Goal: Information Seeking & Learning: Learn about a topic

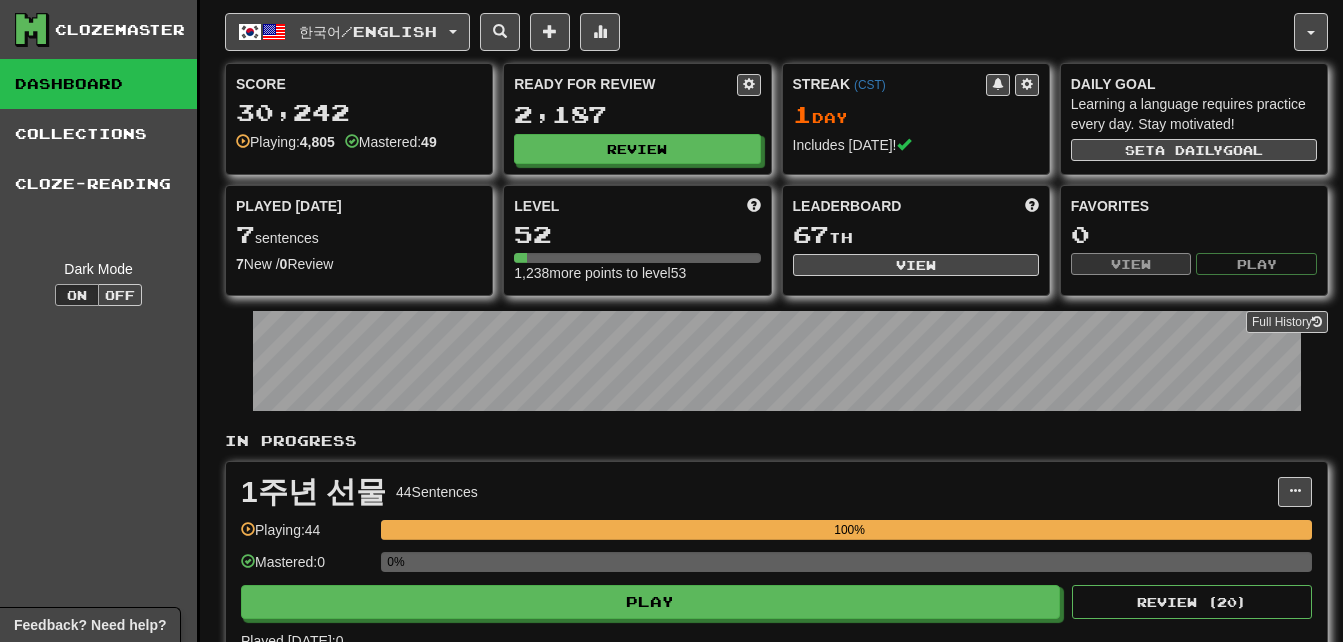
click at [104, 123] on link "Collections" at bounding box center [98, 134] width 197 height 50
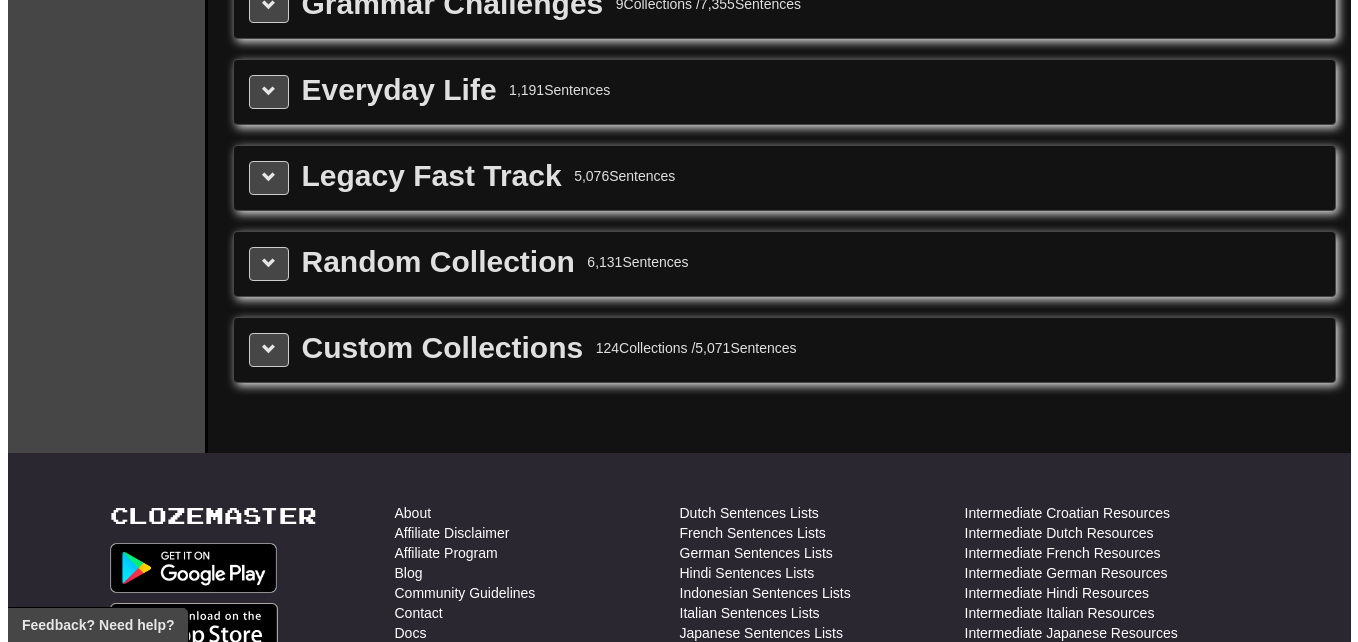
scroll to position [2500, 0]
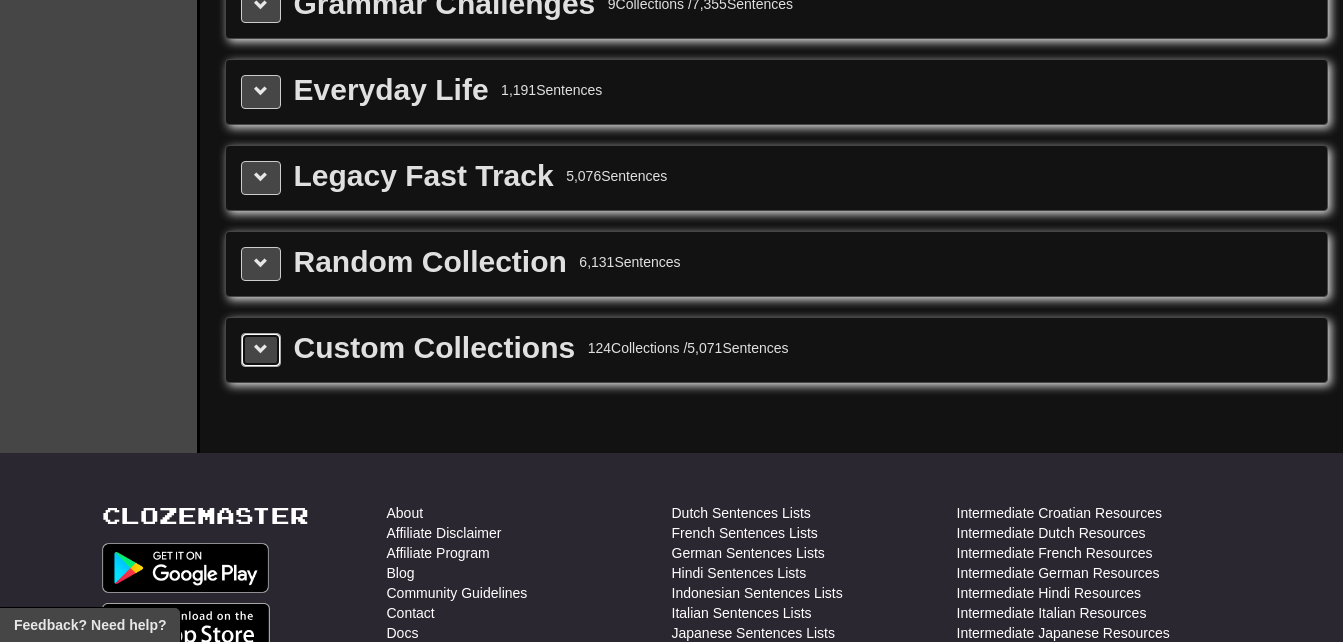
click at [263, 351] on span at bounding box center [261, 349] width 14 height 14
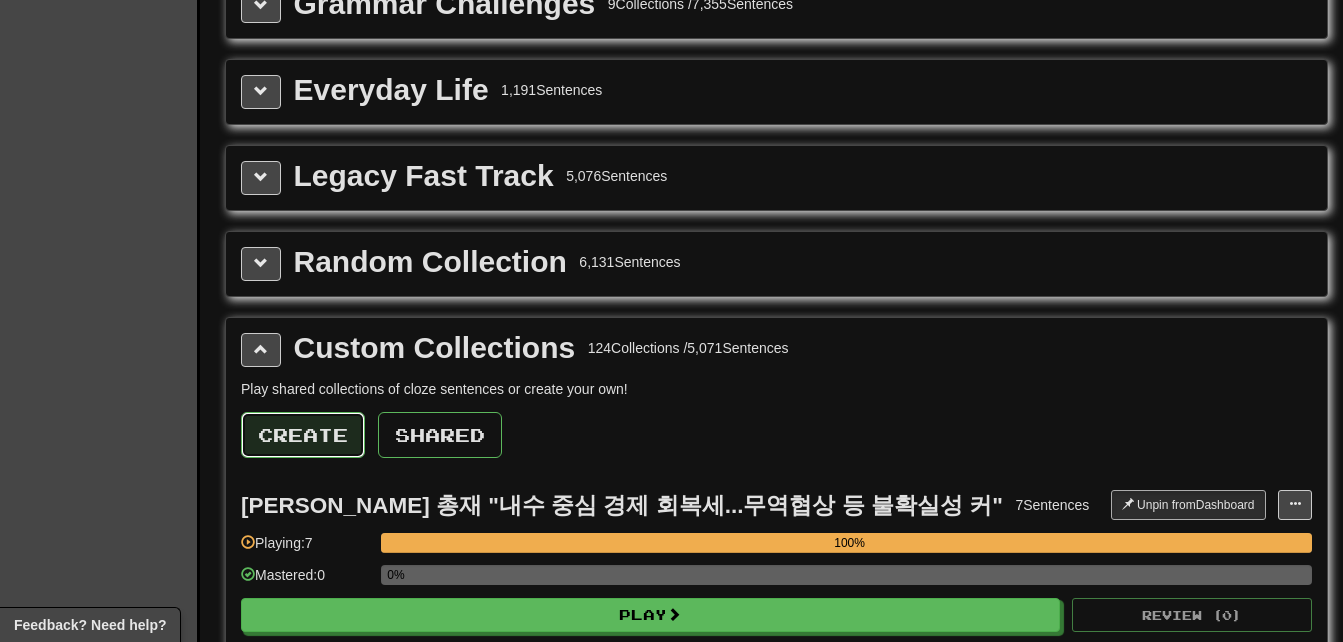
click at [303, 434] on button "Create" at bounding box center [303, 435] width 124 height 46
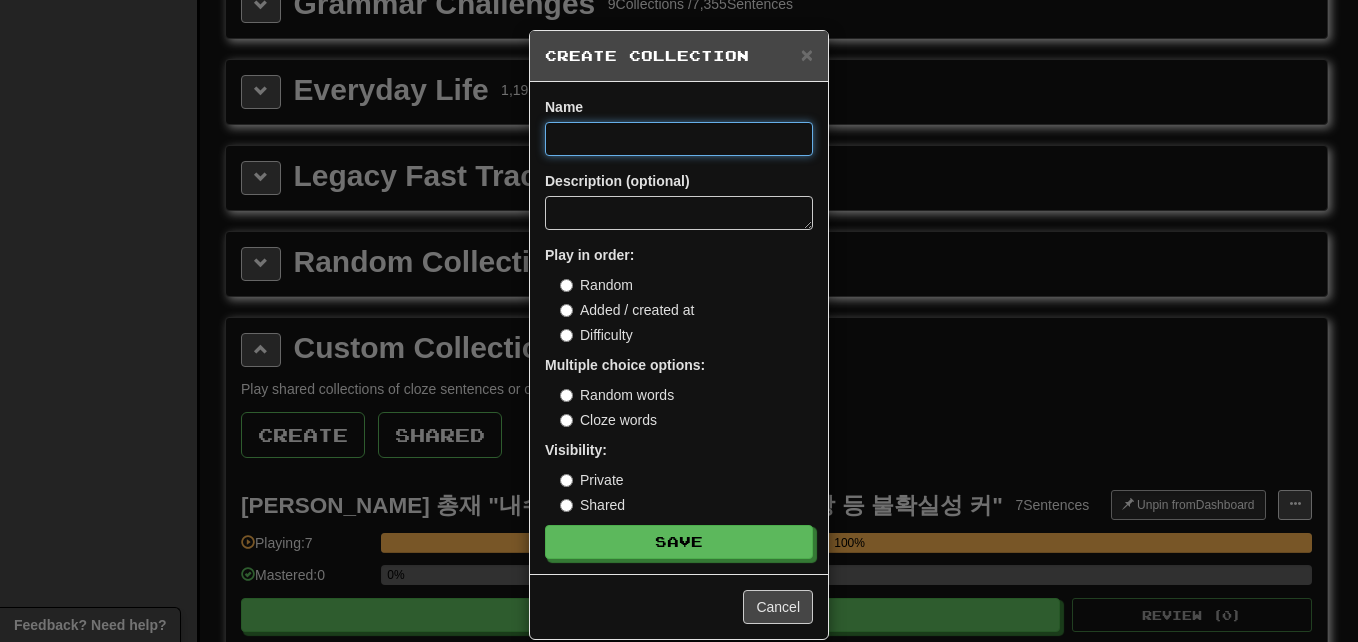
click at [563, 143] on input at bounding box center [679, 139] width 268 height 34
paste input "**********"
type input "**********"
click at [545, 525] on button "Save" at bounding box center [679, 542] width 268 height 34
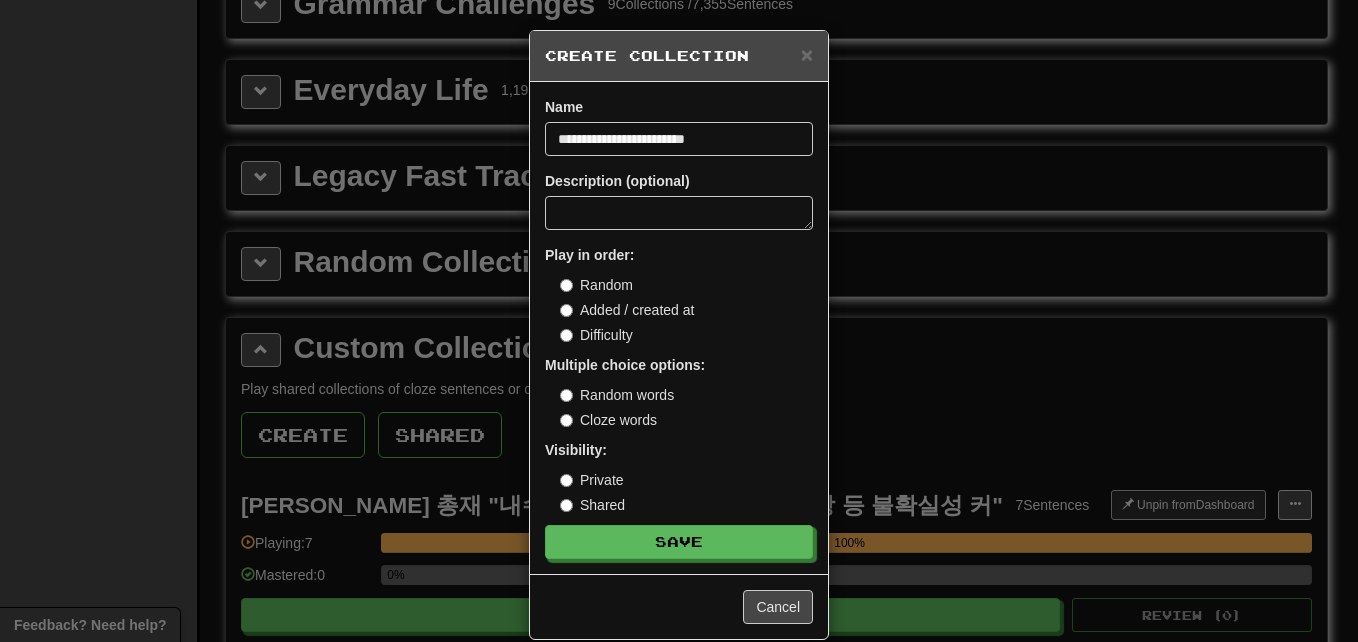
scroll to position [0, 0]
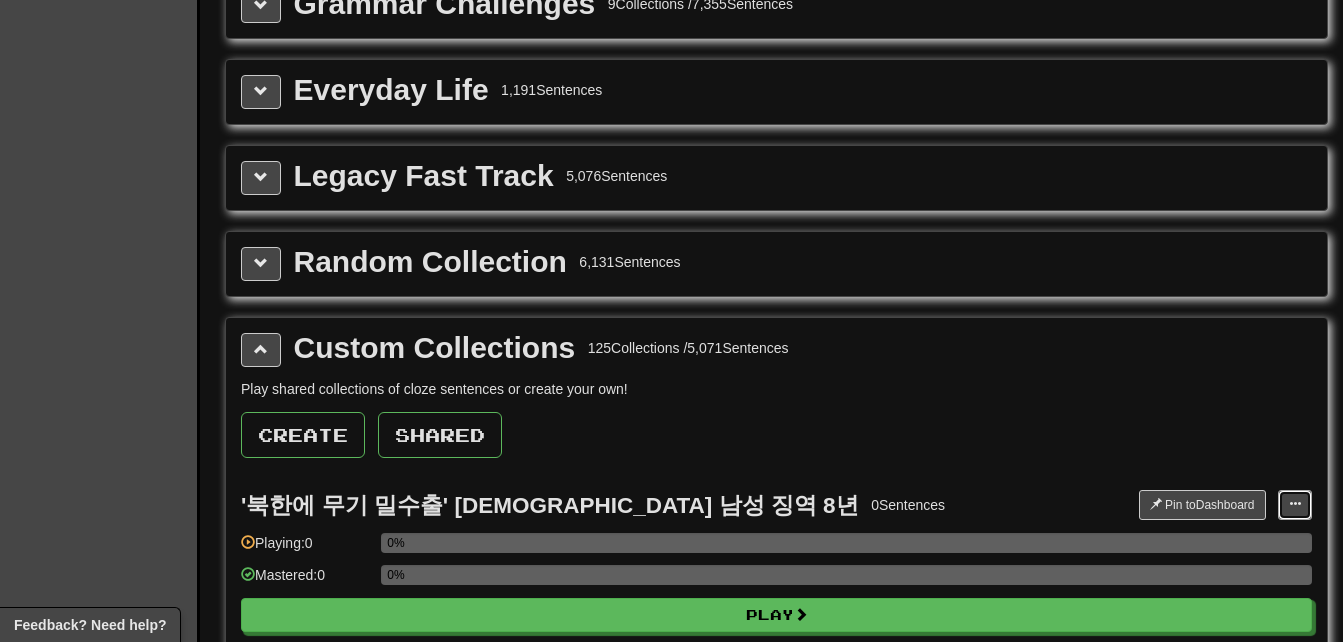
click at [1299, 512] on button at bounding box center [1295, 505] width 34 height 30
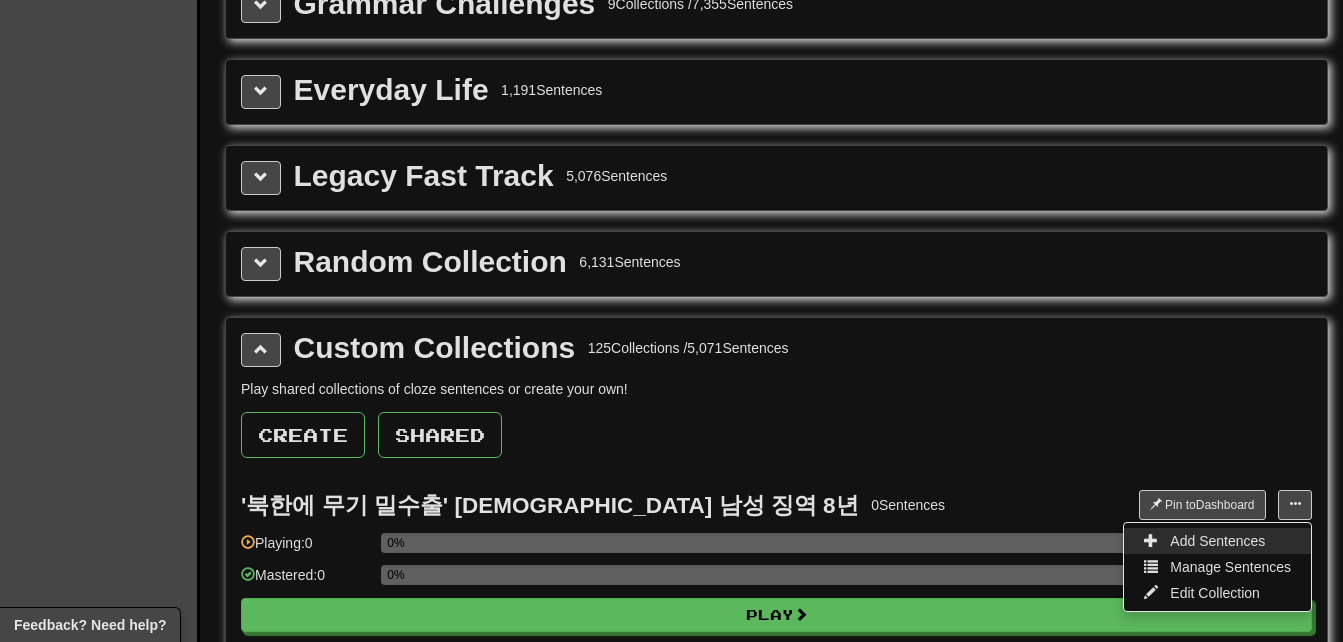
click at [1237, 547] on span "Add Sentences" at bounding box center [1217, 541] width 95 height 16
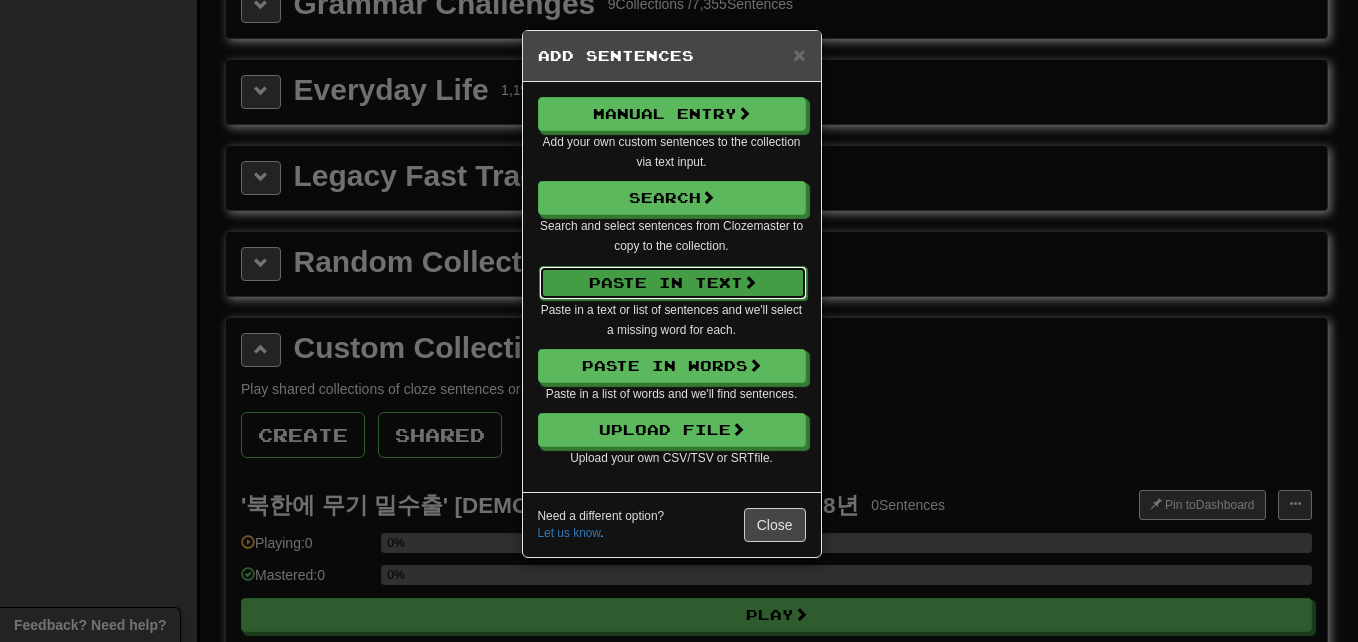
click at [639, 275] on button "Paste in Text" at bounding box center [673, 283] width 268 height 34
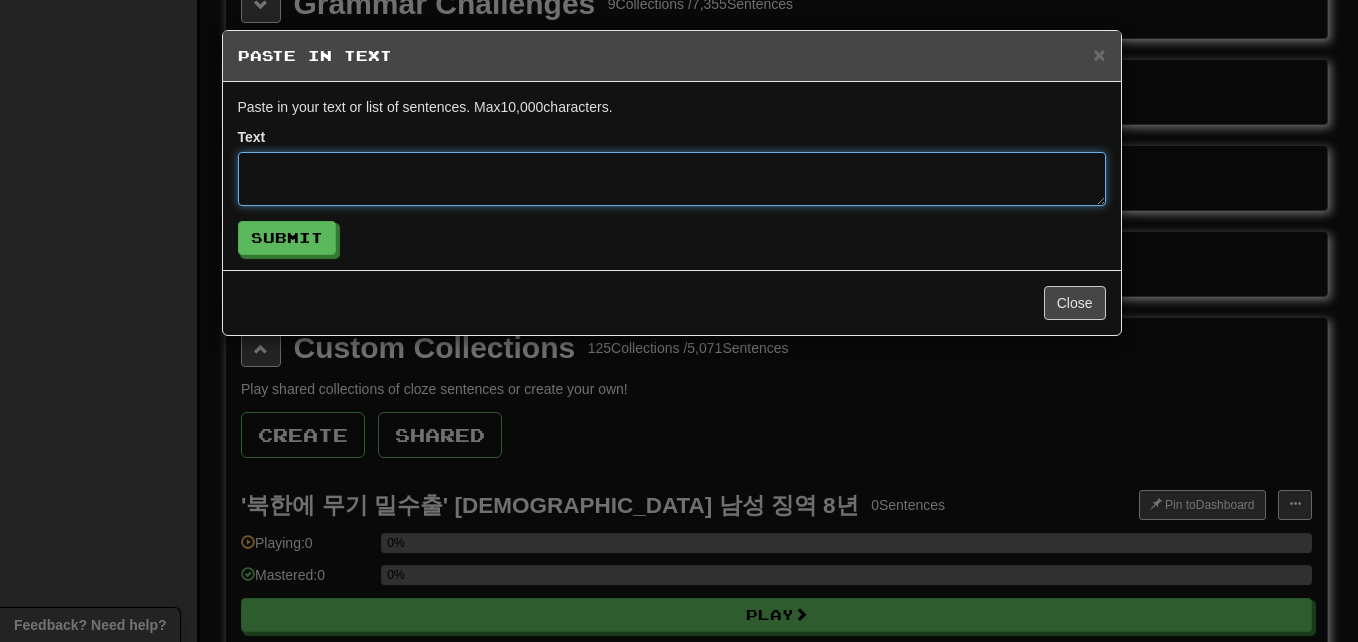
click at [515, 168] on textarea at bounding box center [672, 179] width 868 height 54
paste textarea "**********"
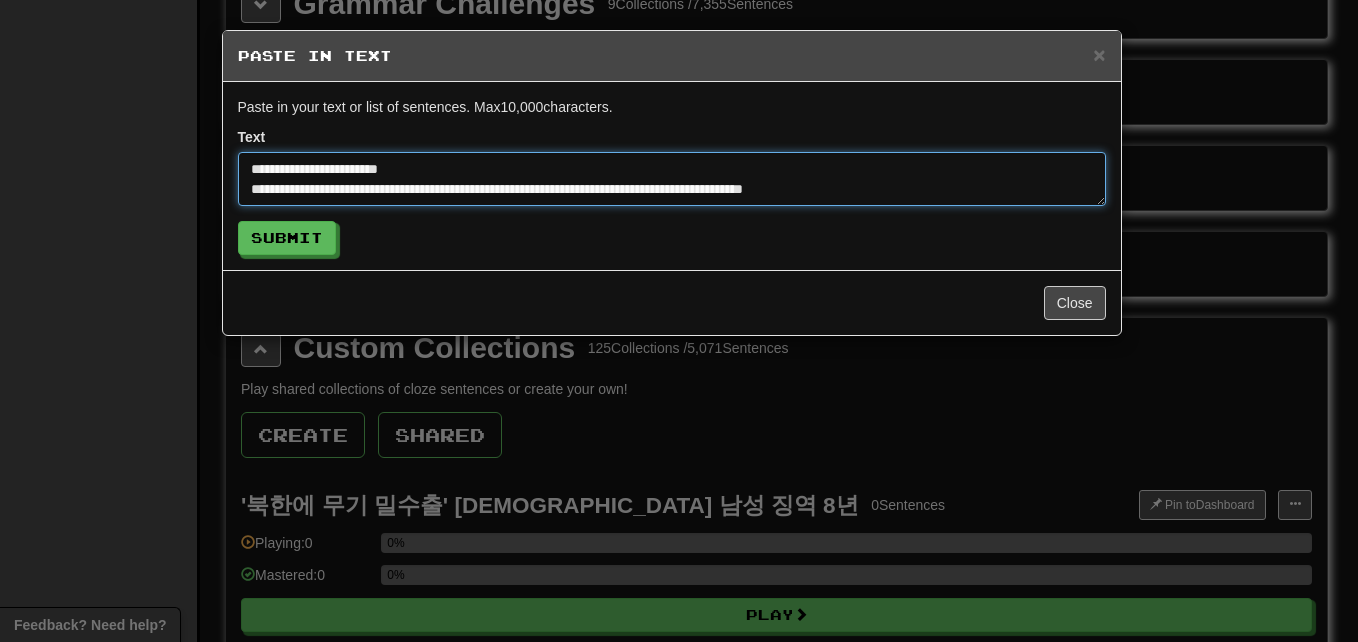
scroll to position [572, 0]
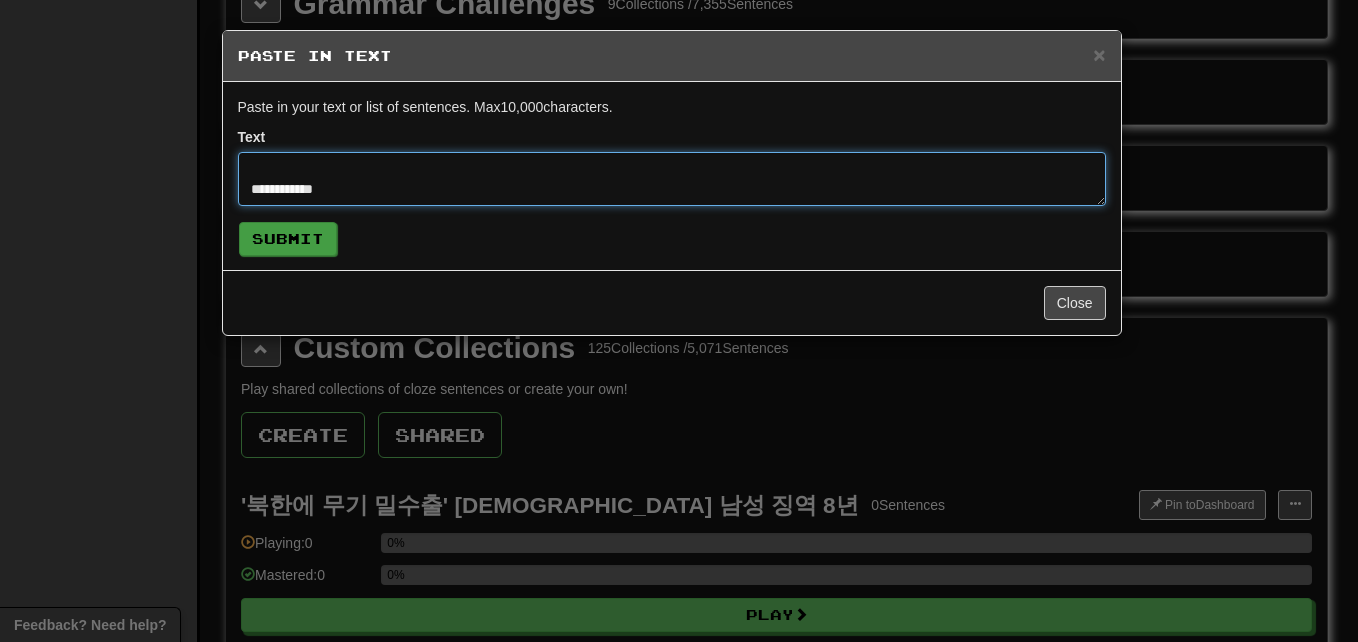
type textarea "**********"
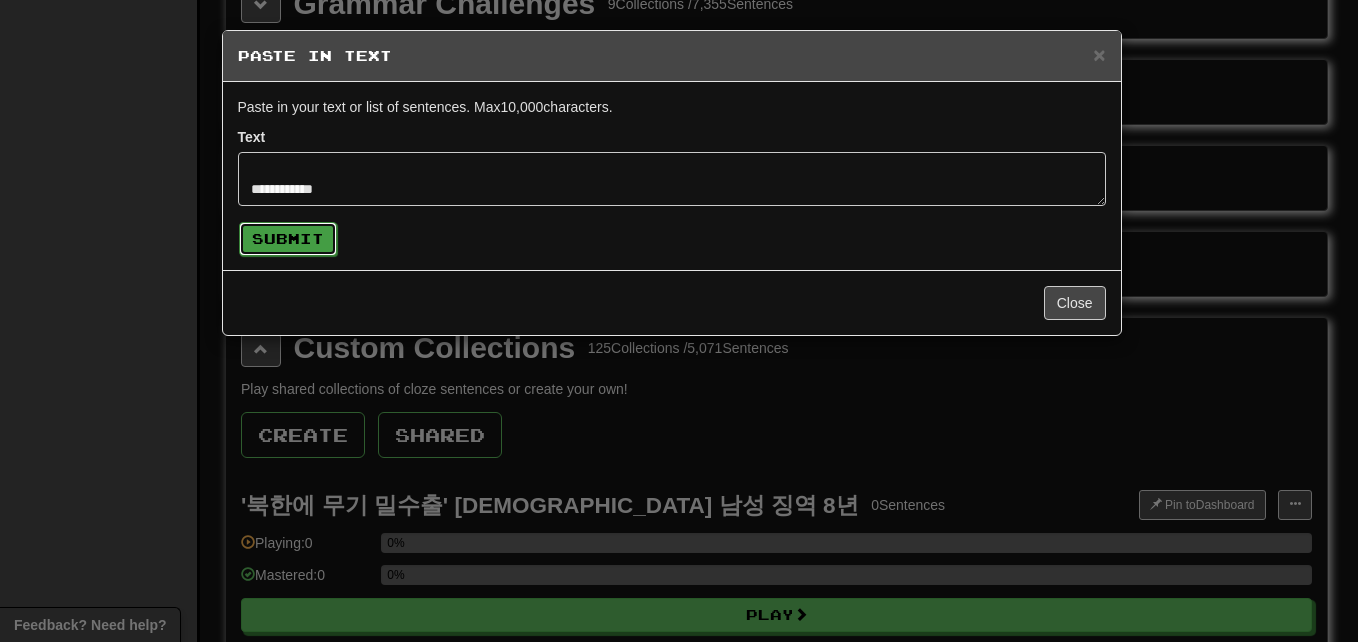
click at [282, 244] on button "Submit" at bounding box center [288, 239] width 98 height 34
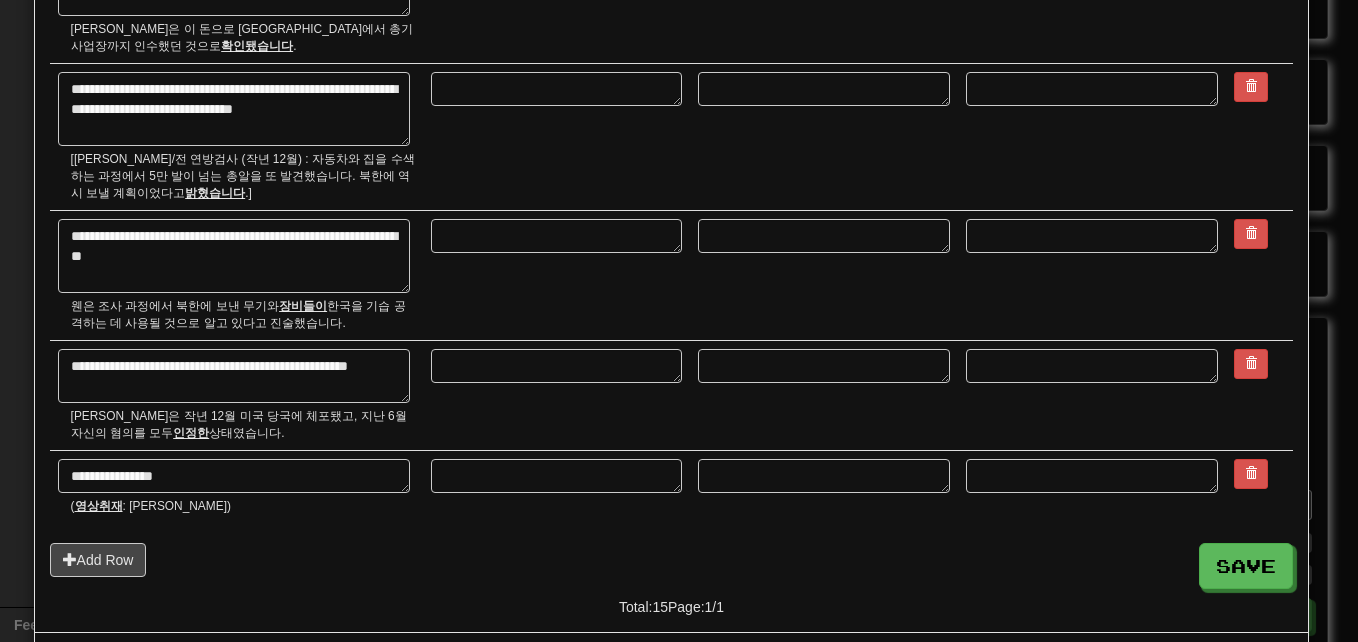
scroll to position [1470, 0]
click at [1242, 543] on button "Save" at bounding box center [1247, 566] width 94 height 46
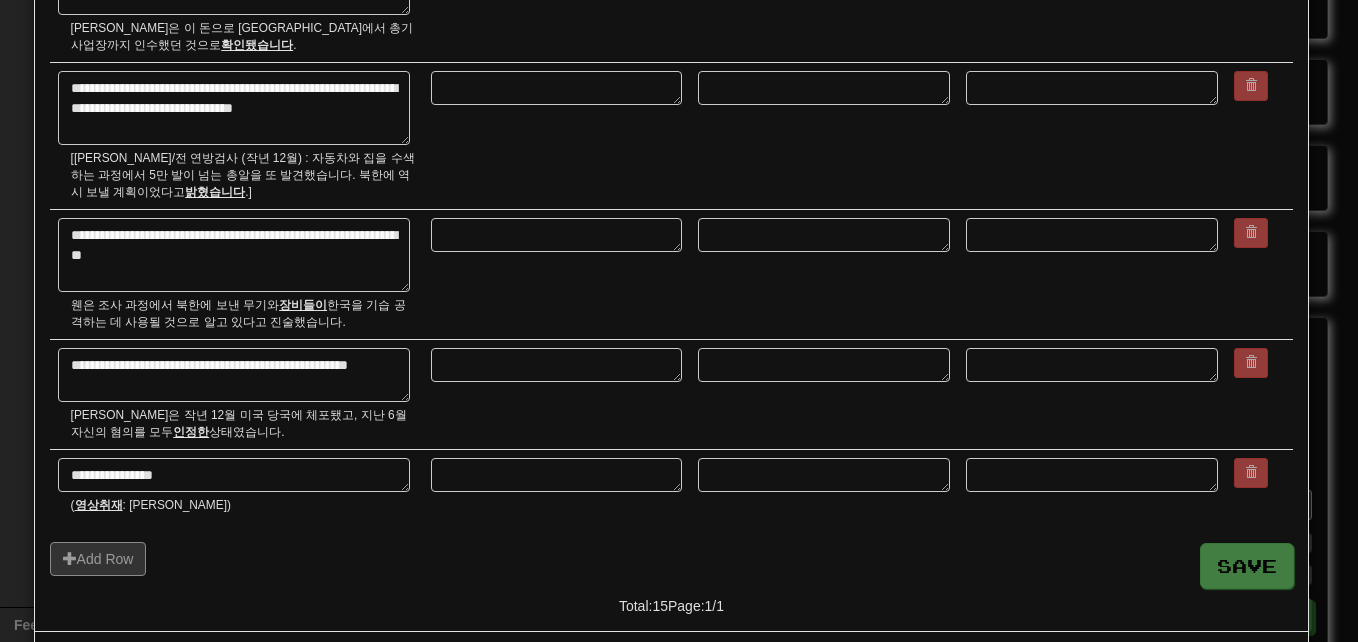
type textarea "*"
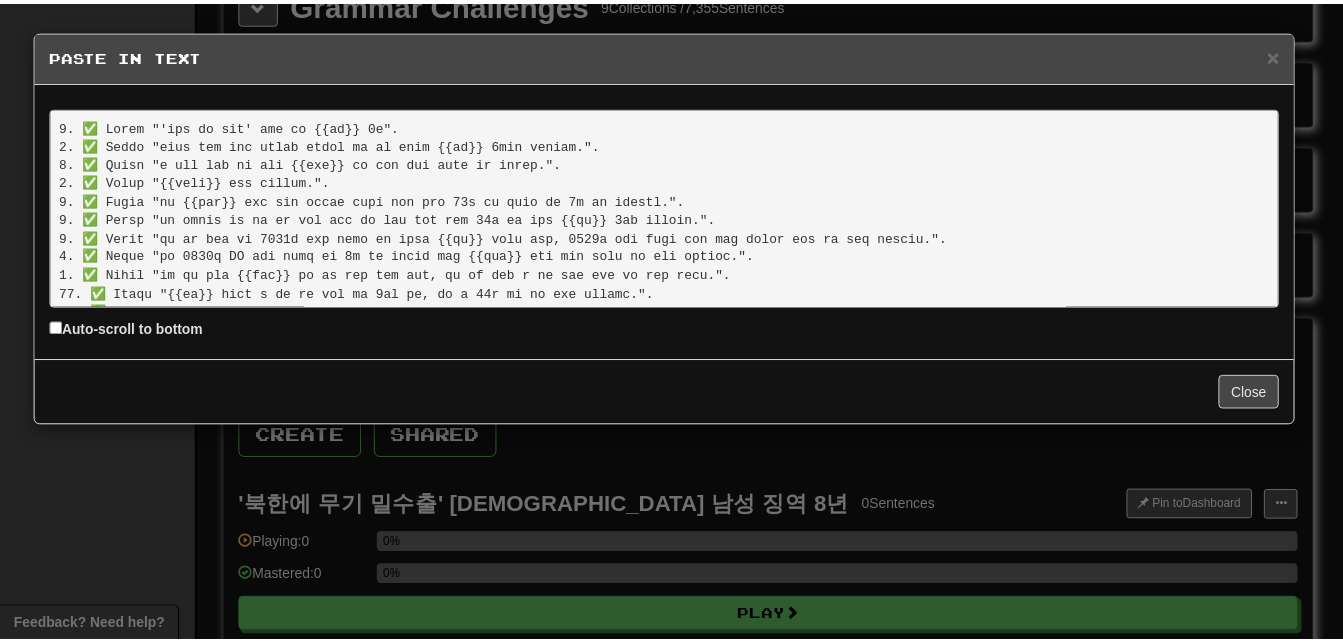
scroll to position [133, 0]
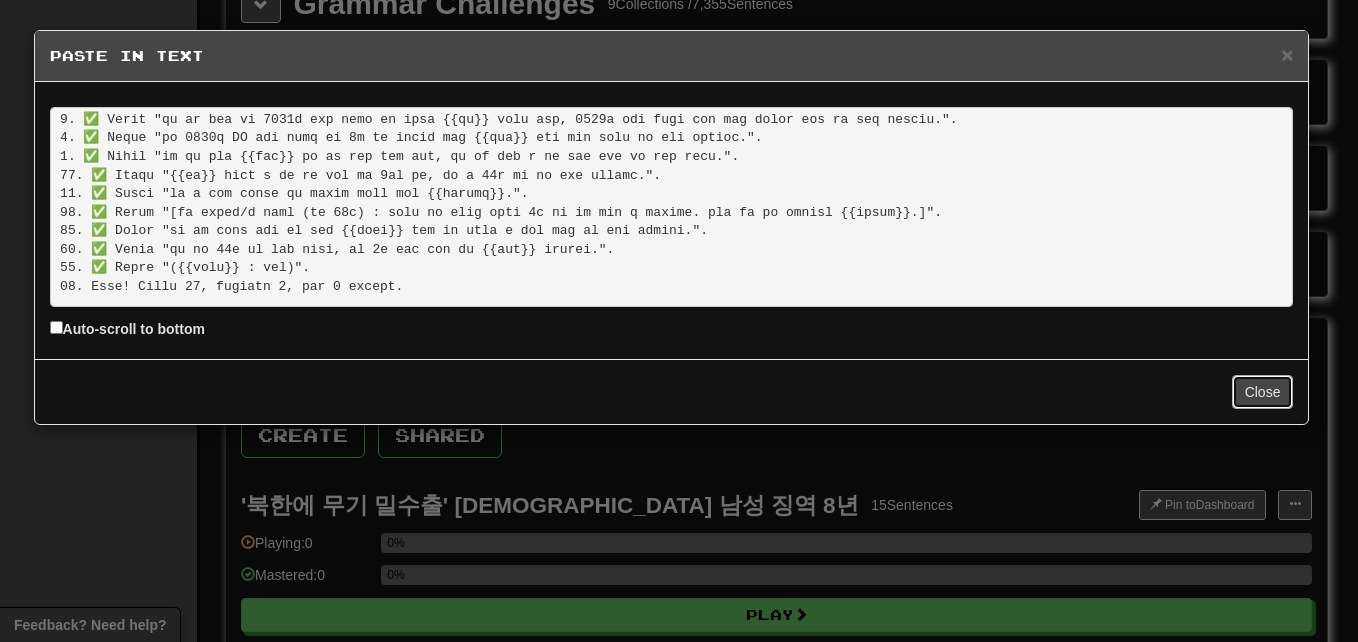
click at [1256, 385] on button "Close" at bounding box center [1263, 392] width 62 height 34
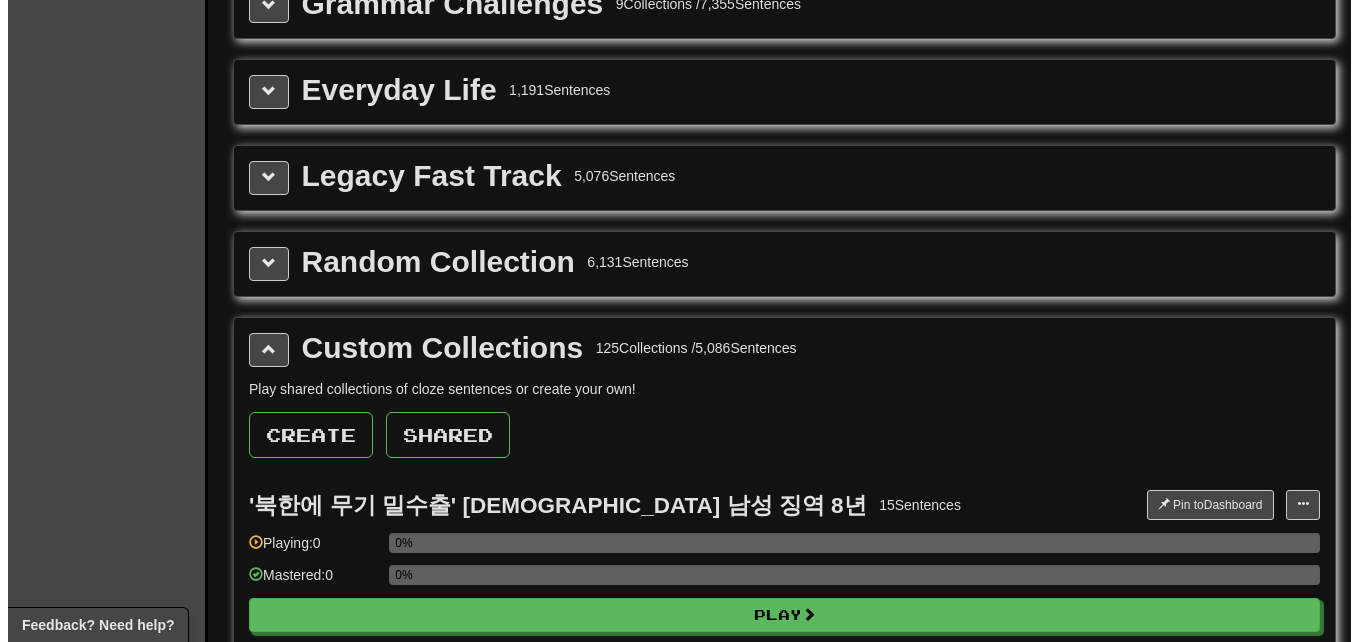
scroll to position [2600, 0]
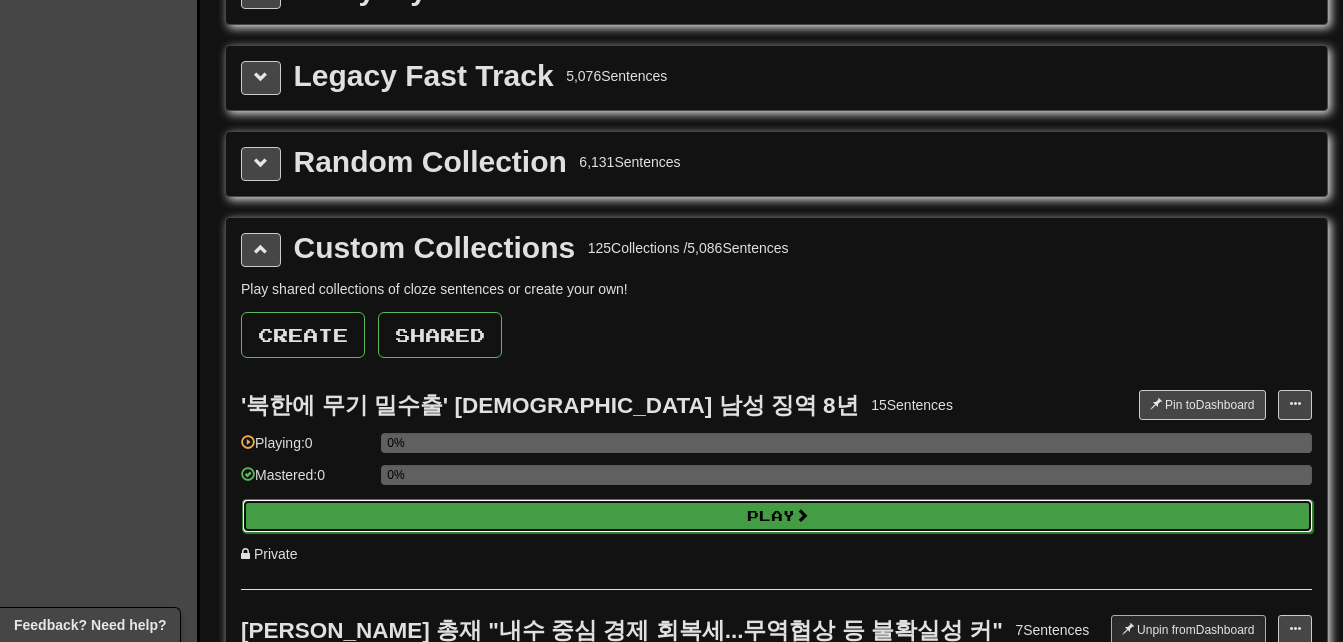
click at [802, 508] on span at bounding box center [802, 515] width 14 height 14
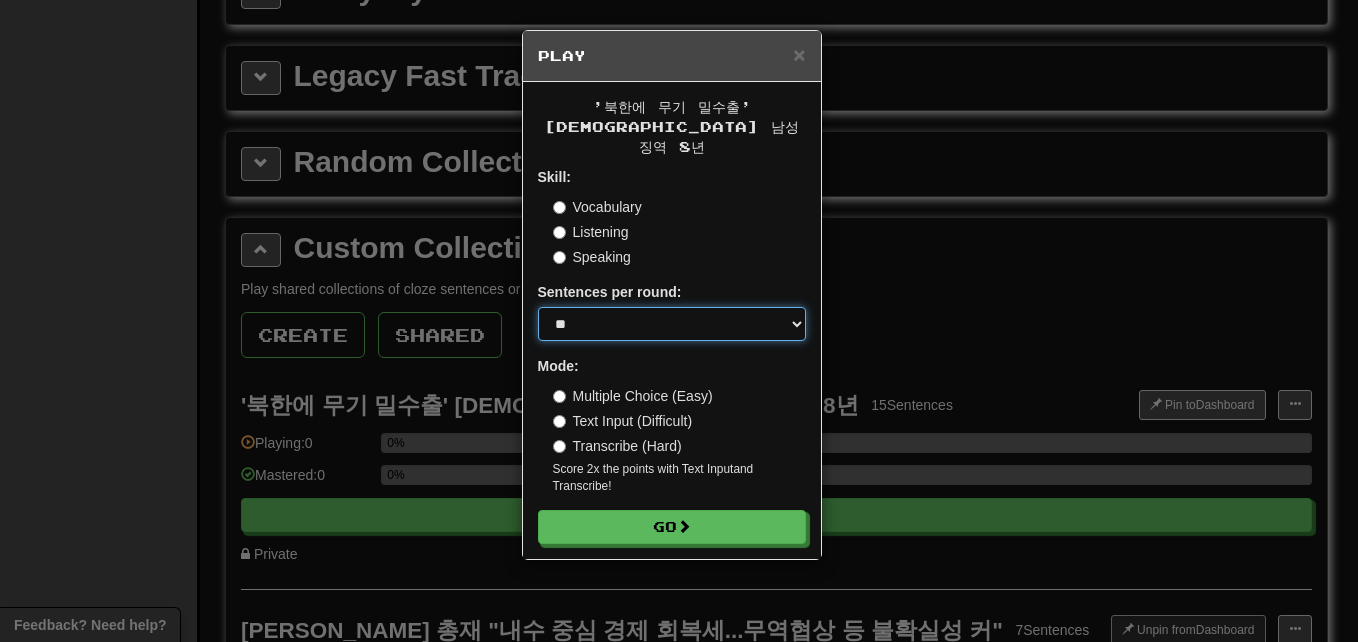
click at [676, 307] on select "* ** ** ** ** ** *** ********" at bounding box center [672, 324] width 268 height 34
select select "**"
click at [538, 307] on select "* ** ** ** ** ** *** ********" at bounding box center [672, 324] width 268 height 34
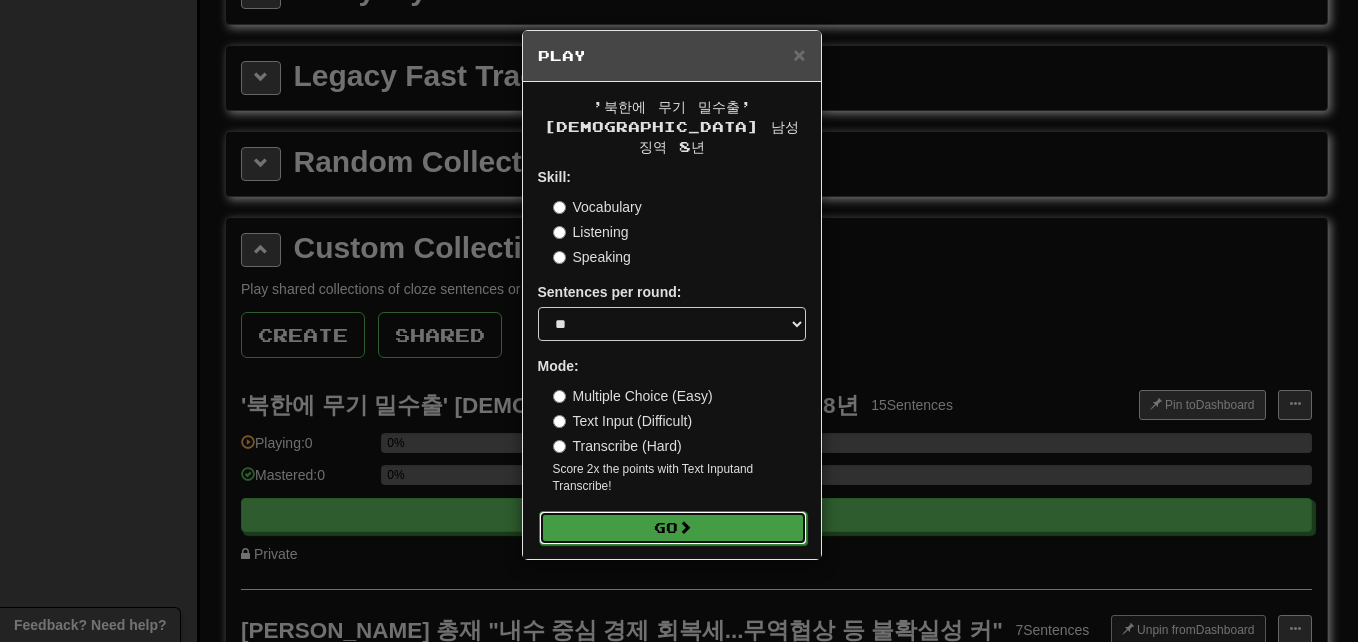
click at [725, 511] on button "Go" at bounding box center [673, 528] width 268 height 34
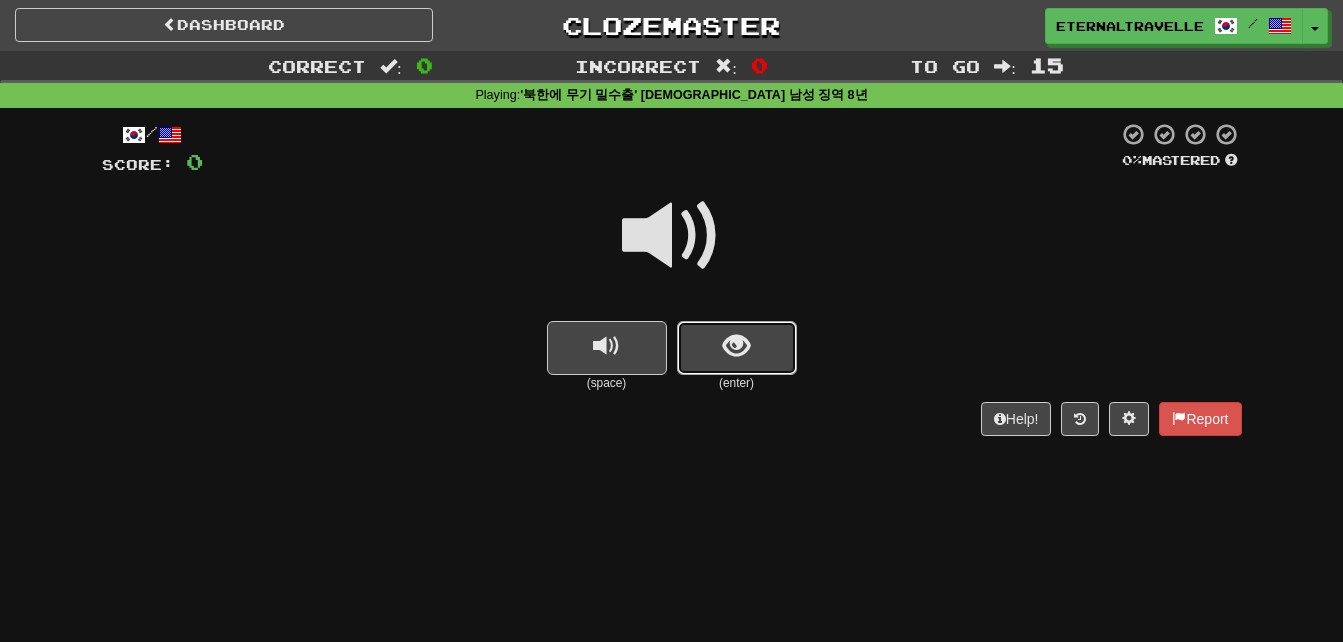
click at [765, 340] on button "show sentence" at bounding box center [737, 348] width 120 height 54
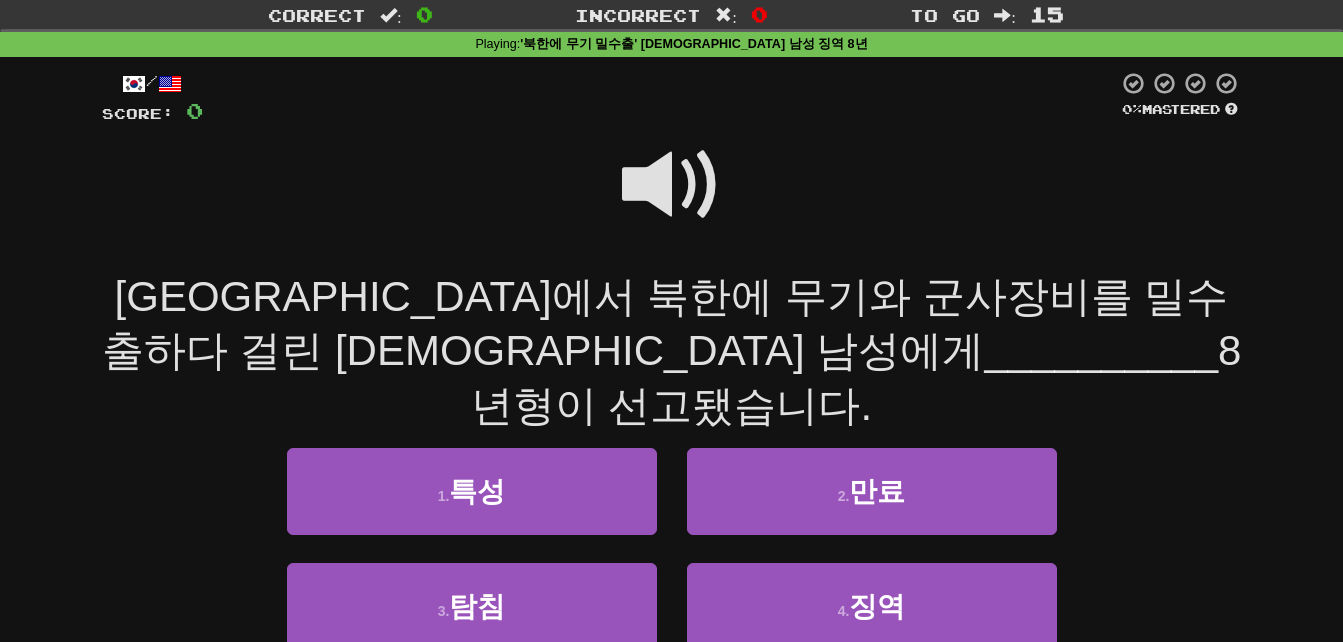
scroll to position [100, 0]
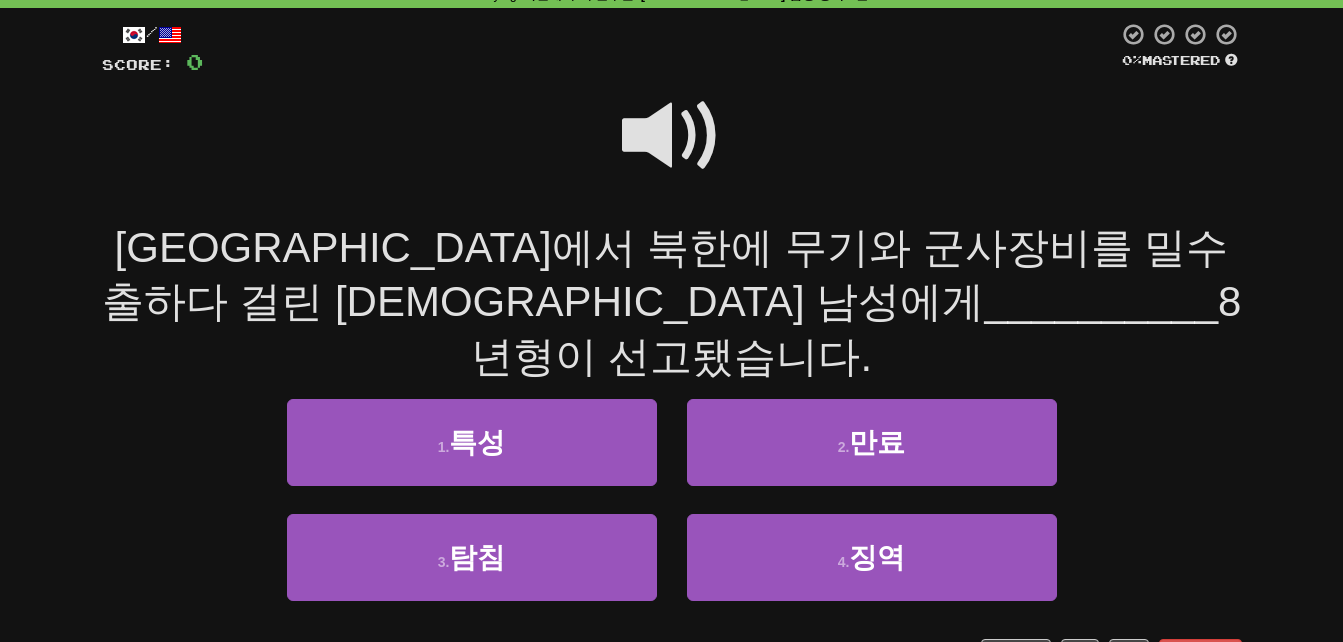
click at [655, 122] on span at bounding box center [672, 136] width 100 height 100
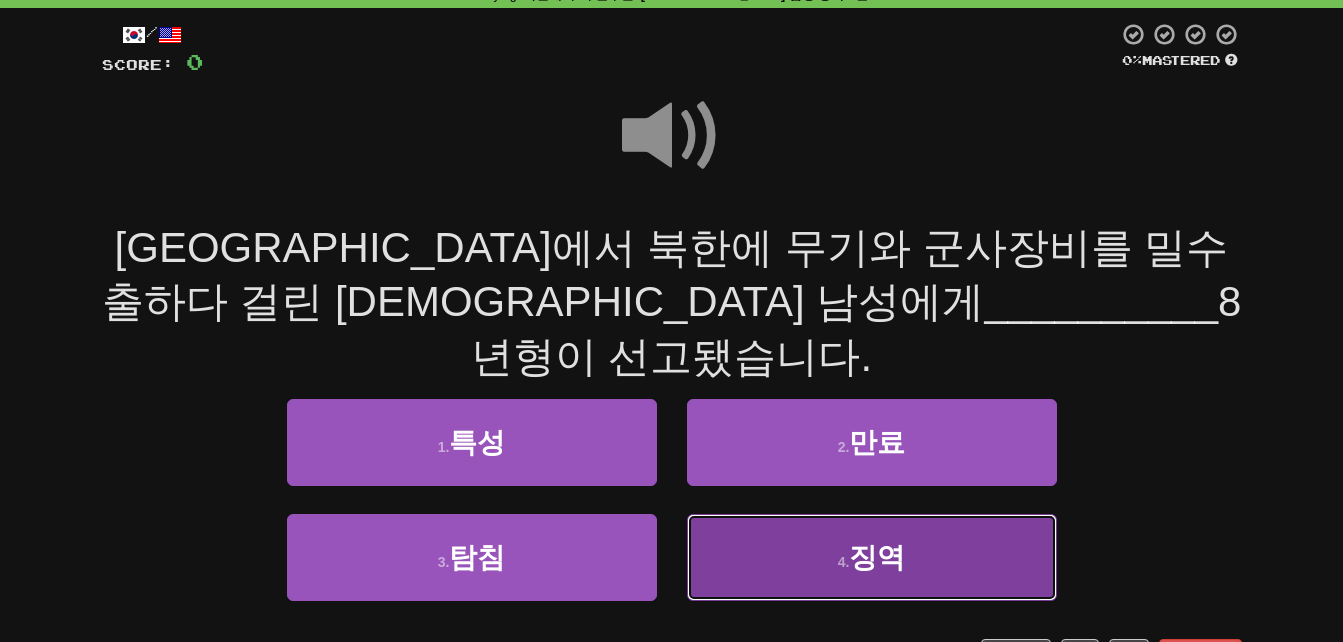
click at [854, 542] on span "징역" at bounding box center [877, 557] width 56 height 31
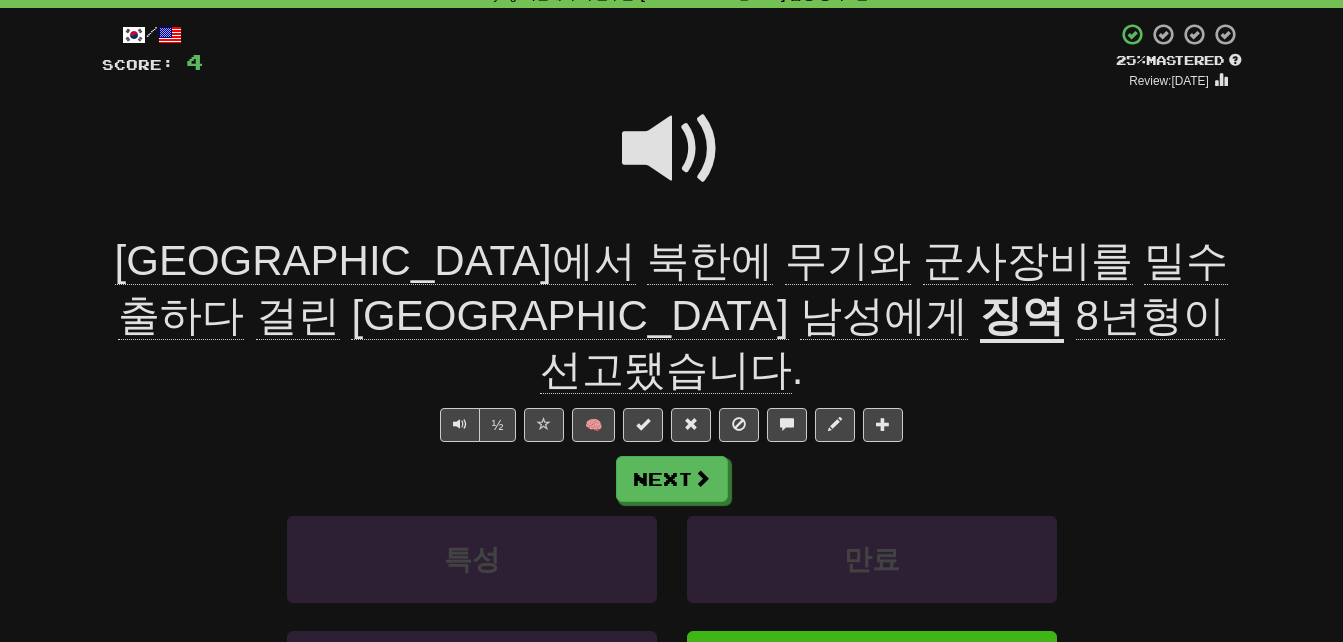
click at [598, 254] on span "군사장비를" at bounding box center [673, 288] width 1110 height 103
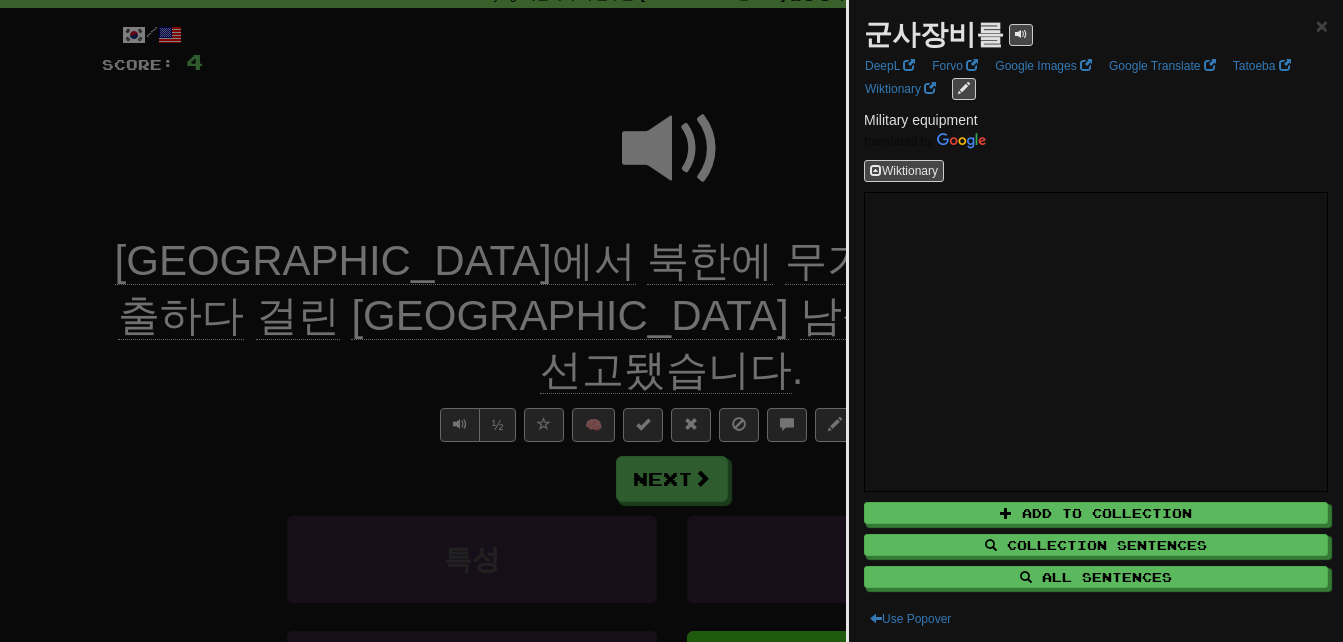
click at [598, 254] on div at bounding box center [671, 321] width 1343 height 642
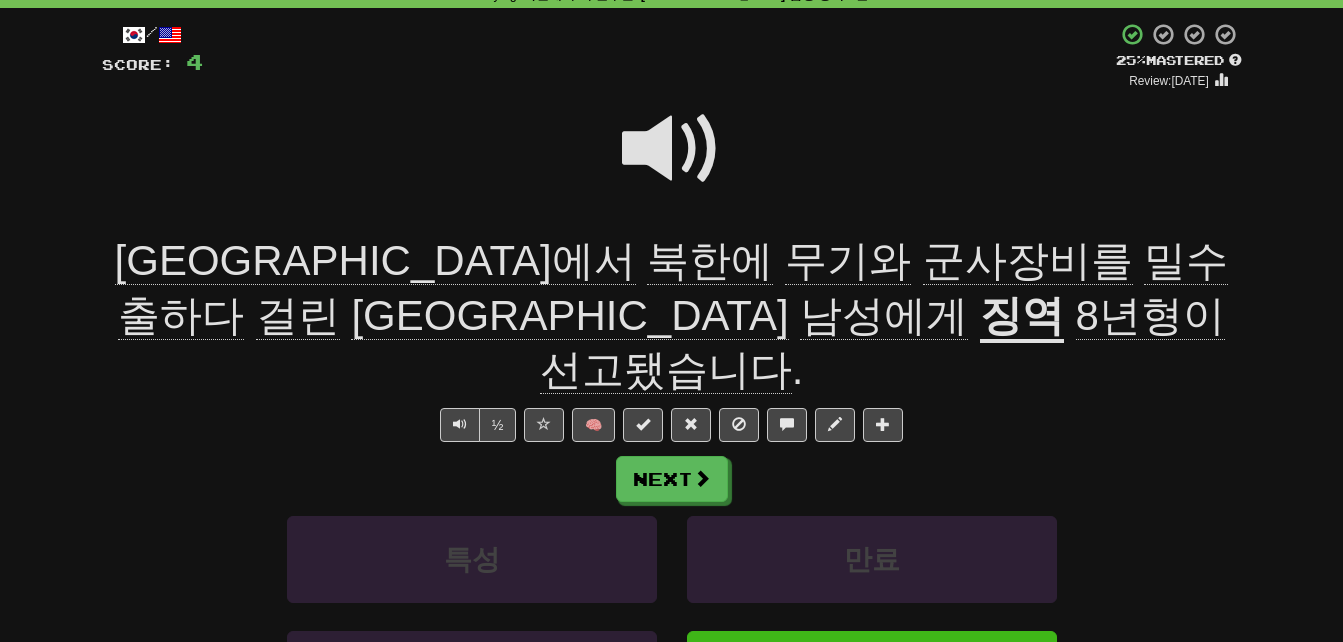
click at [340, 292] on span "밀수출하다" at bounding box center [298, 316] width 84 height 48
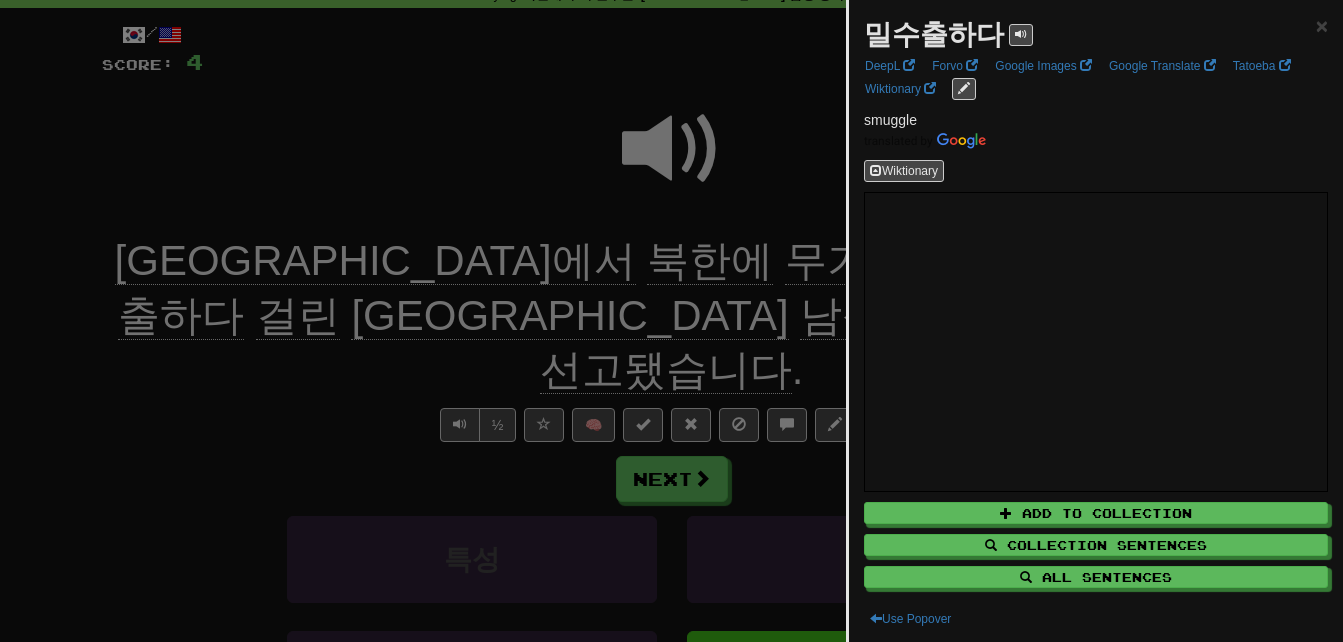
click at [798, 246] on div at bounding box center [671, 321] width 1343 height 642
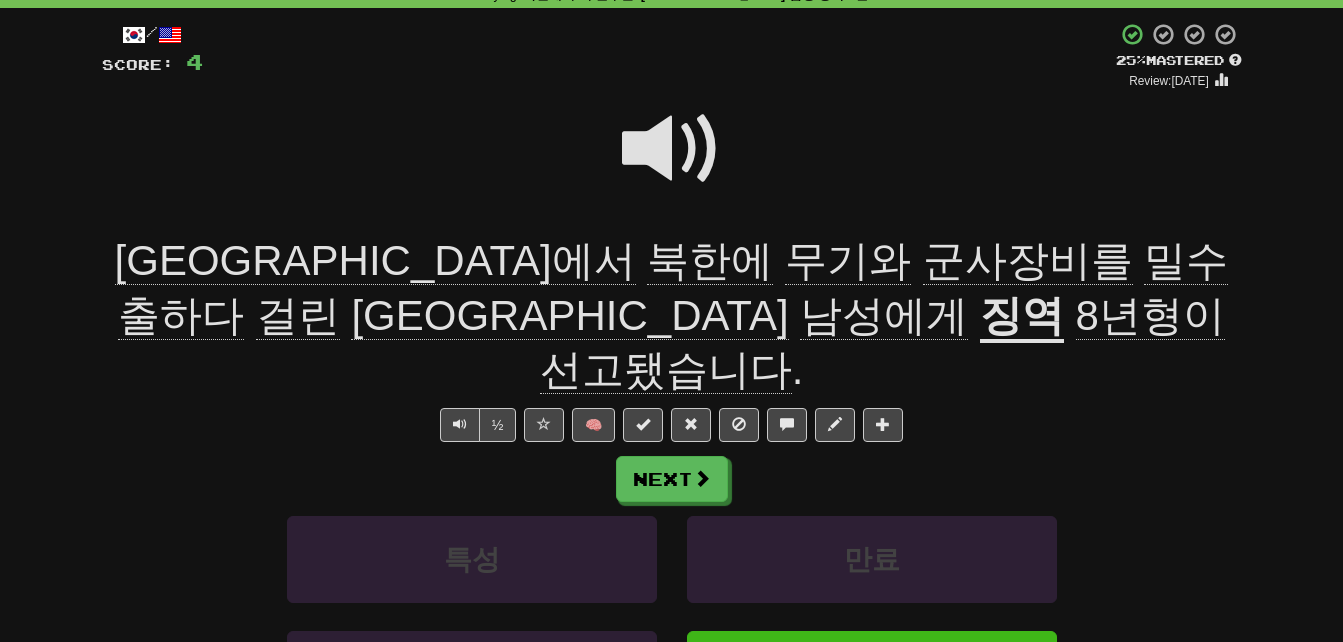
click at [788, 292] on span "걸린" at bounding box center [569, 316] width 437 height 48
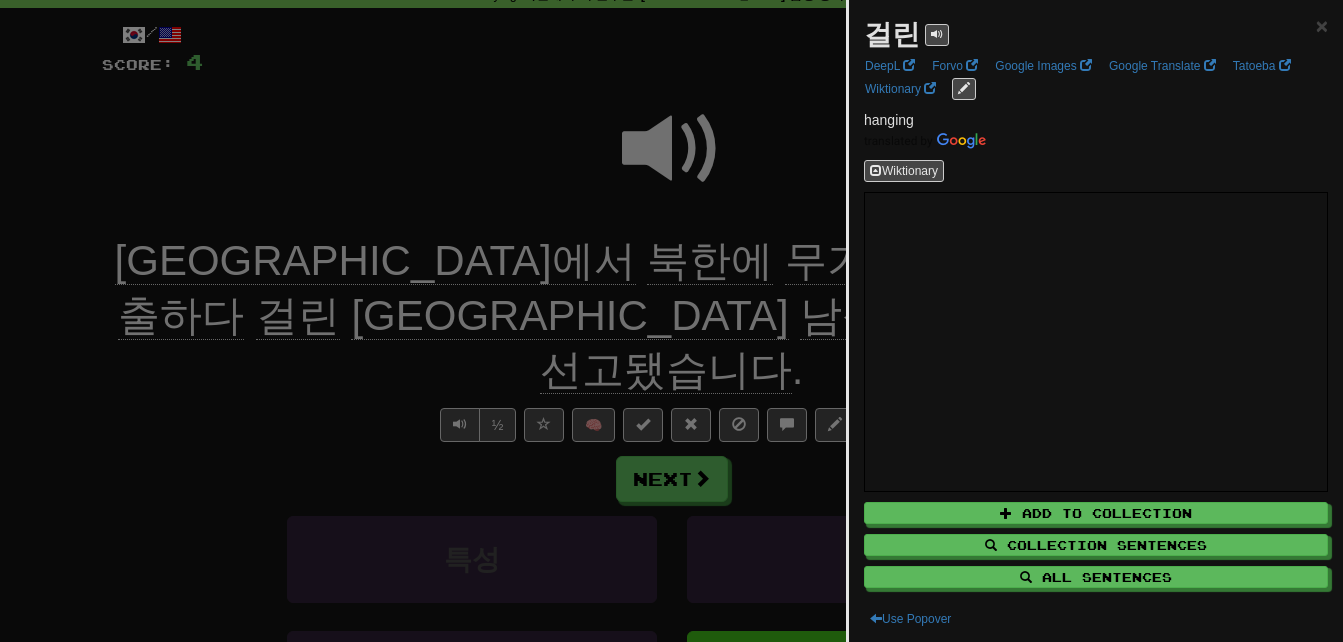
click at [767, 266] on div at bounding box center [671, 321] width 1343 height 642
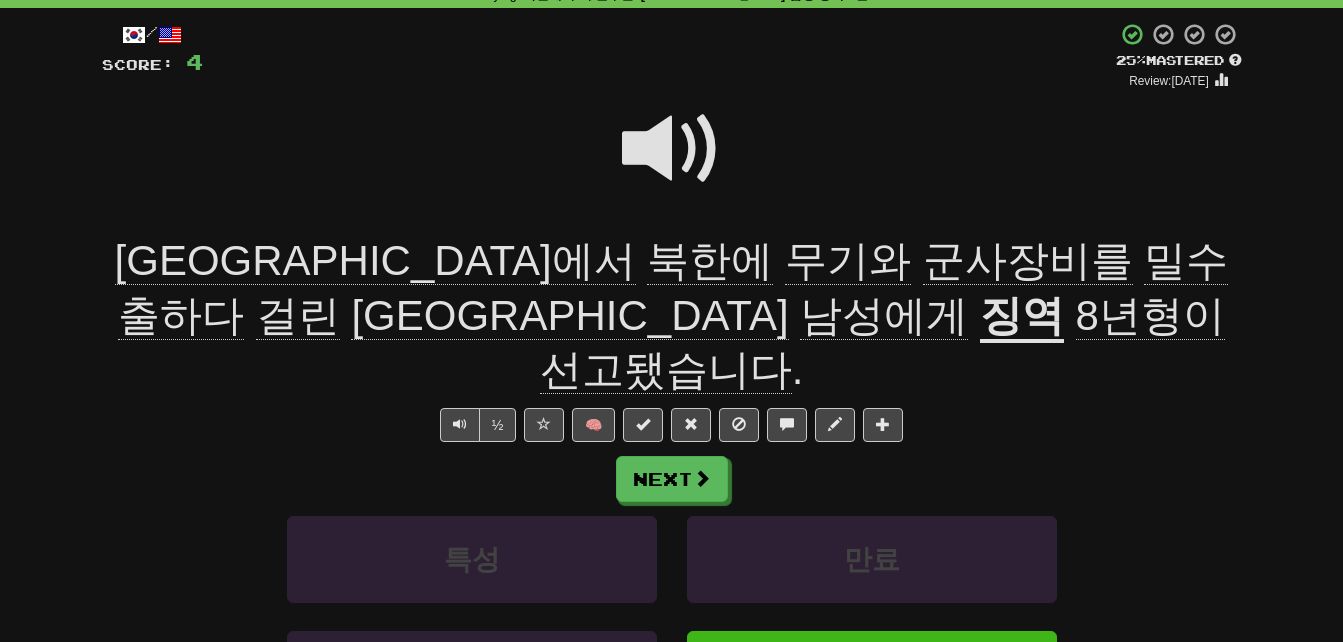
click at [980, 315] on u "징역" at bounding box center [1022, 317] width 84 height 51
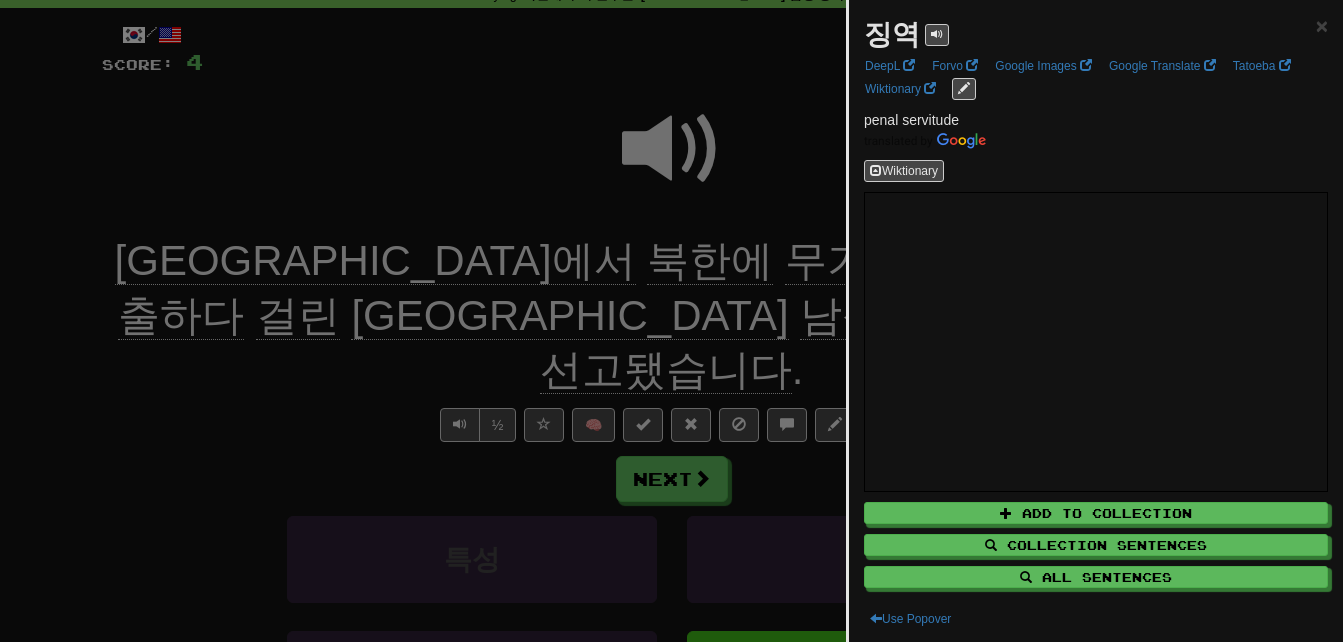
click at [508, 315] on div at bounding box center [671, 321] width 1343 height 642
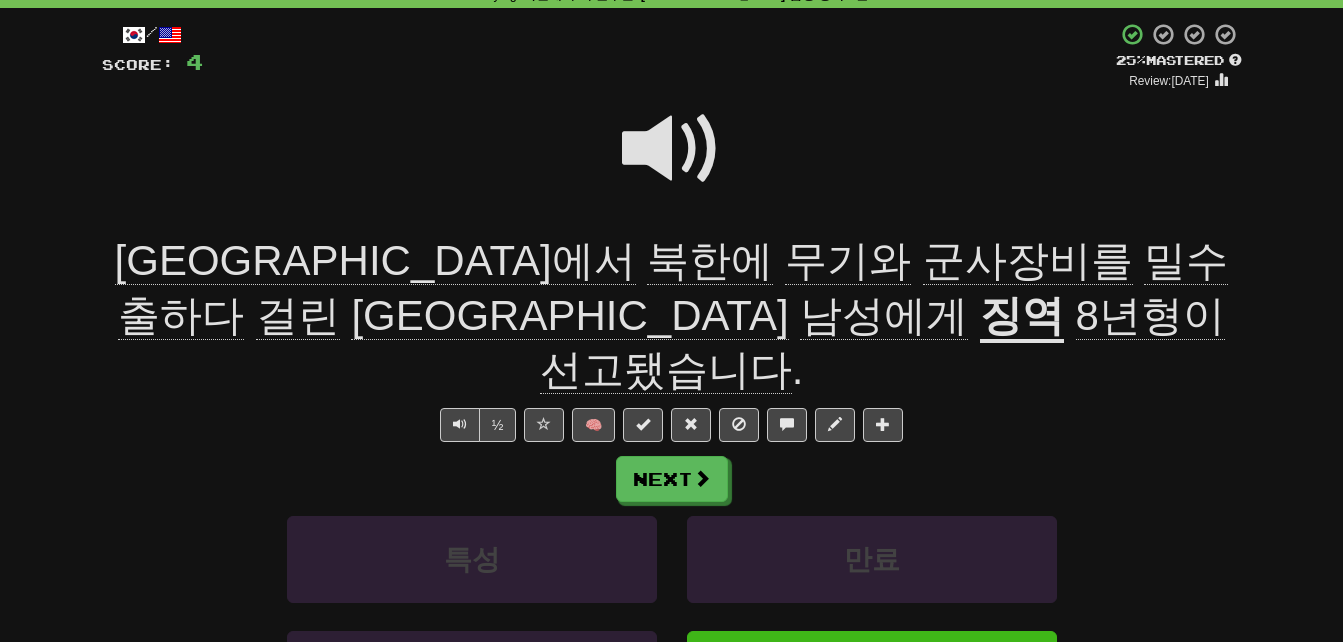
click at [735, 346] on span "선고됐습니다" at bounding box center [666, 370] width 252 height 48
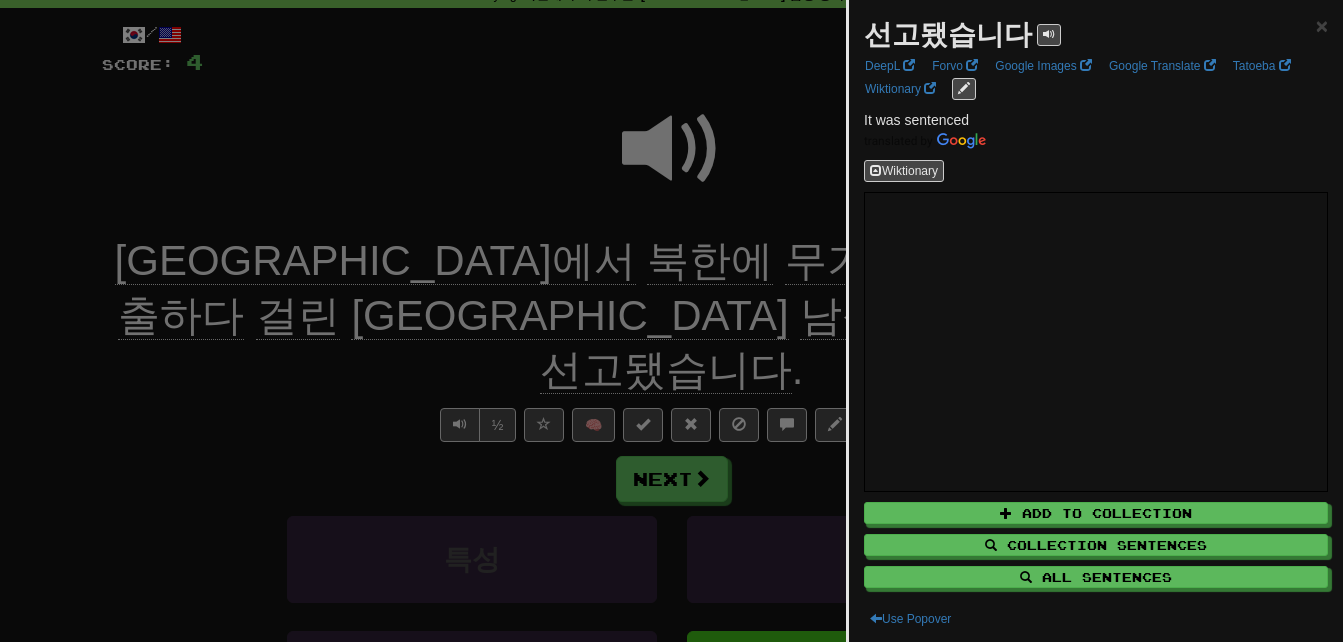
click at [735, 313] on div at bounding box center [671, 321] width 1343 height 642
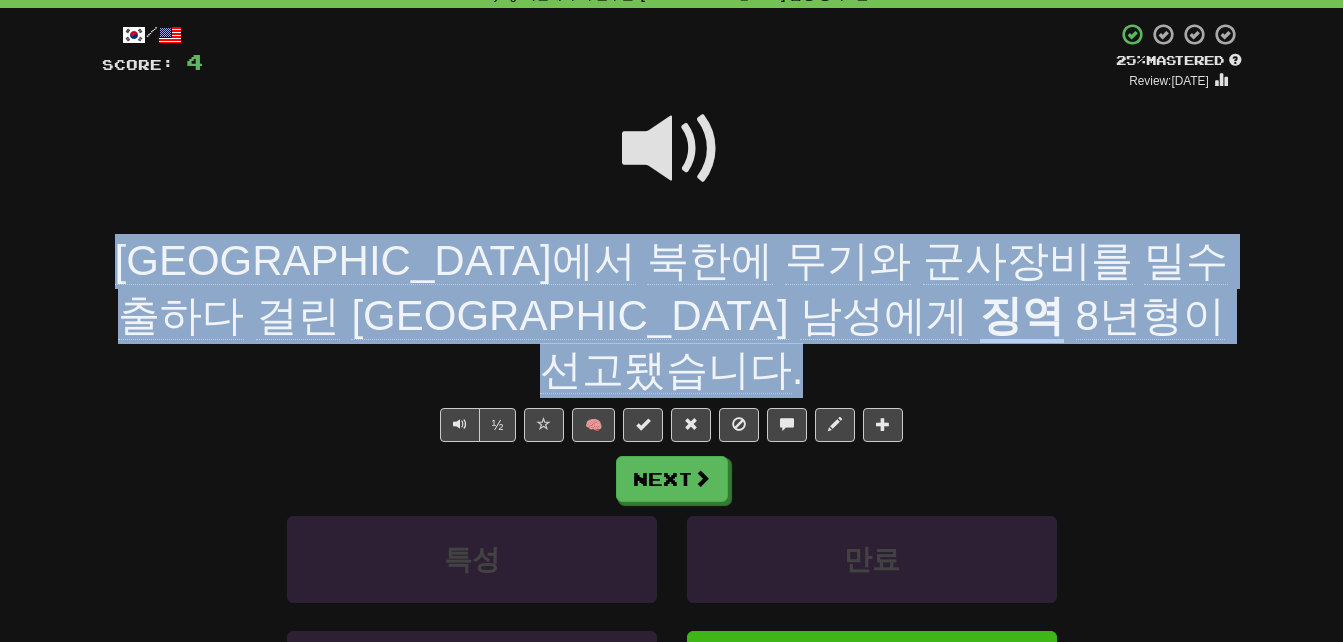
drag, startPoint x: 108, startPoint y: 256, endPoint x: 940, endPoint y: 310, distance: 833.7
click at [940, 310] on div "[GEOGRAPHIC_DATA]에서 북한에 무기와 군사장비를 밀수출하다 걸린 [DEMOGRAPHIC_DATA] 남성에게 징역 8년형이 선고됐습…" at bounding box center [672, 316] width 1140 height 164
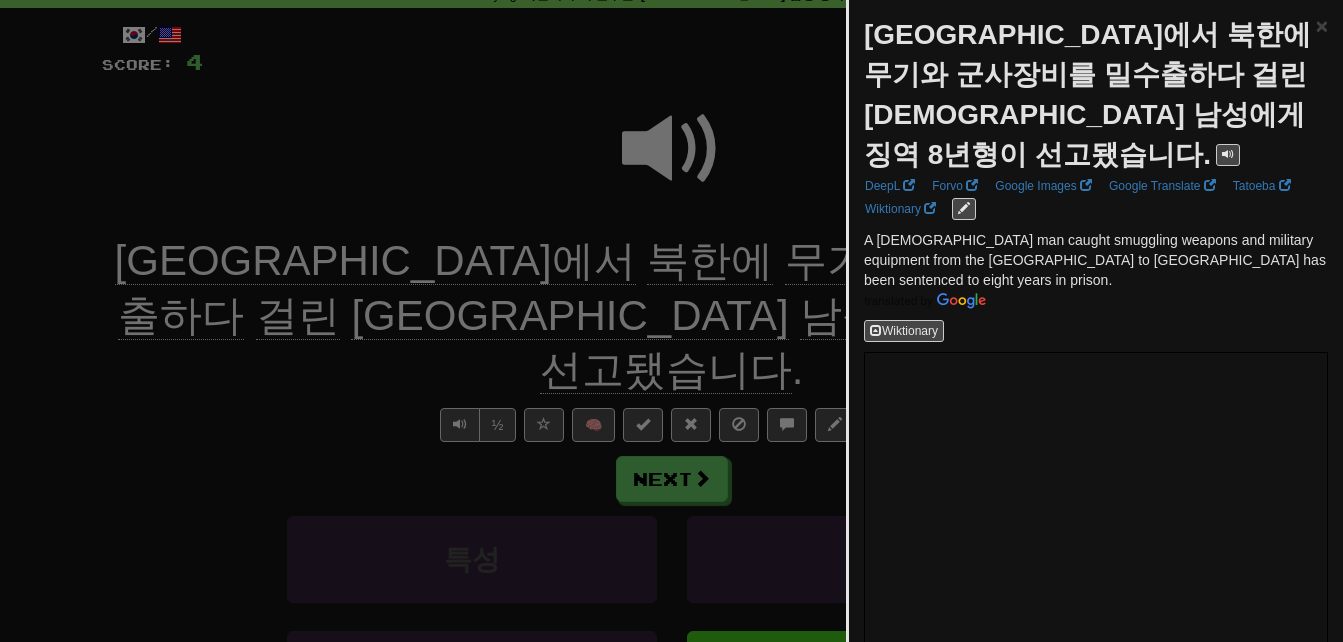
click at [628, 289] on div at bounding box center [671, 321] width 1343 height 642
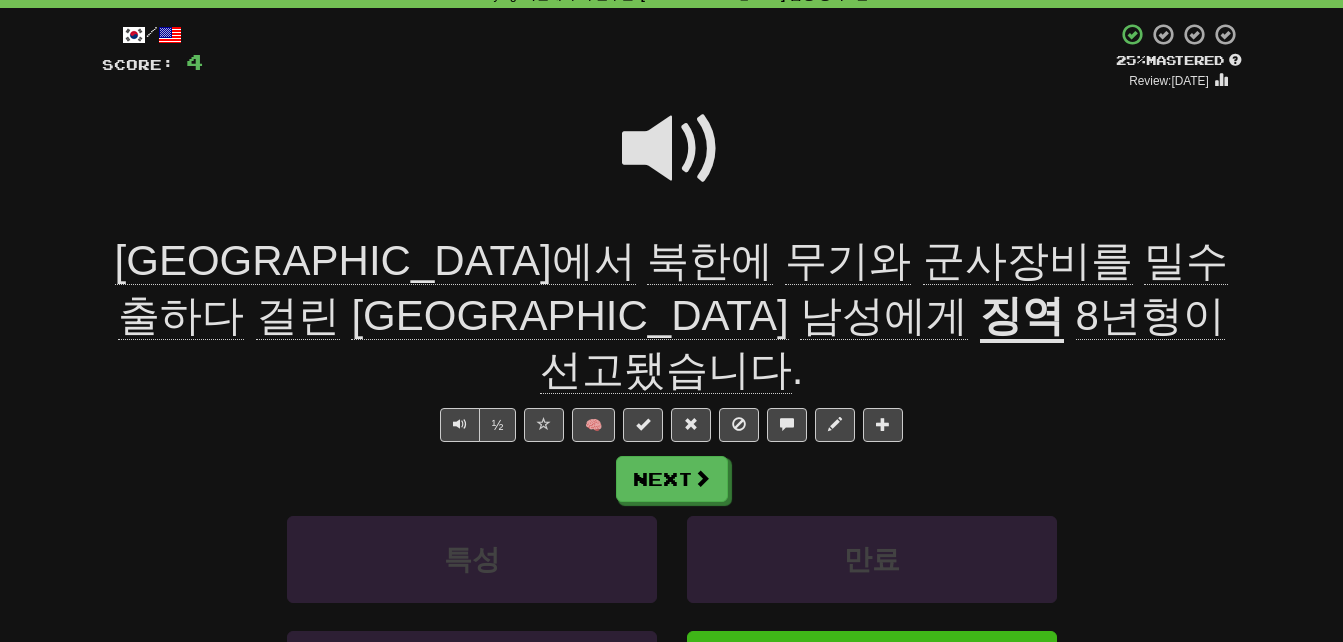
click at [656, 135] on span at bounding box center [672, 149] width 100 height 100
click at [656, 138] on span at bounding box center [672, 149] width 100 height 100
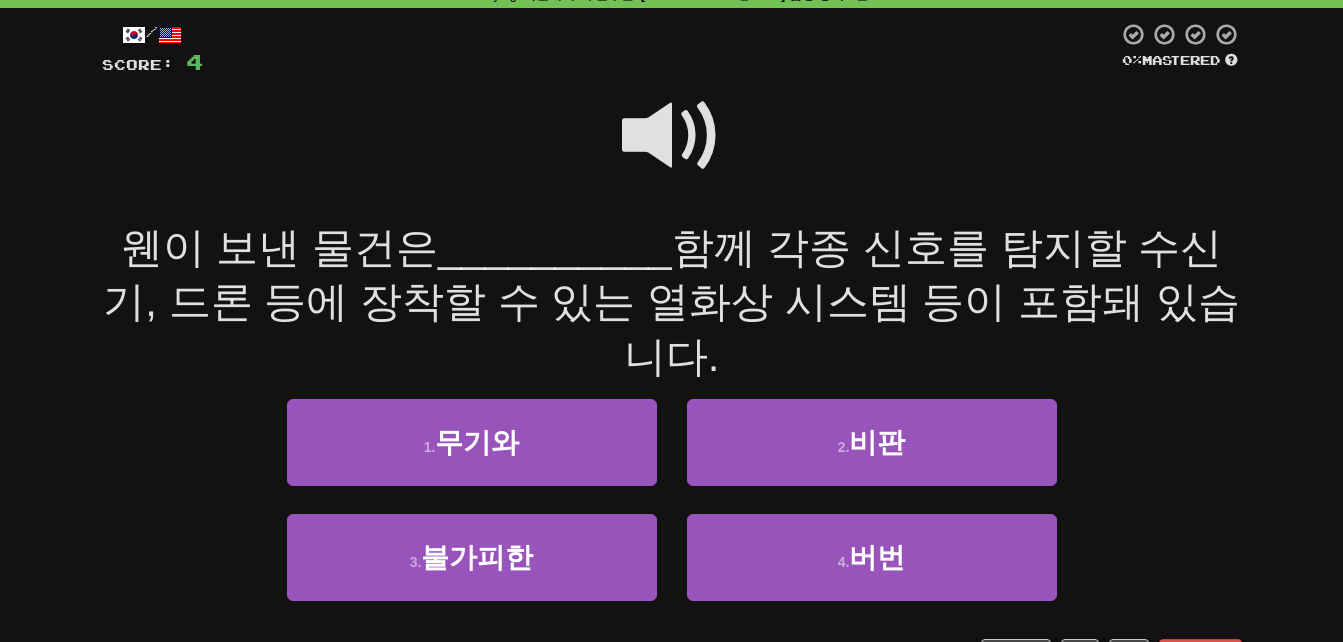
click at [655, 141] on span at bounding box center [672, 136] width 100 height 100
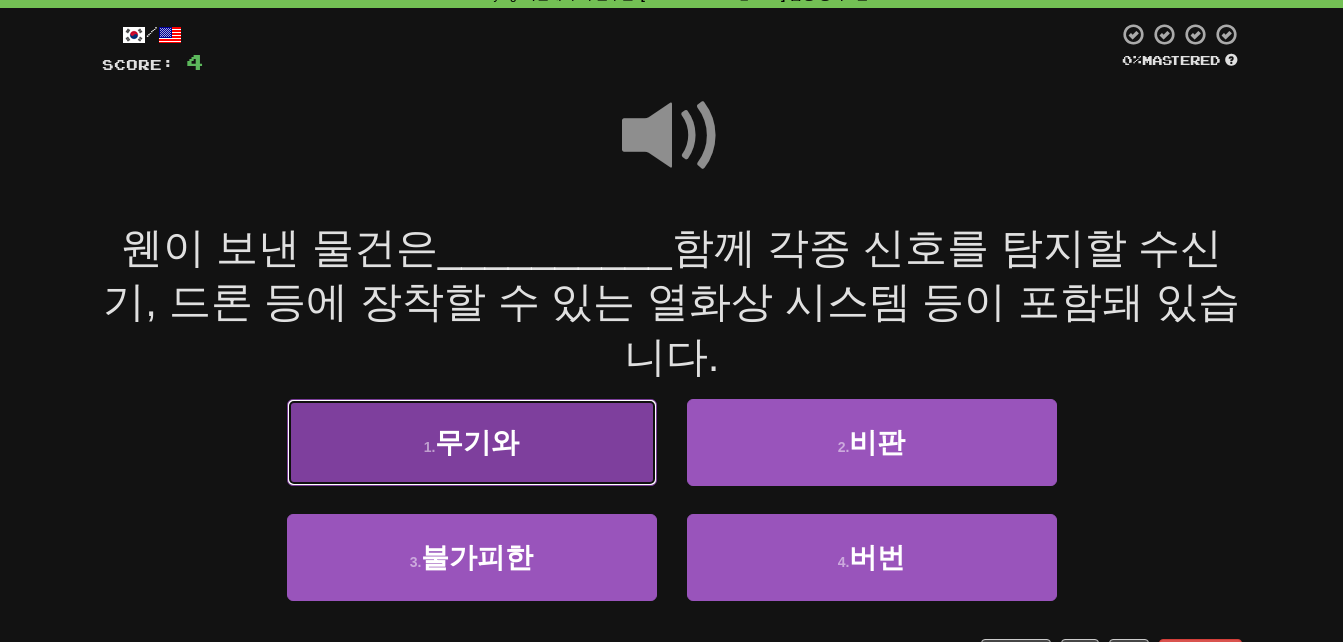
click at [379, 399] on button "1 . [DEMOGRAPHIC_DATA]와" at bounding box center [472, 442] width 370 height 87
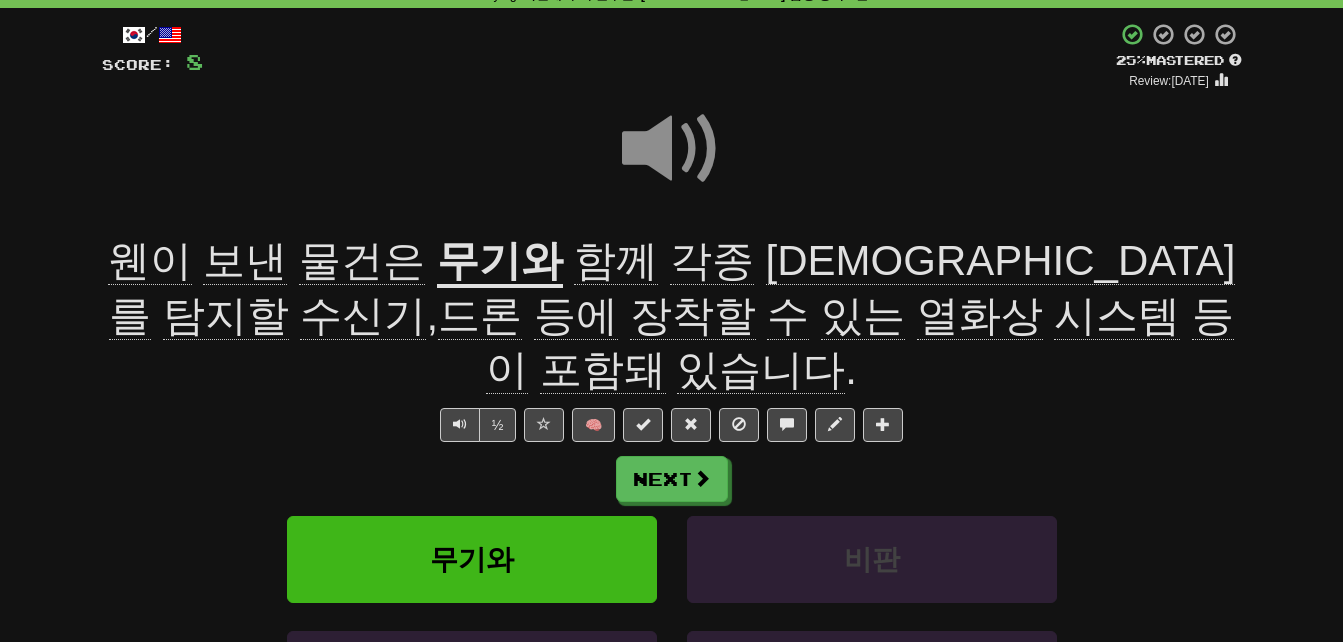
click at [299, 270] on span "보낸" at bounding box center [362, 261] width 126 height 48
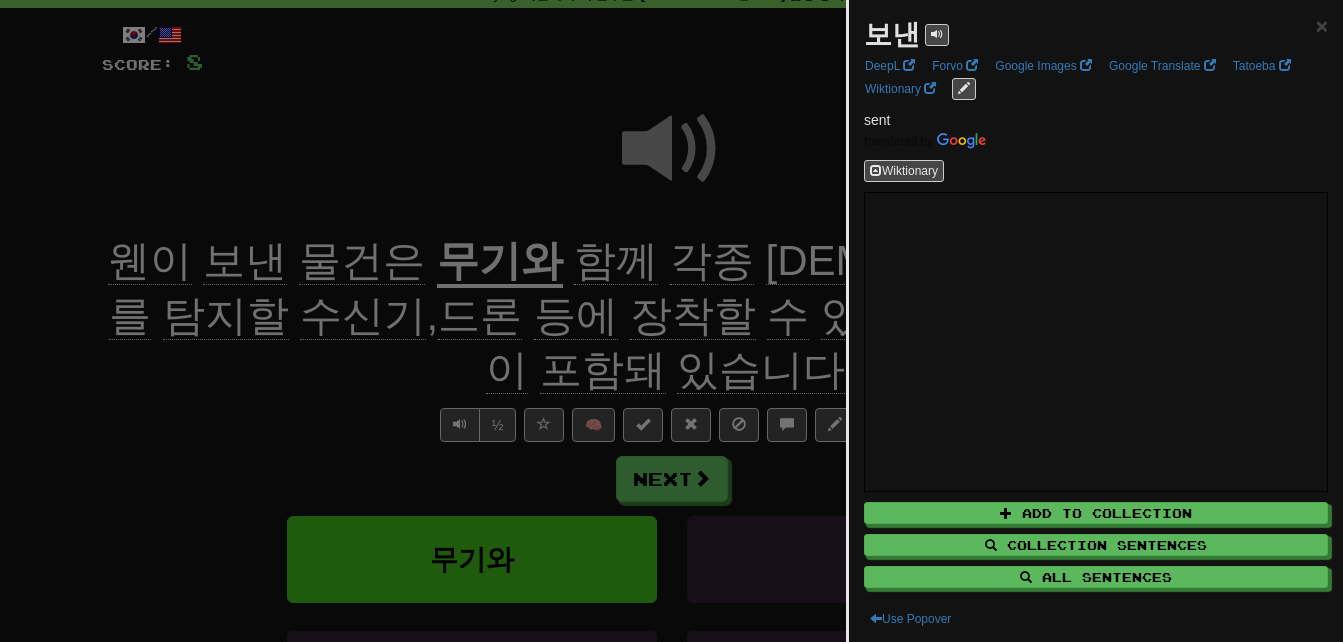
click at [292, 181] on div at bounding box center [671, 321] width 1343 height 642
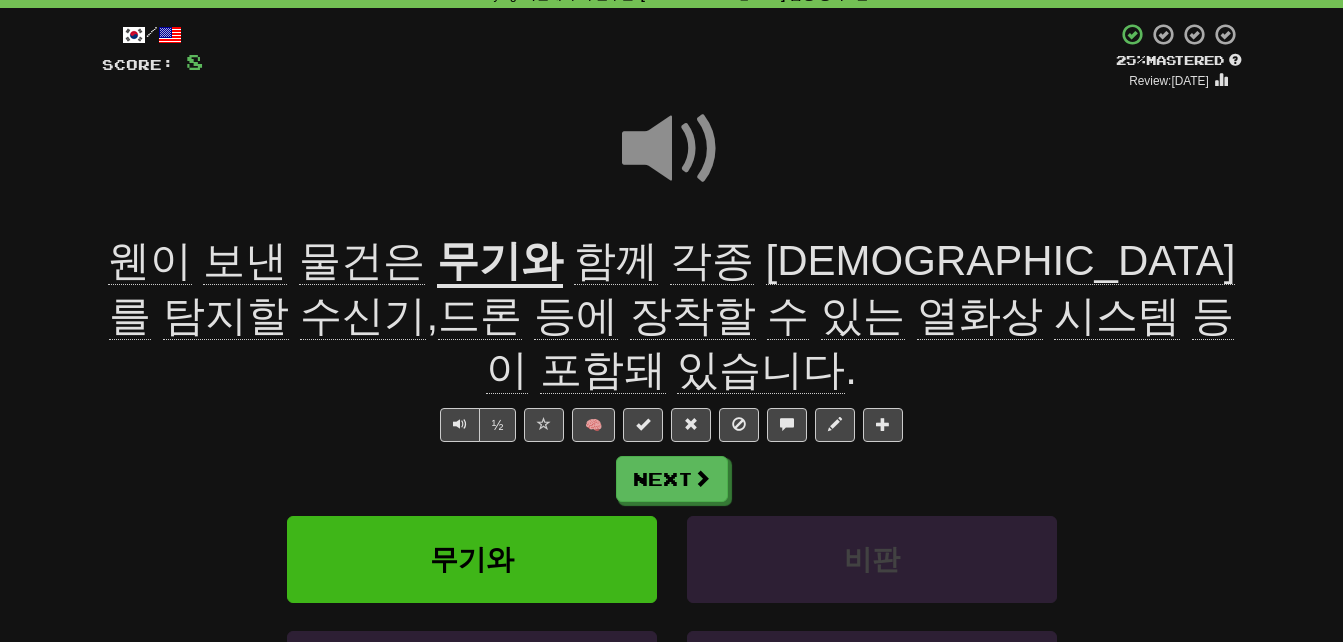
click at [300, 262] on span "물건은" at bounding box center [362, 261] width 126 height 48
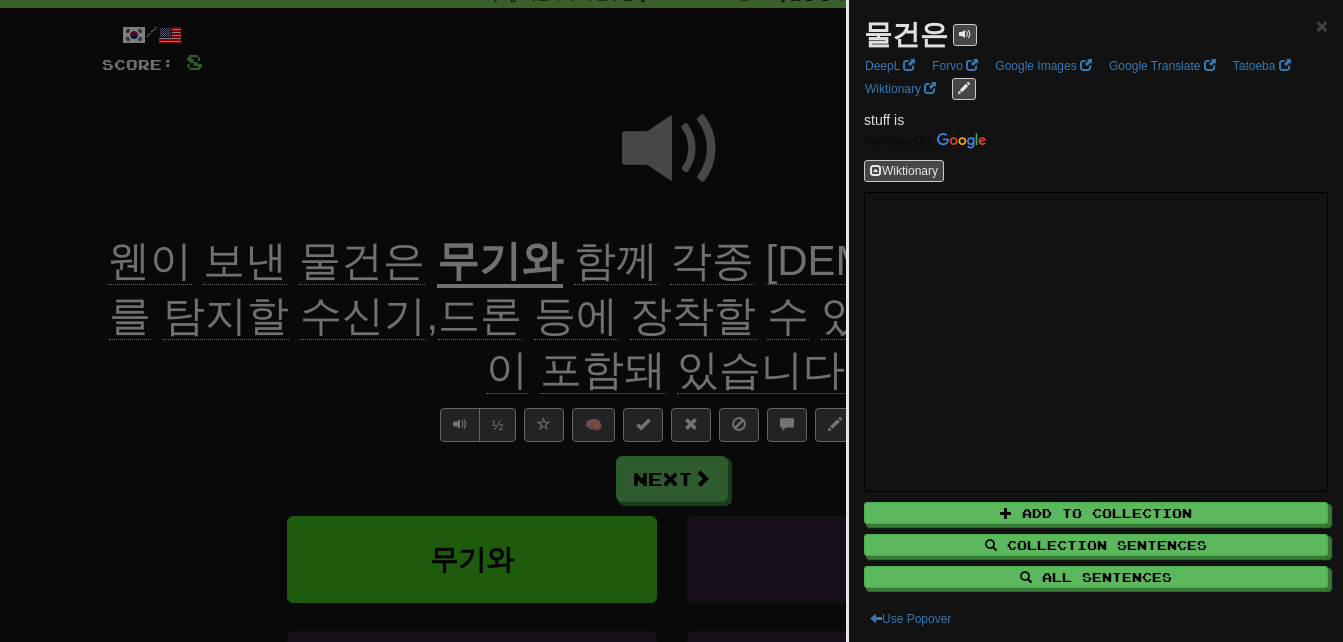
click at [342, 204] on div at bounding box center [671, 321] width 1343 height 642
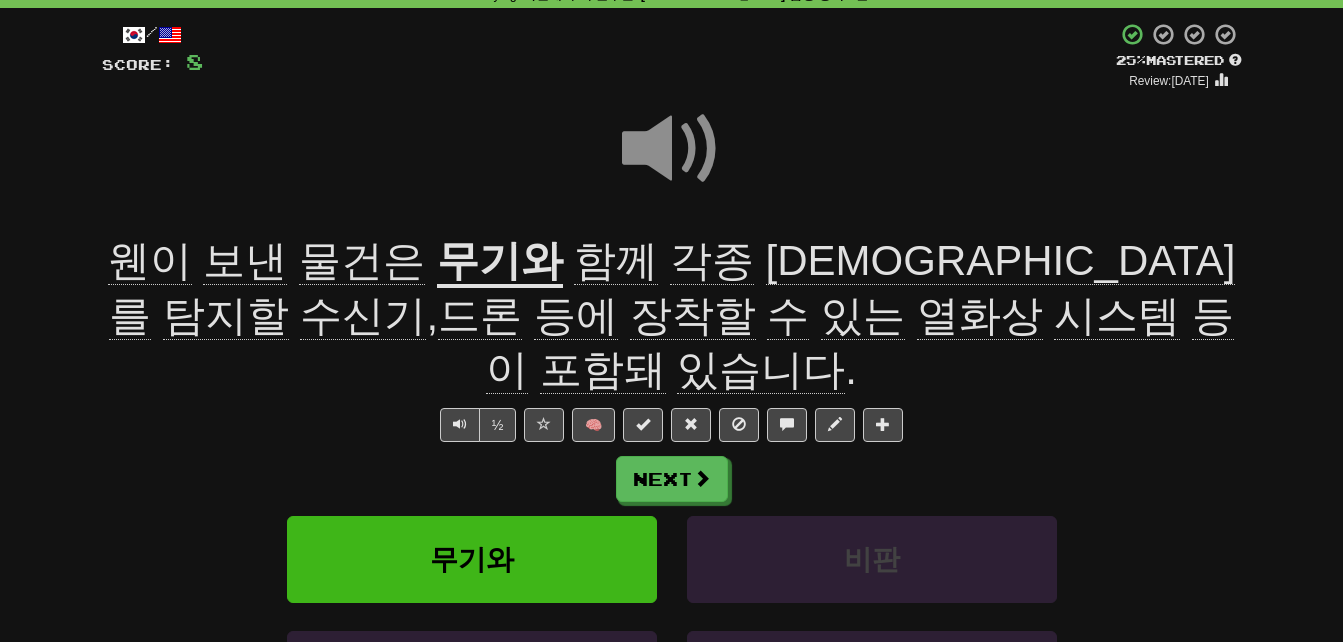
click at [670, 256] on span "각종" at bounding box center [712, 261] width 84 height 48
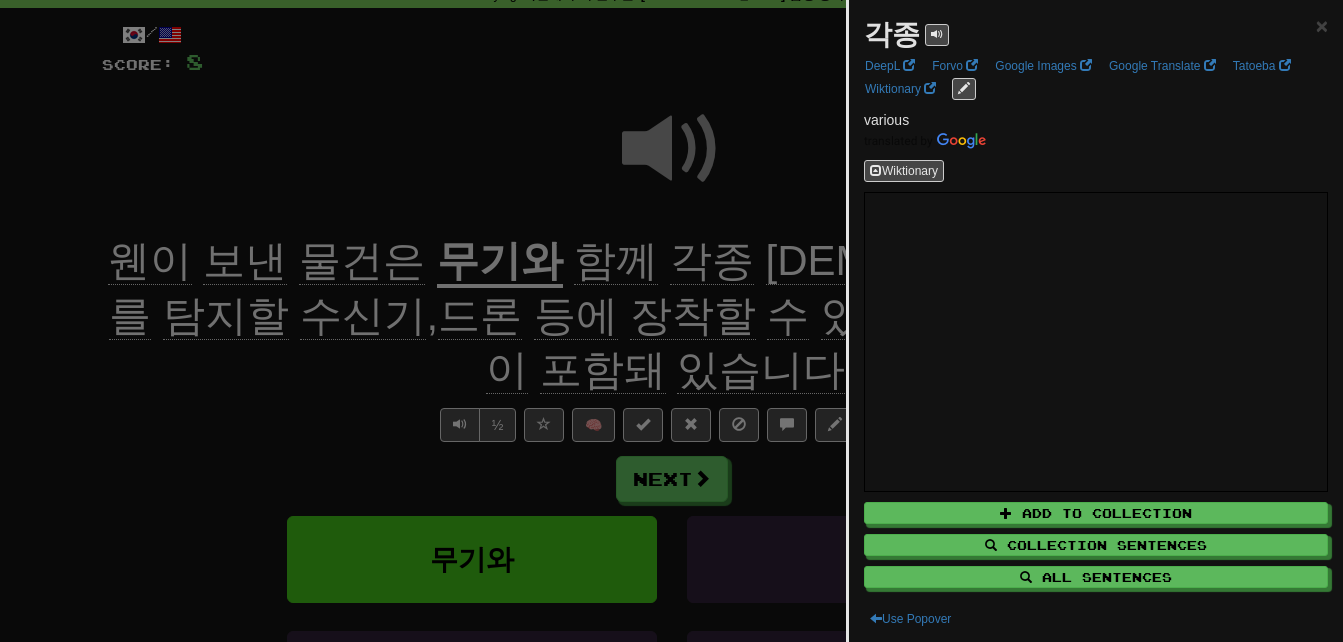
click at [610, 223] on div at bounding box center [671, 321] width 1343 height 642
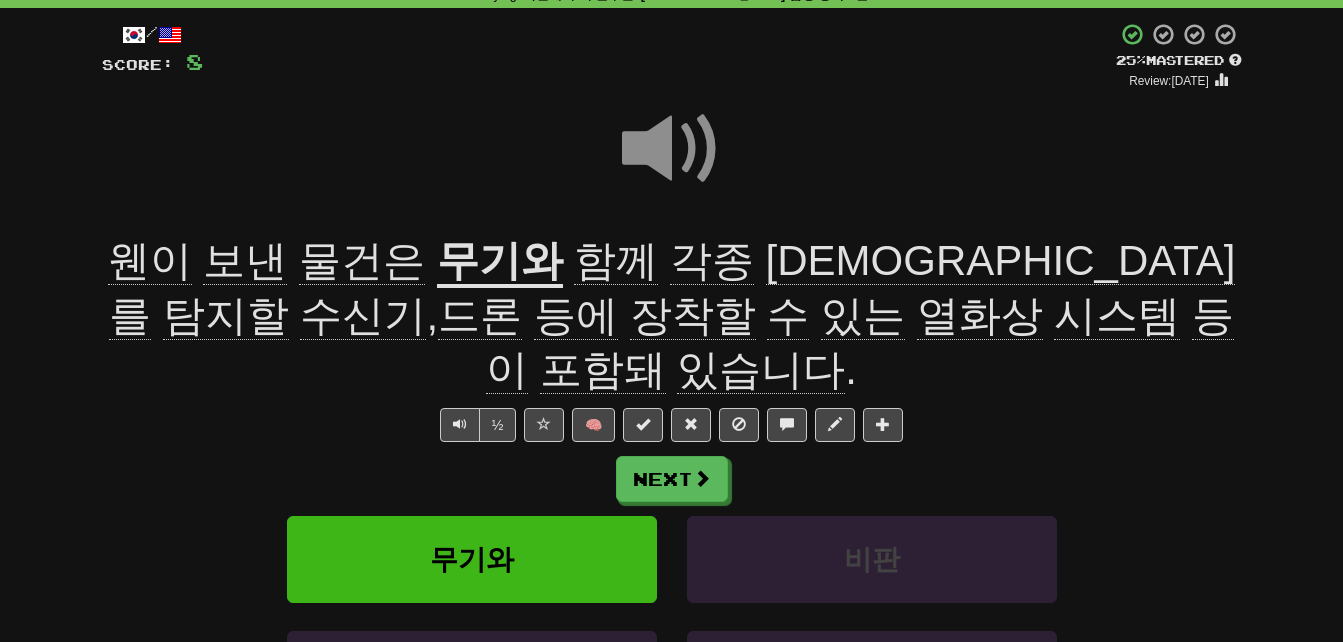
click at [757, 268] on span "[DEMOGRAPHIC_DATA]를" at bounding box center [672, 288] width 1126 height 103
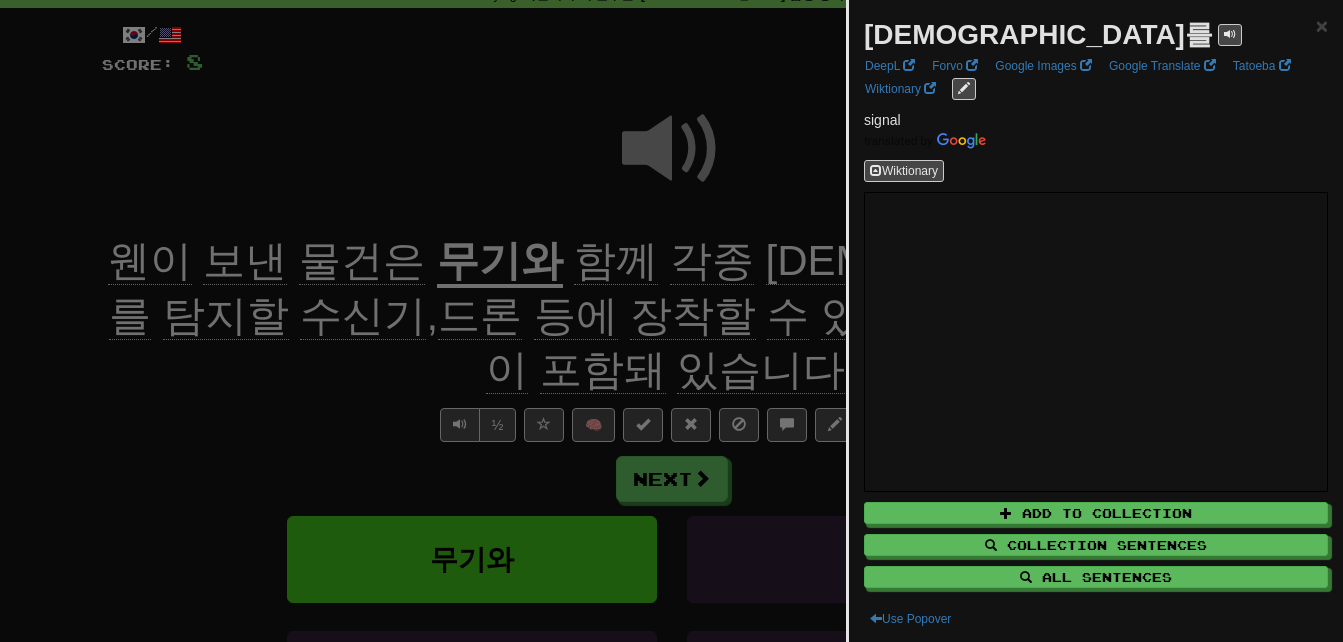
click at [794, 224] on div at bounding box center [671, 321] width 1343 height 642
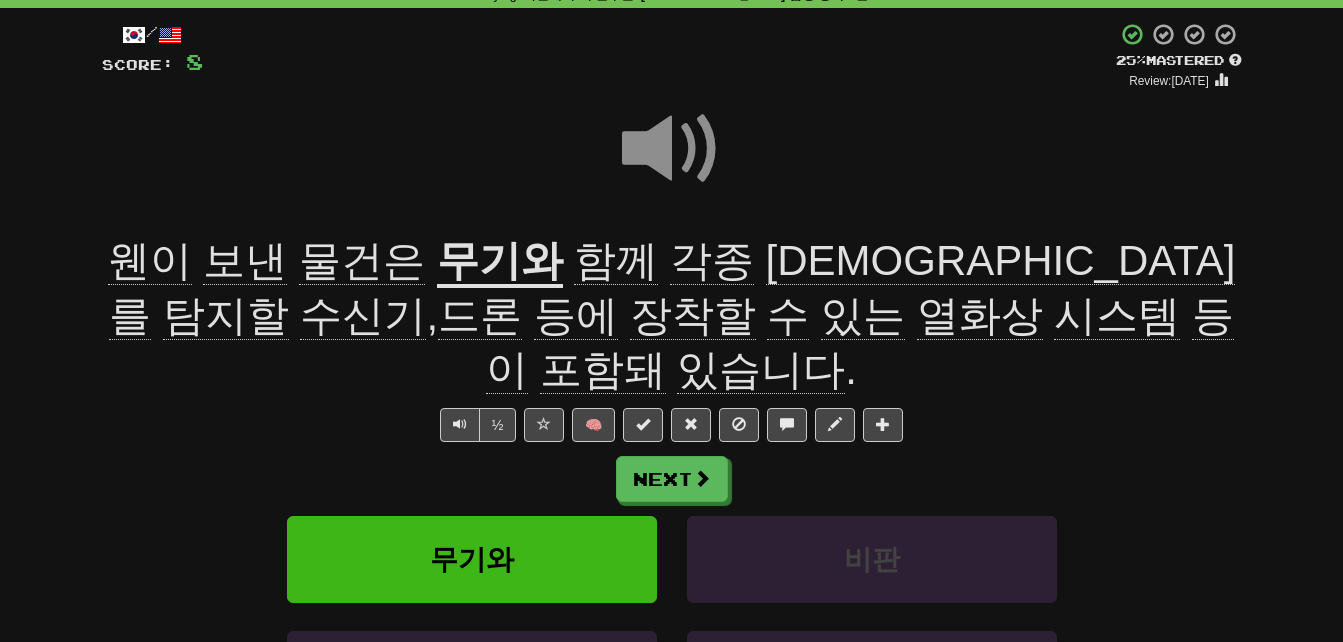
click at [289, 292] on span "탐지할" at bounding box center [226, 316] width 126 height 48
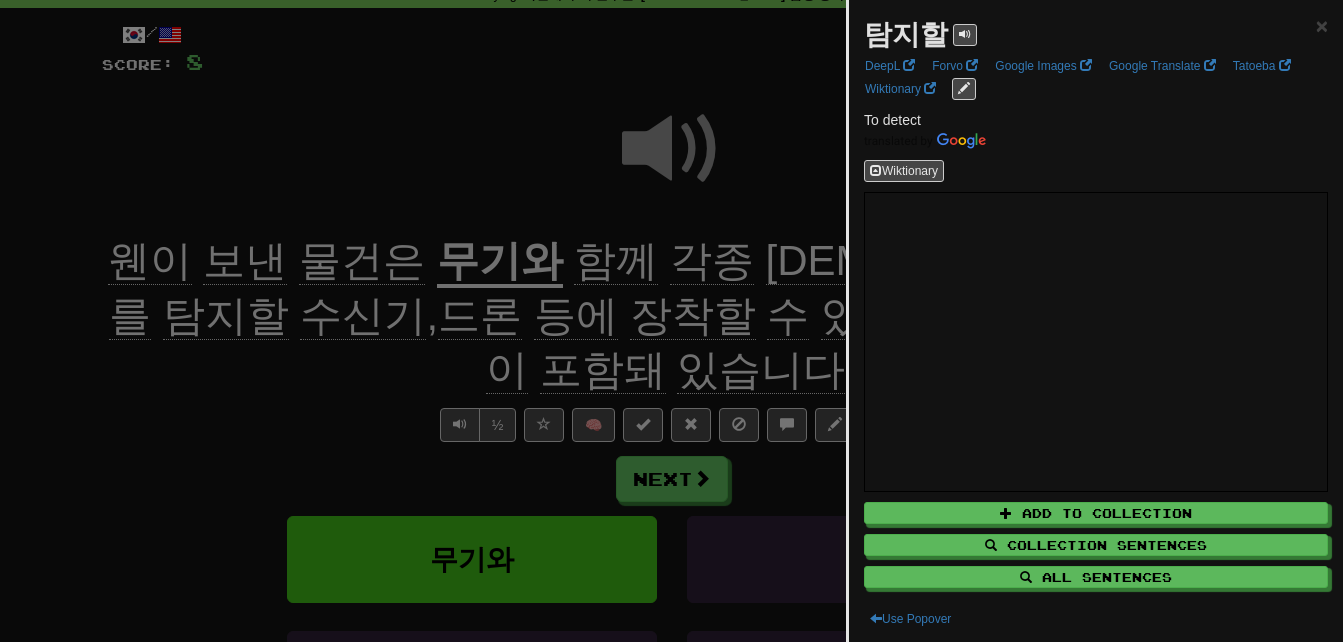
click at [808, 206] on div at bounding box center [671, 321] width 1343 height 642
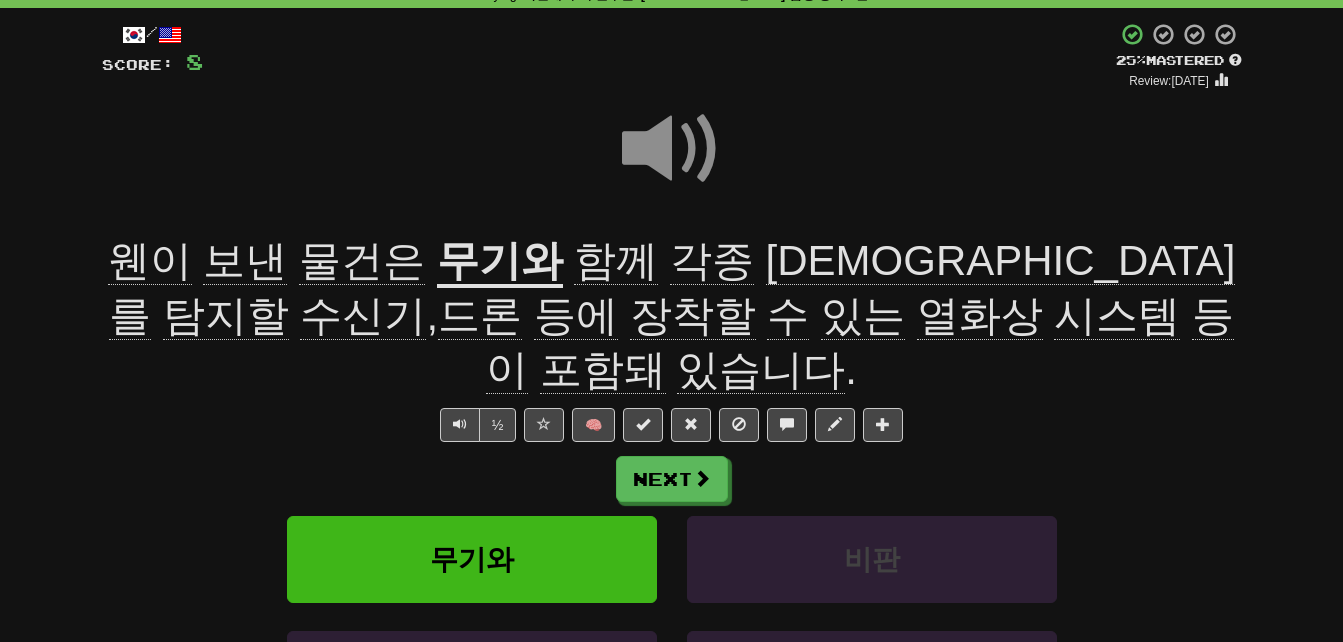
click at [426, 292] on span "수신기" at bounding box center [363, 316] width 126 height 48
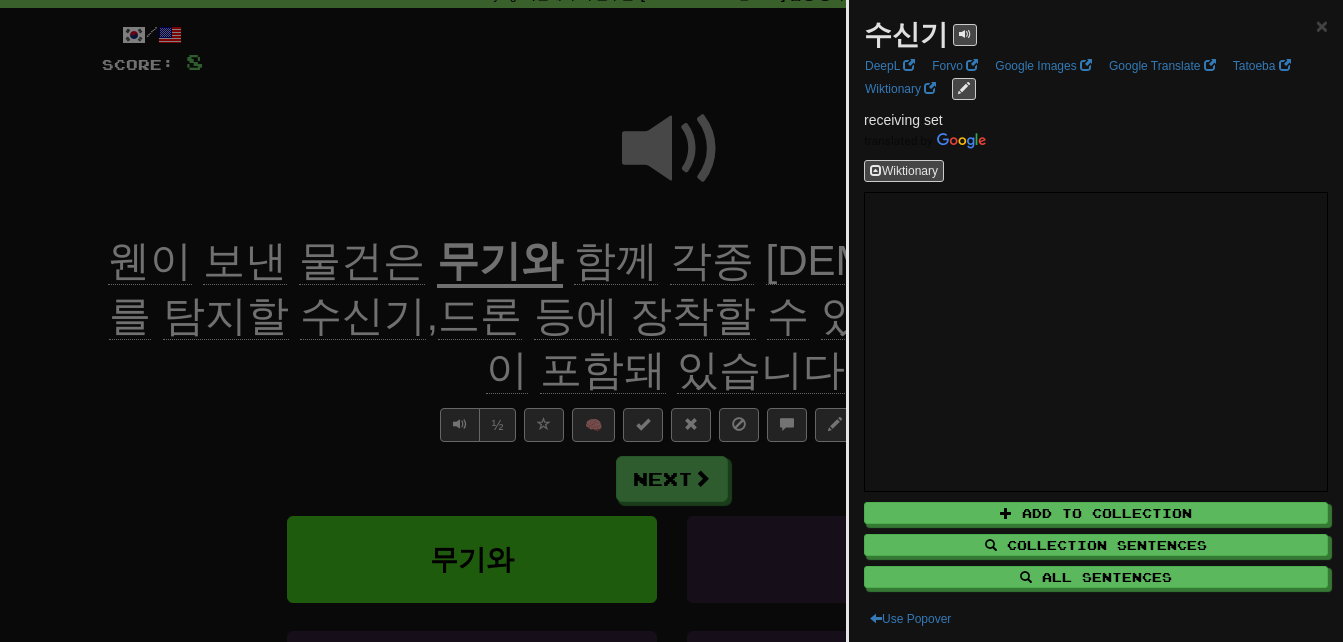
click at [789, 197] on div at bounding box center [671, 321] width 1343 height 642
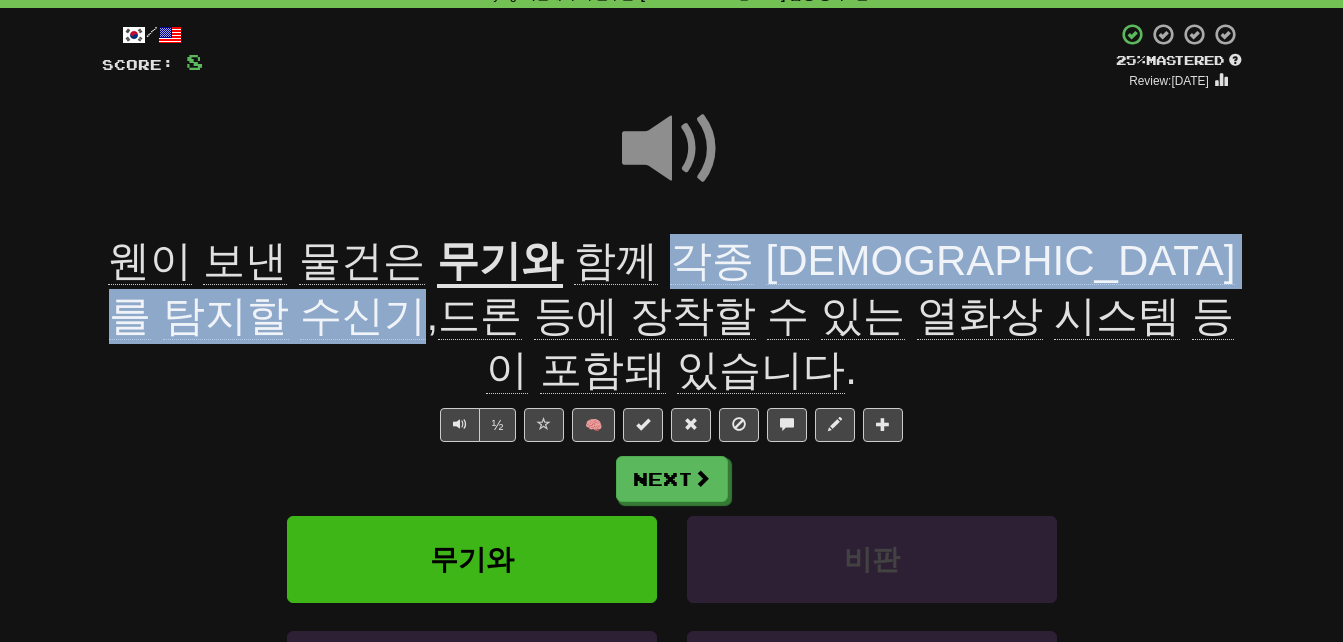
drag, startPoint x: 635, startPoint y: 244, endPoint x: 1082, endPoint y: 254, distance: 447.1
click at [1082, 254] on span "함께 각종 신호를 탐지할 수신기 , 드론 등에 장착할 수 있는 열화상 시스템 등이 포함돼 있습니다 ." at bounding box center [672, 315] width 1126 height 157
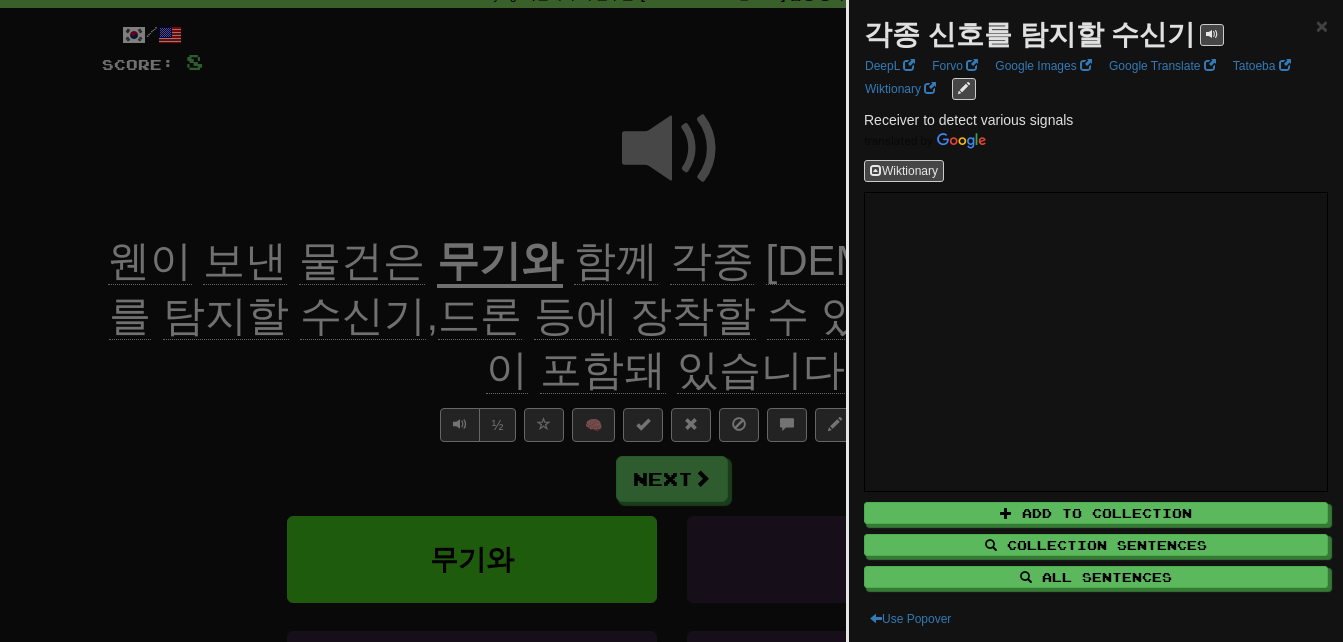
click at [713, 253] on div at bounding box center [671, 321] width 1343 height 642
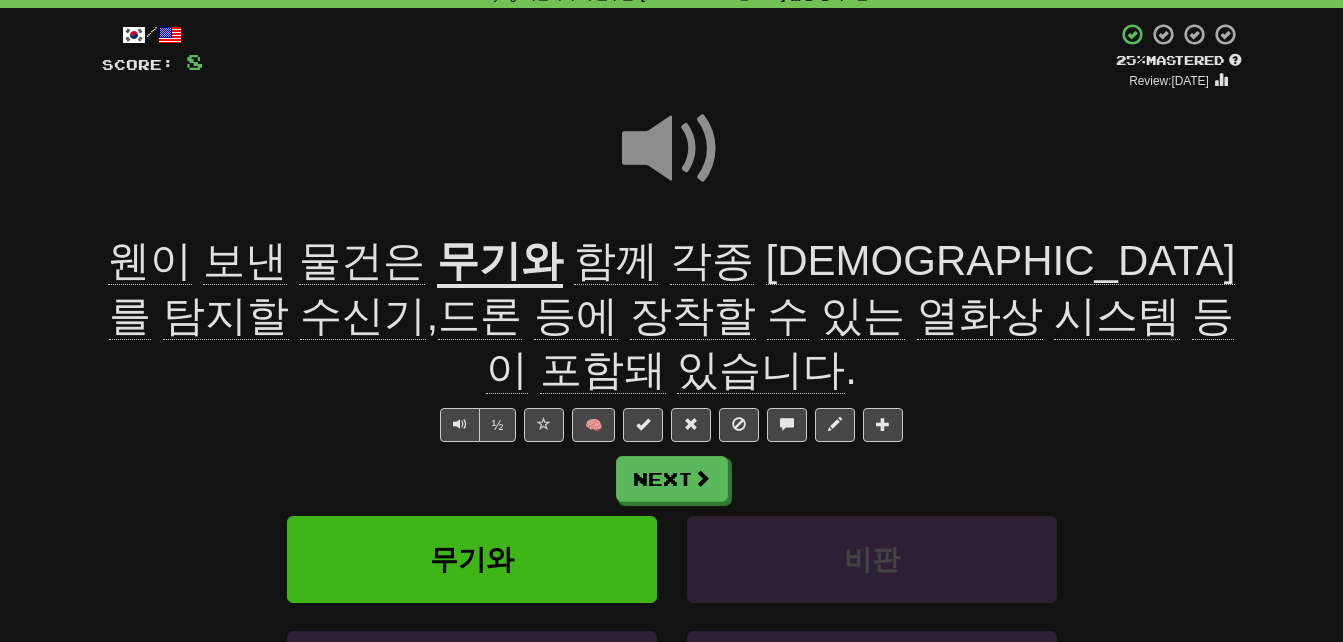
click at [289, 292] on span "탐지할" at bounding box center [226, 316] width 126 height 48
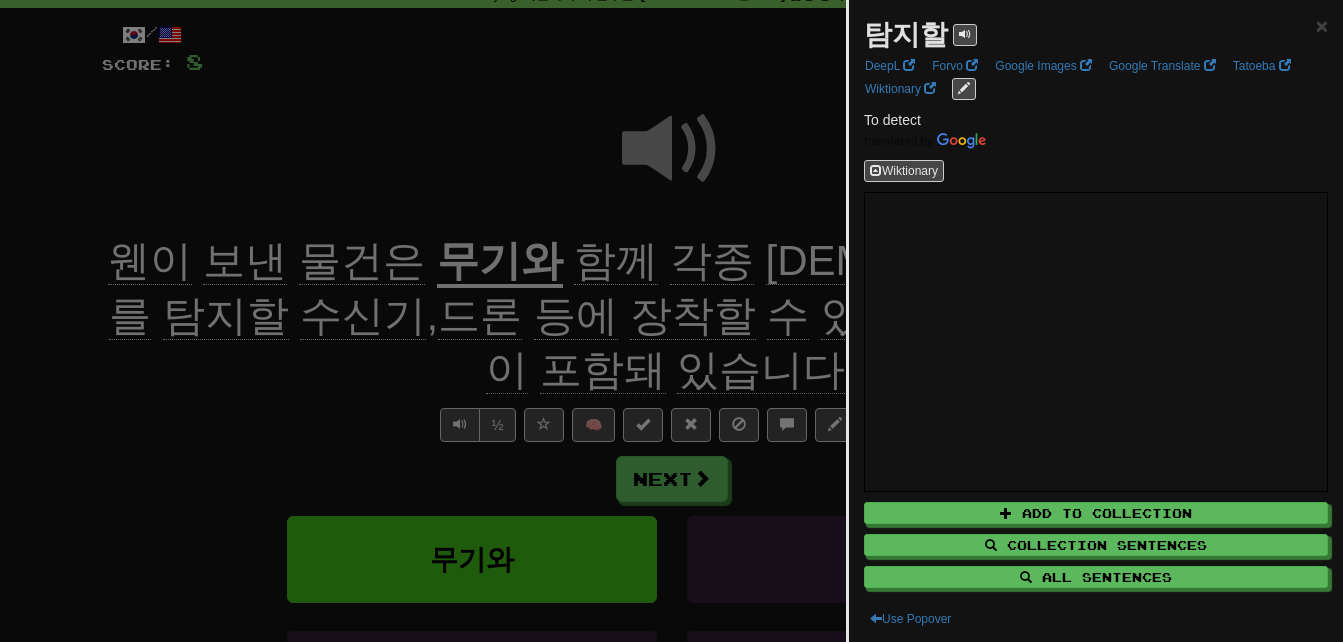
click at [742, 266] on div at bounding box center [671, 321] width 1343 height 642
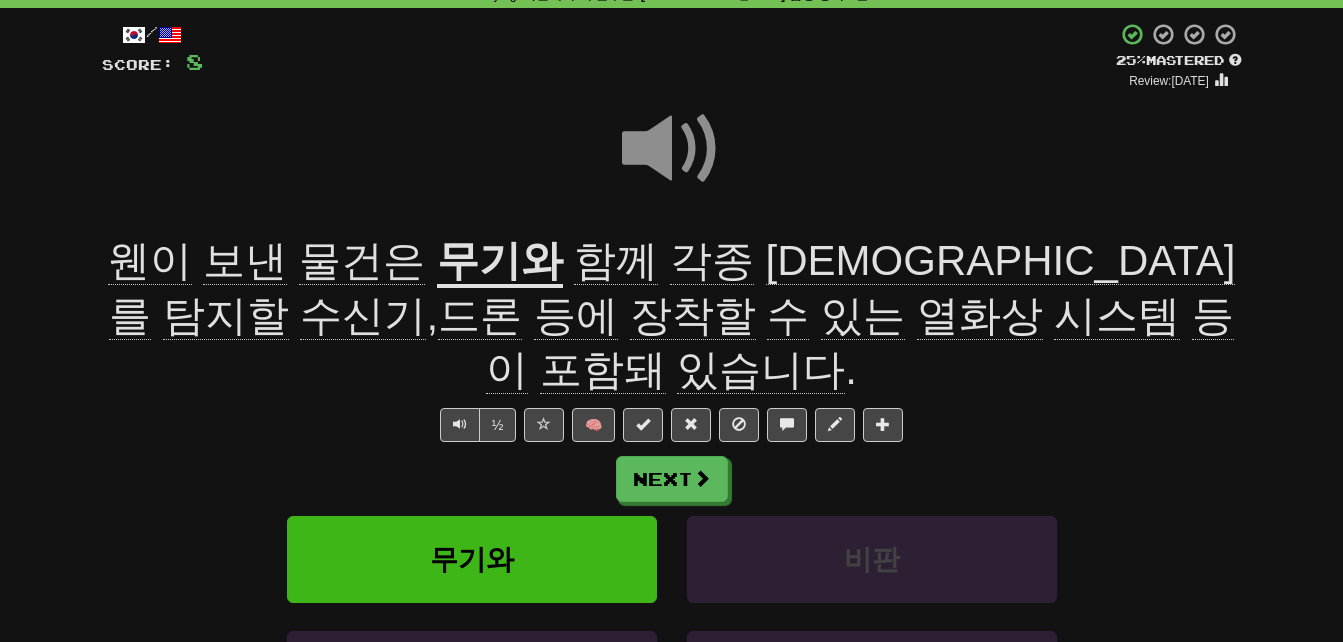
click at [742, 266] on span "[DEMOGRAPHIC_DATA]를" at bounding box center [672, 288] width 1126 height 103
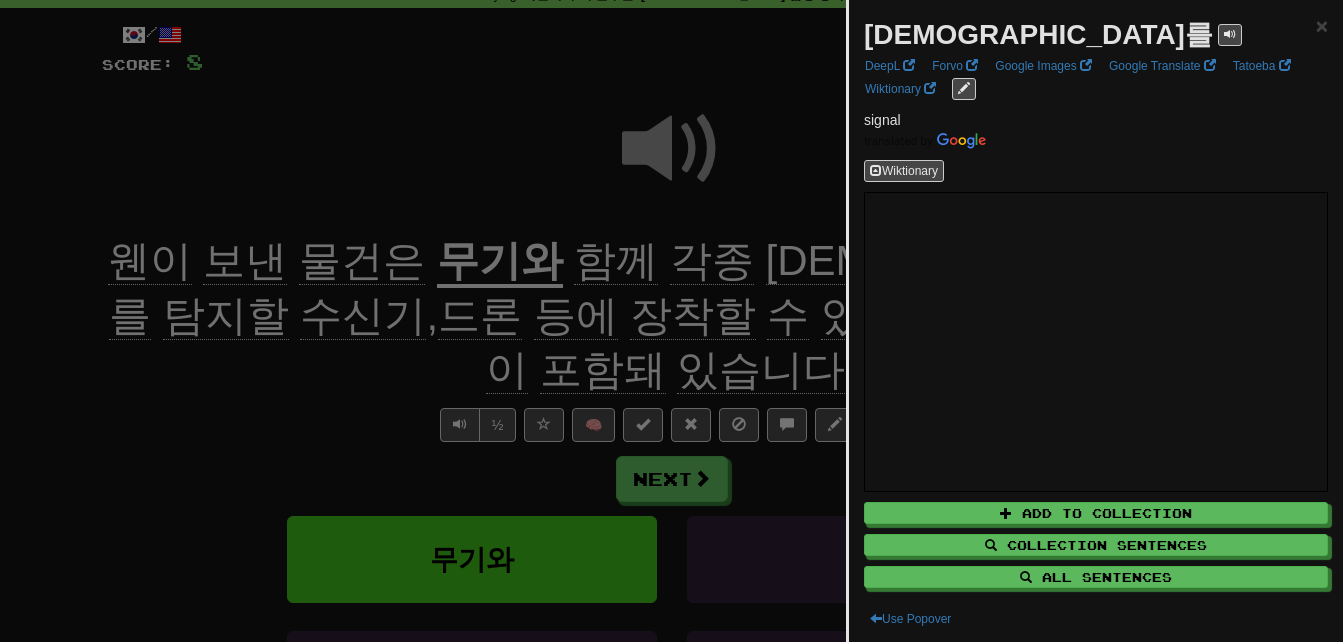
click at [742, 266] on div at bounding box center [671, 321] width 1343 height 642
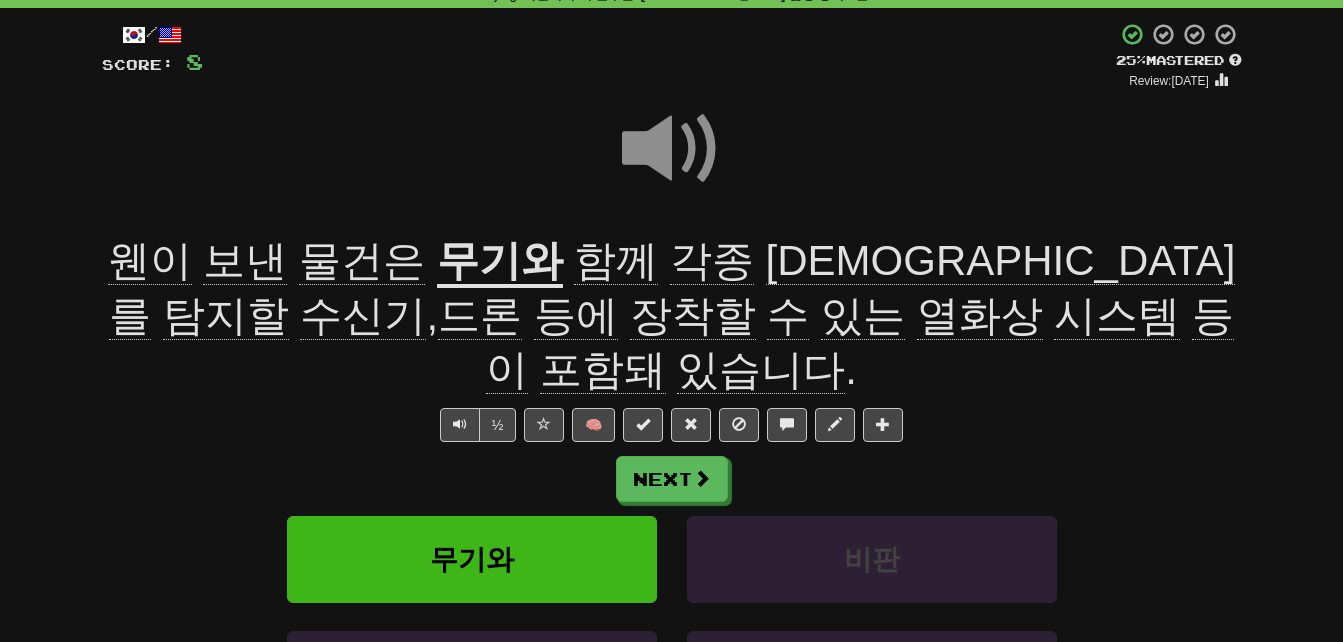
click at [670, 272] on span "각종" at bounding box center [712, 261] width 84 height 48
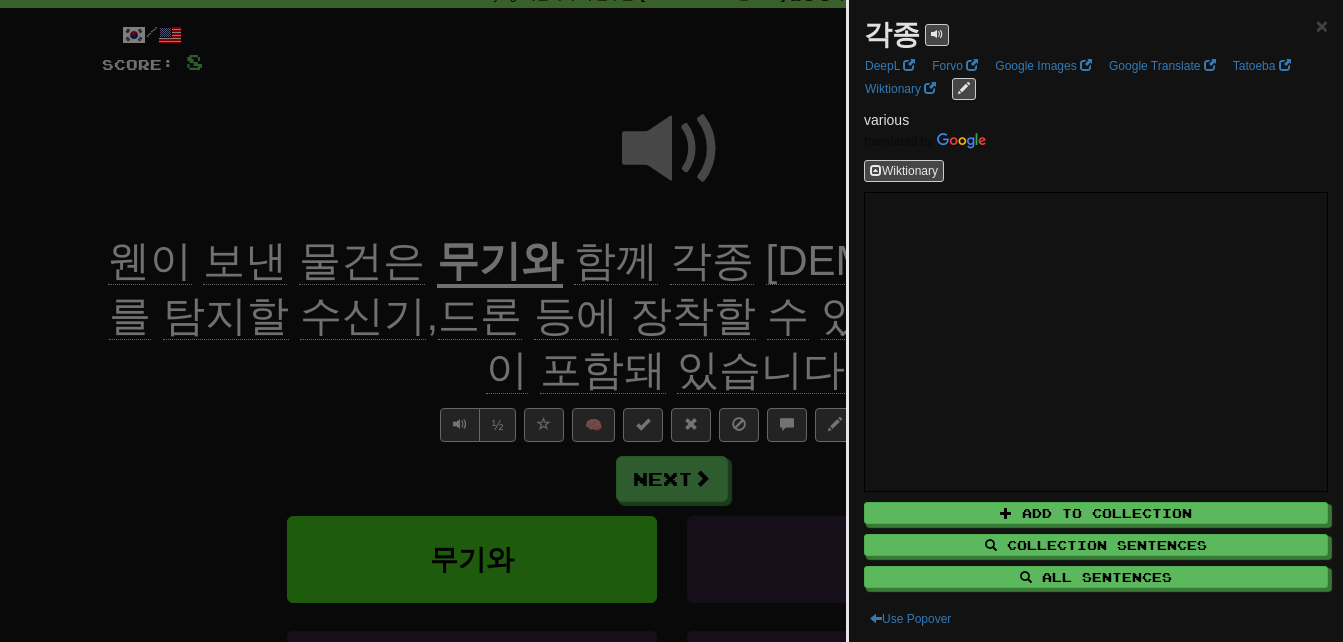
click at [661, 272] on div at bounding box center [671, 321] width 1343 height 642
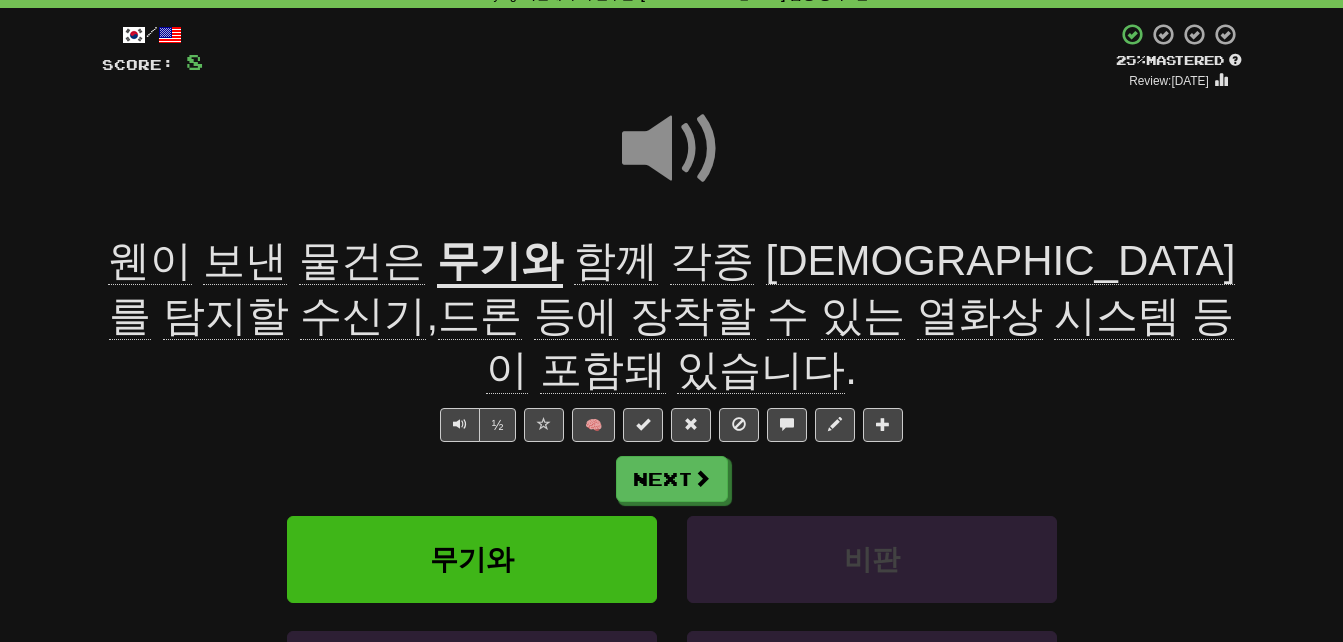
click at [426, 292] on span "수신기" at bounding box center [363, 316] width 126 height 48
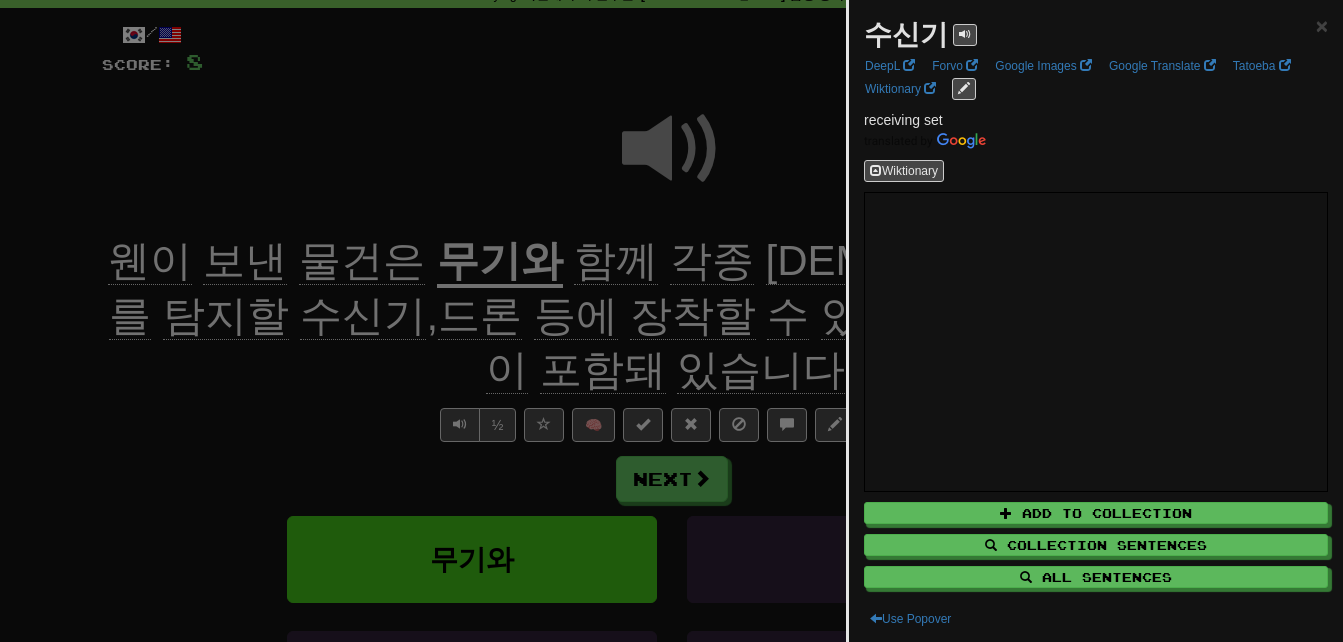
click at [780, 261] on div at bounding box center [671, 321] width 1343 height 642
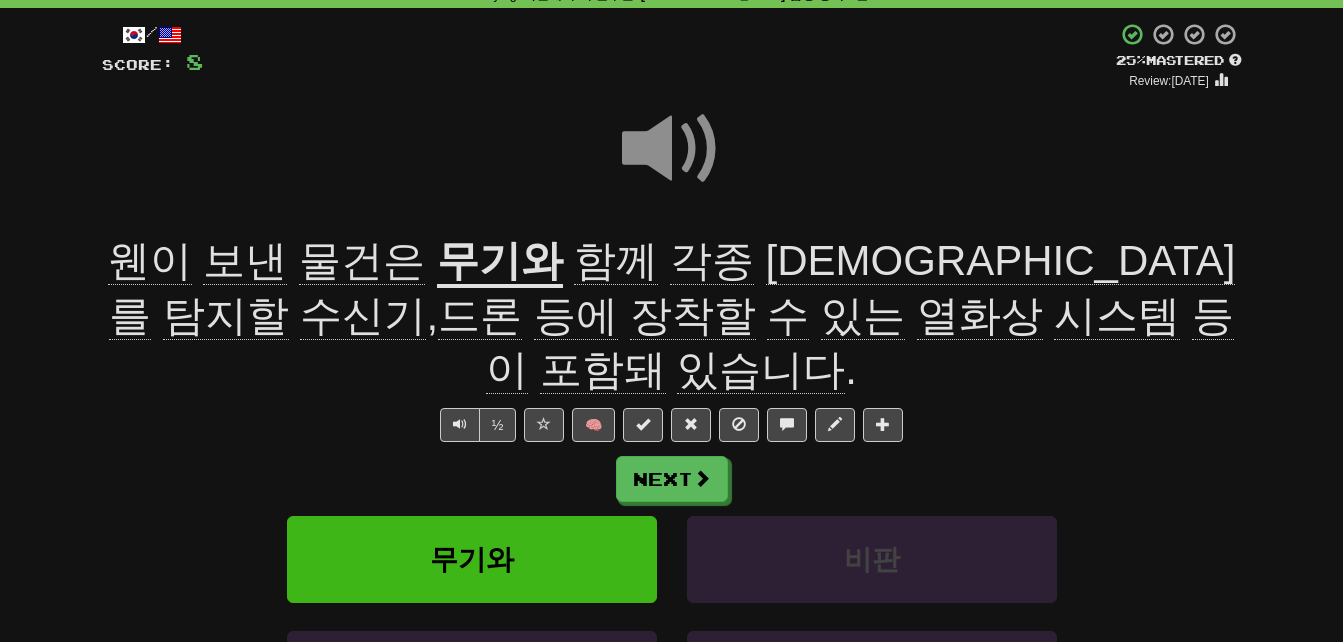
click at [630, 322] on span "장착할" at bounding box center [693, 316] width 126 height 48
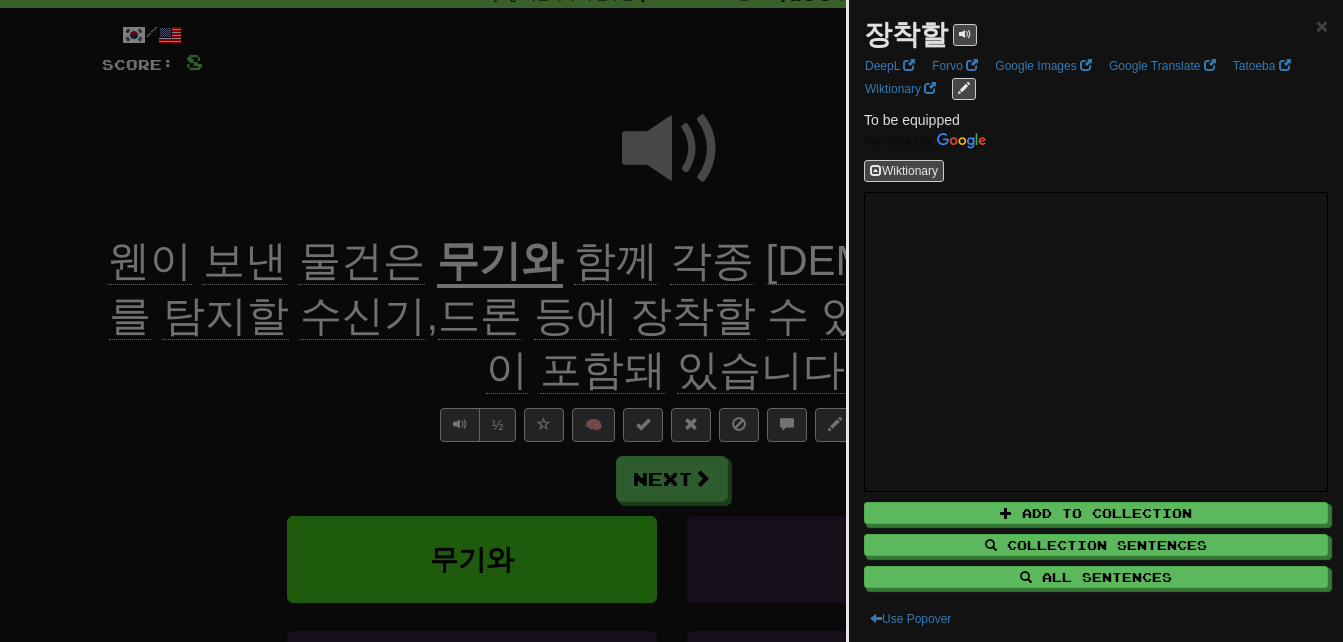
click at [293, 322] on div at bounding box center [671, 321] width 1343 height 642
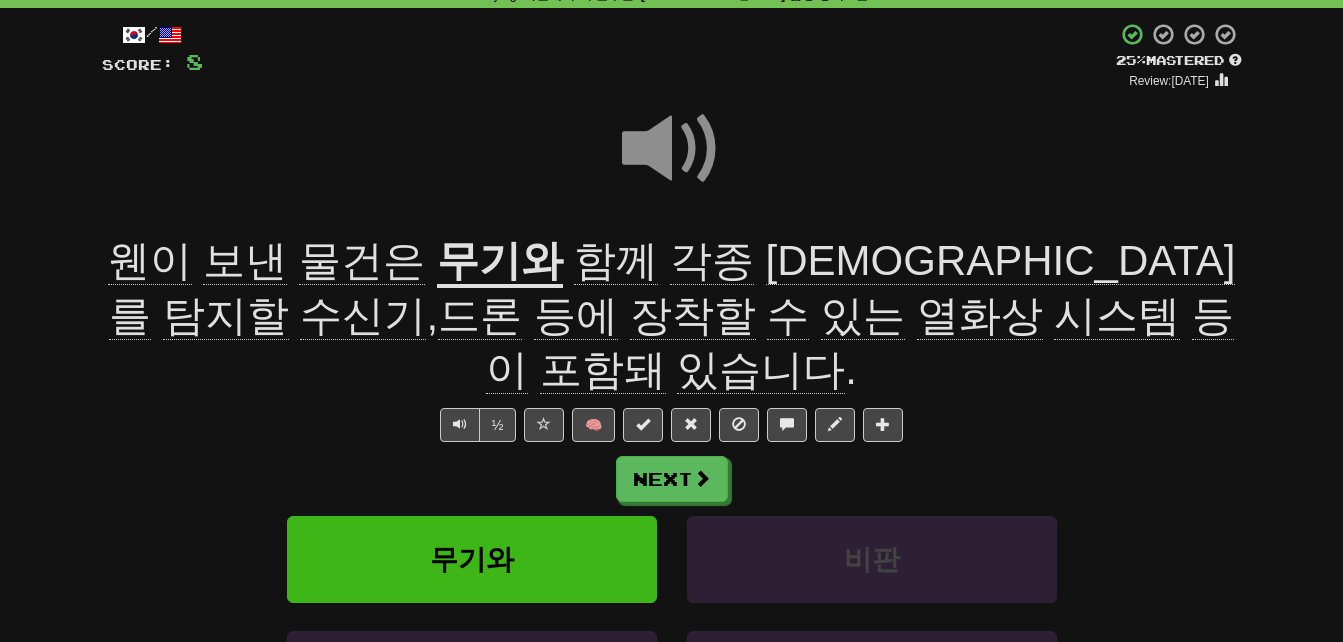
click at [917, 320] on span "열화상" at bounding box center [980, 316] width 126 height 48
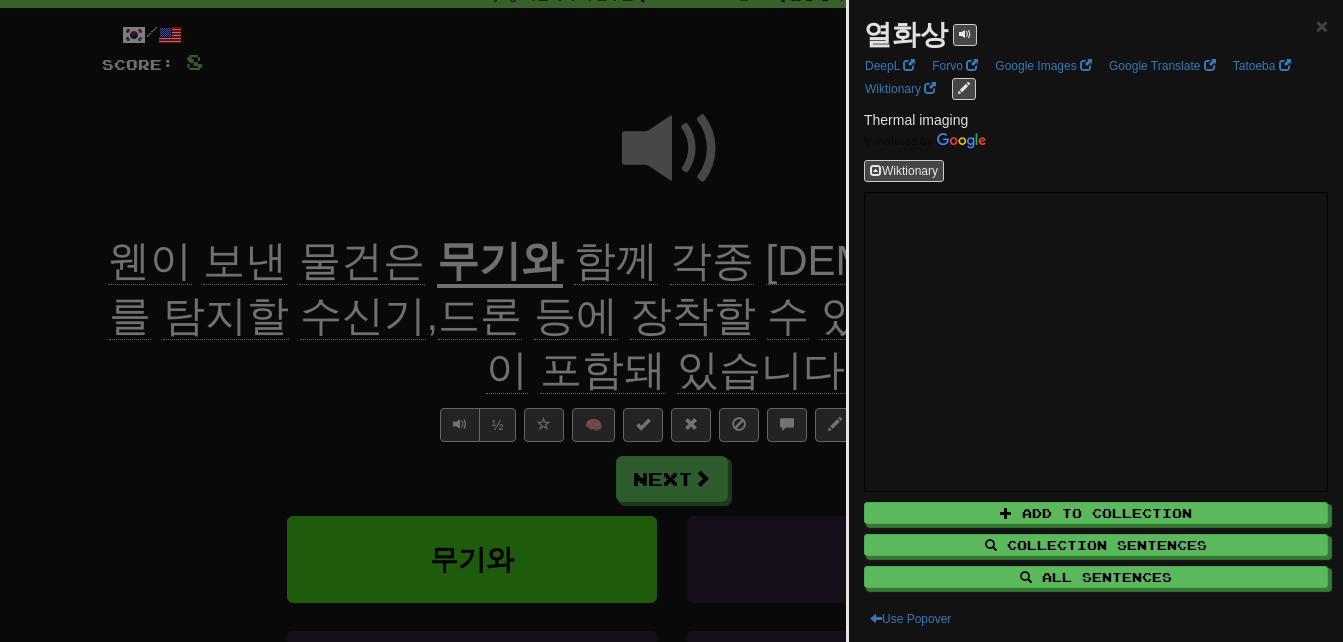
click at [604, 320] on div at bounding box center [671, 321] width 1343 height 642
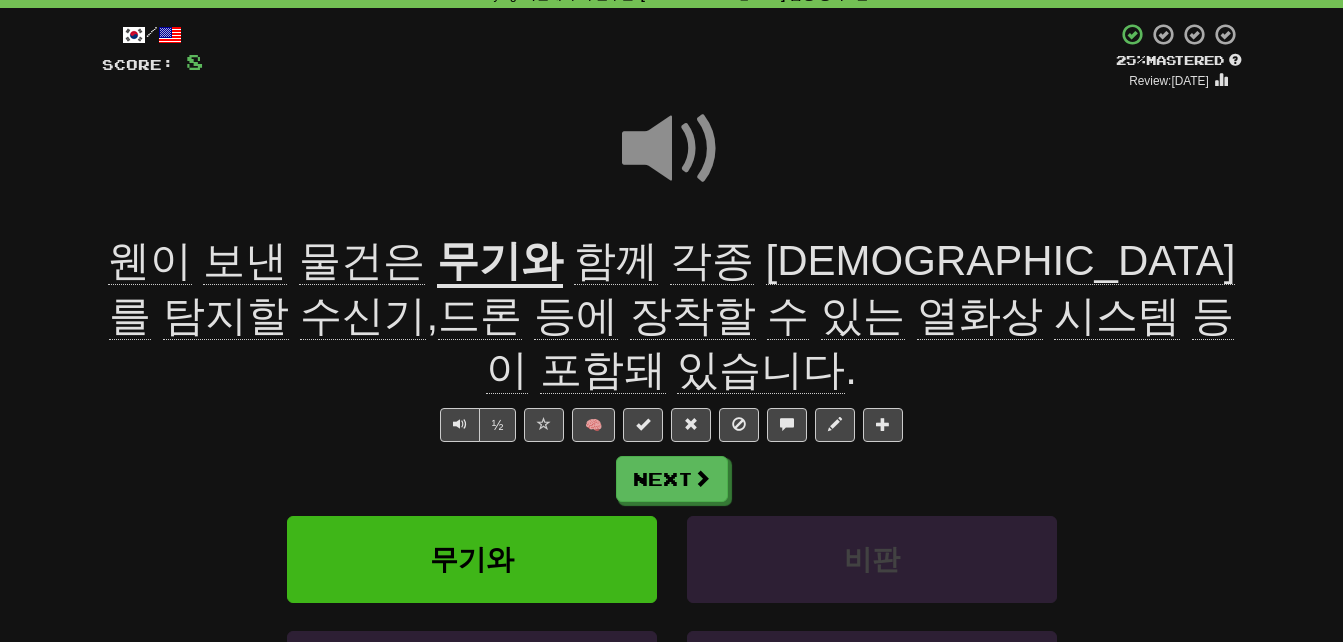
click at [666, 346] on span "포함돼" at bounding box center [603, 370] width 126 height 48
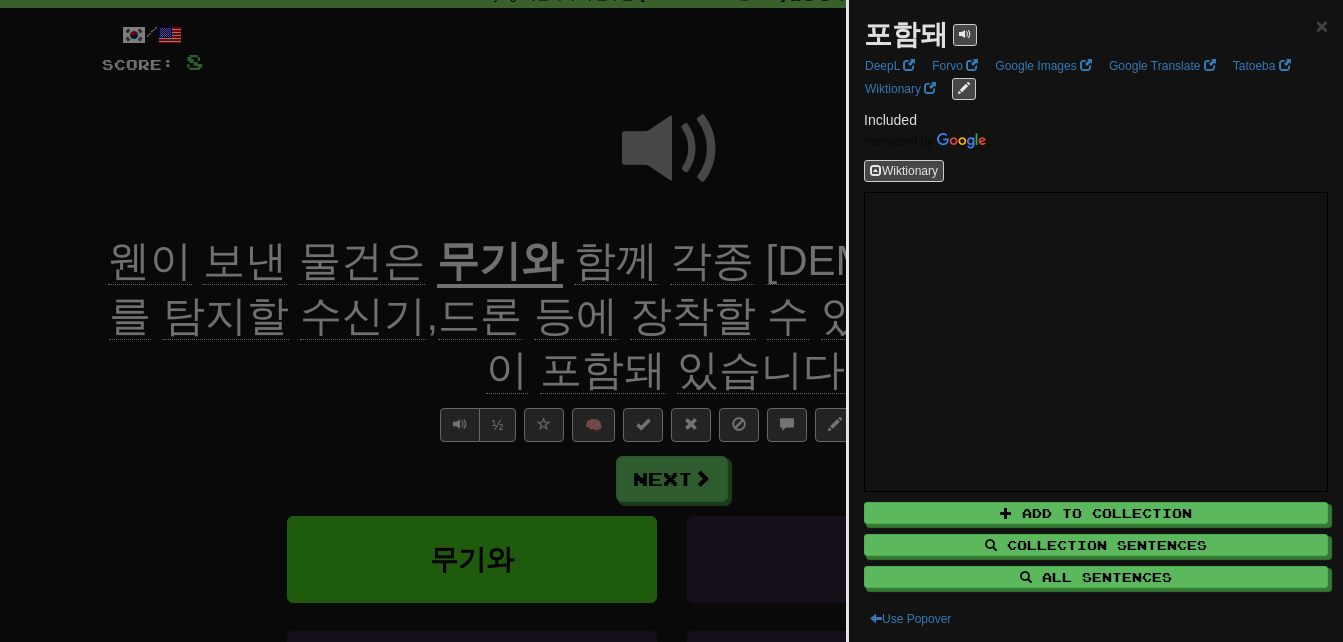
click at [746, 313] on div at bounding box center [671, 321] width 1343 height 642
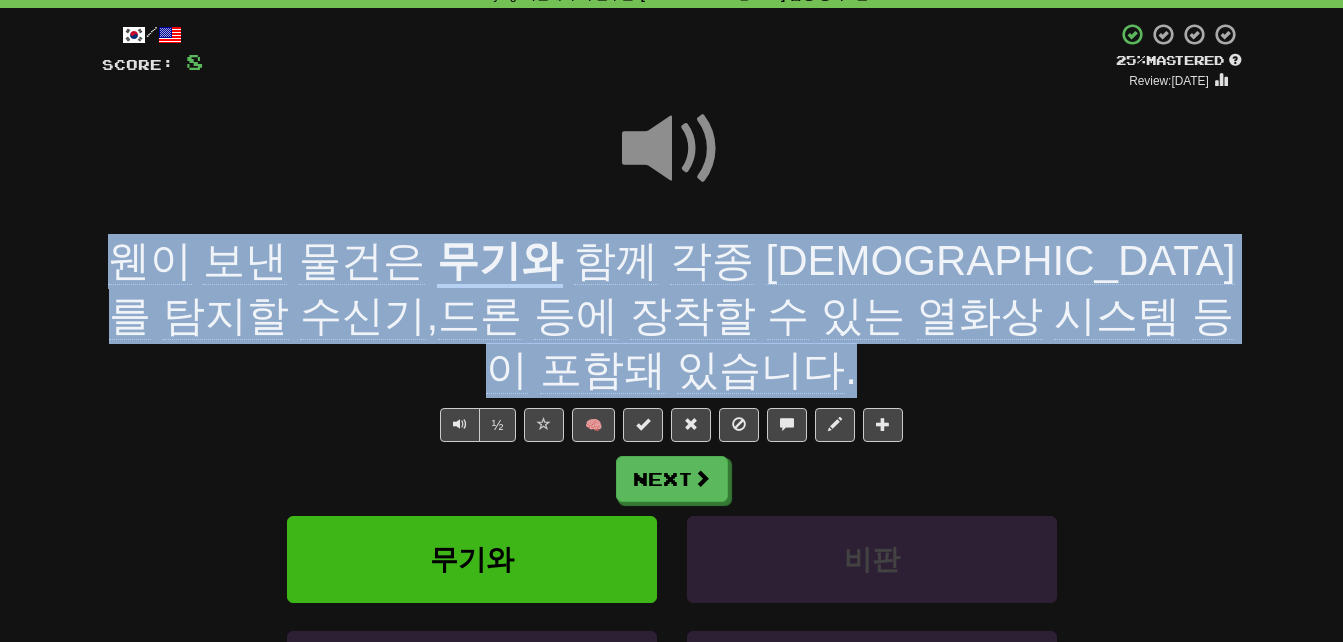
drag, startPoint x: 115, startPoint y: 259, endPoint x: 1147, endPoint y: 310, distance: 1033.2
click at [1147, 310] on div "웬이 보낸 물건은 무기와 함께 각종 신호를 탐지할 수신기 , 드론 등에 장착할 수 있는 열화상 시스템 등이 포함돼 있습니다 ." at bounding box center [672, 316] width 1140 height 164
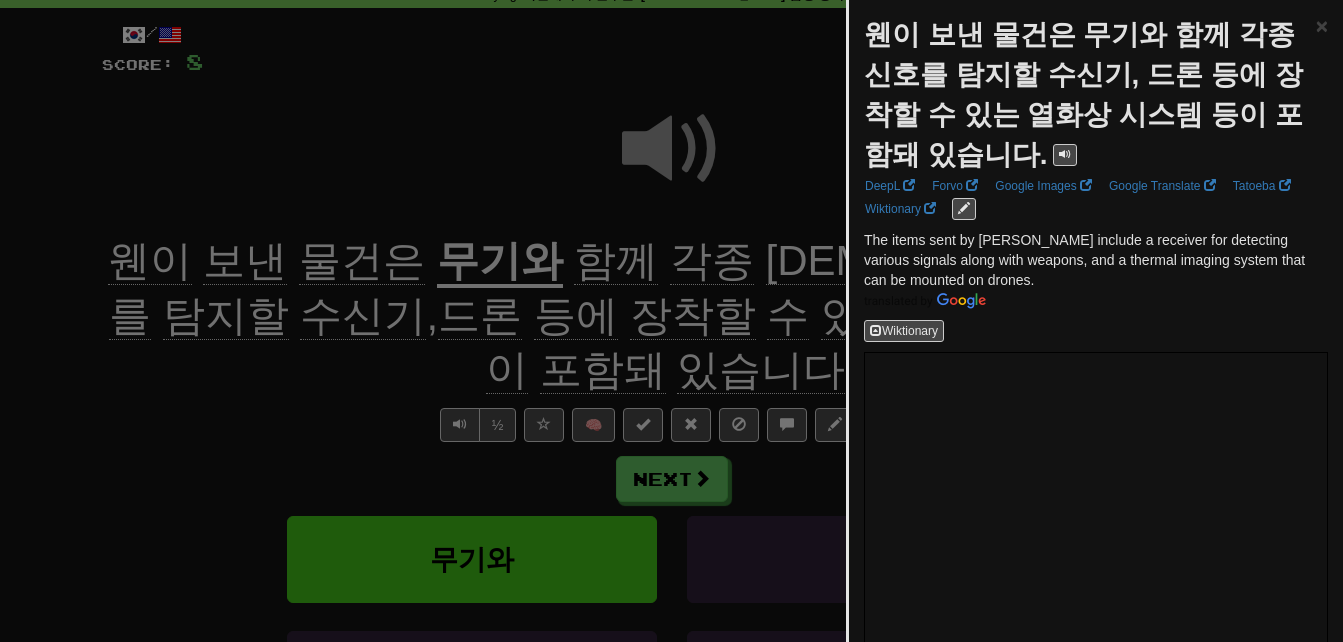
click at [678, 249] on div at bounding box center [671, 321] width 1343 height 642
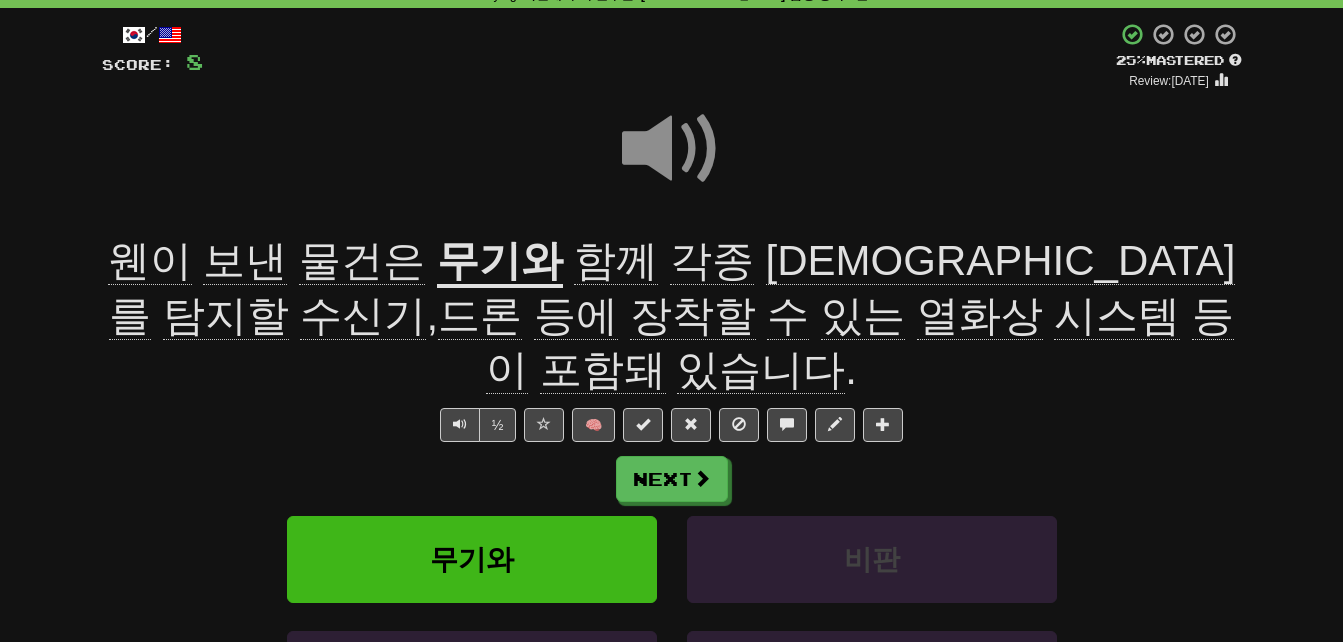
click at [667, 138] on span at bounding box center [672, 149] width 100 height 100
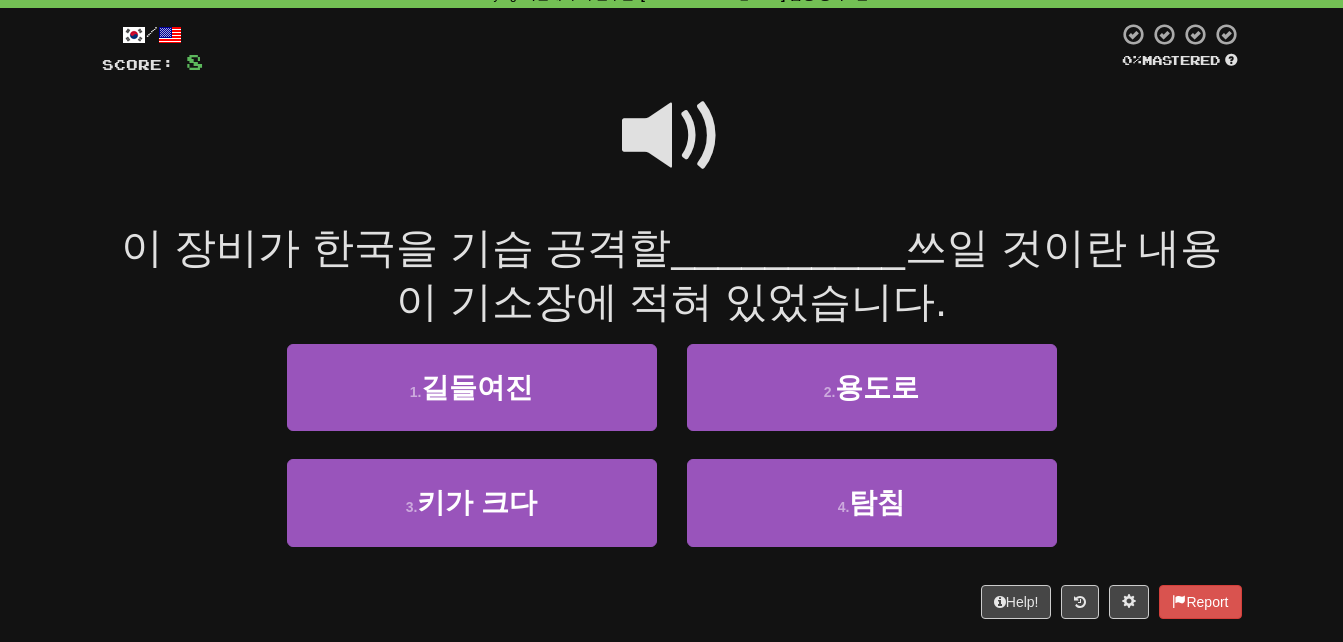
click at [667, 138] on span at bounding box center [672, 136] width 100 height 100
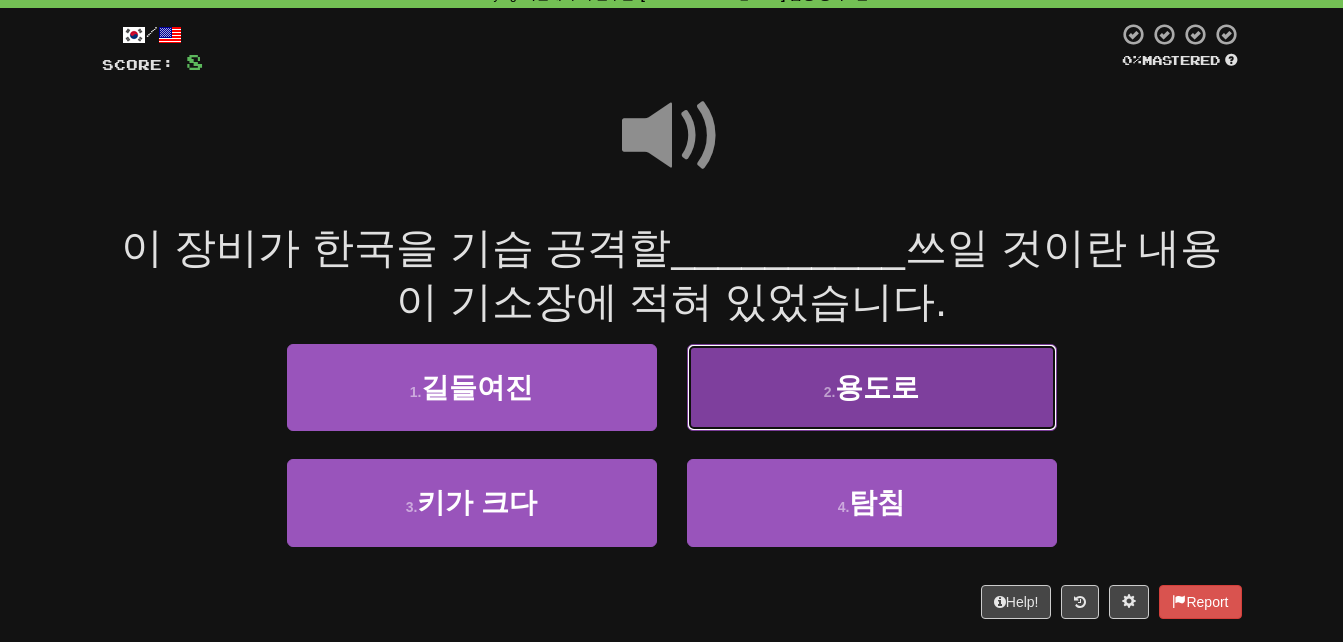
click at [796, 390] on button "2 . [GEOGRAPHIC_DATA]" at bounding box center [872, 387] width 370 height 87
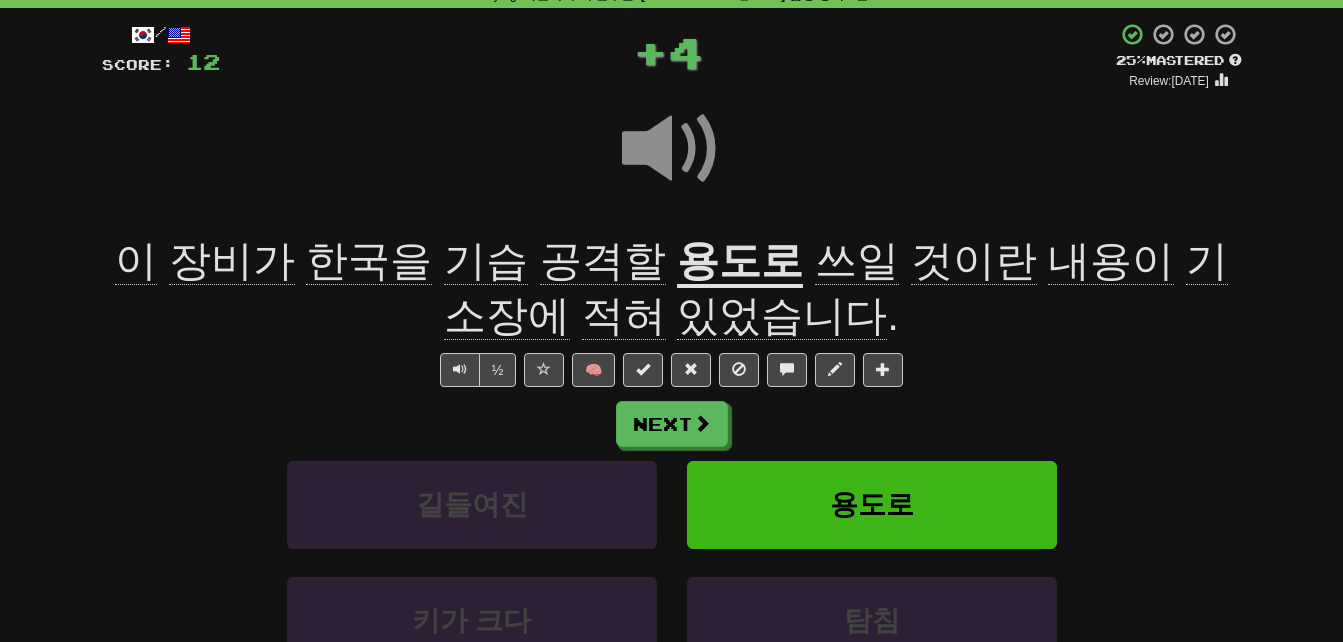
click at [306, 266] on span "장비가" at bounding box center [369, 261] width 126 height 48
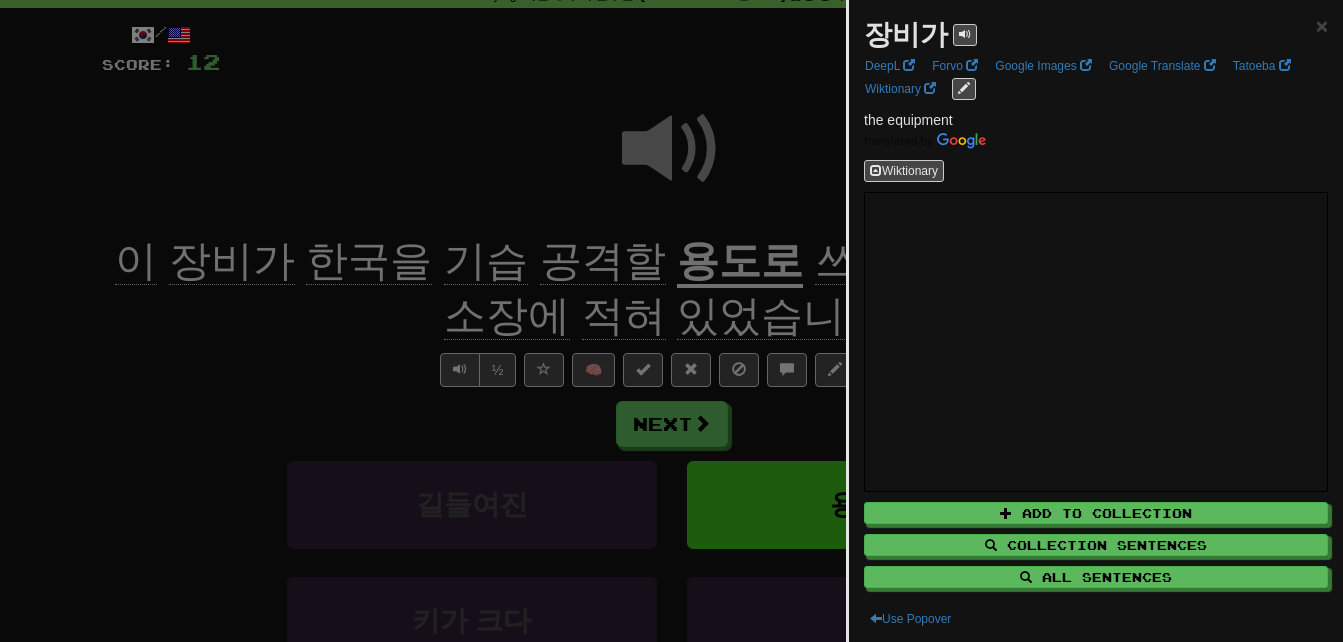
click at [215, 353] on div at bounding box center [671, 321] width 1343 height 642
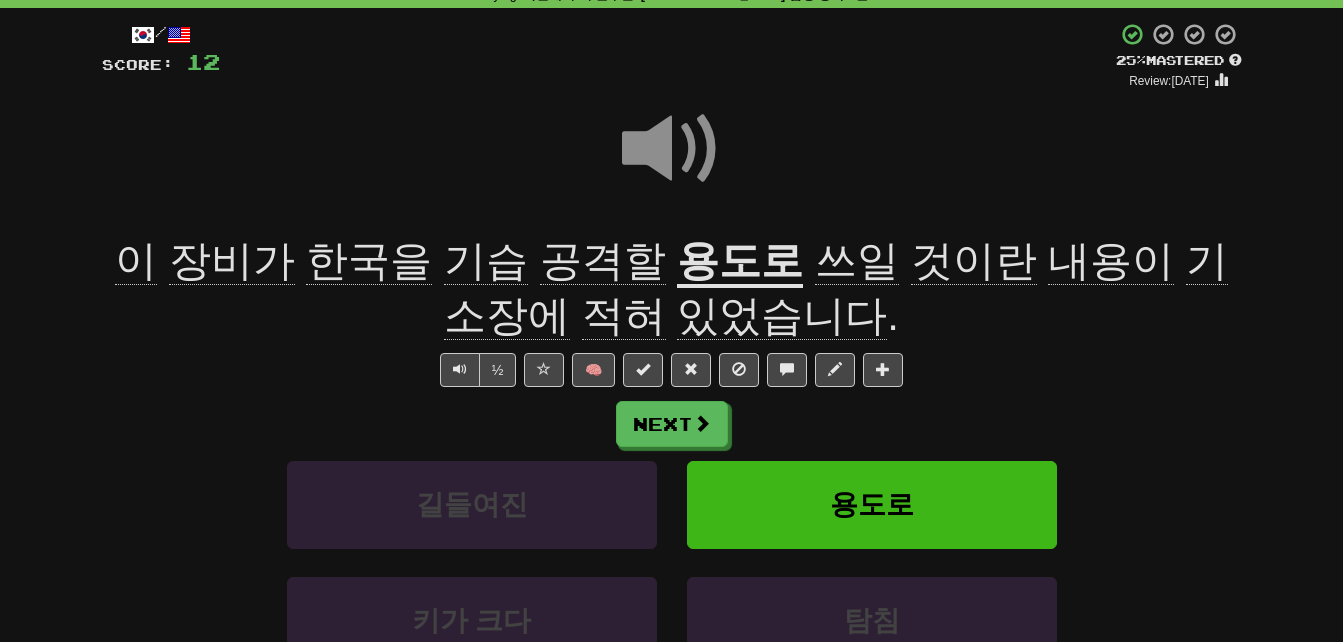
click at [540, 264] on span "기습" at bounding box center [603, 261] width 126 height 48
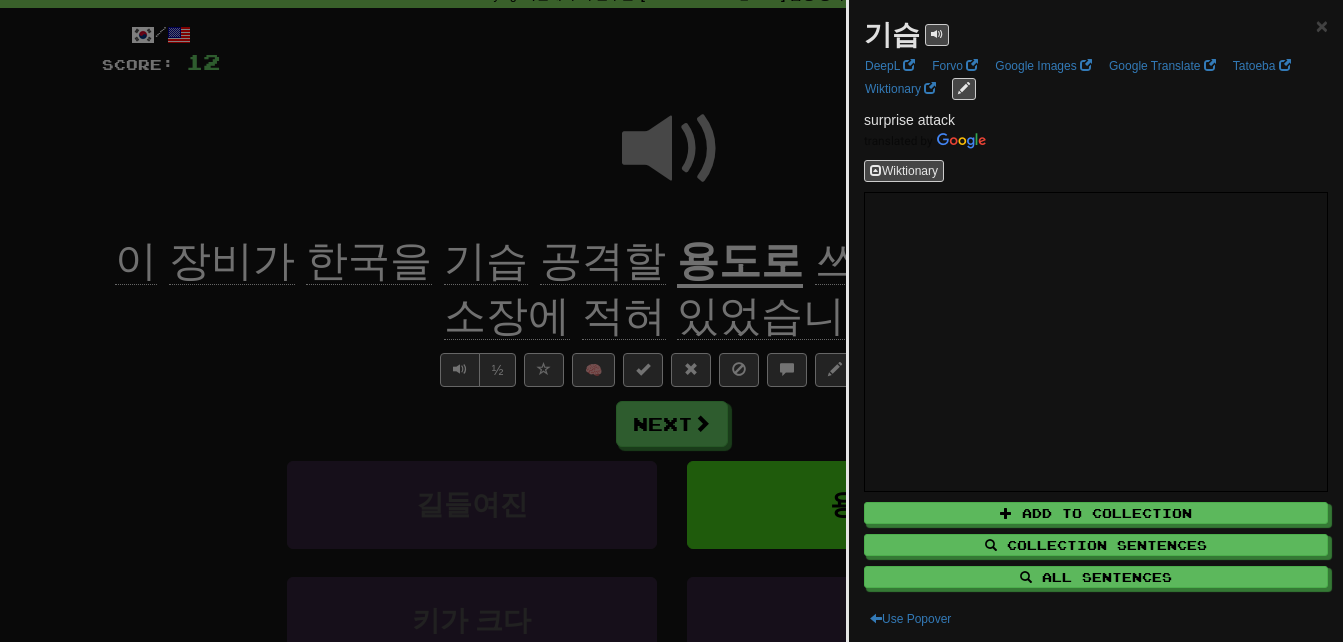
click at [445, 286] on div at bounding box center [671, 321] width 1343 height 642
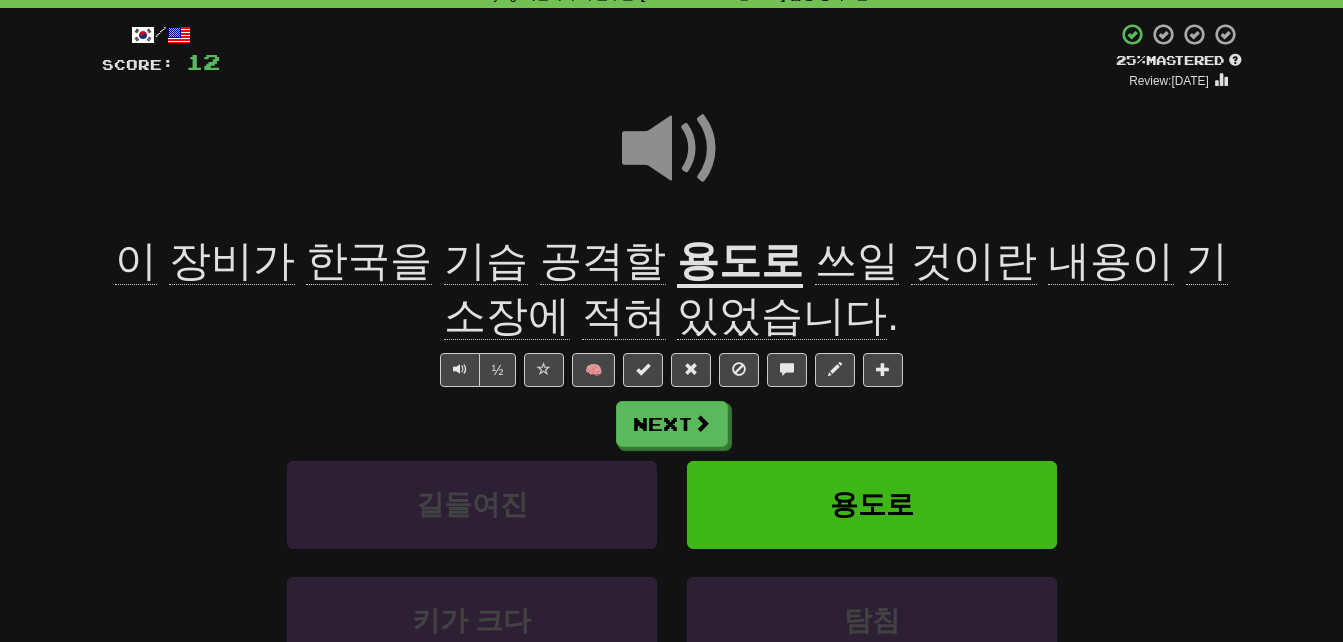
click at [559, 264] on span "공격할" at bounding box center [603, 261] width 126 height 48
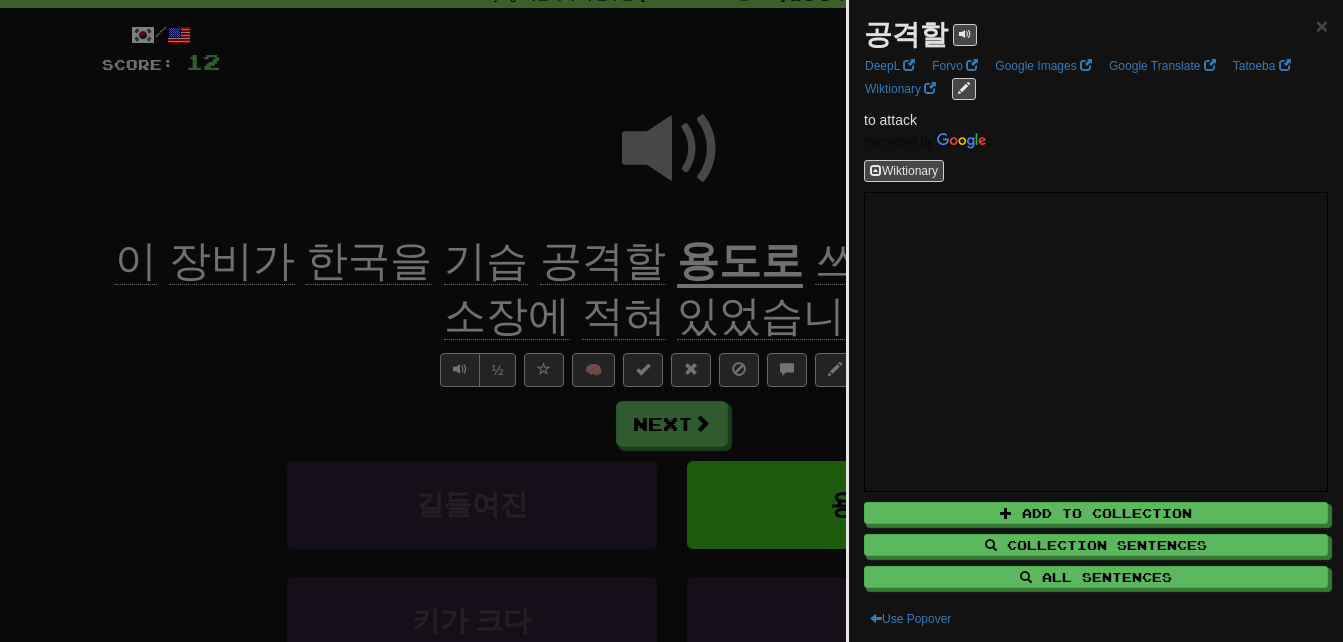
click at [559, 264] on div at bounding box center [671, 321] width 1343 height 642
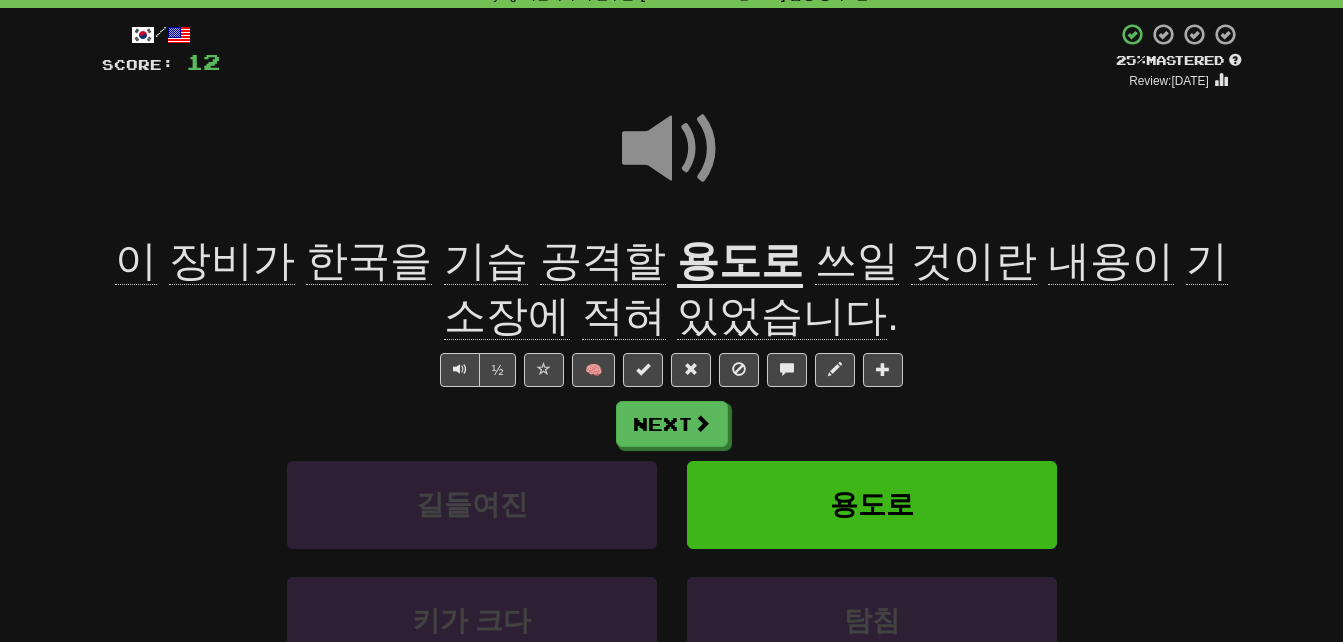
click at [719, 263] on u "용도로" at bounding box center [740, 262] width 126 height 51
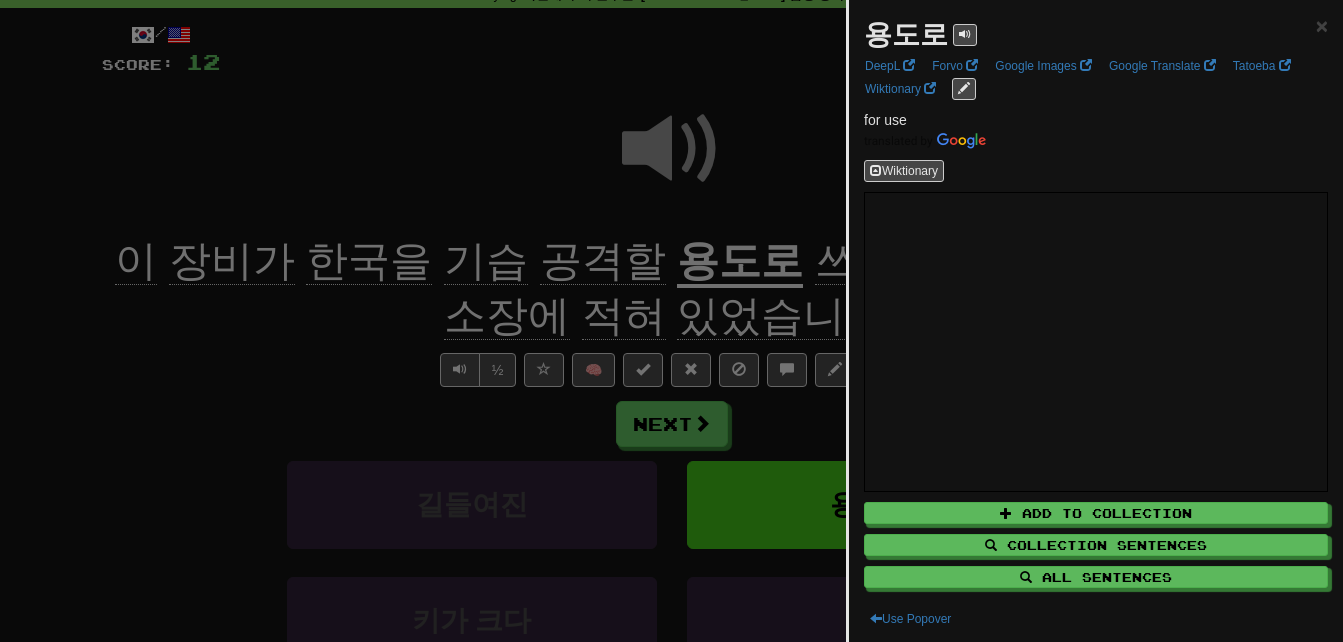
click at [719, 263] on div at bounding box center [671, 321] width 1343 height 642
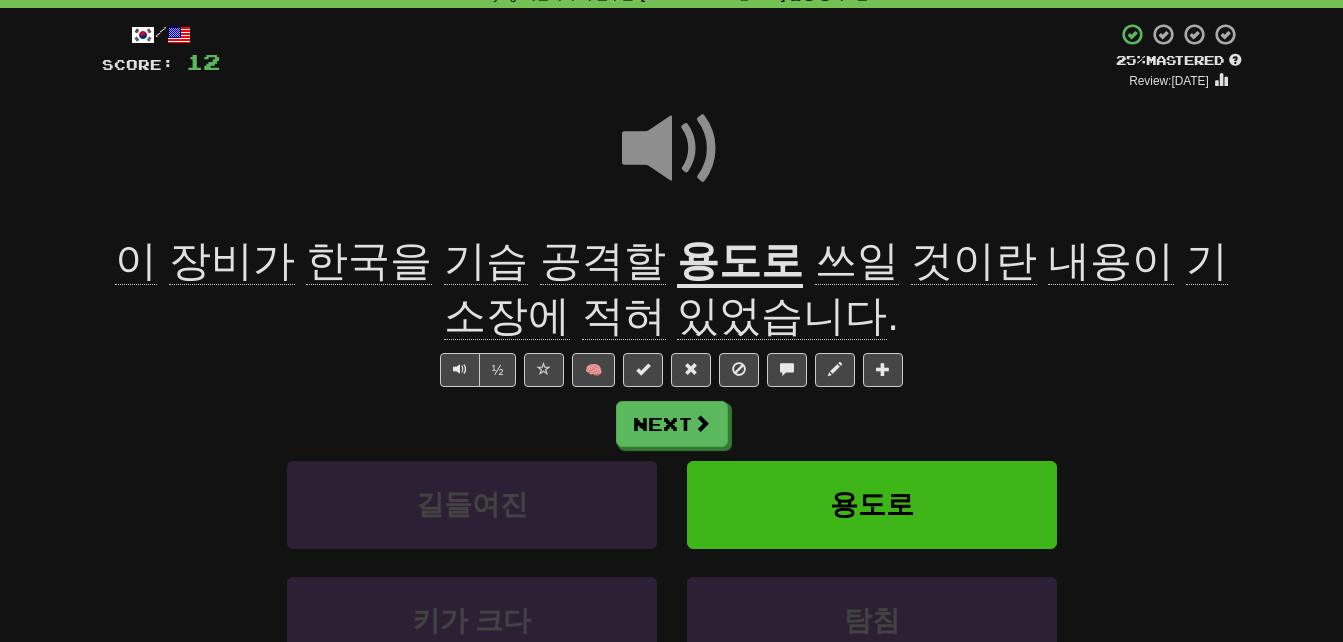
click at [815, 261] on span "쓰일" at bounding box center [857, 261] width 84 height 48
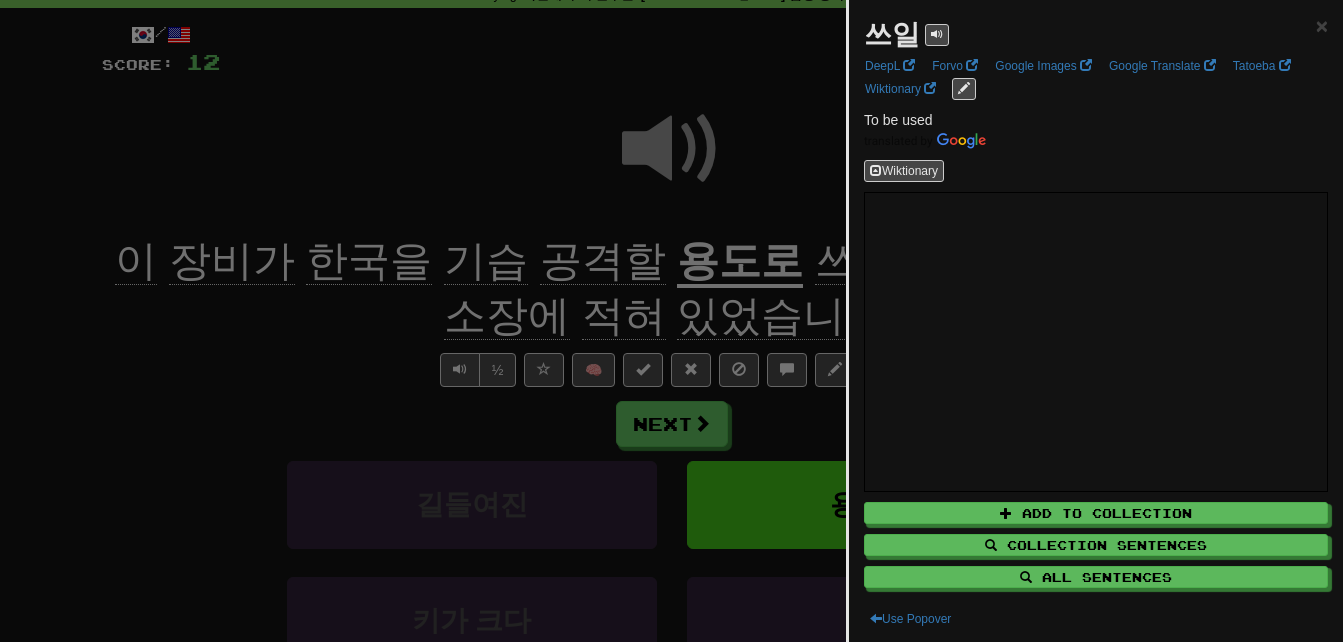
click at [779, 261] on div at bounding box center [671, 321] width 1343 height 642
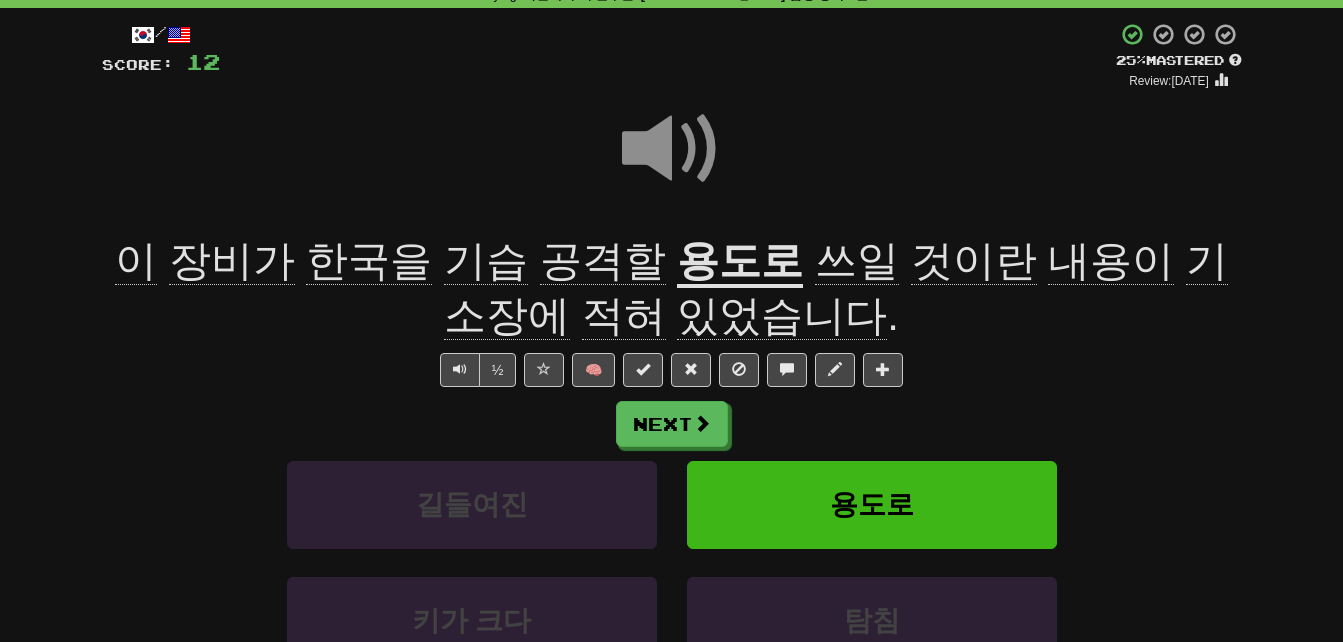
click at [1148, 269] on span "기소장에" at bounding box center [836, 288] width 784 height 103
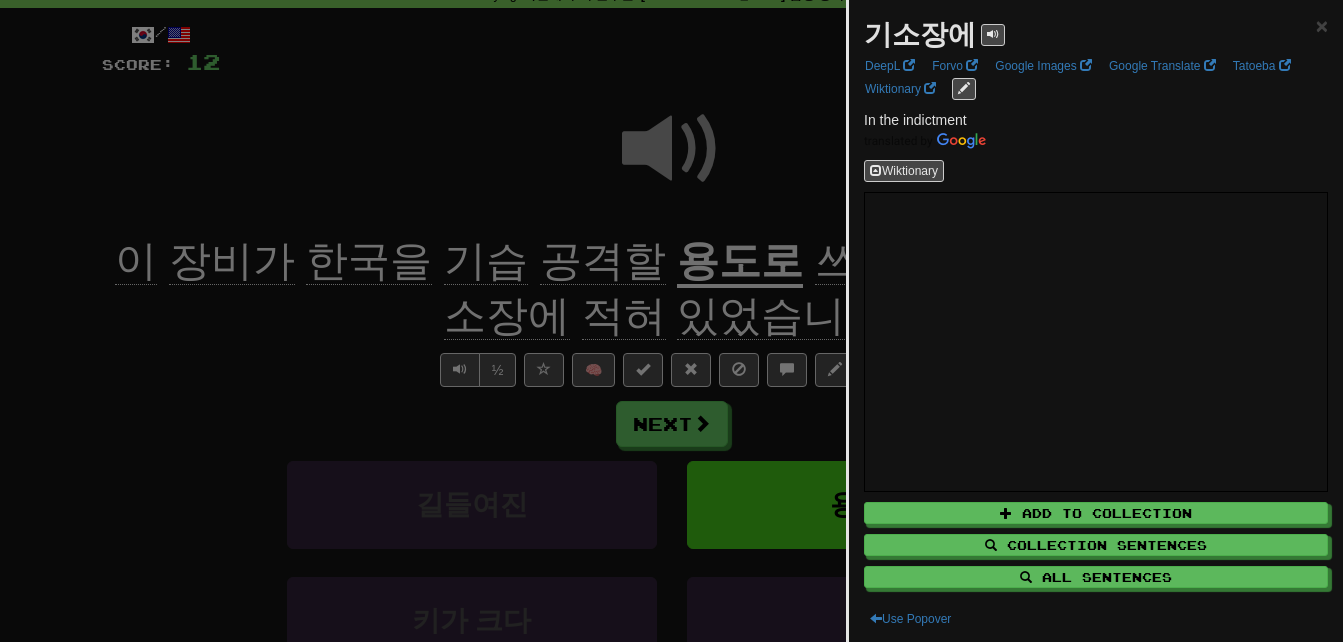
click at [686, 268] on div at bounding box center [671, 321] width 1343 height 642
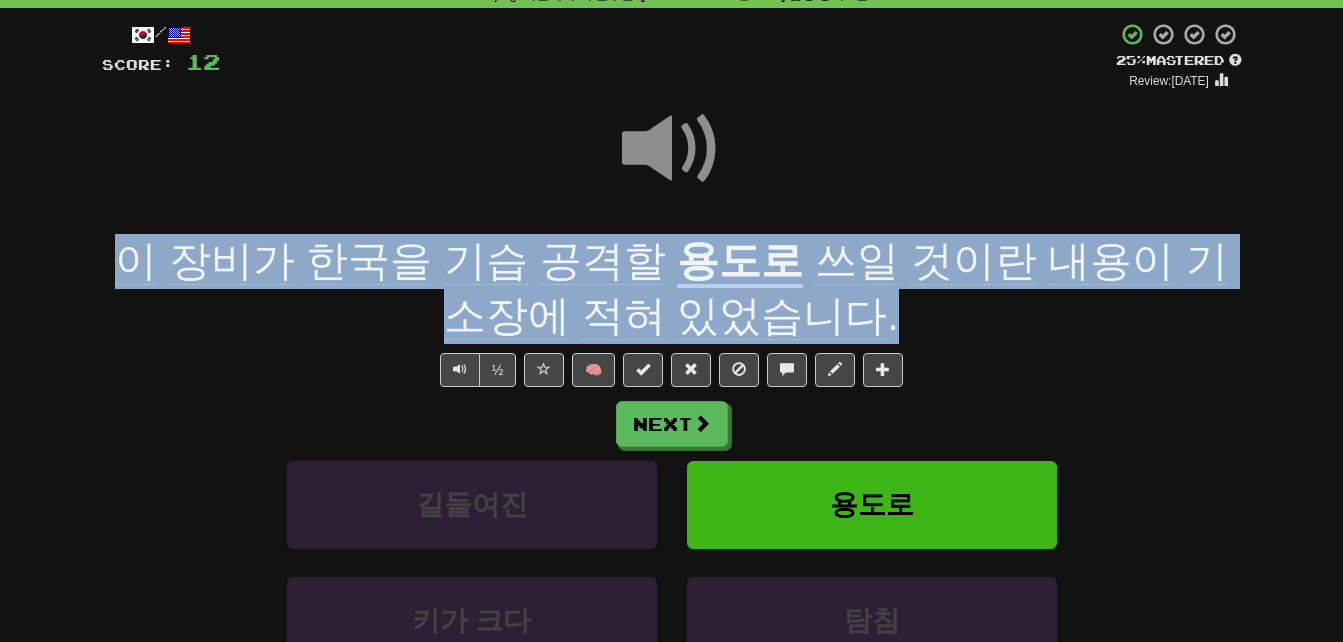
drag, startPoint x: 119, startPoint y: 254, endPoint x: 841, endPoint y: 310, distance: 724.1
click at [841, 310] on div "이 장비가 한국을 기습 공격할 용도로 쓰일 것이란 내용이 기소장에 적혀 있었습니다 ." at bounding box center [672, 288] width 1140 height 109
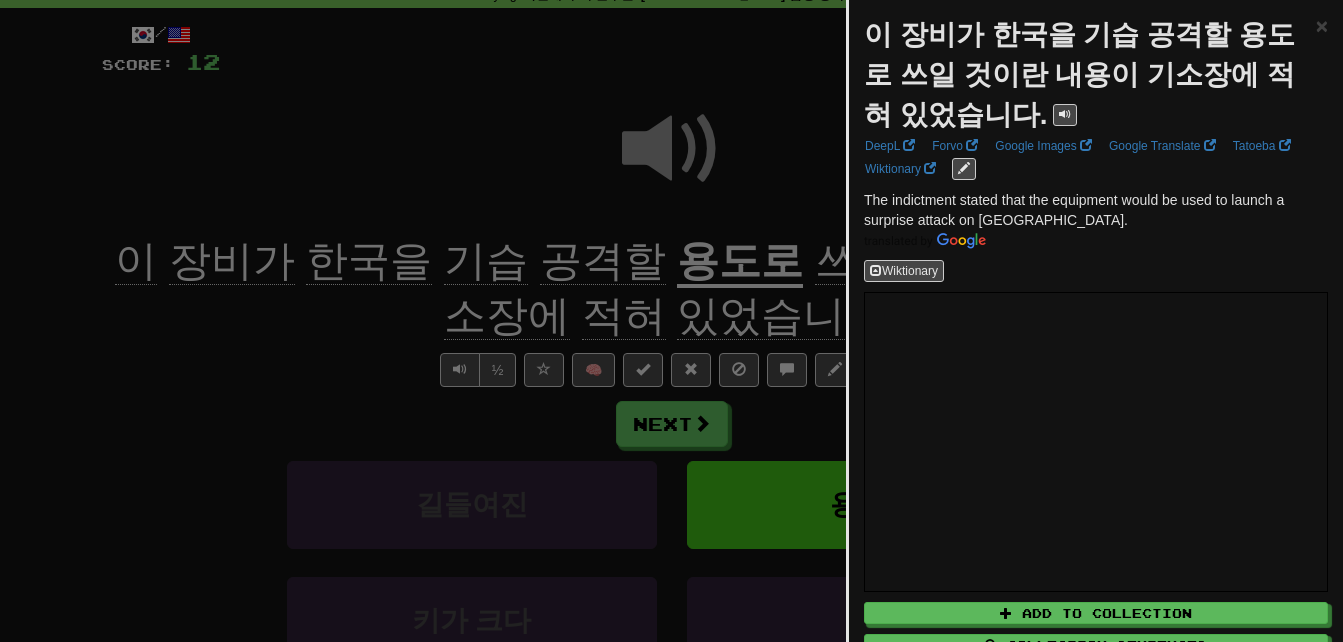
click at [294, 308] on div at bounding box center [671, 321] width 1343 height 642
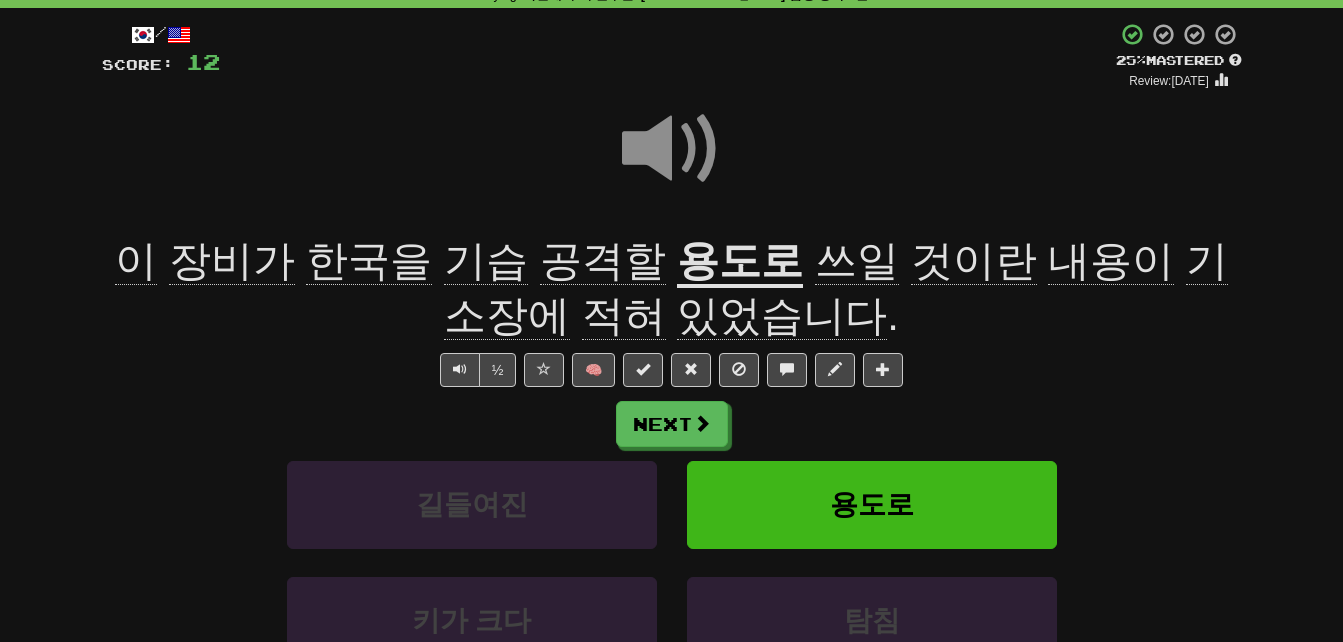
click at [1160, 276] on span "기소장에" at bounding box center [836, 288] width 784 height 103
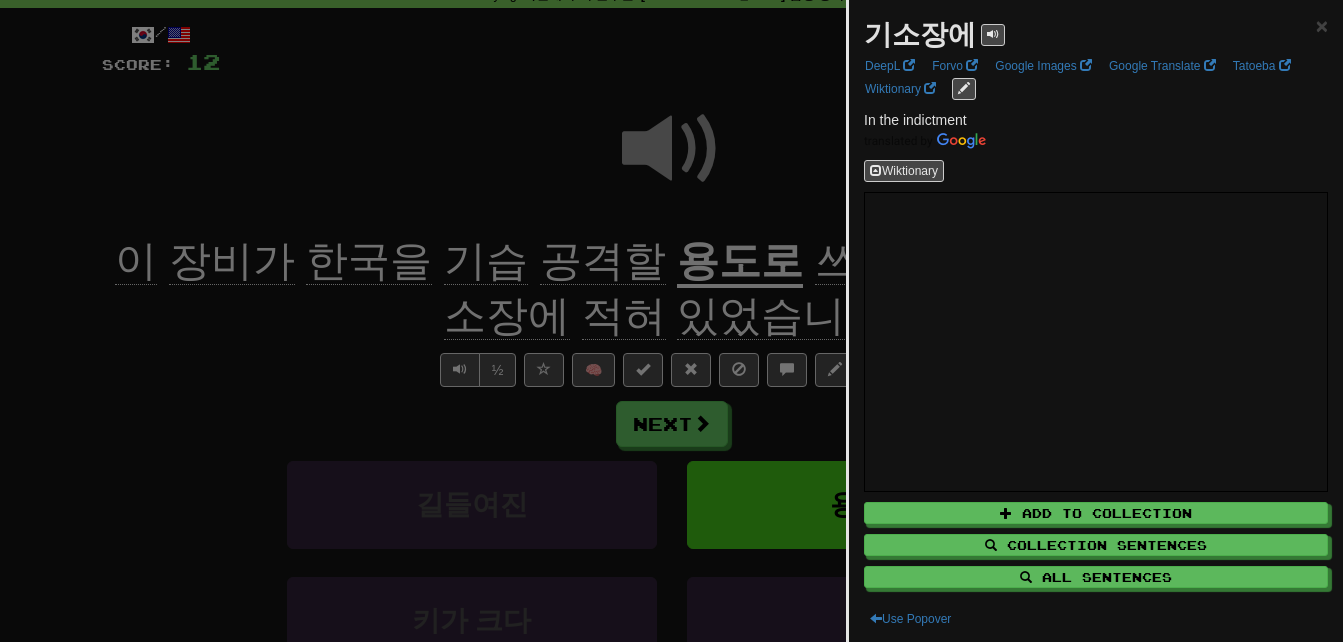
click at [207, 405] on div at bounding box center [671, 321] width 1343 height 642
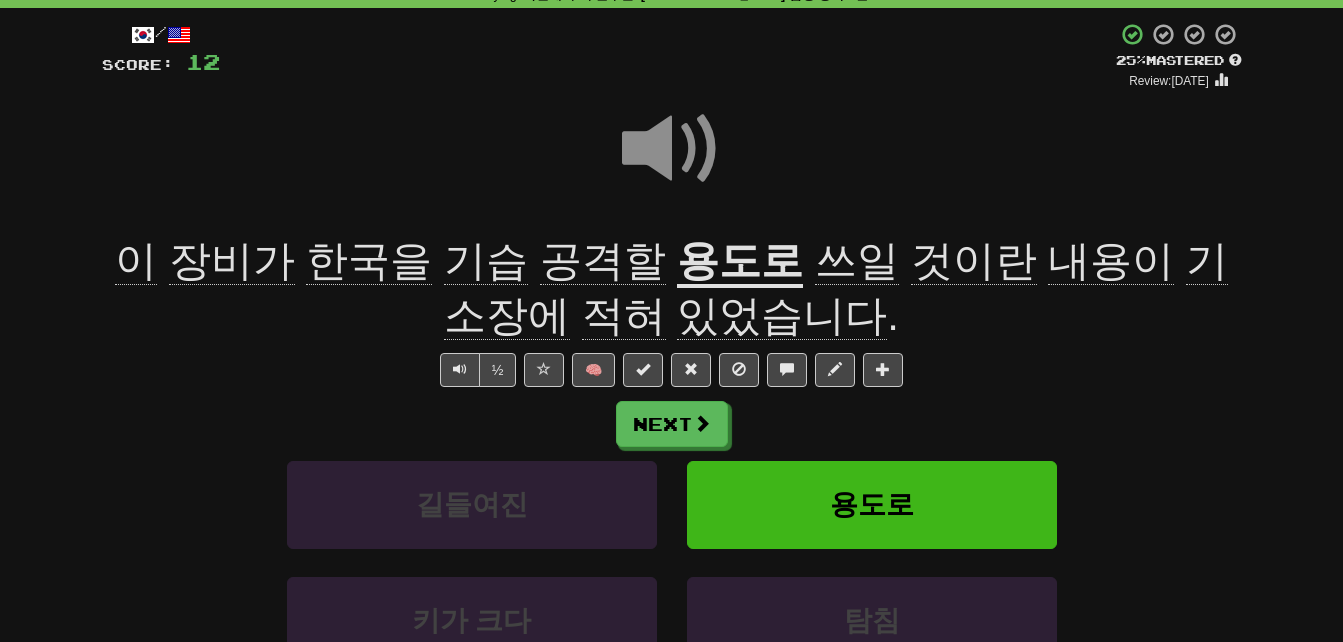
click at [582, 319] on span "적혀" at bounding box center [624, 316] width 84 height 48
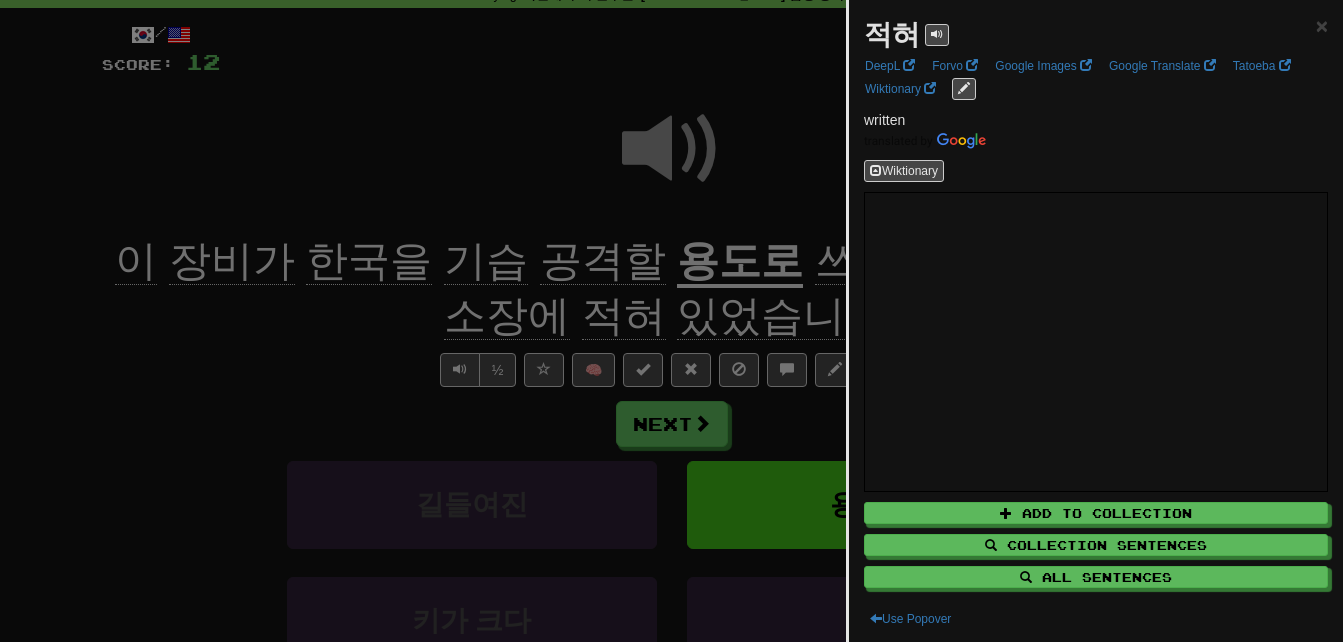
click at [312, 322] on div at bounding box center [671, 321] width 1343 height 642
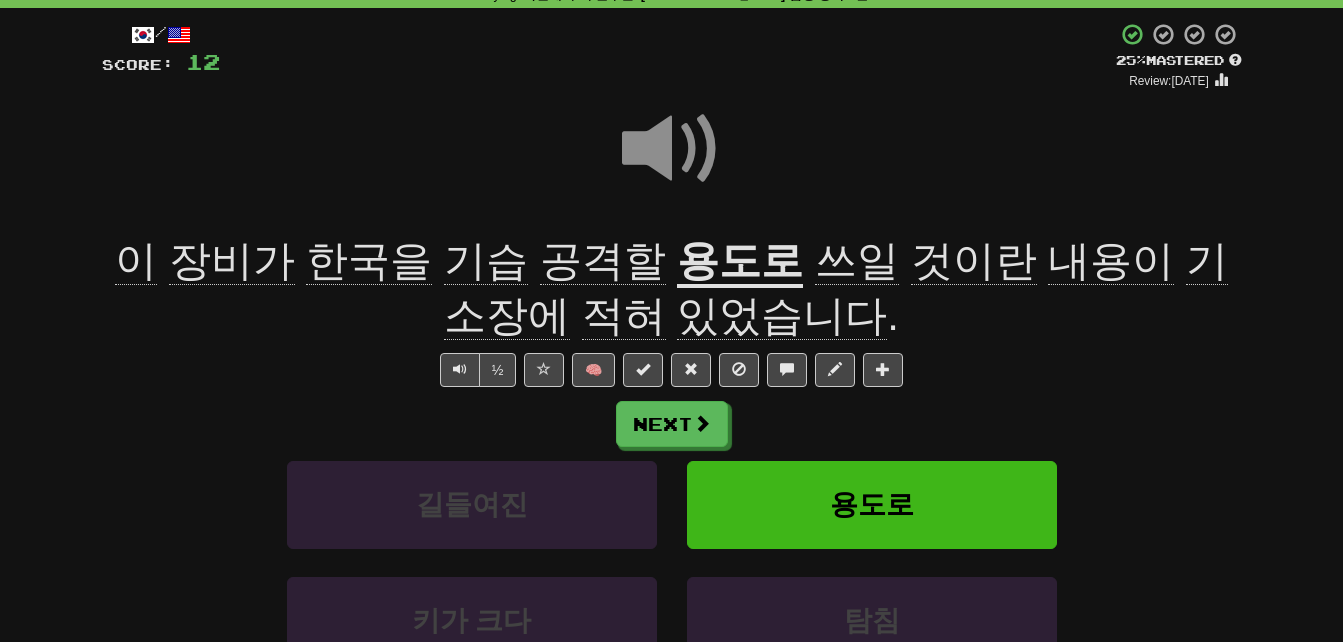
click at [640, 131] on span at bounding box center [672, 149] width 100 height 100
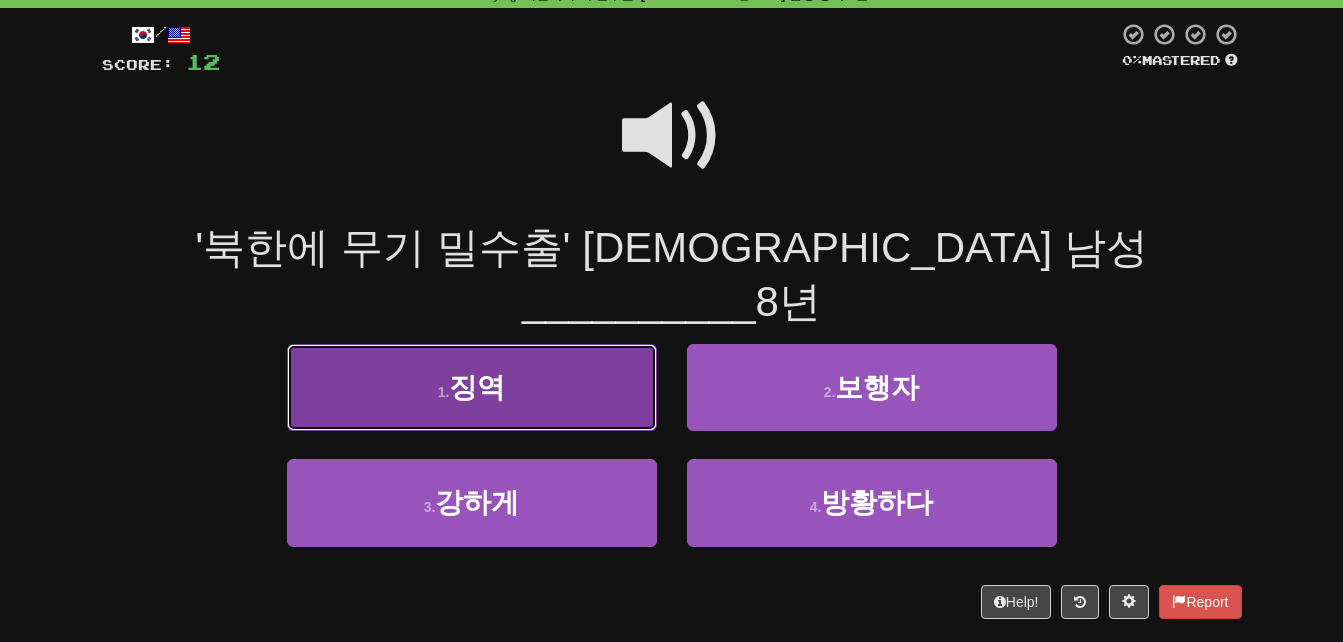
click at [429, 345] on button "1 . 징역" at bounding box center [472, 387] width 370 height 87
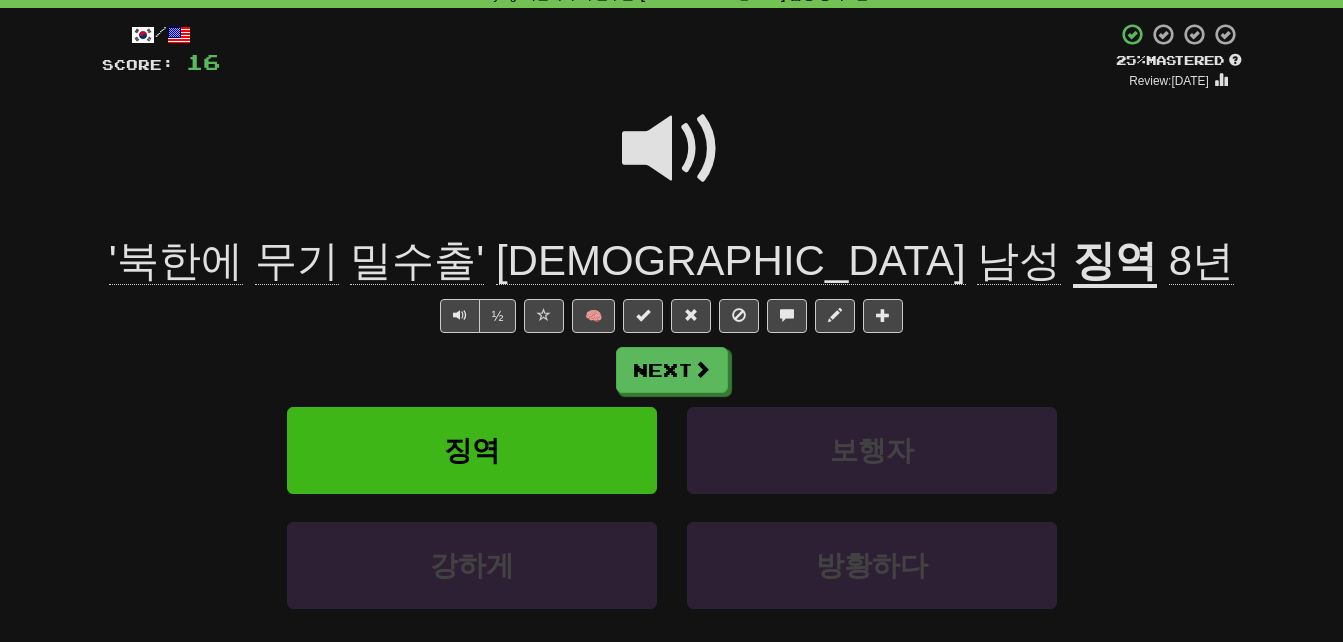
click at [648, 133] on span at bounding box center [672, 149] width 100 height 100
click at [648, 137] on span at bounding box center [672, 149] width 100 height 100
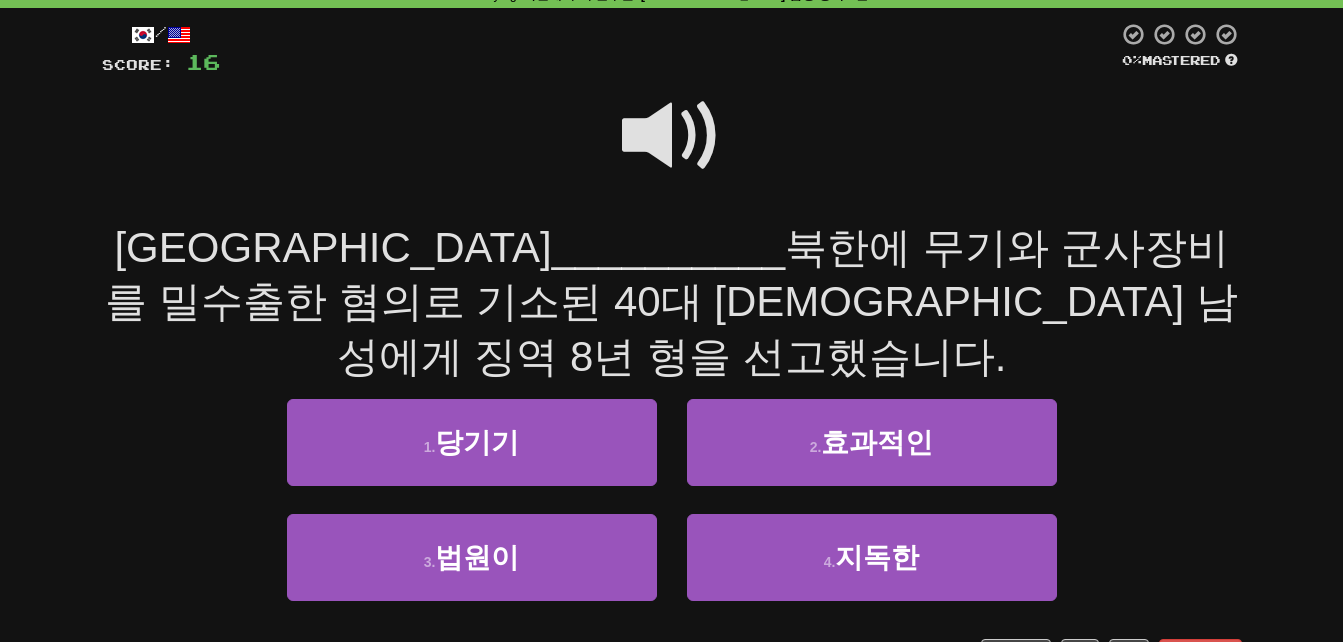
click at [643, 138] on span at bounding box center [672, 136] width 100 height 100
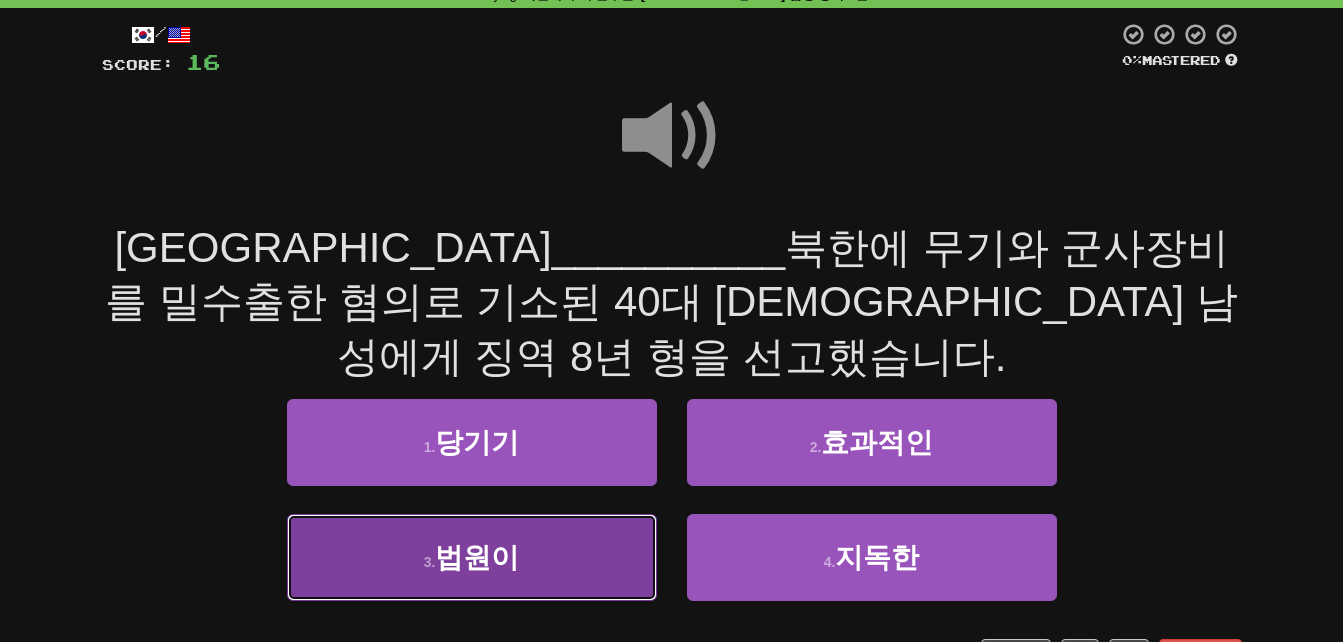
click at [601, 514] on button "3 . 법원이" at bounding box center [472, 557] width 370 height 87
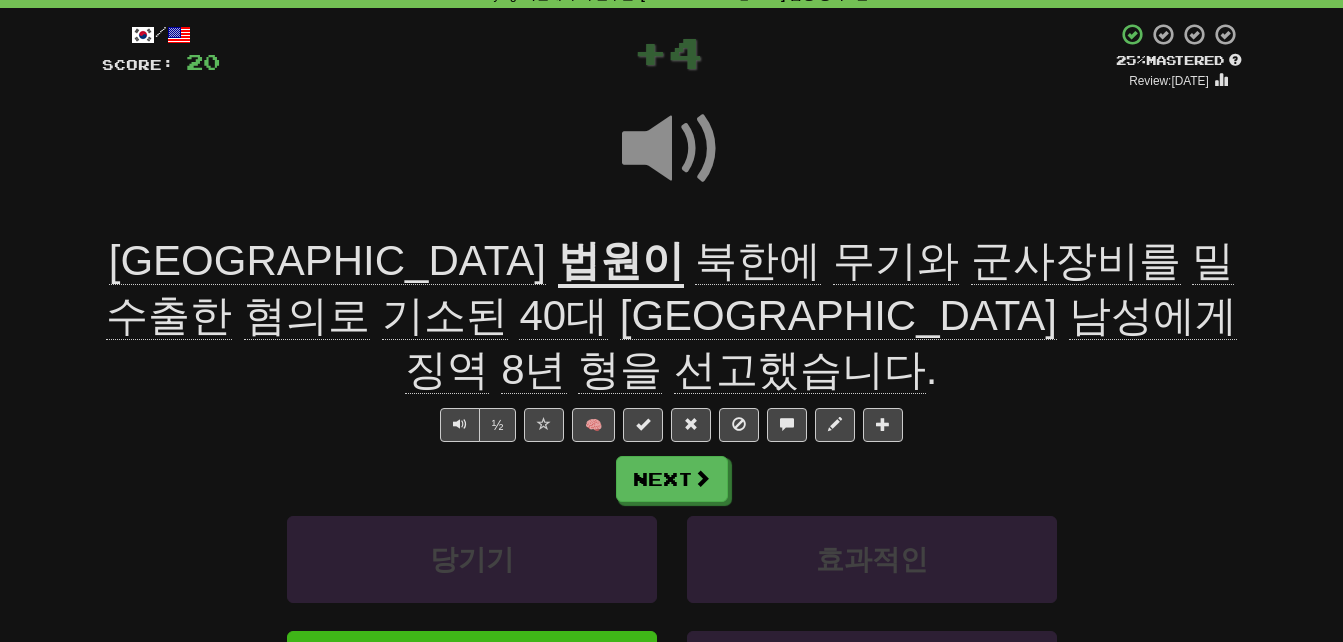
click at [558, 261] on u "법원이" at bounding box center [621, 262] width 126 height 51
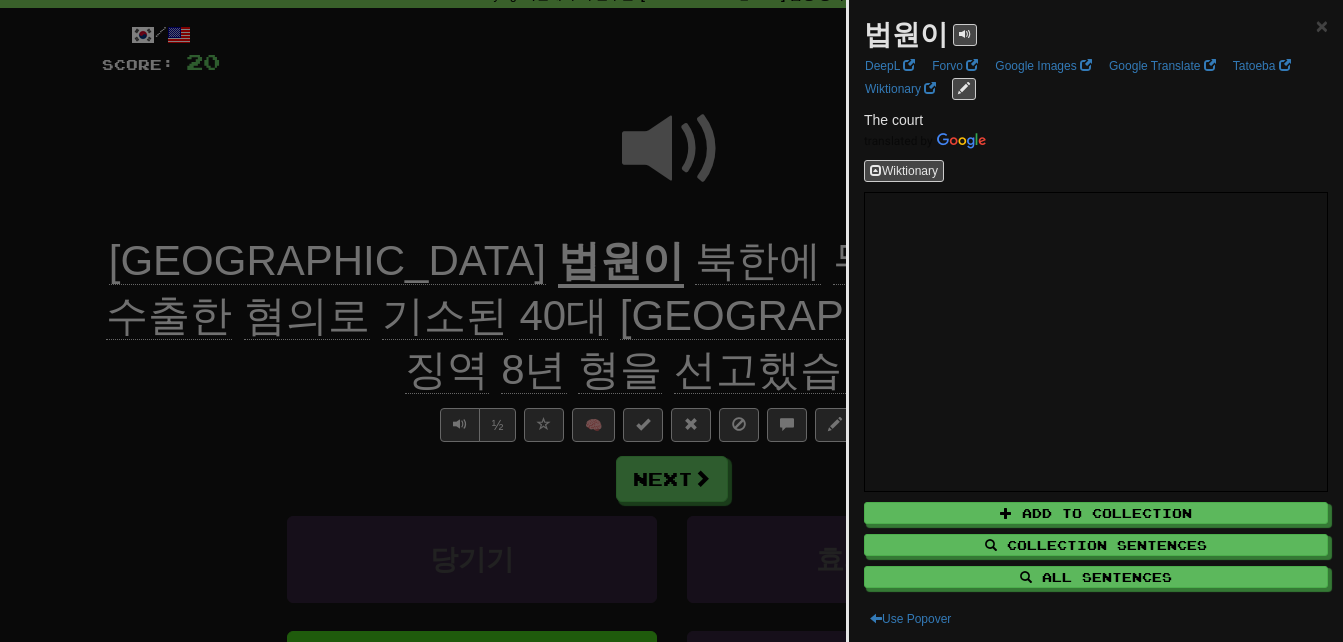
click at [186, 364] on div at bounding box center [671, 321] width 1343 height 642
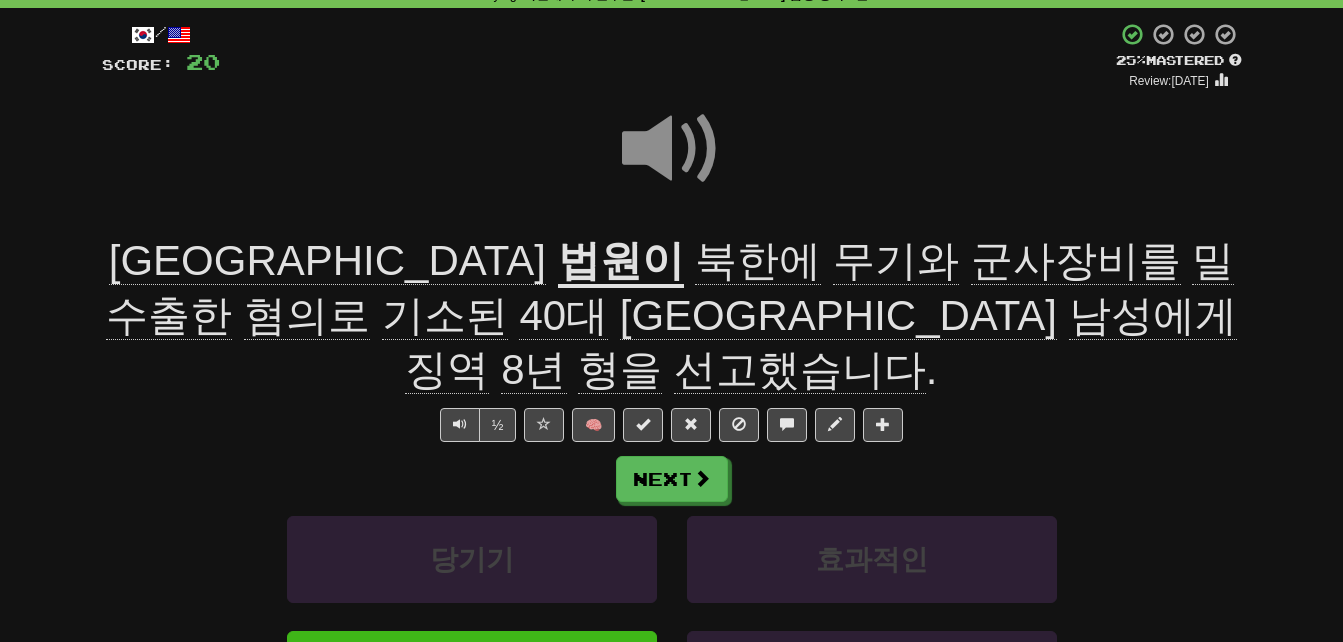
click at [971, 262] on span "군사장비를" at bounding box center [1076, 261] width 210 height 48
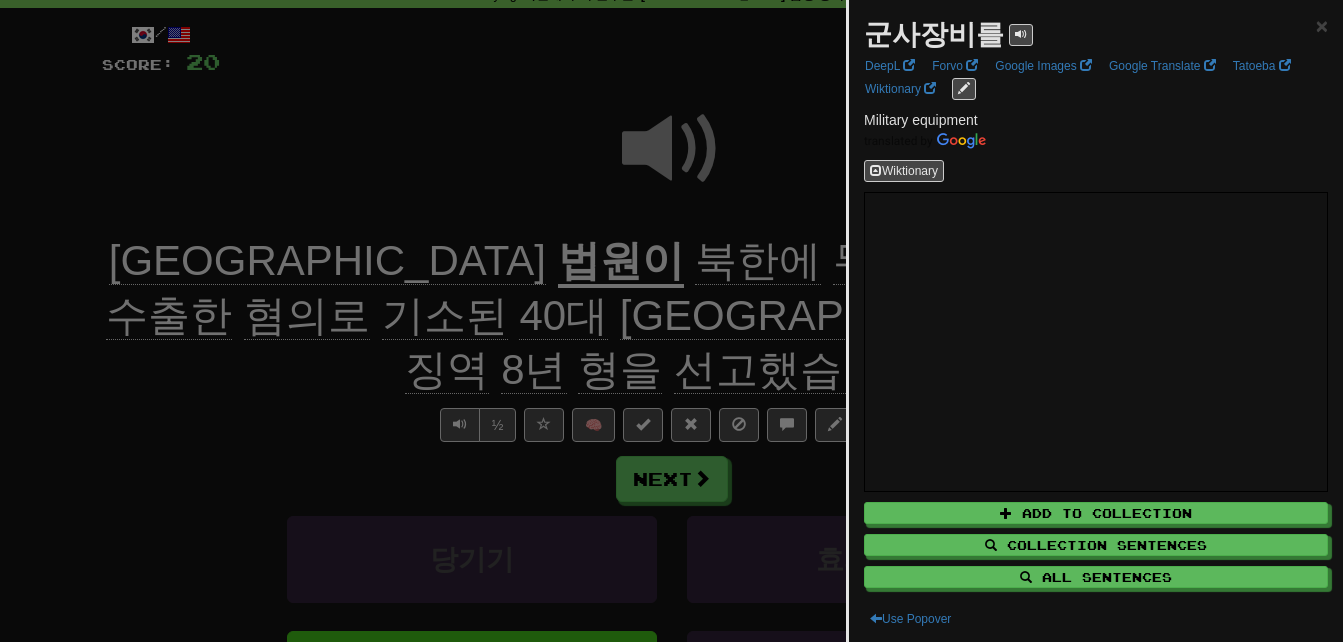
click at [694, 262] on div at bounding box center [671, 321] width 1343 height 642
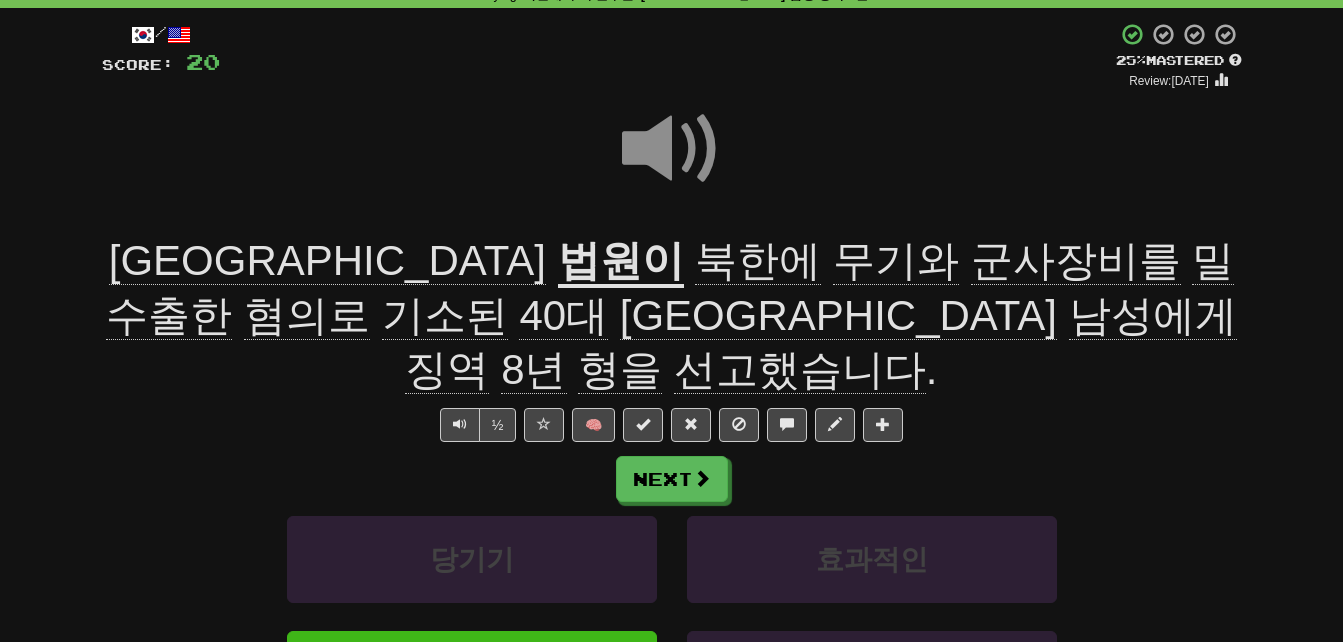
click at [370, 292] on span "혐의로" at bounding box center [307, 316] width 126 height 48
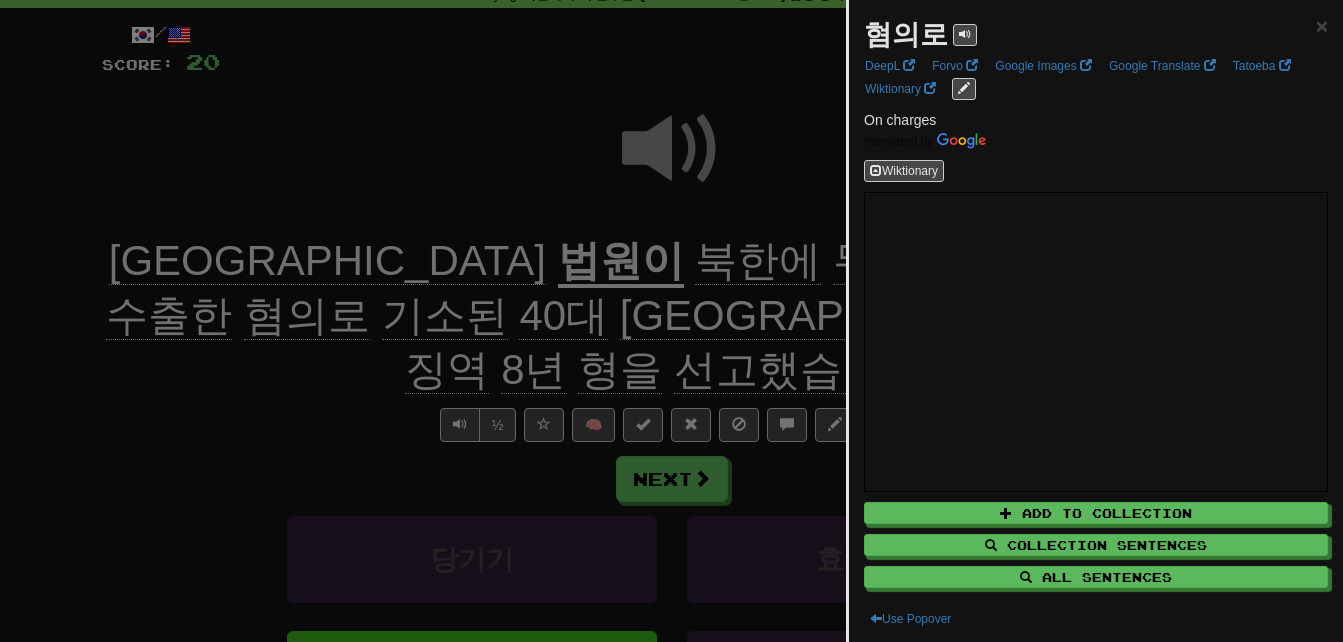
click at [783, 210] on div at bounding box center [671, 321] width 1343 height 642
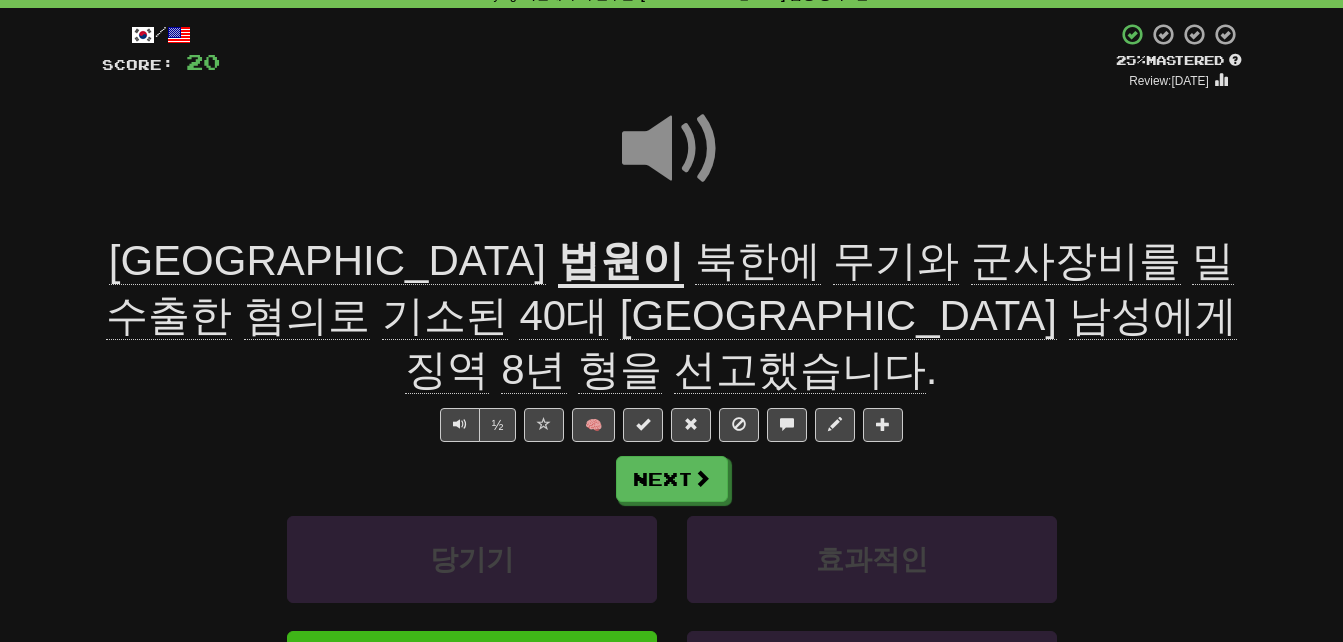
click at [508, 292] on span "기소된" at bounding box center [445, 316] width 126 height 48
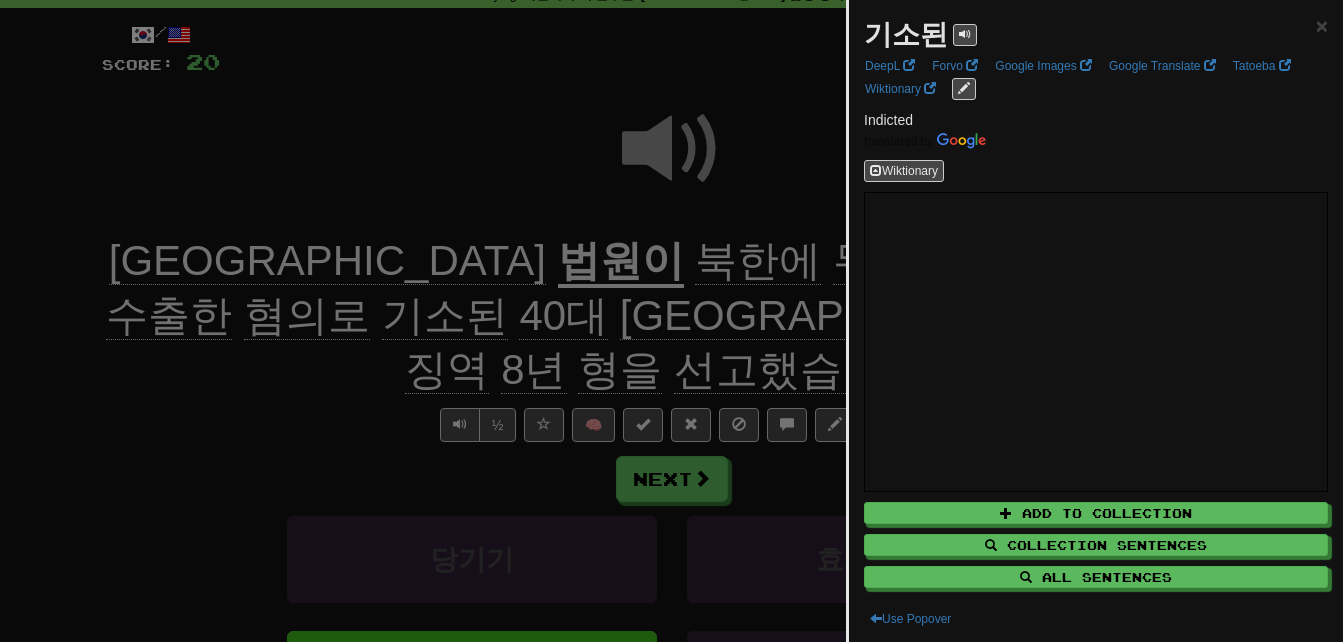
click at [228, 353] on div at bounding box center [671, 321] width 1343 height 642
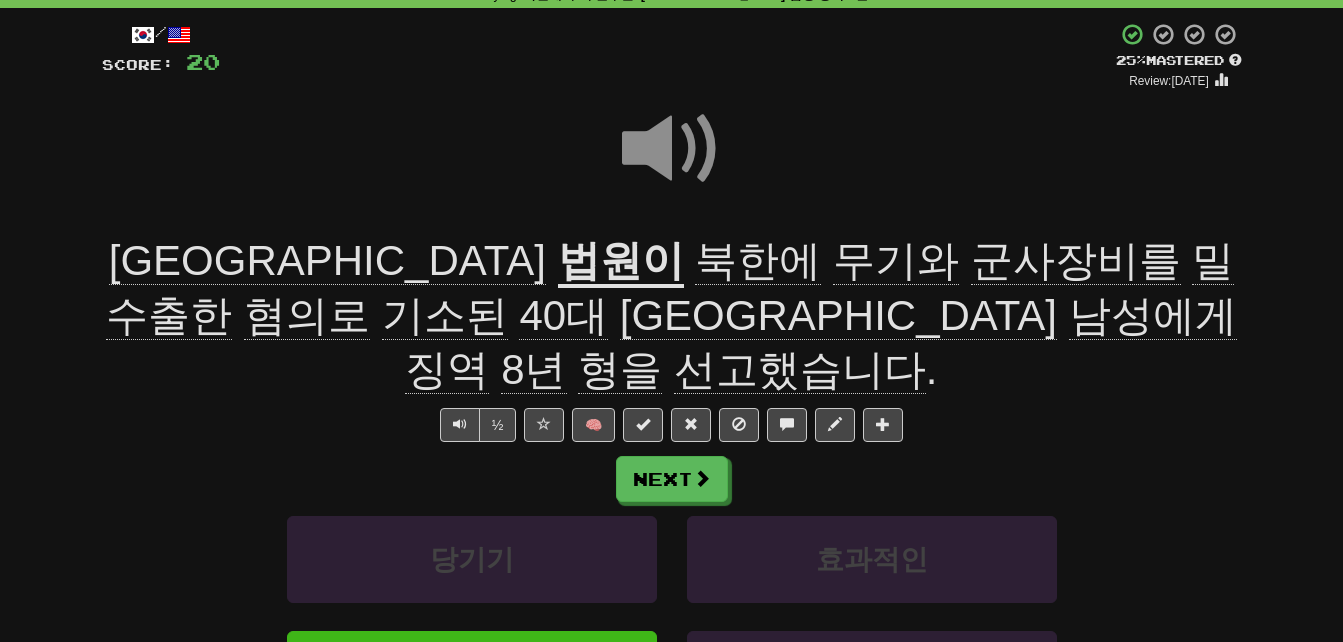
click at [662, 346] on span "형을" at bounding box center [620, 370] width 84 height 48
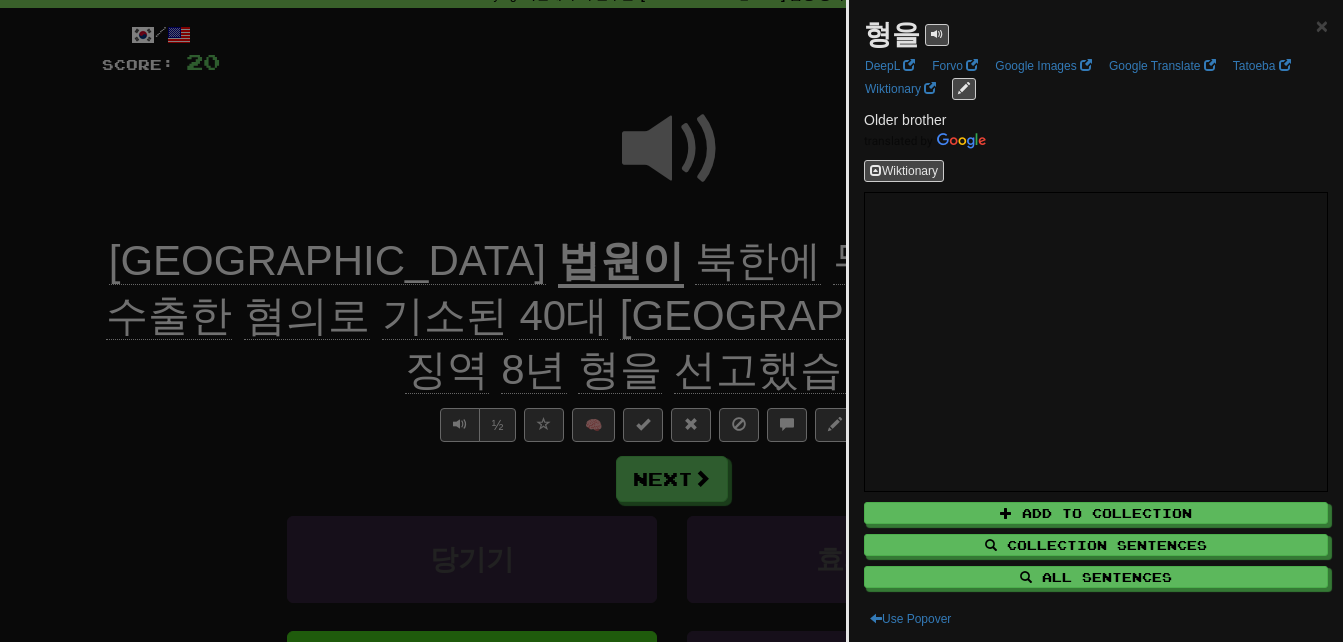
click at [750, 261] on div at bounding box center [671, 321] width 1343 height 642
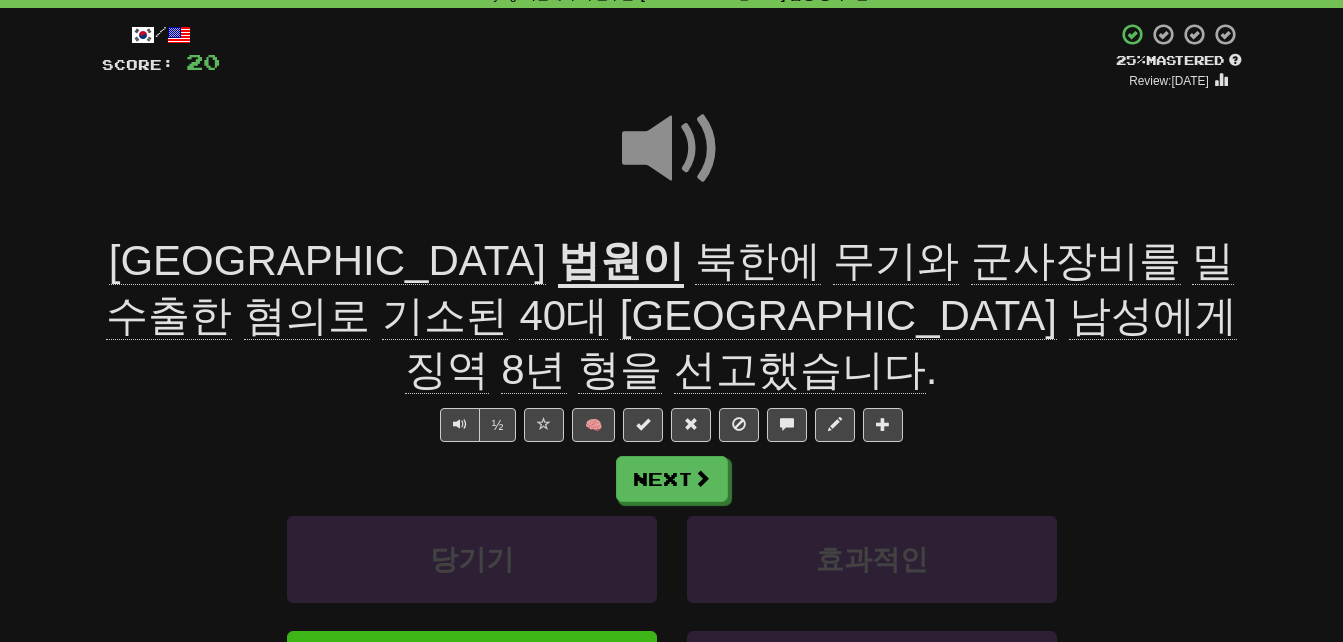
click at [660, 145] on span at bounding box center [672, 149] width 100 height 100
click at [660, 144] on span at bounding box center [672, 149] width 100 height 100
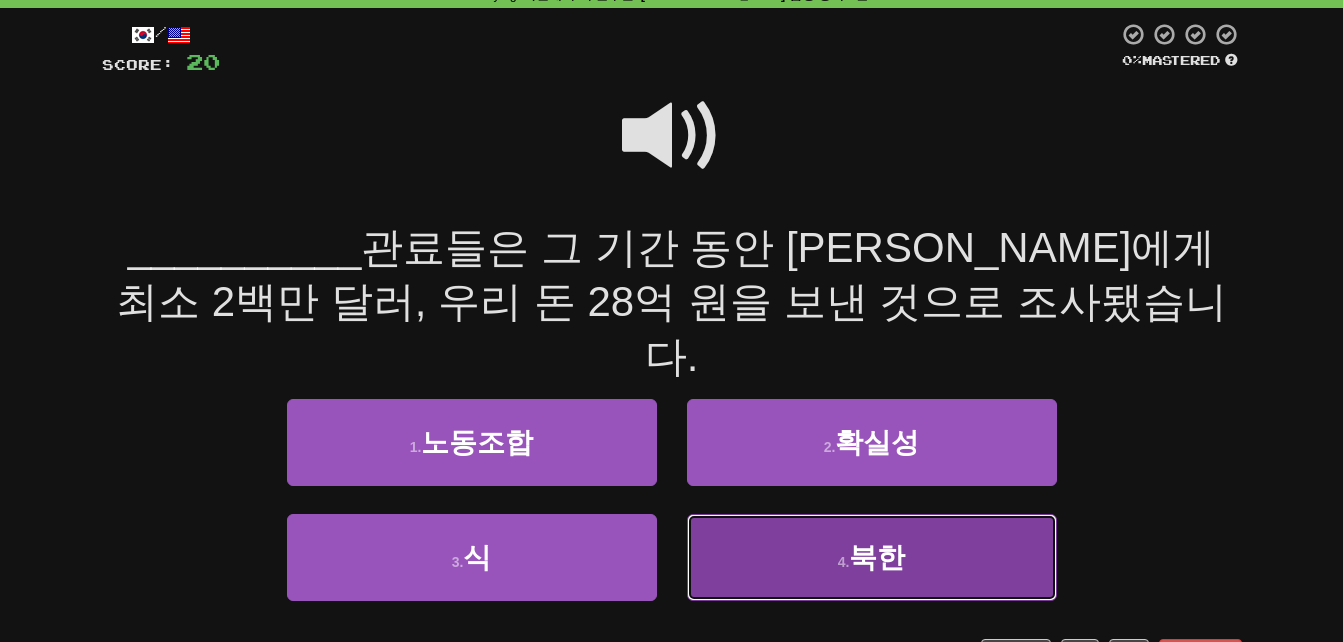
click at [816, 514] on button "4 . [GEOGRAPHIC_DATA]" at bounding box center [872, 557] width 370 height 87
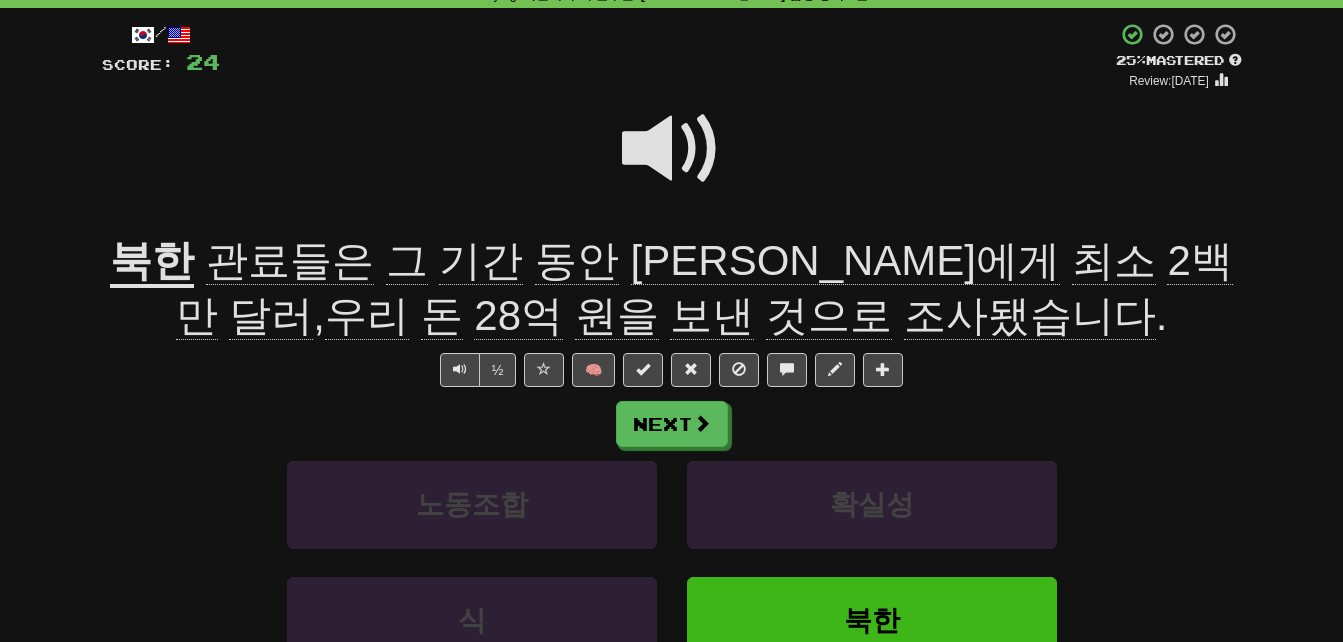
click at [314, 260] on span "관료들은" at bounding box center [290, 261] width 168 height 48
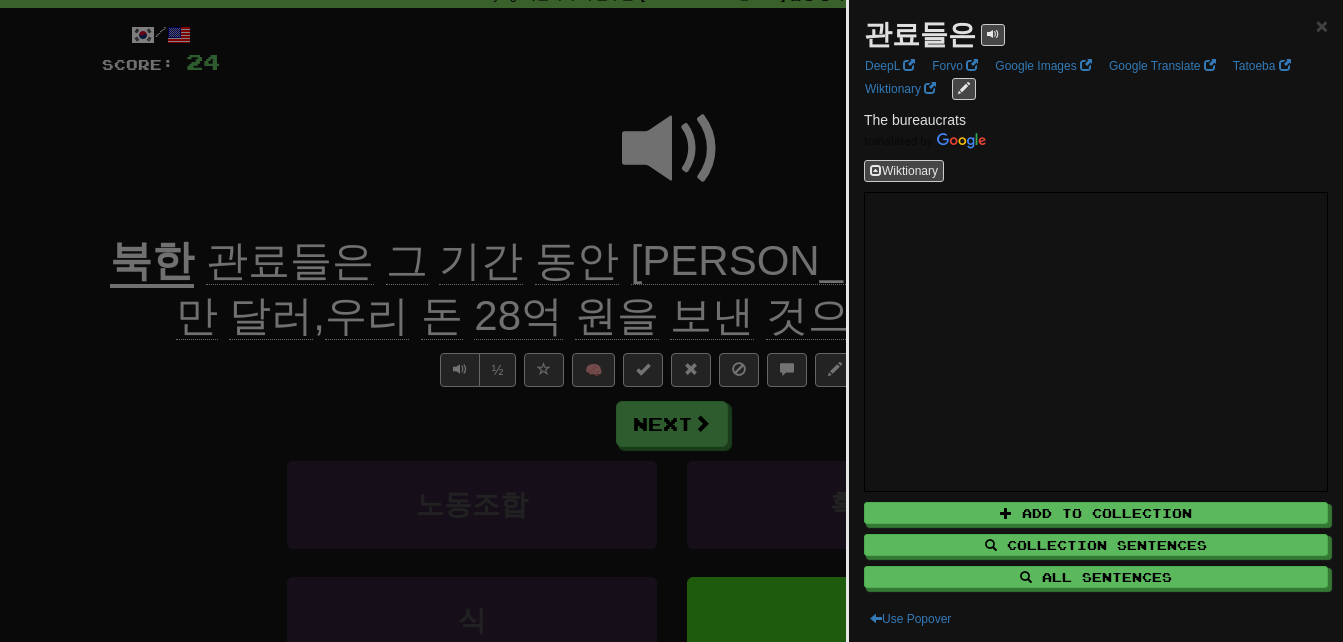
click at [287, 363] on div at bounding box center [671, 321] width 1343 height 642
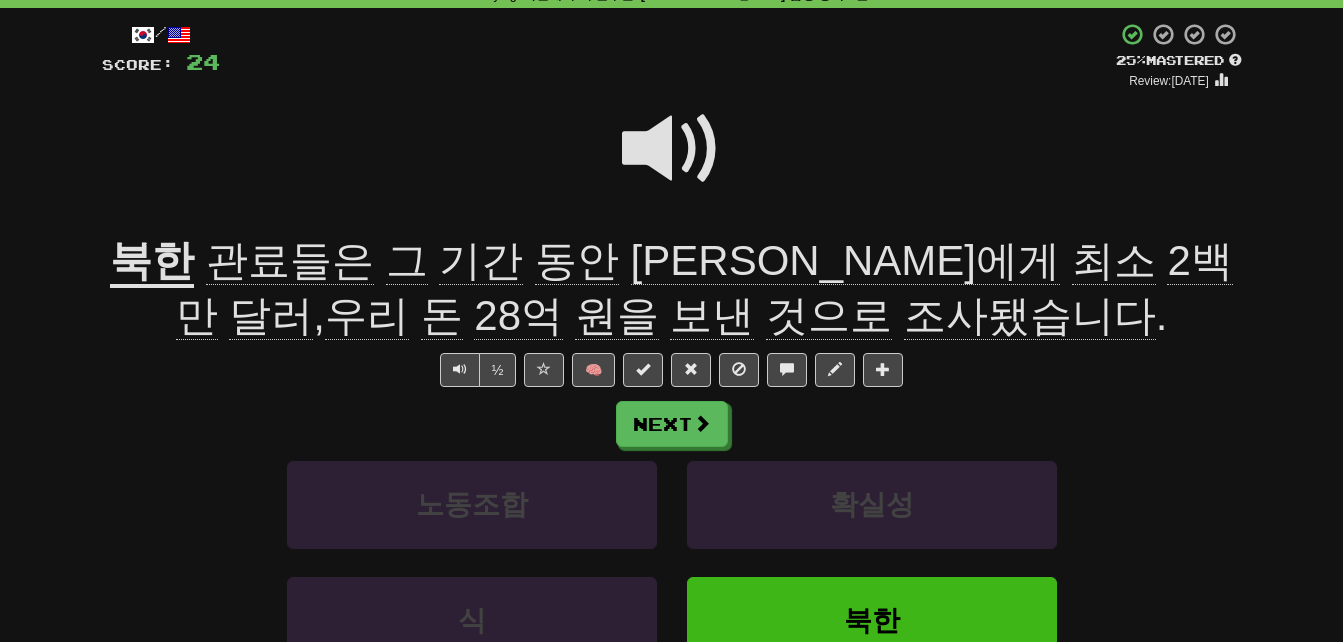
click at [459, 260] on span "기간" at bounding box center [481, 261] width 84 height 48
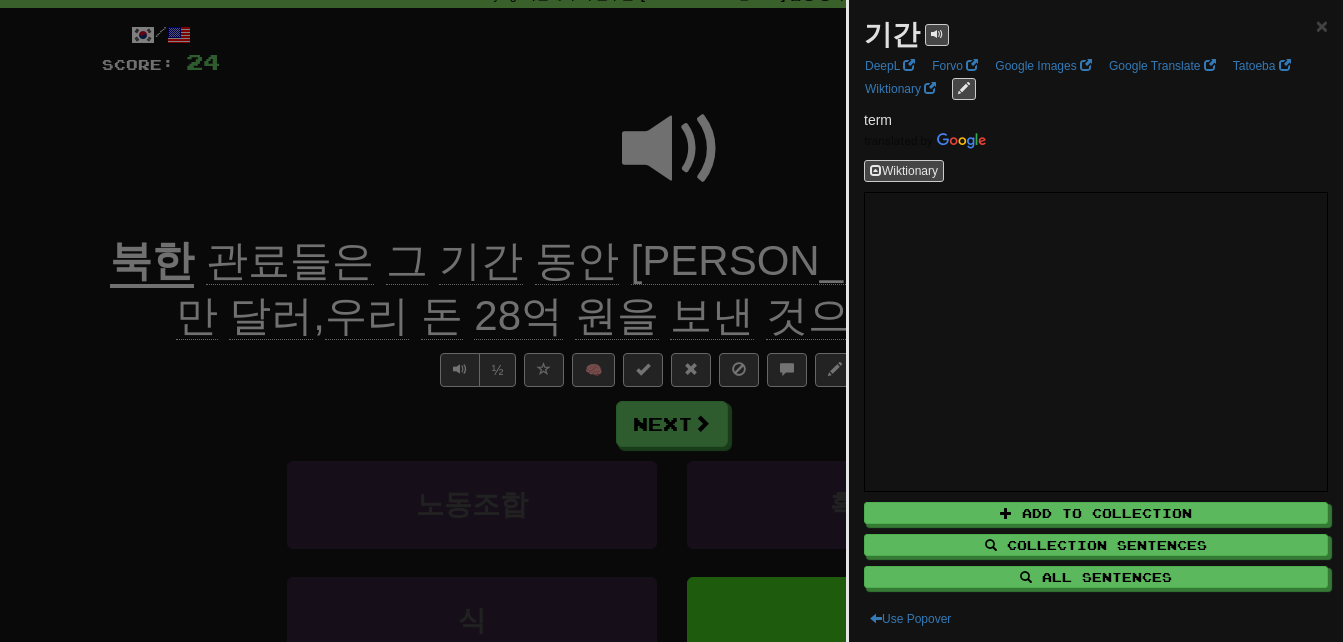
click at [520, 263] on div at bounding box center [671, 321] width 1343 height 642
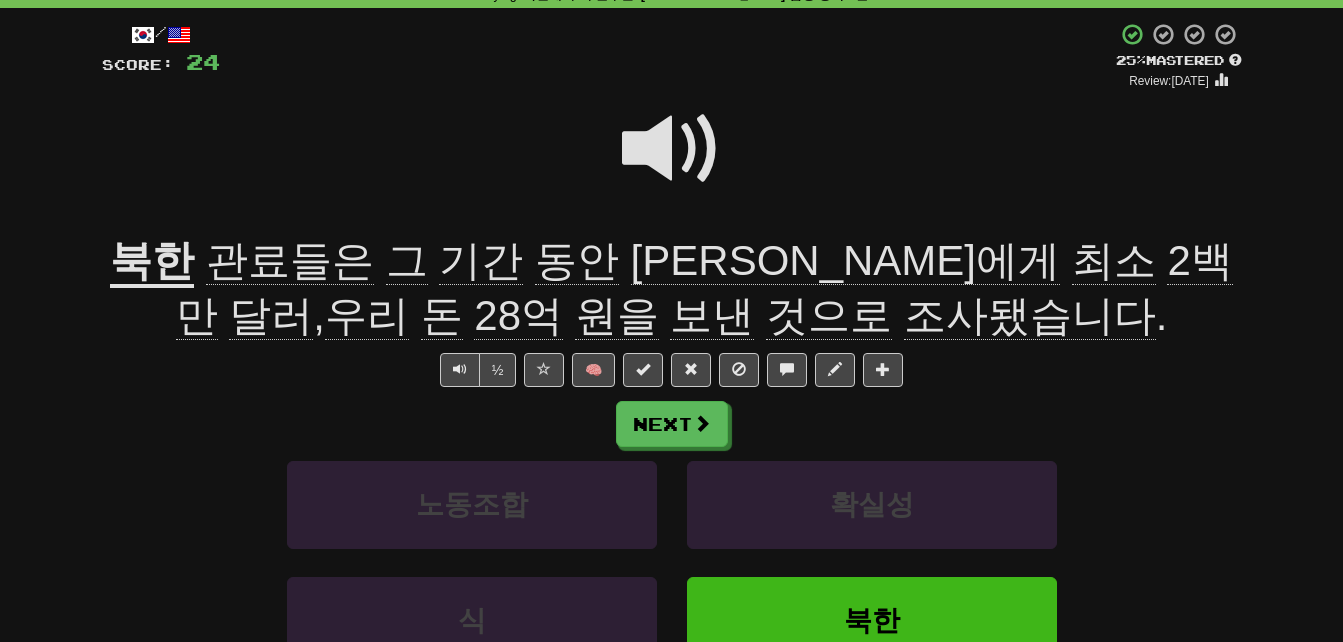
click at [535, 263] on span "동안" at bounding box center [577, 261] width 84 height 48
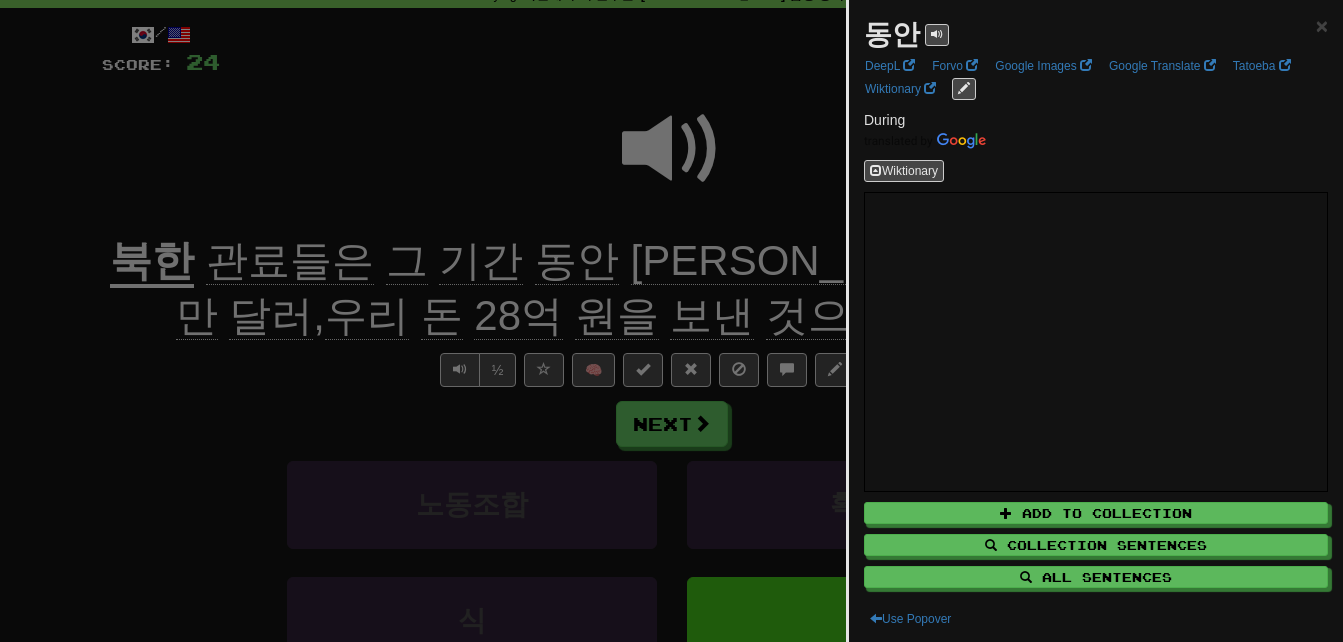
click at [520, 263] on div at bounding box center [671, 321] width 1343 height 642
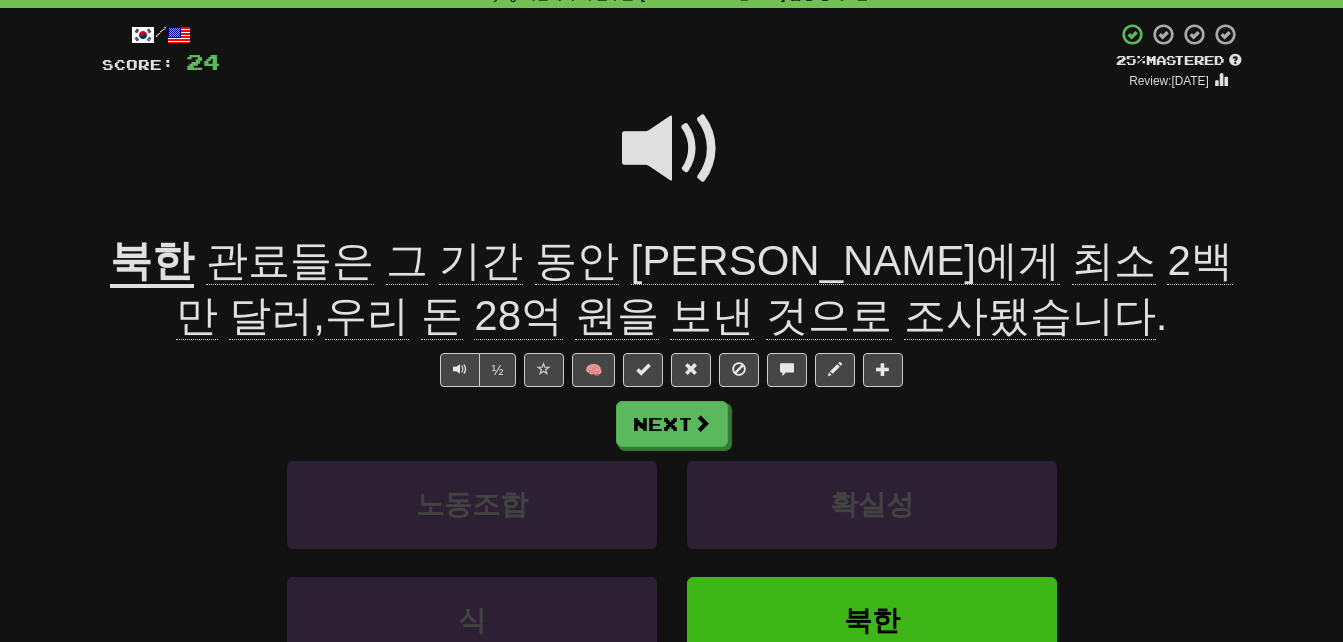
click at [1072, 269] on span "최소" at bounding box center [1114, 261] width 84 height 48
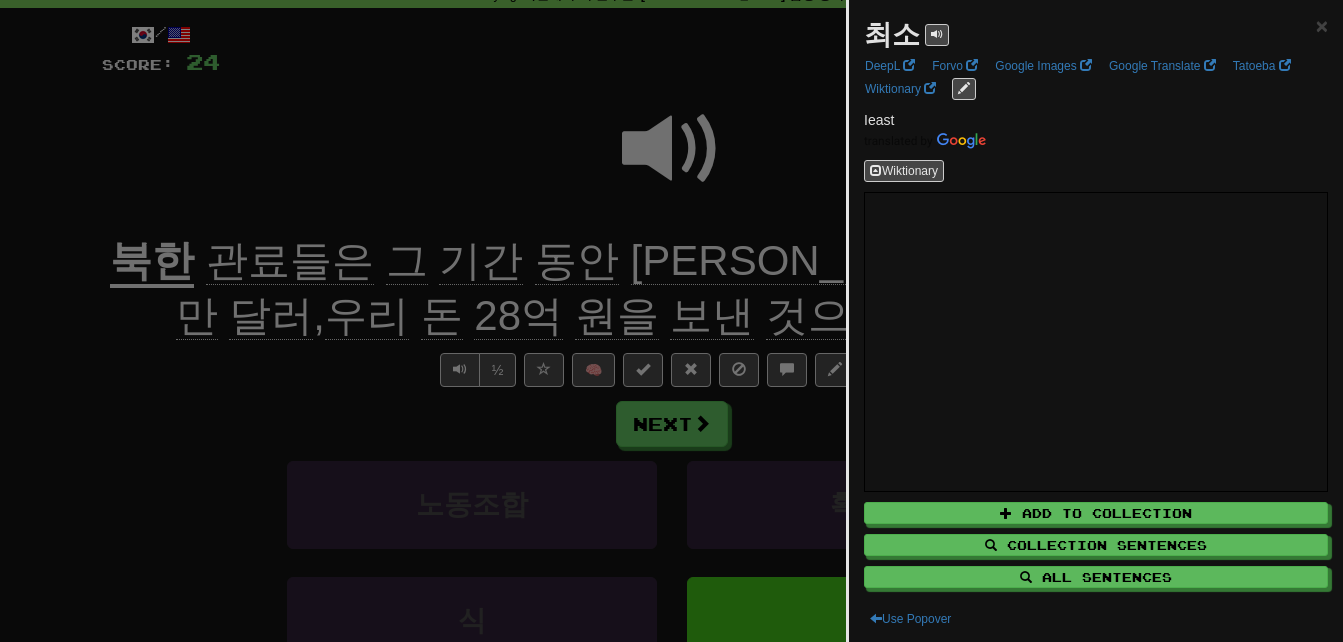
click at [745, 269] on div at bounding box center [671, 321] width 1343 height 642
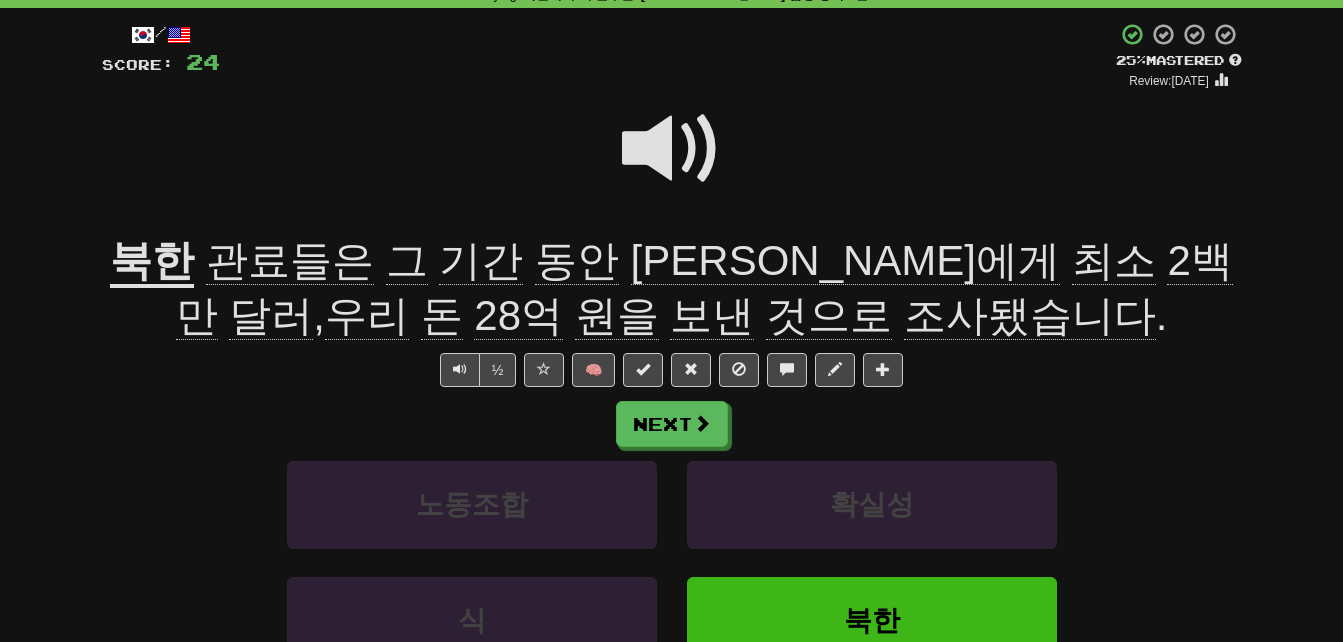
click at [834, 271] on span "2백만" at bounding box center [704, 288] width 1057 height 103
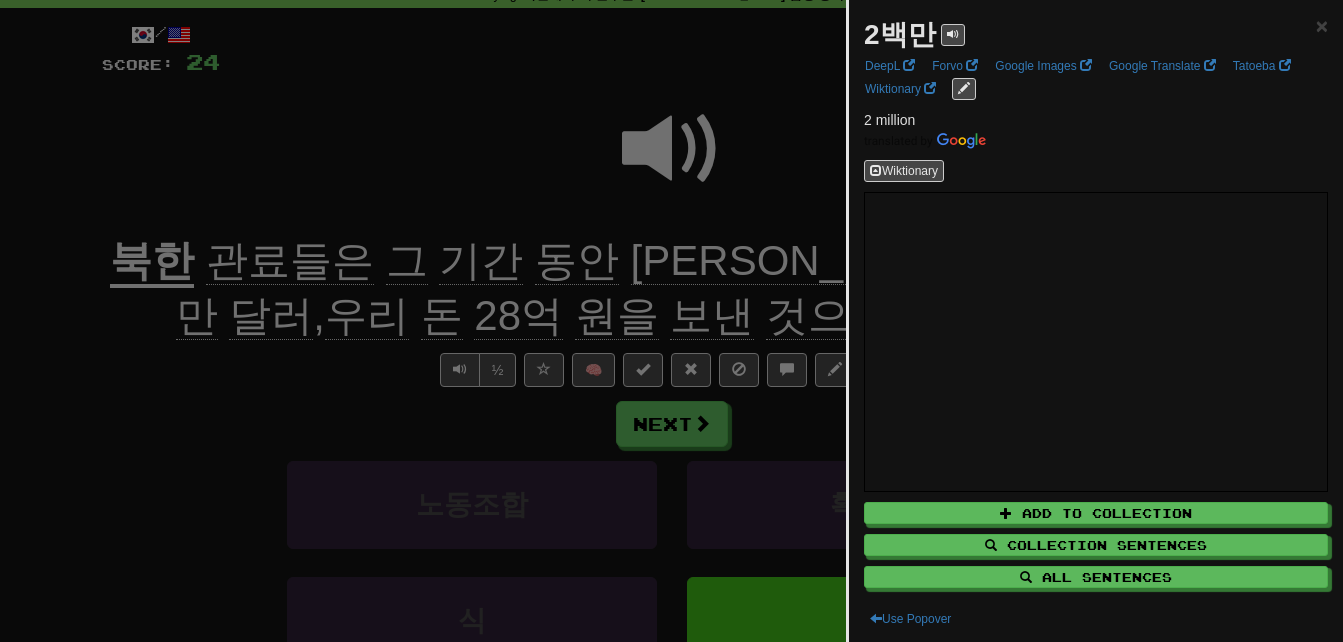
click at [834, 271] on div at bounding box center [671, 321] width 1343 height 642
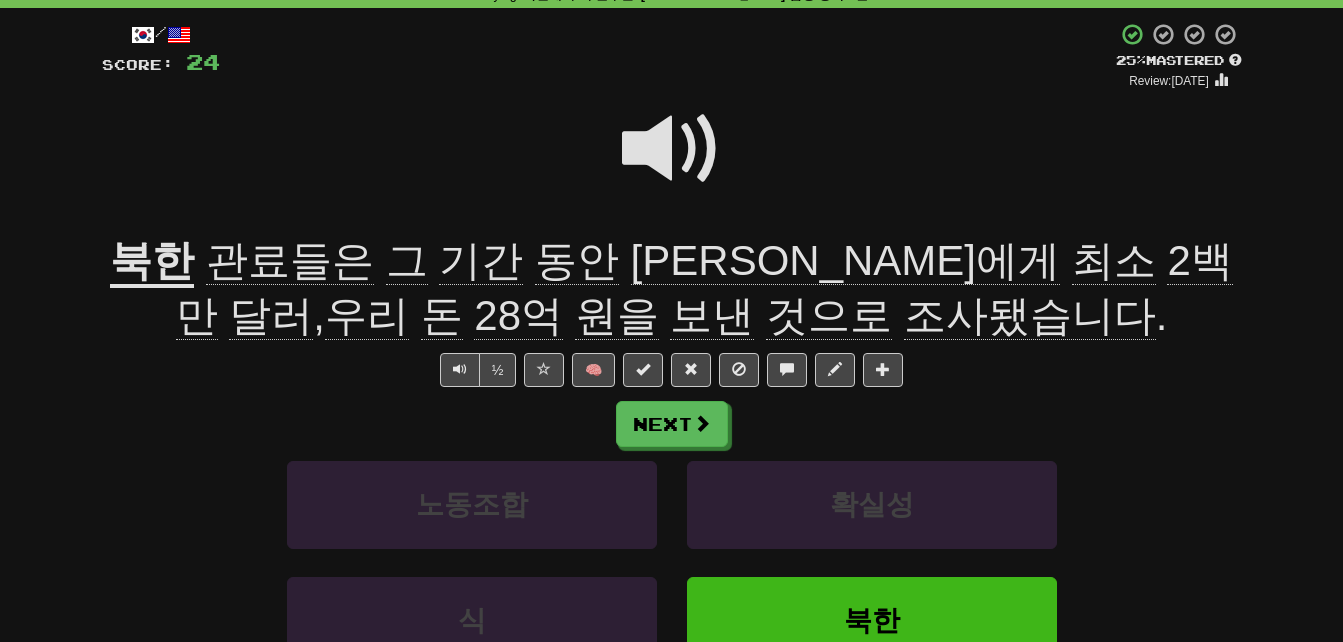
click at [670, 324] on span "보낸" at bounding box center [712, 316] width 84 height 48
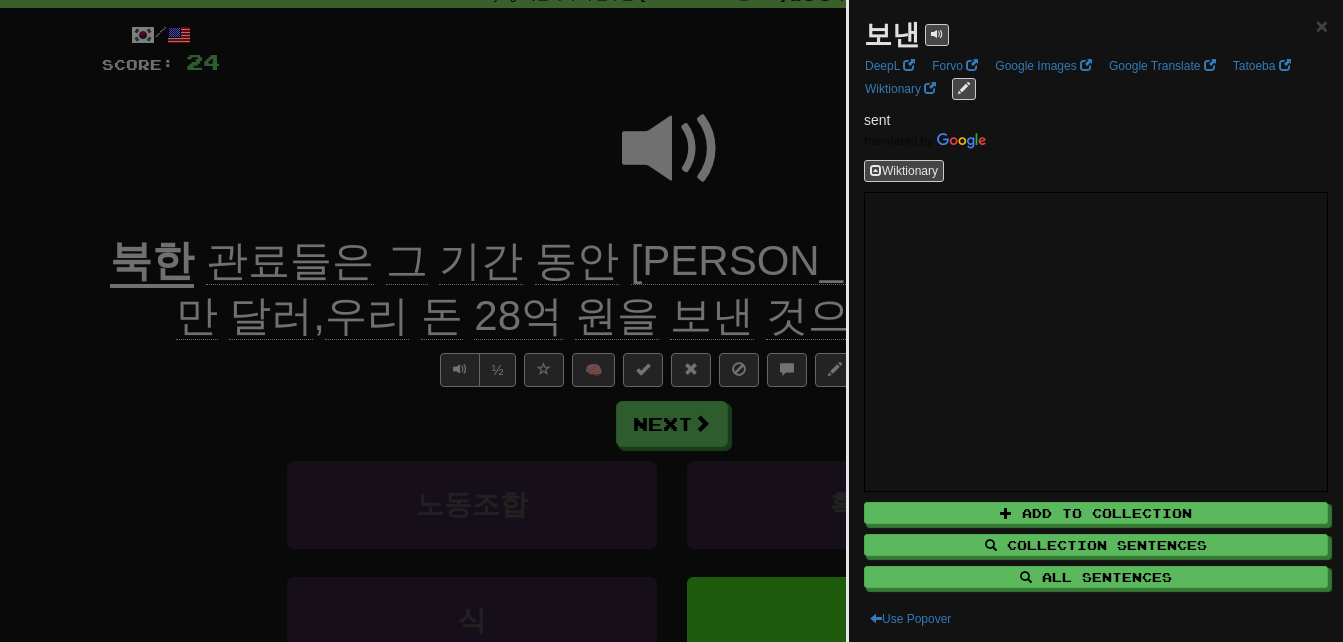
click at [530, 324] on div at bounding box center [671, 321] width 1343 height 642
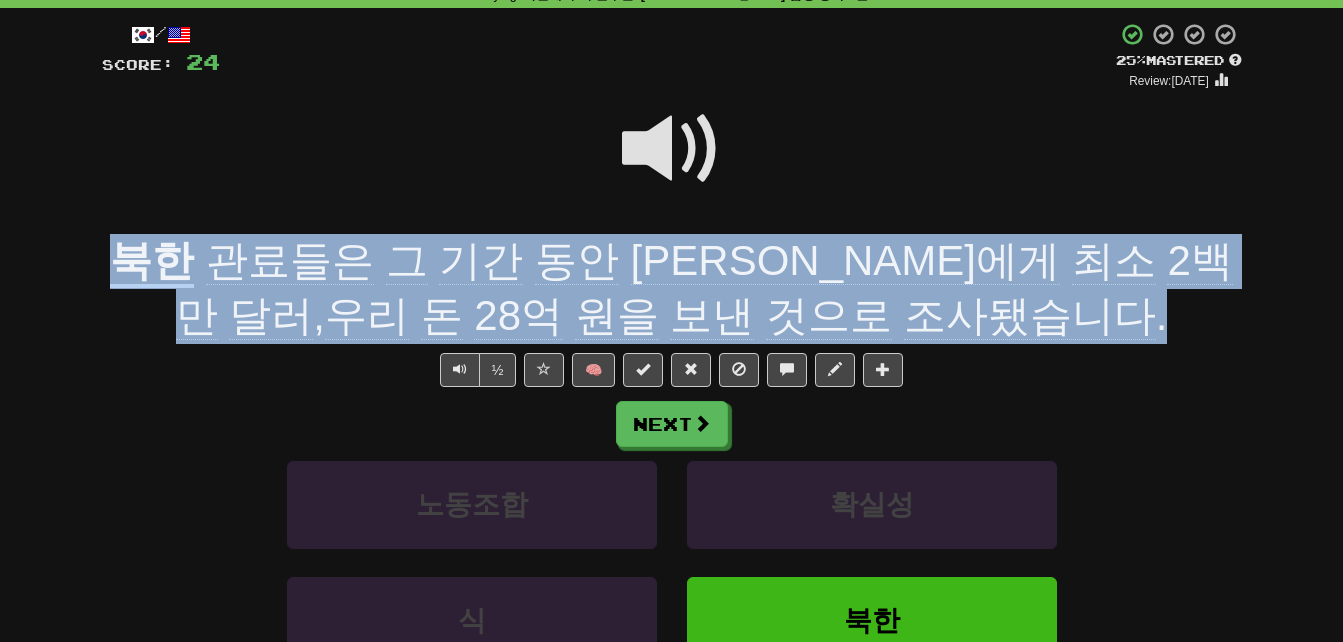
drag, startPoint x: 103, startPoint y: 254, endPoint x: 958, endPoint y: 312, distance: 856.9
click at [958, 312] on div "[DEMOGRAPHIC_DATA] 관료들은 그 기간 동안 [PERSON_NAME]에게 최소 2백만 달러 , 우리 돈 28억 원을 보낸 것으로 …" at bounding box center [672, 288] width 1140 height 109
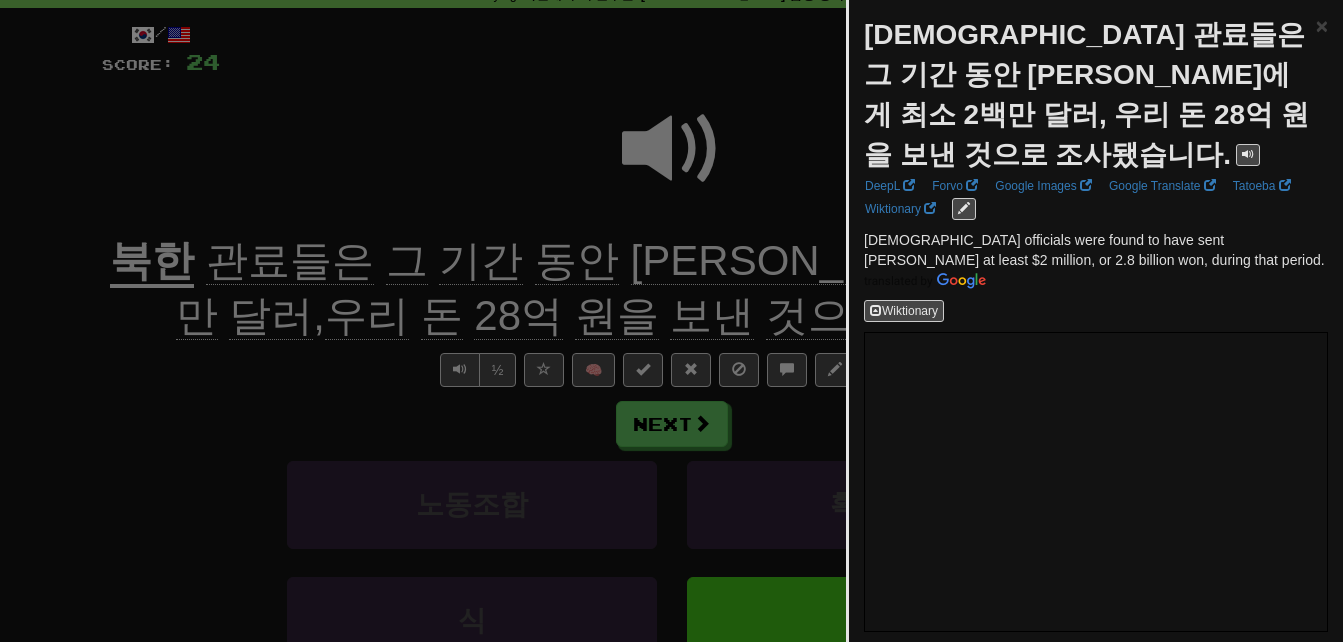
click at [457, 189] on div at bounding box center [671, 321] width 1343 height 642
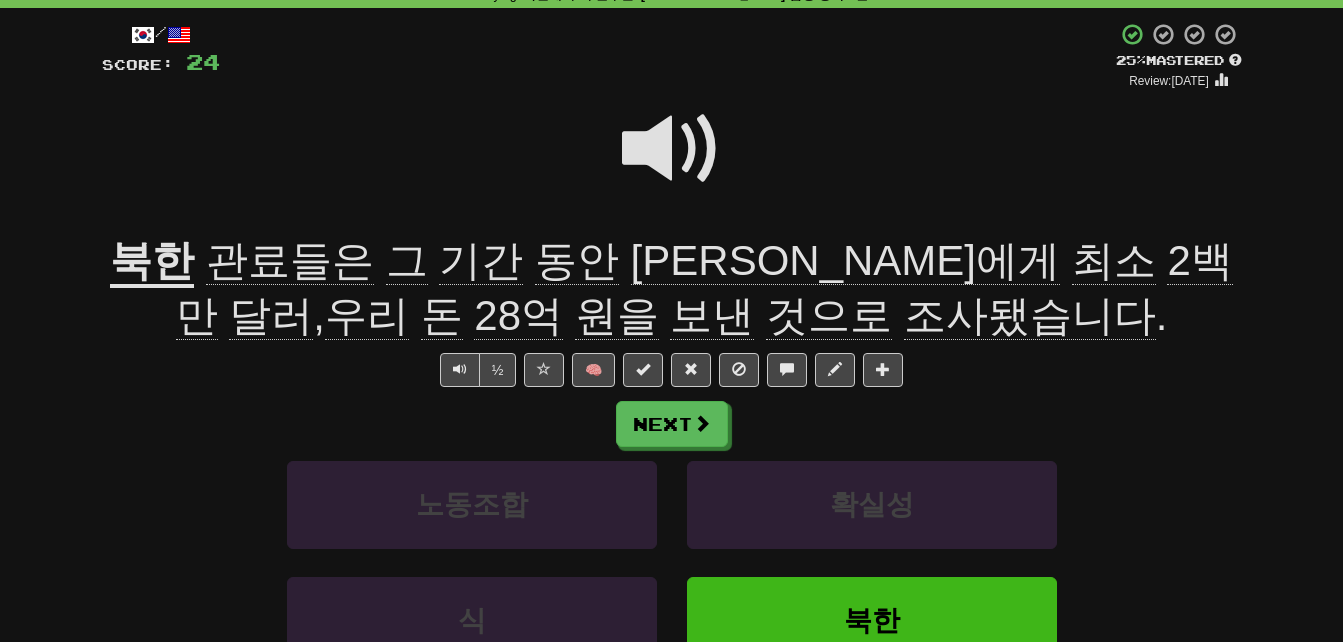
click at [657, 135] on span at bounding box center [672, 149] width 100 height 100
click at [657, 134] on span at bounding box center [672, 149] width 100 height 100
click at [657, 133] on span at bounding box center [672, 149] width 100 height 100
click at [657, 128] on span at bounding box center [672, 149] width 100 height 100
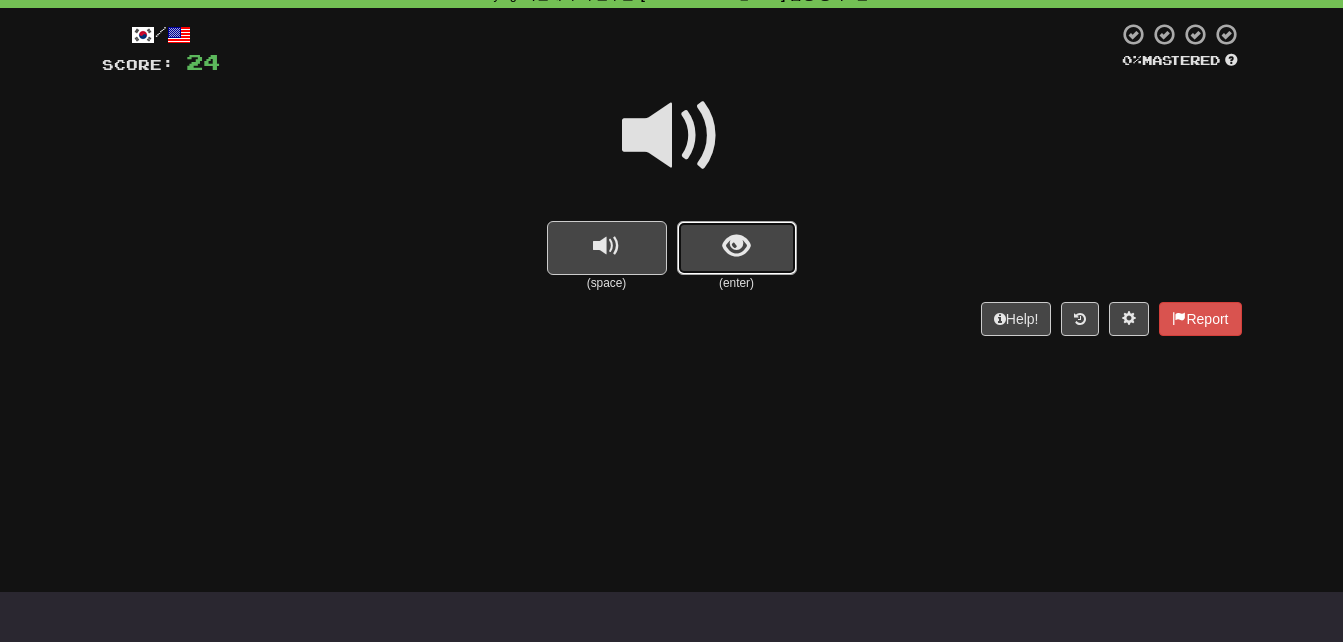
click at [739, 244] on span "show sentence" at bounding box center [736, 246] width 27 height 27
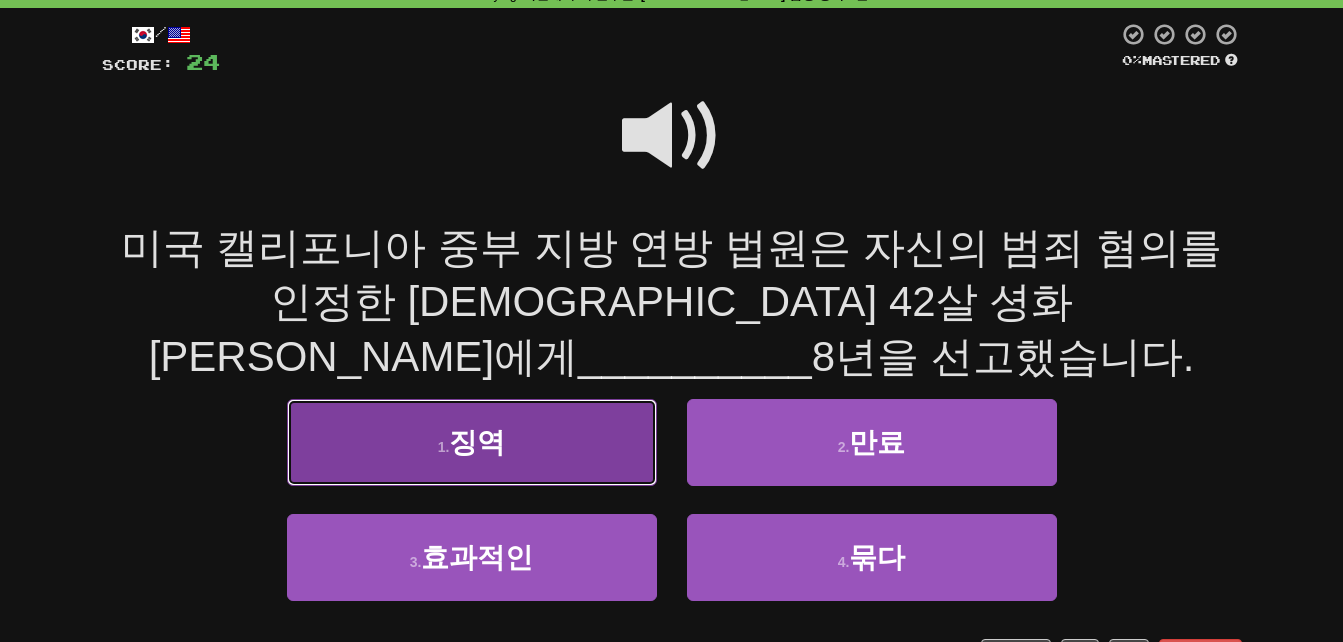
click at [574, 399] on button "1 . 징역" at bounding box center [472, 442] width 370 height 87
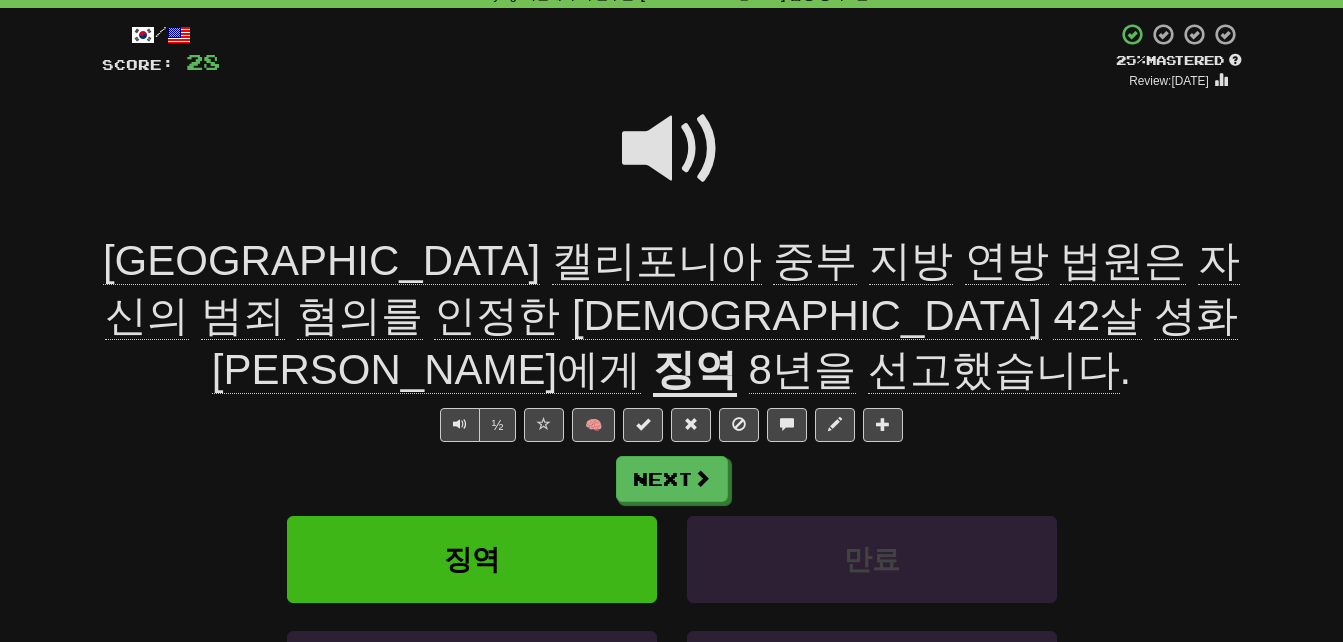
click at [965, 251] on span "지방" at bounding box center [1007, 261] width 84 height 48
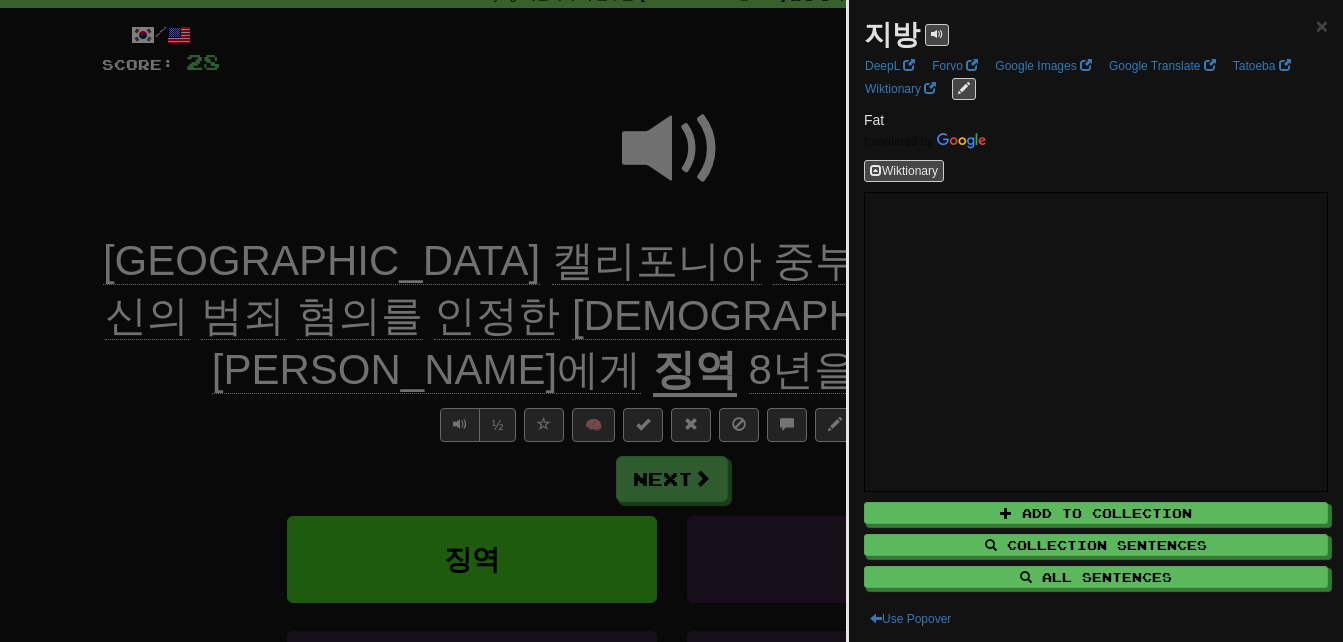
click at [540, 253] on div at bounding box center [671, 321] width 1343 height 642
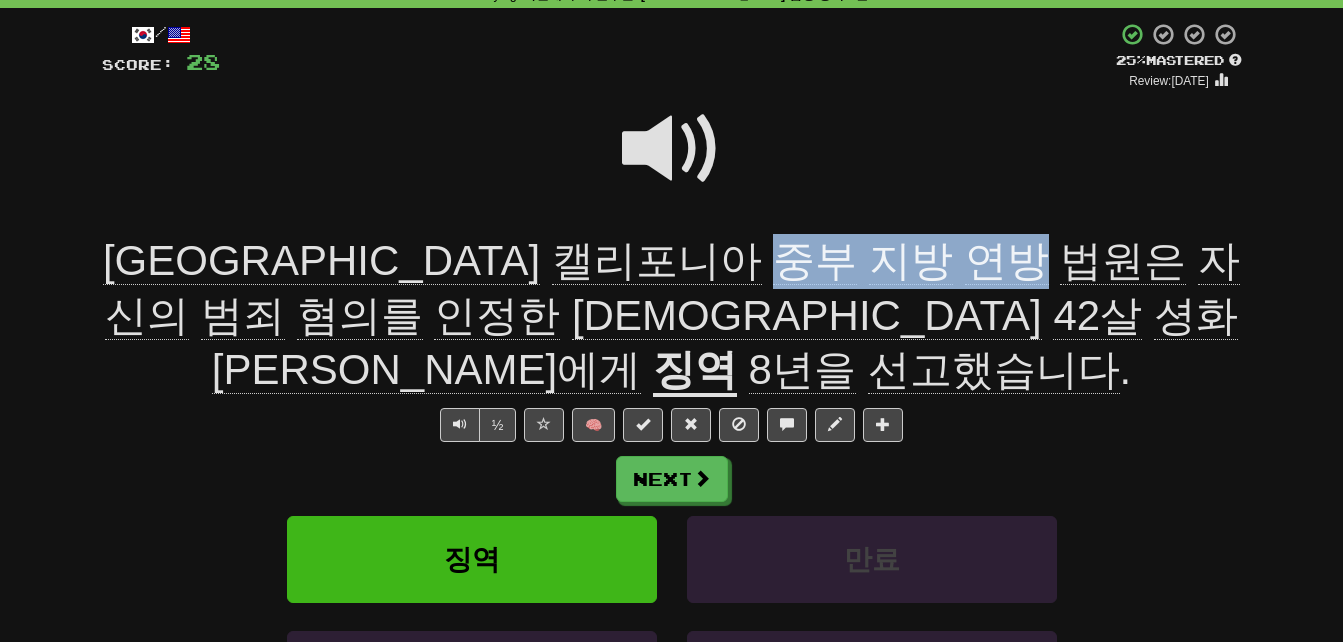
drag, startPoint x: 414, startPoint y: 250, endPoint x: 654, endPoint y: 259, distance: 240.1
click at [654, 259] on span "미국 캘리포니아 중부 지방 연방 법원은 자신의 범죄 혐의를 인정한 [DEMOGRAPHIC_DATA] 42살 셩화 [PERSON_NAME]에게" at bounding box center [671, 315] width 1137 height 157
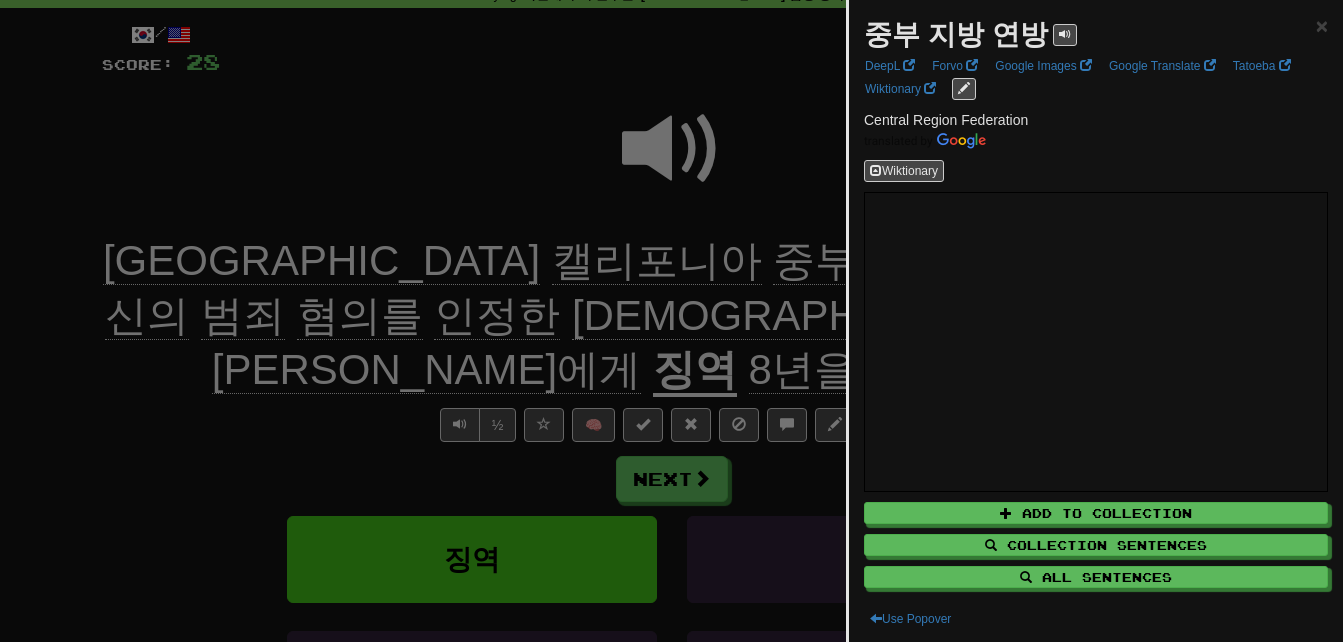
click at [595, 263] on div at bounding box center [671, 321] width 1343 height 642
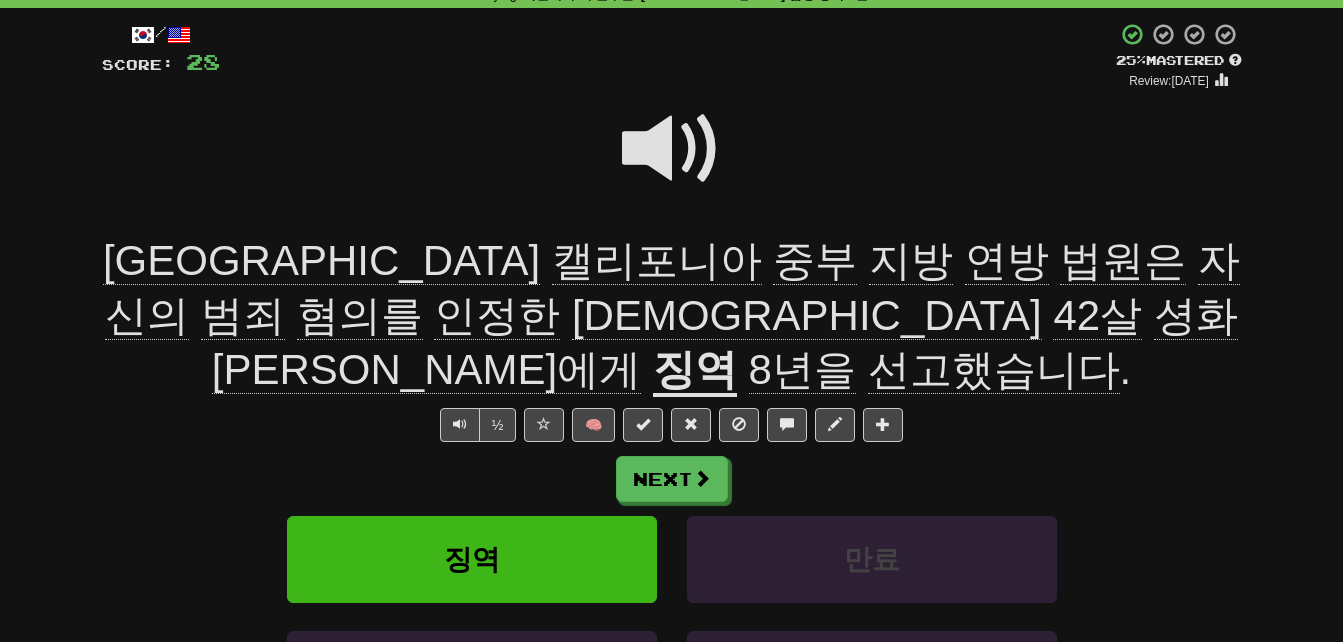
click at [285, 292] on span "자신의" at bounding box center [243, 316] width 84 height 48
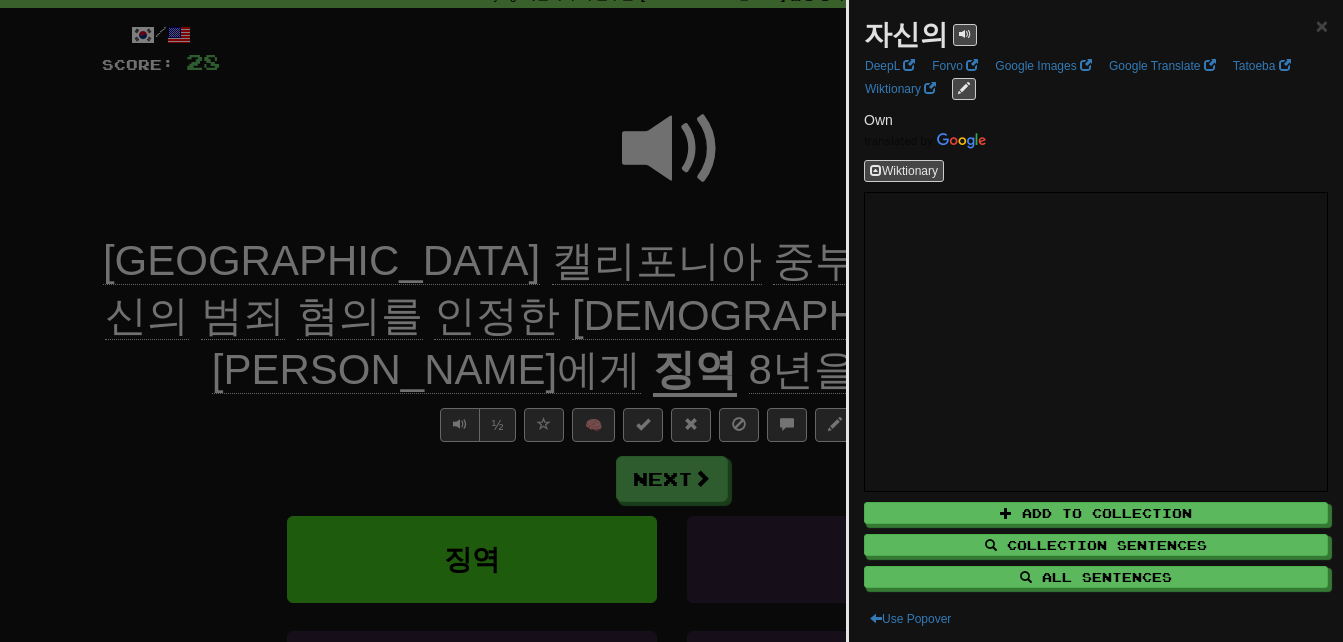
click at [828, 263] on div at bounding box center [671, 321] width 1343 height 642
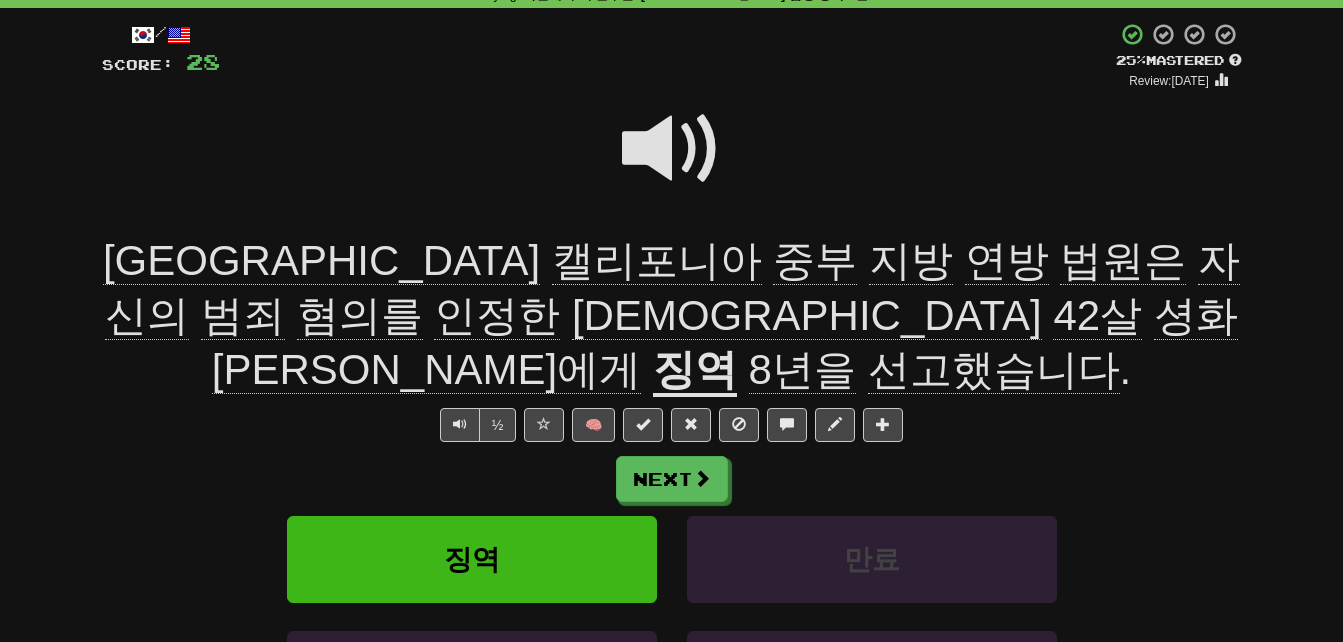
click at [423, 292] on span "범죄" at bounding box center [360, 316] width 126 height 48
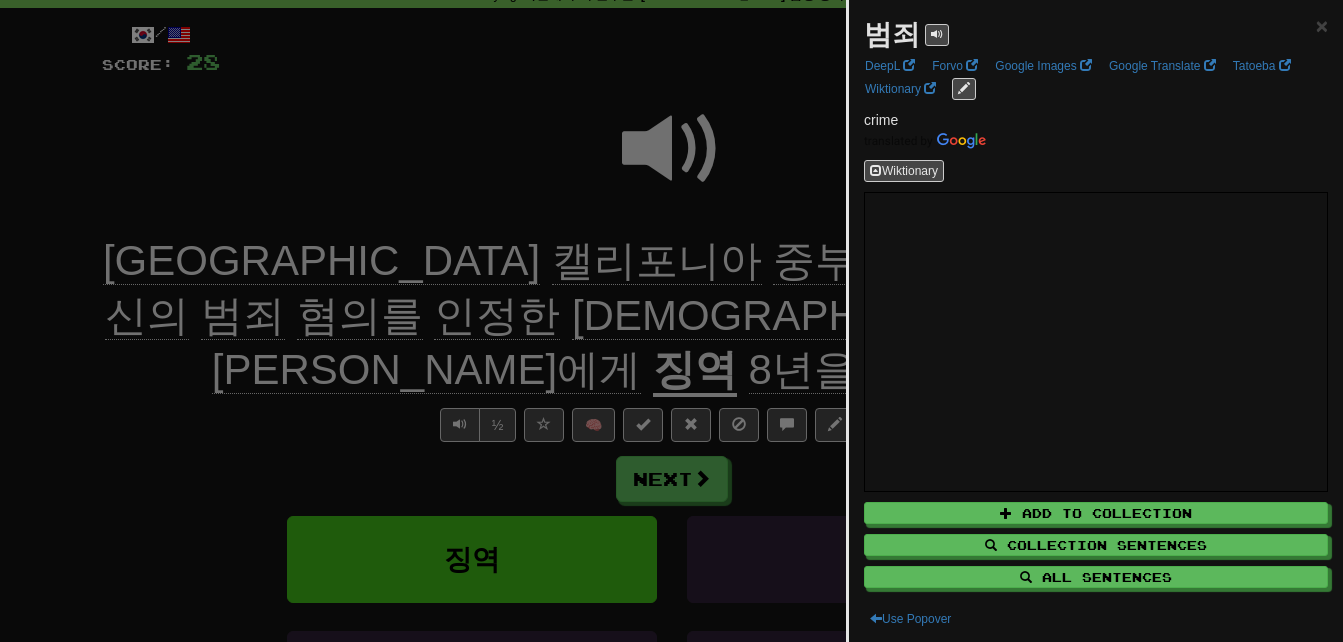
click at [751, 261] on div at bounding box center [671, 321] width 1343 height 642
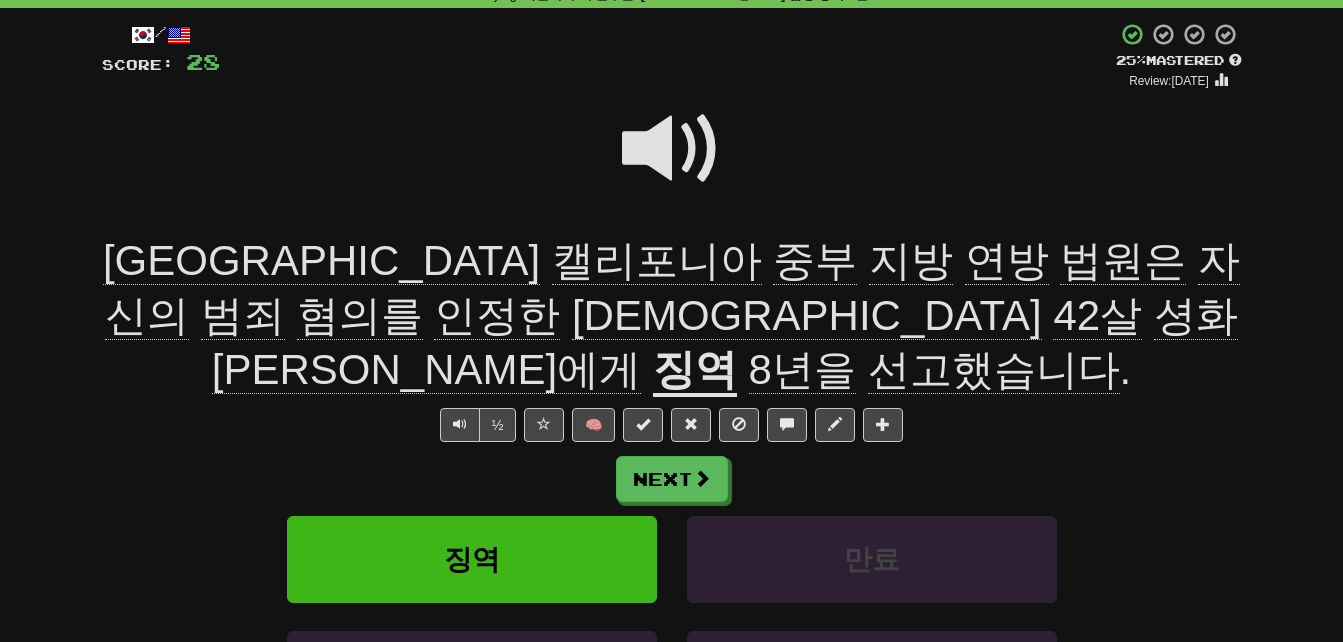
click at [1042, 292] on span "인정한" at bounding box center [807, 316] width 470 height 48
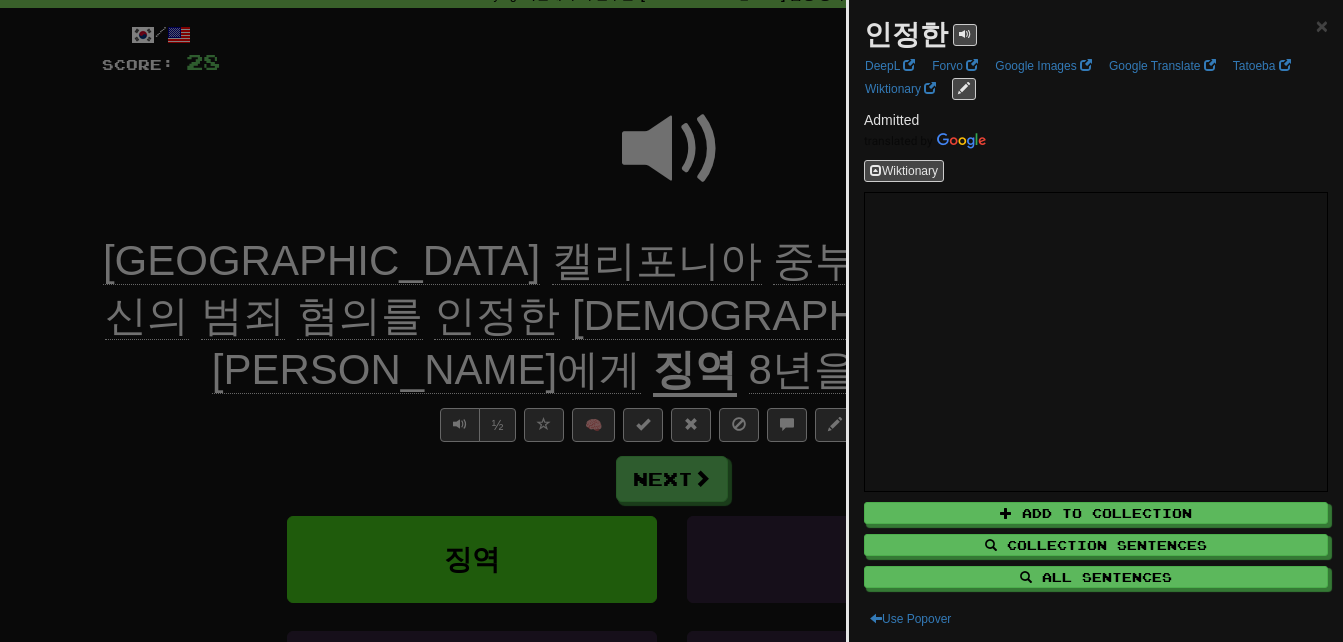
click at [174, 375] on div at bounding box center [671, 321] width 1343 height 642
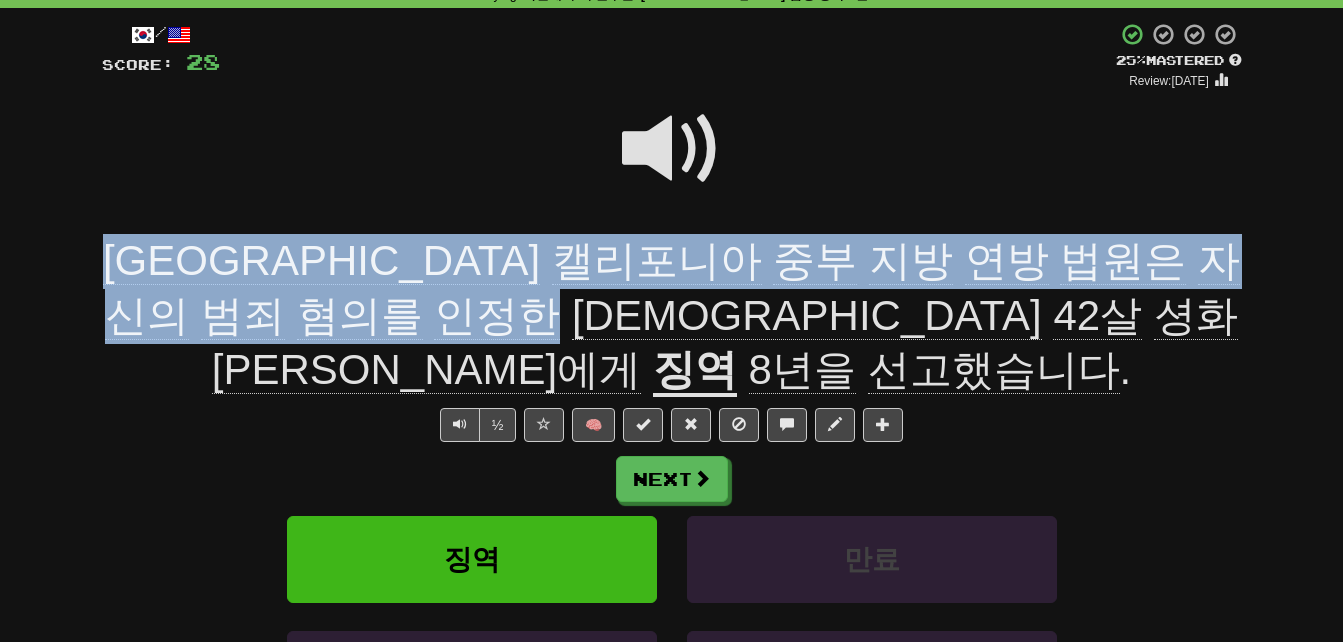
drag, startPoint x: 116, startPoint y: 248, endPoint x: 234, endPoint y: 315, distance: 135.7
click at [234, 315] on span "미국 캘리포니아 중부 지방 연방 법원은 자신의 범죄 혐의를 인정한 [DEMOGRAPHIC_DATA] 42살 셩화 [PERSON_NAME]에게" at bounding box center [671, 315] width 1137 height 157
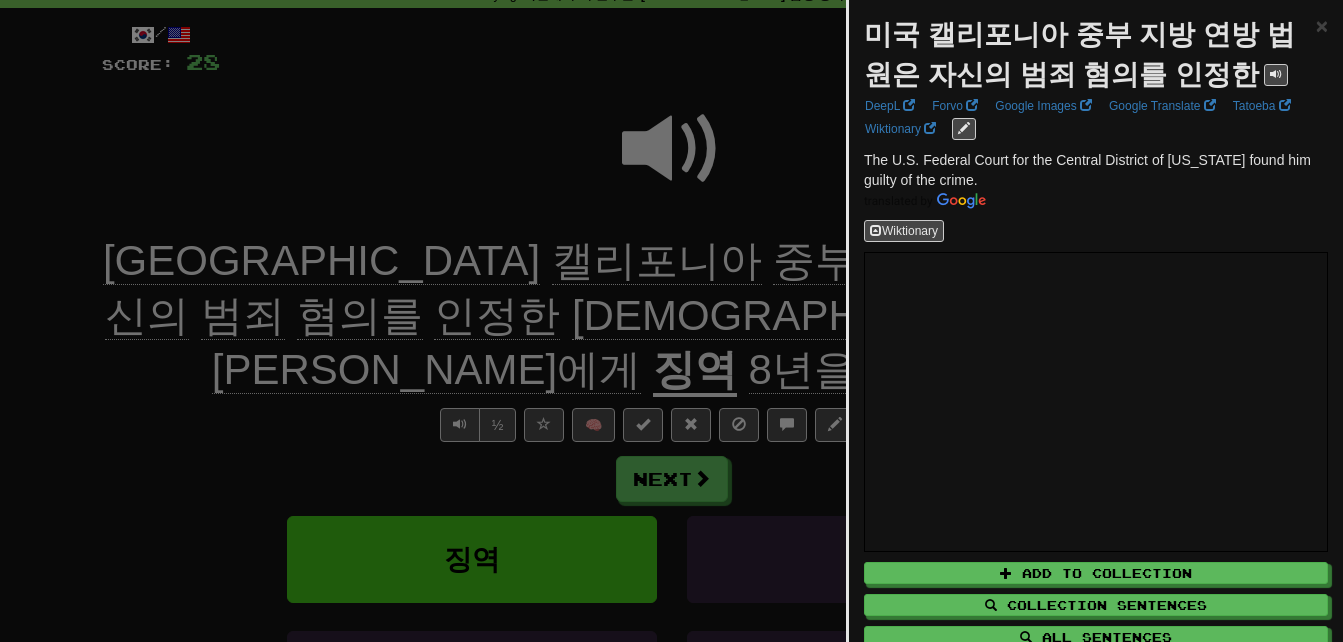
click at [237, 313] on div at bounding box center [671, 321] width 1343 height 642
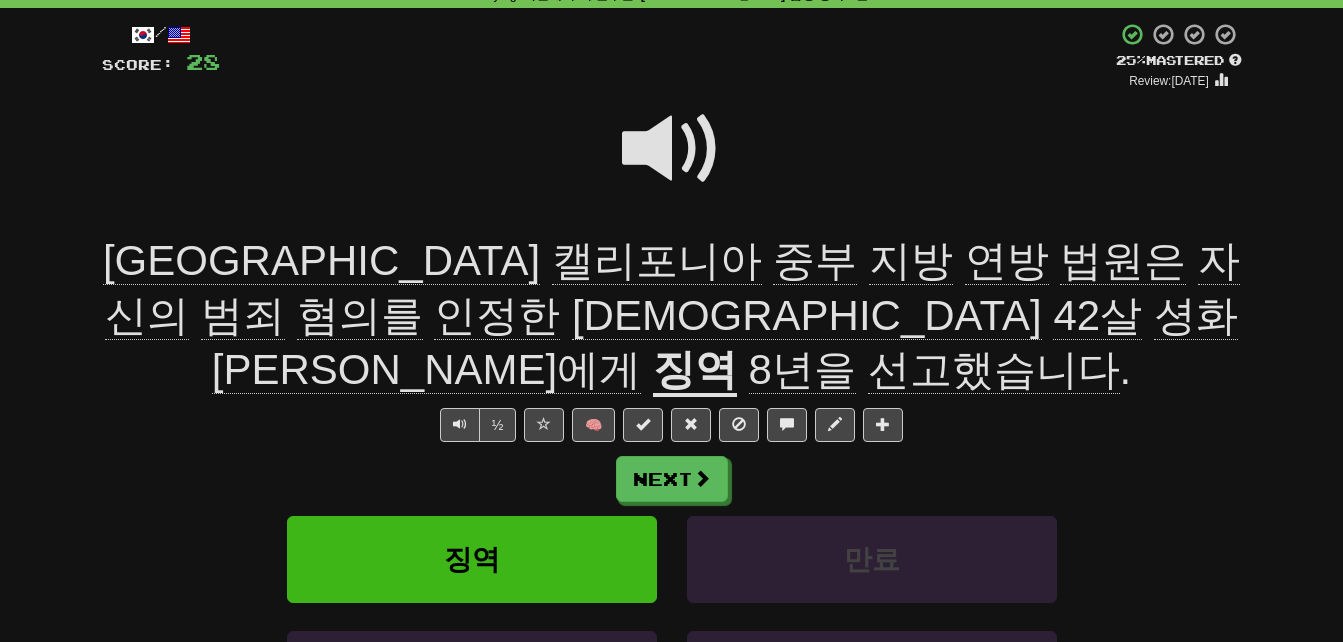
click at [640, 142] on span at bounding box center [672, 149] width 100 height 100
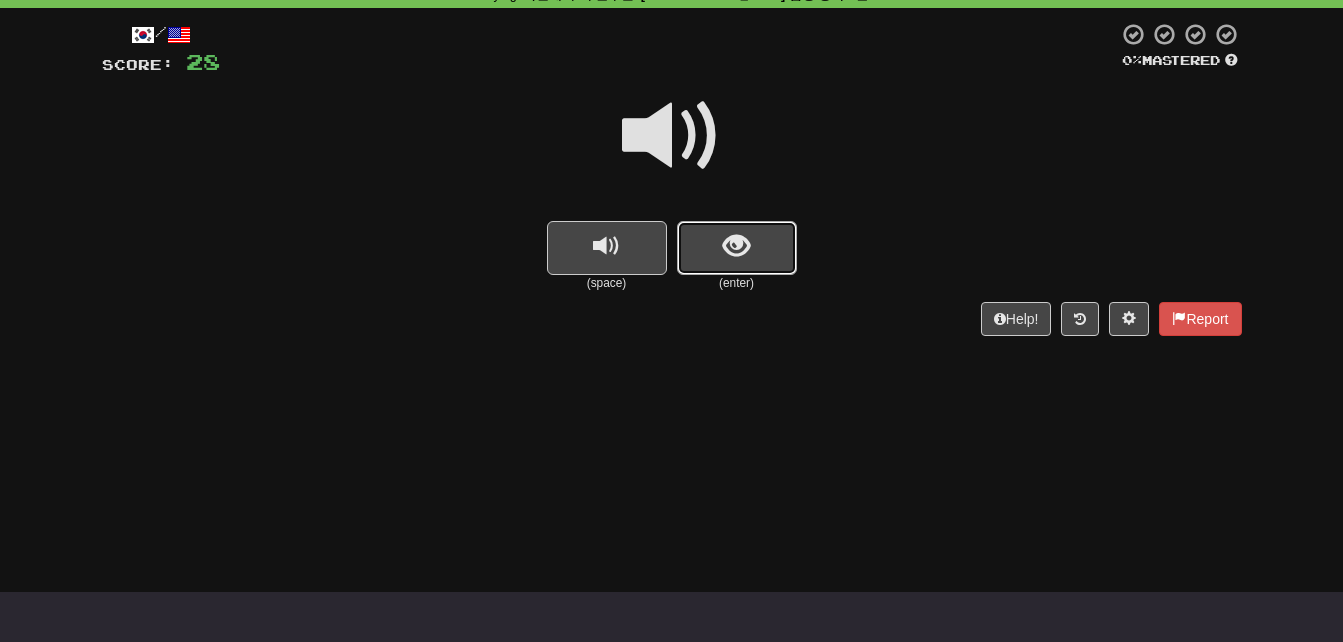
click at [727, 260] on span "show sentence" at bounding box center [736, 246] width 27 height 27
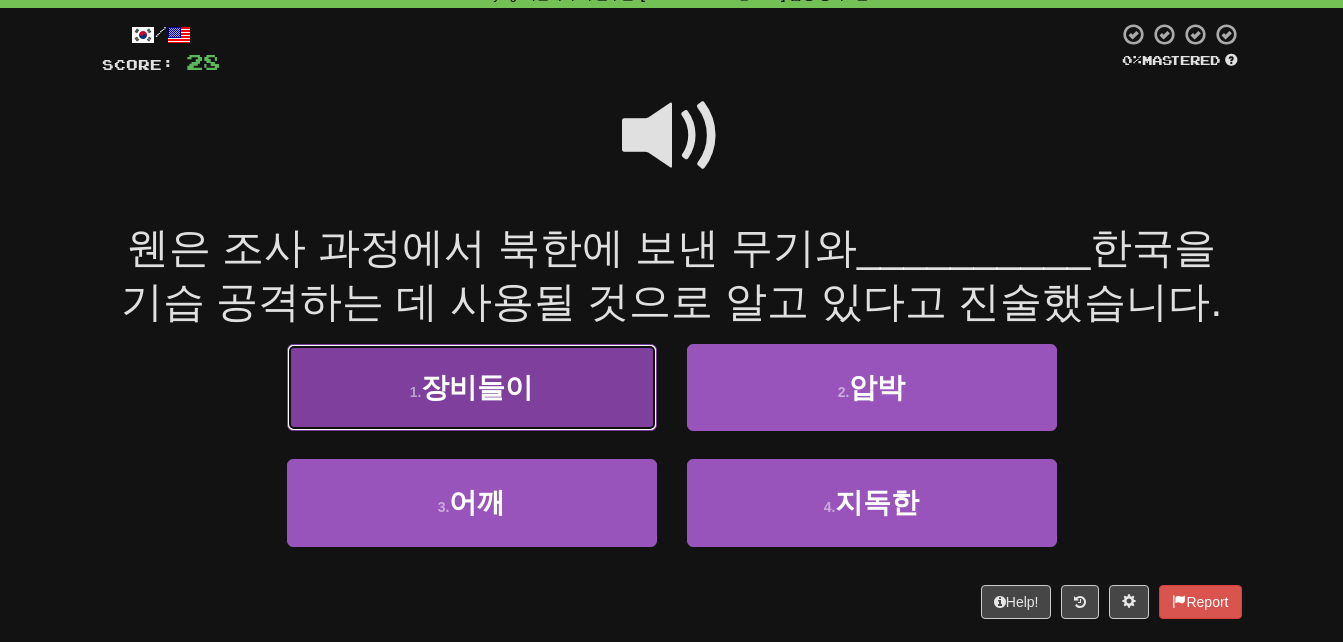
click at [359, 397] on button "1 . 장비들이" at bounding box center [472, 387] width 370 height 87
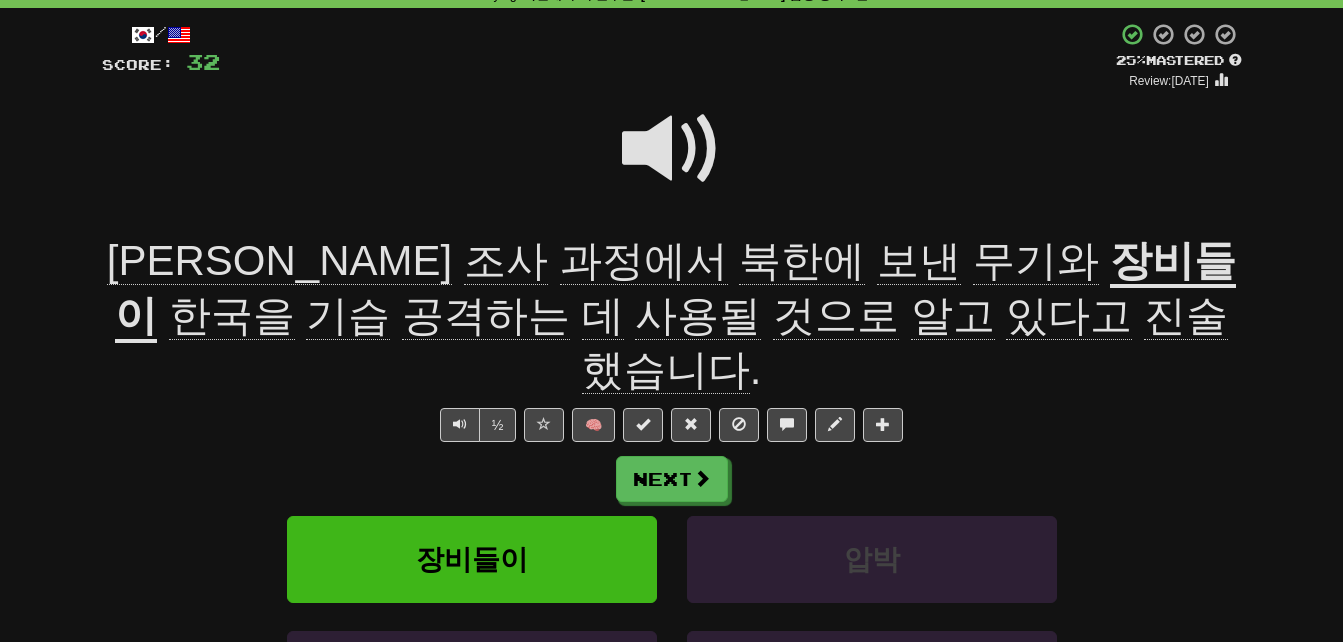
click at [650, 142] on span at bounding box center [672, 149] width 100 height 100
click at [560, 252] on span "조사" at bounding box center [644, 261] width 168 height 48
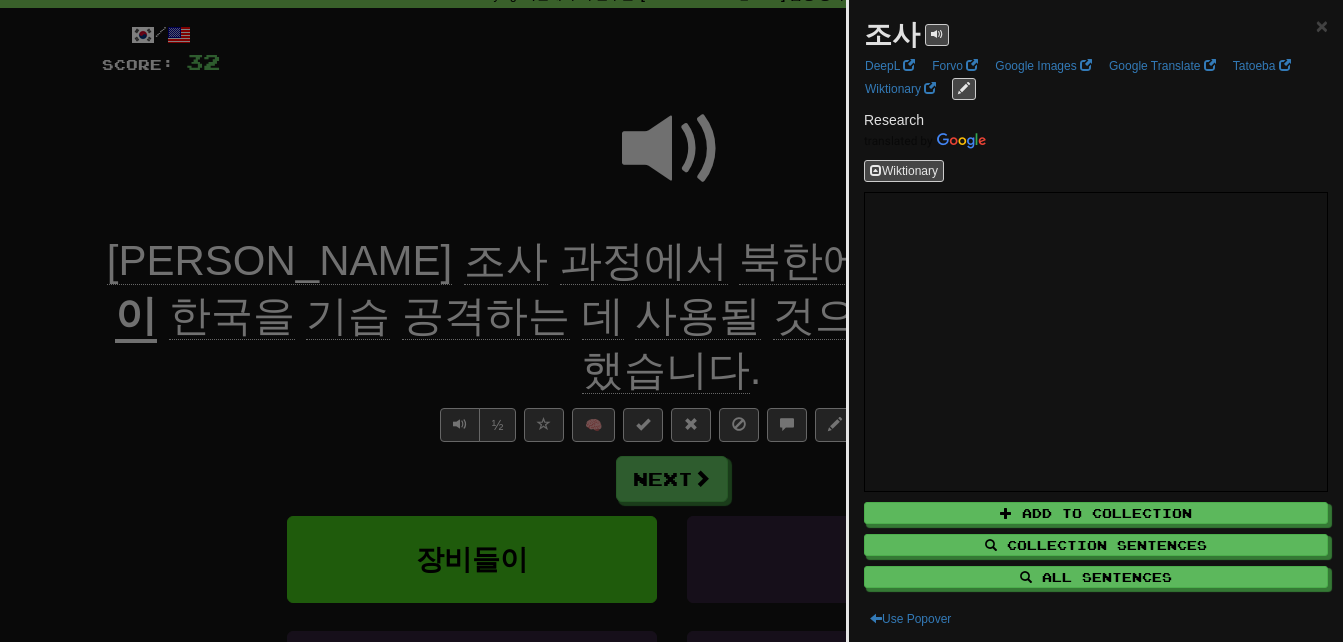
click at [194, 358] on div at bounding box center [671, 321] width 1343 height 642
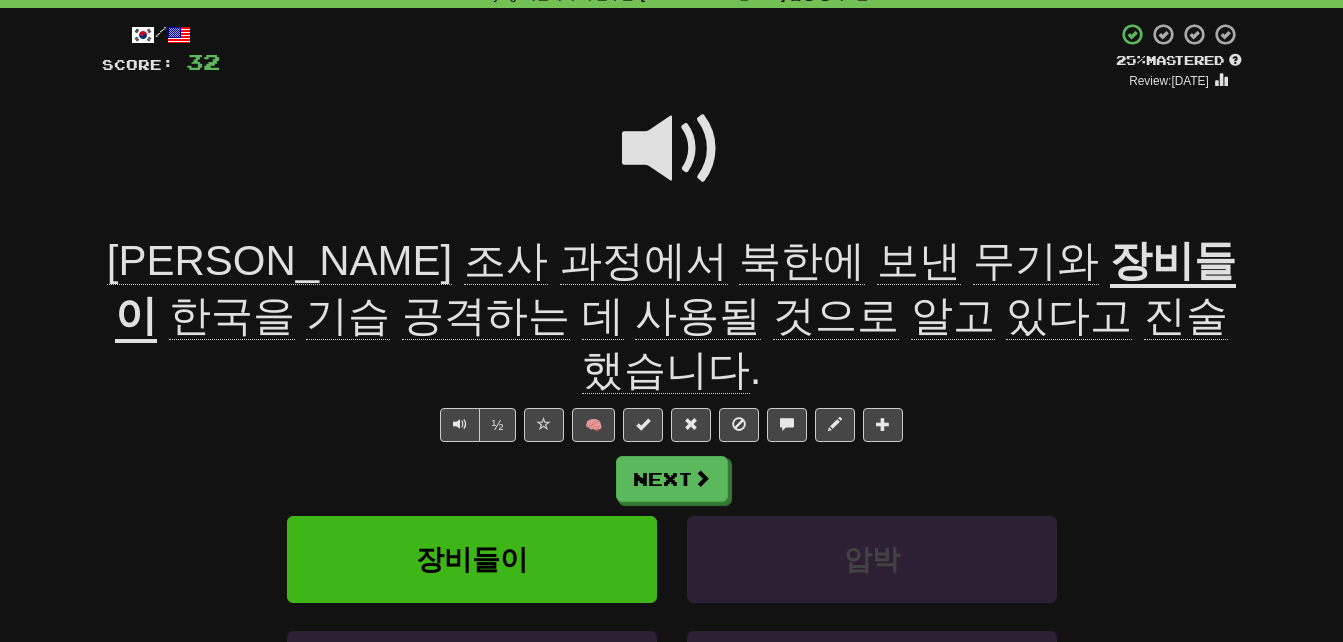
click at [739, 255] on span "과정에서" at bounding box center [802, 261] width 126 height 48
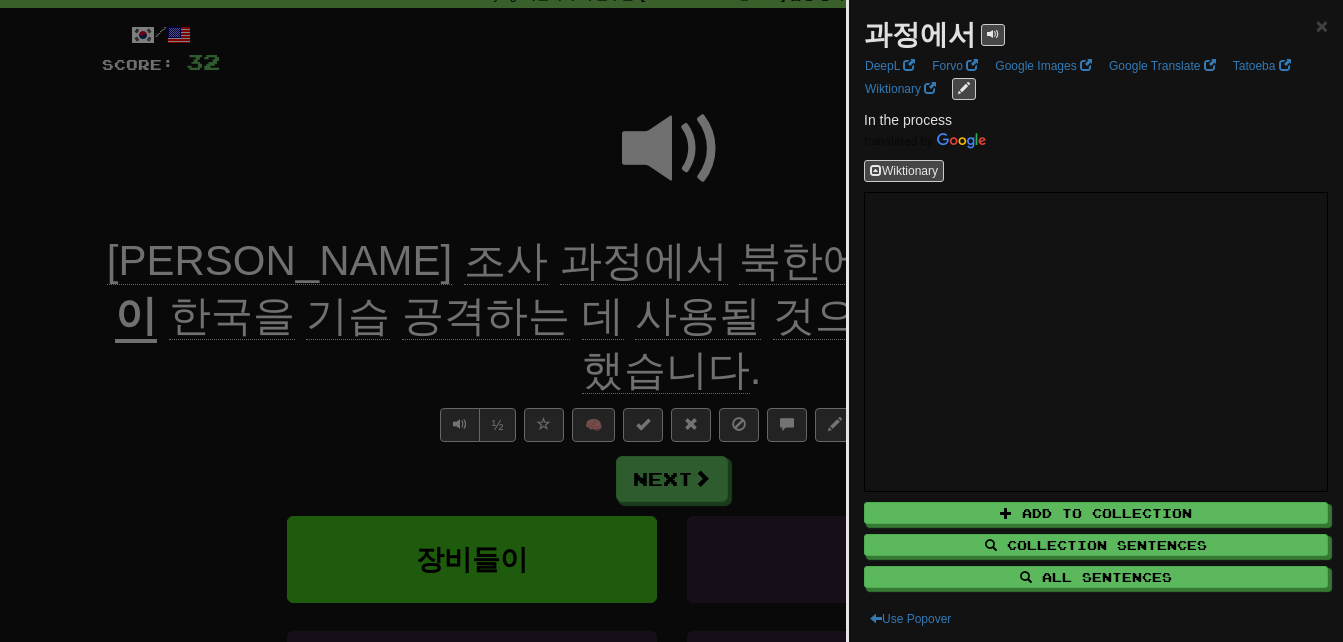
click at [372, 209] on div at bounding box center [671, 321] width 1343 height 642
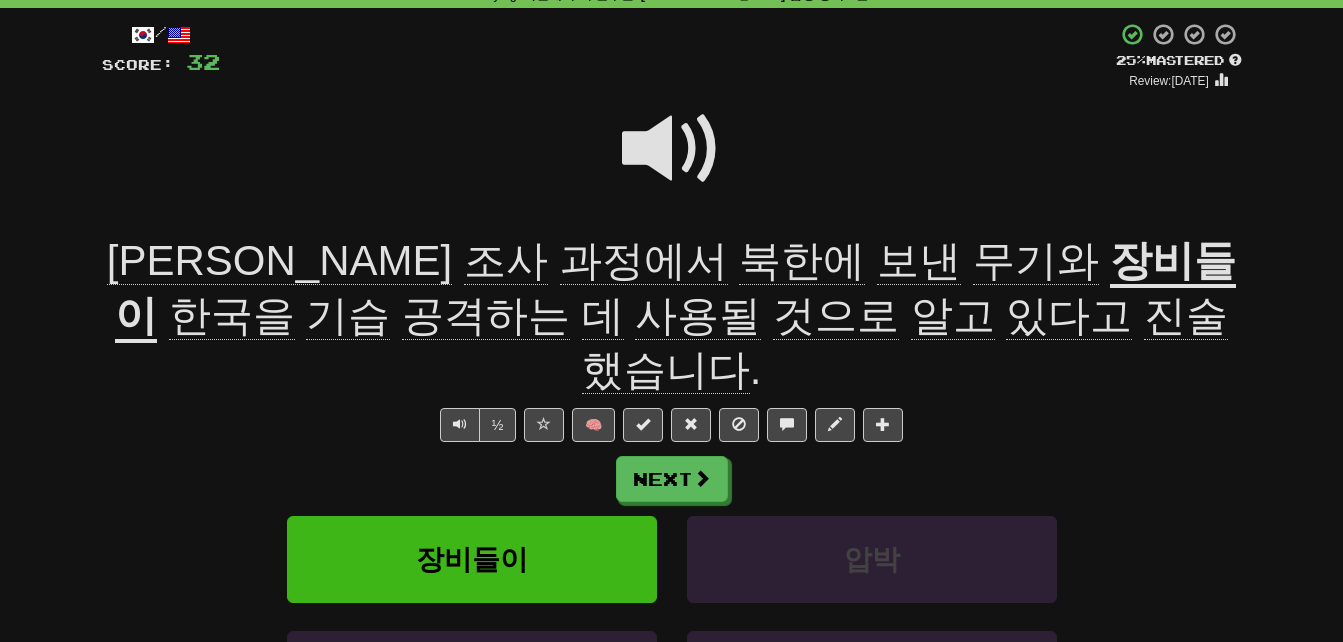
click at [973, 269] on span "보낸" at bounding box center [1036, 261] width 126 height 48
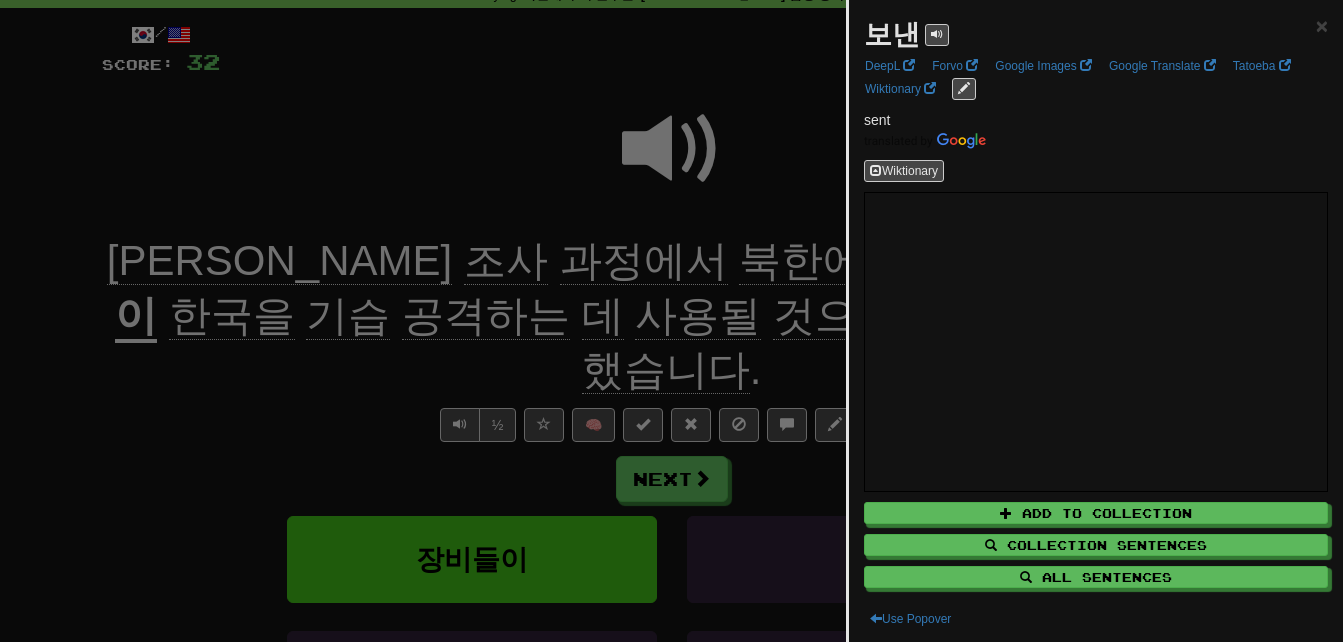
click at [573, 214] on div at bounding box center [671, 321] width 1343 height 642
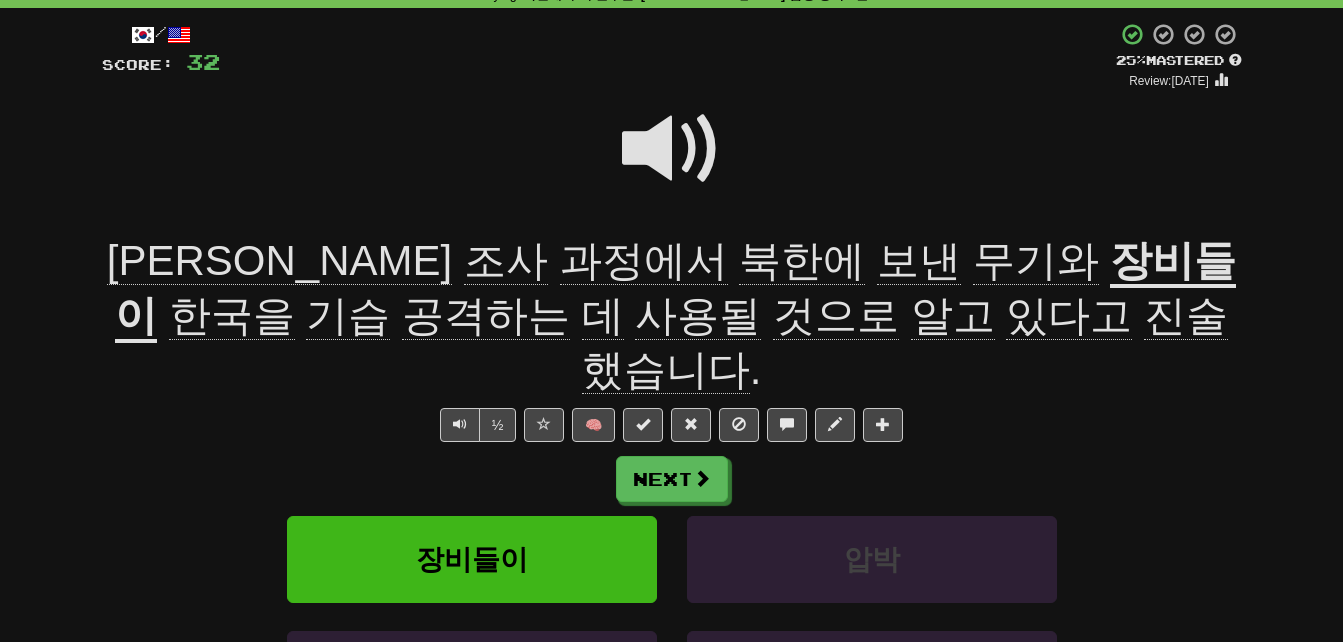
click at [654, 142] on span at bounding box center [672, 149] width 100 height 100
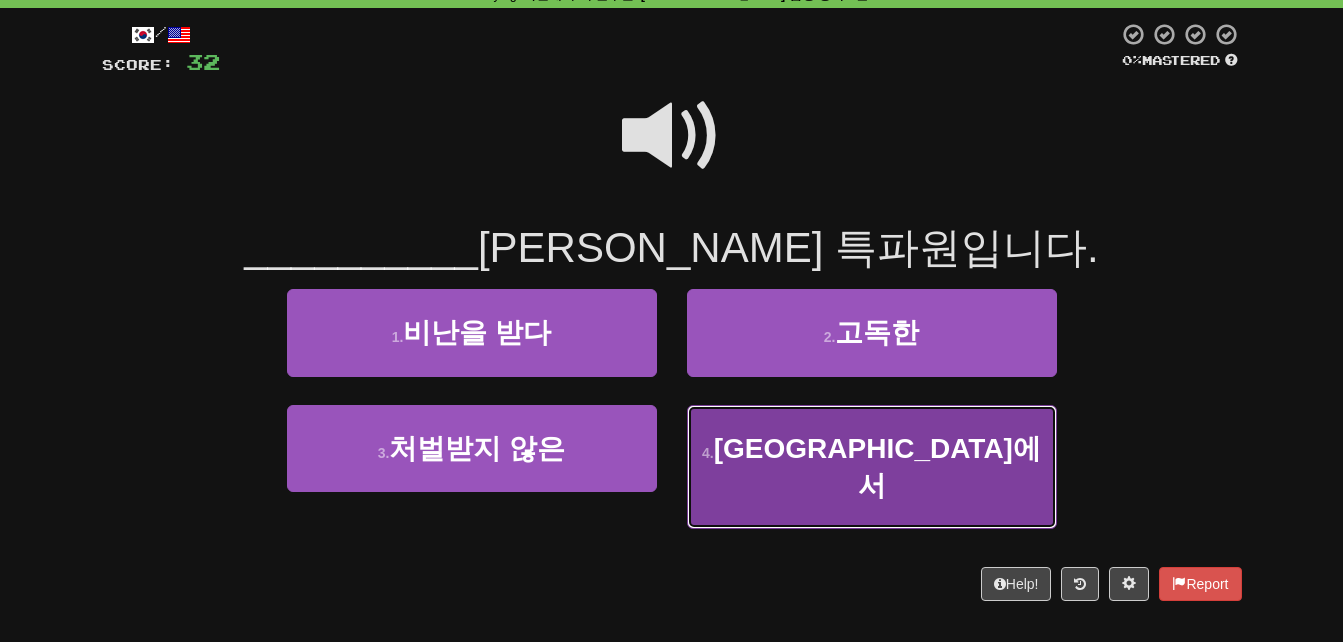
click at [758, 444] on button "4 . [GEOGRAPHIC_DATA]에서" at bounding box center [872, 467] width 370 height 125
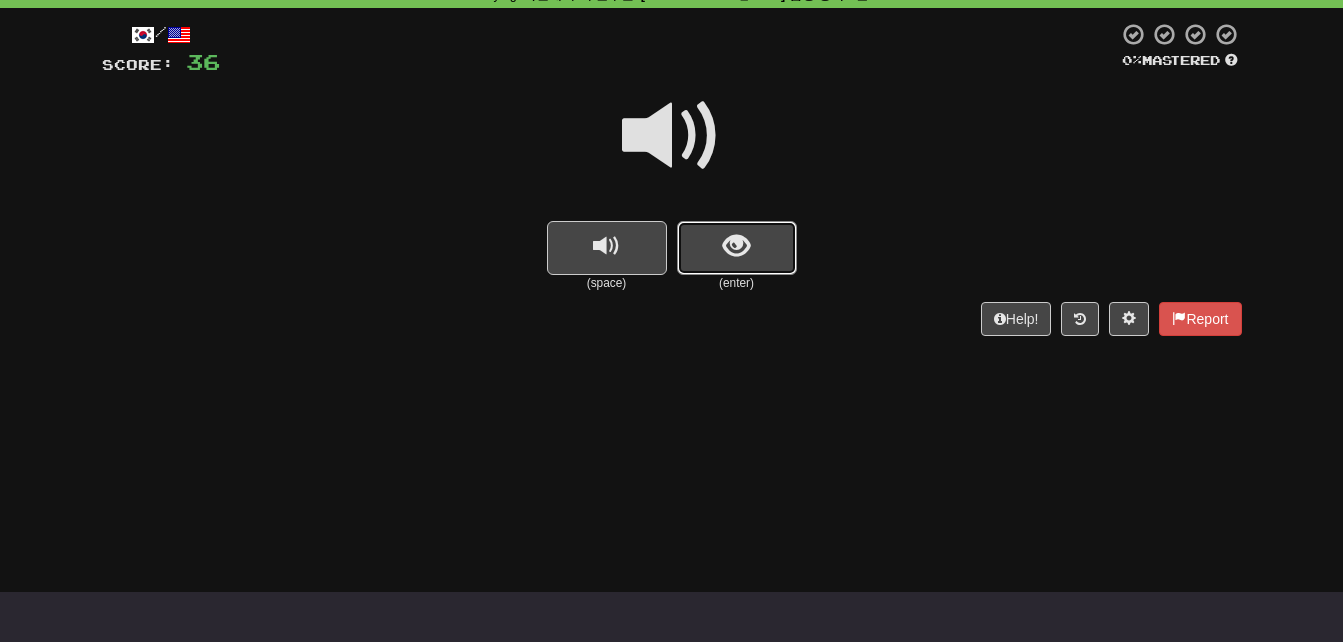
click at [731, 266] on button "show sentence" at bounding box center [737, 248] width 120 height 54
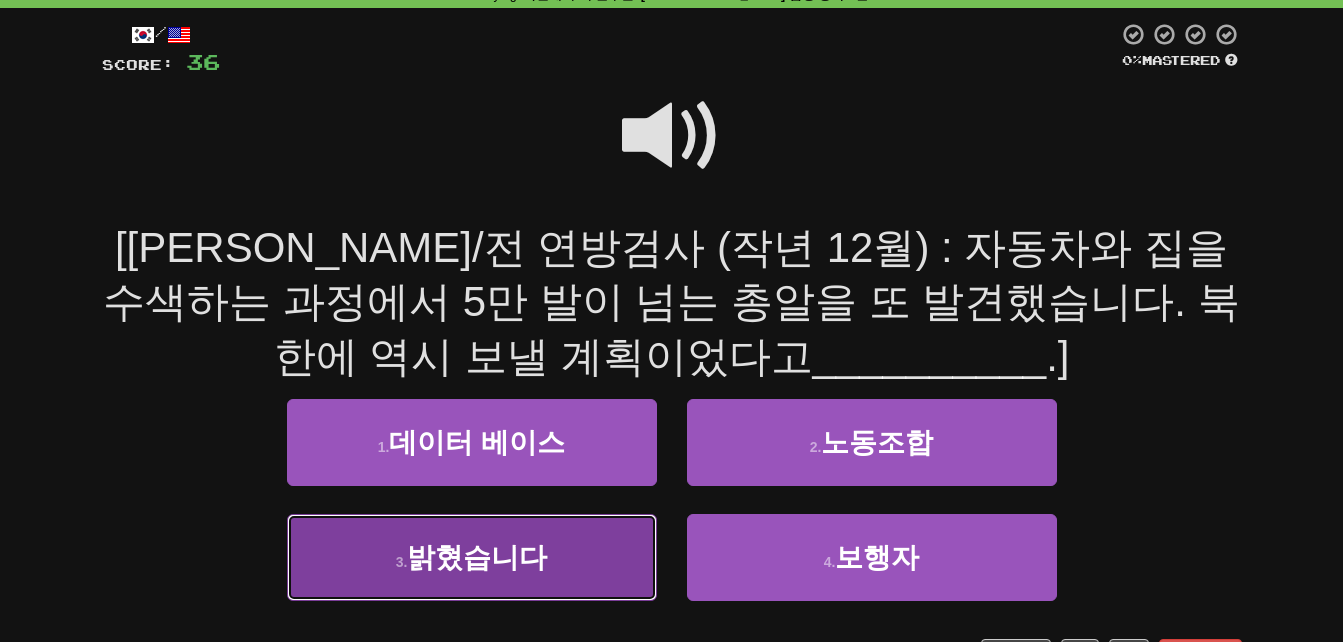
click at [364, 565] on button "3 . 밝혔습니다" at bounding box center [472, 557] width 370 height 87
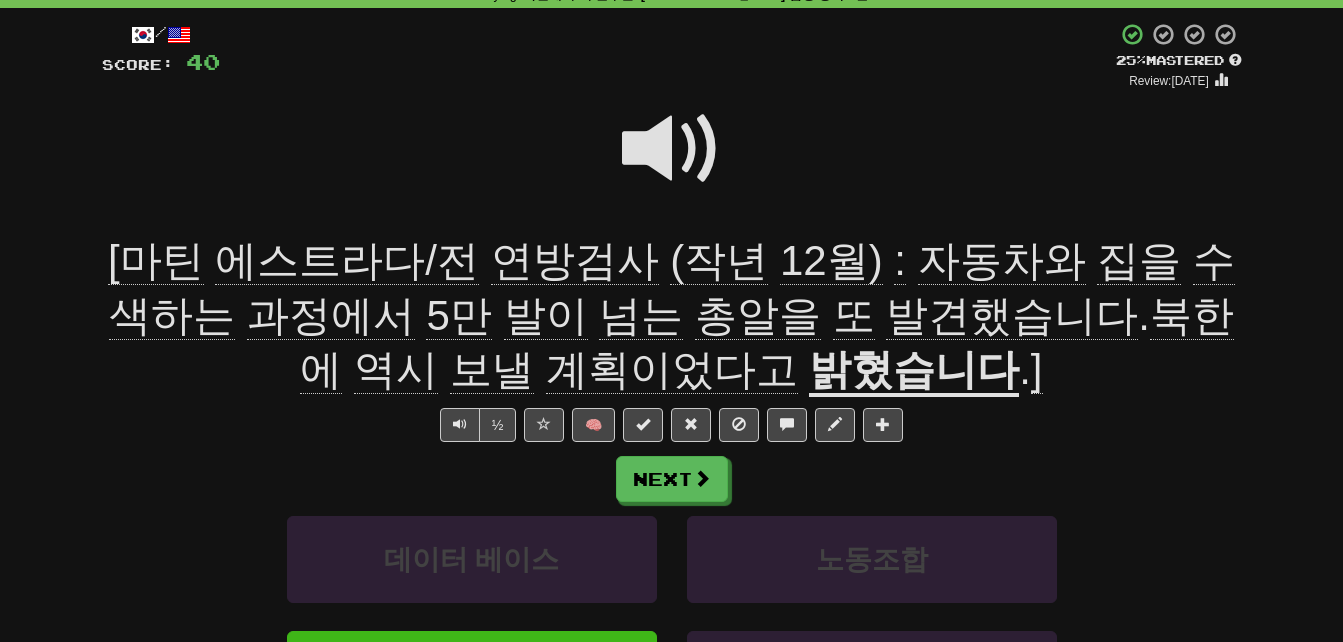
click at [534, 346] on span "역시" at bounding box center [492, 370] width 84 height 48
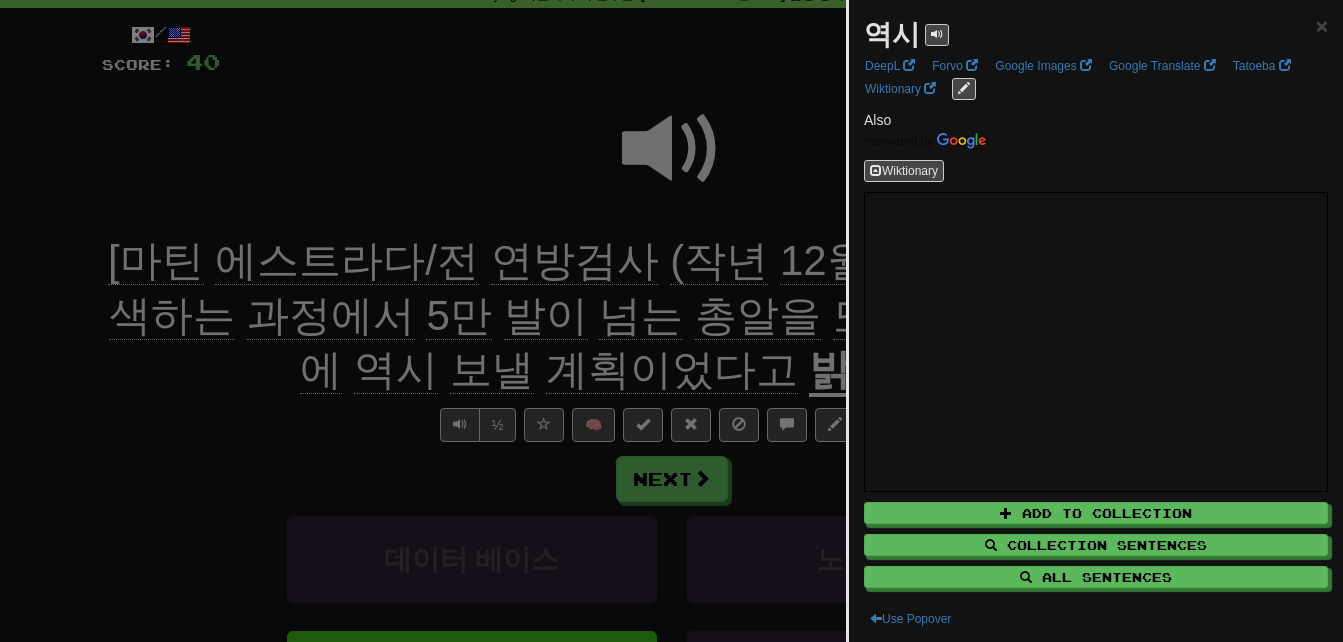
click at [312, 437] on div at bounding box center [671, 321] width 1343 height 642
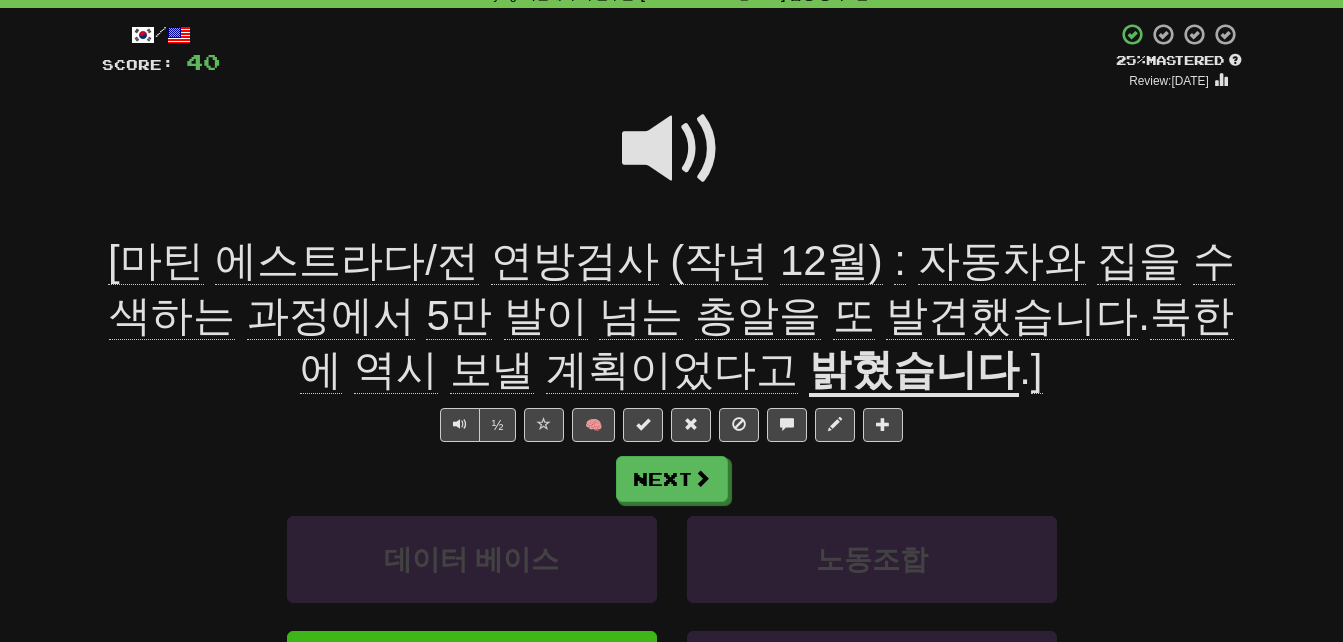
click at [546, 362] on span "보낼" at bounding box center [672, 370] width 252 height 48
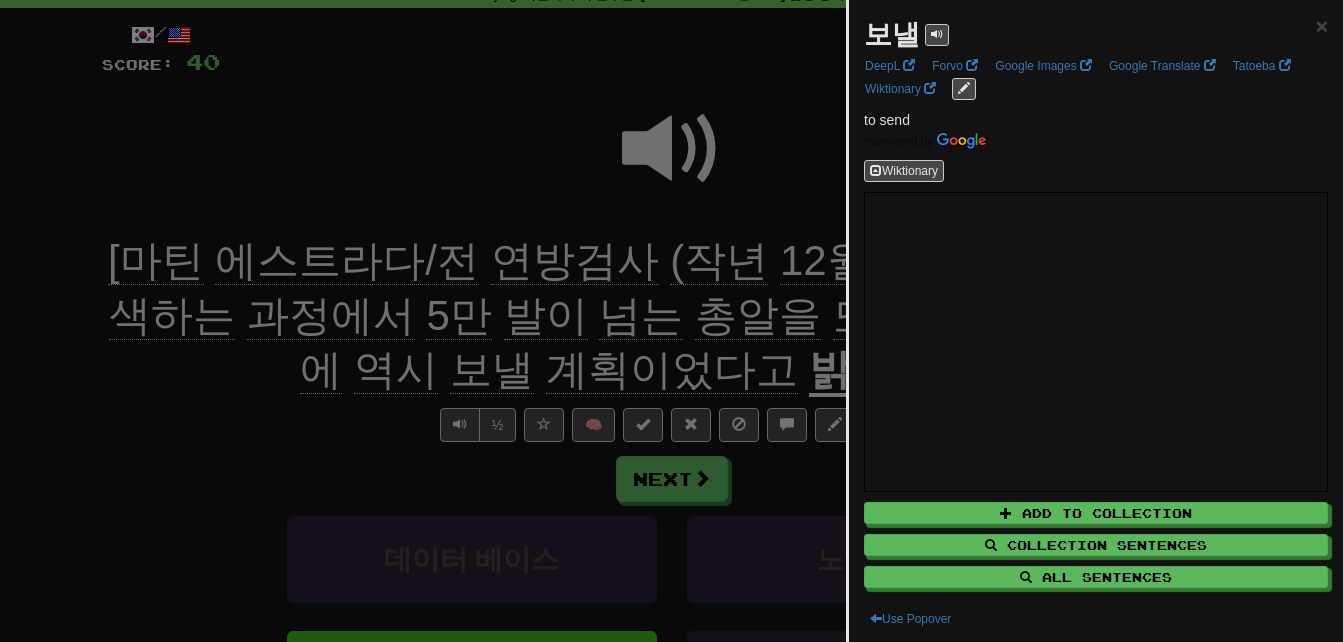
click at [322, 373] on div at bounding box center [671, 321] width 1343 height 642
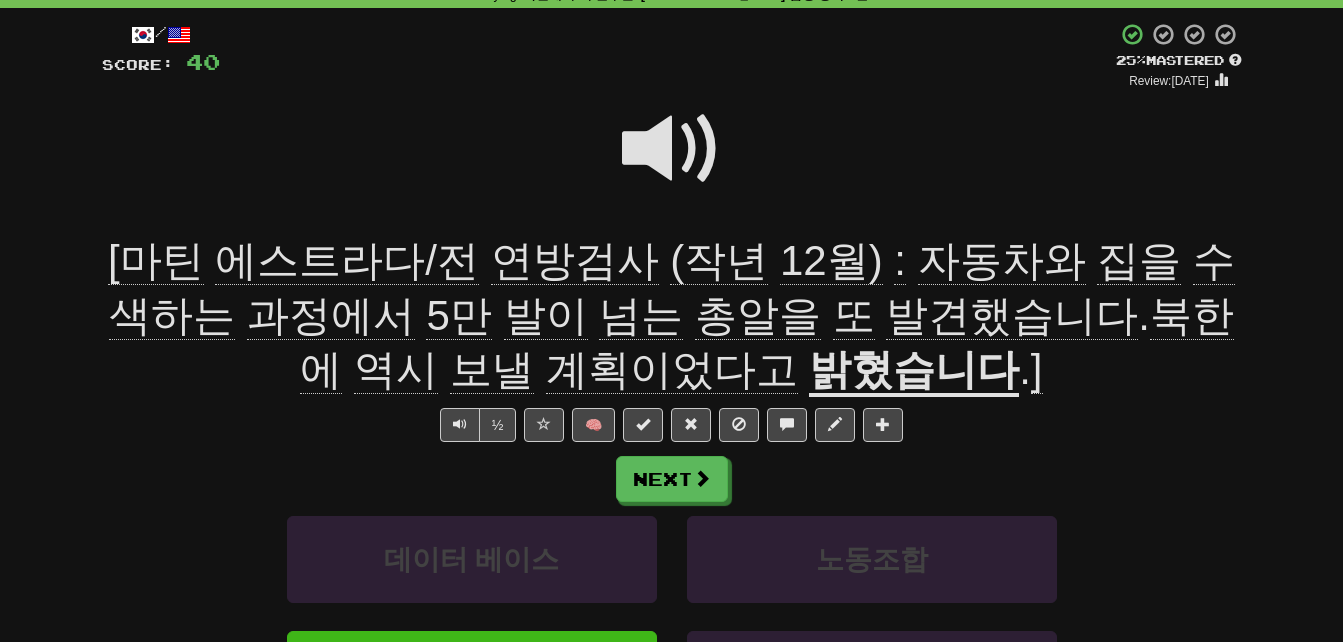
click at [415, 292] on span "수색하는" at bounding box center [331, 316] width 168 height 48
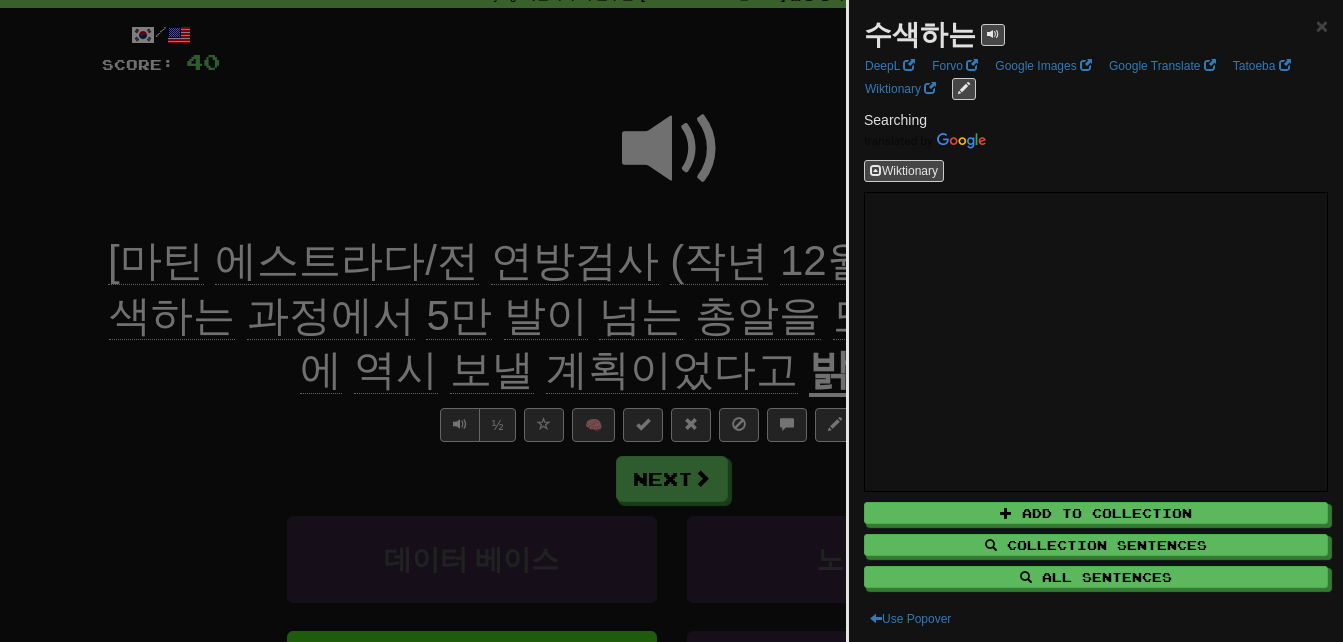
click at [328, 438] on div at bounding box center [671, 321] width 1343 height 642
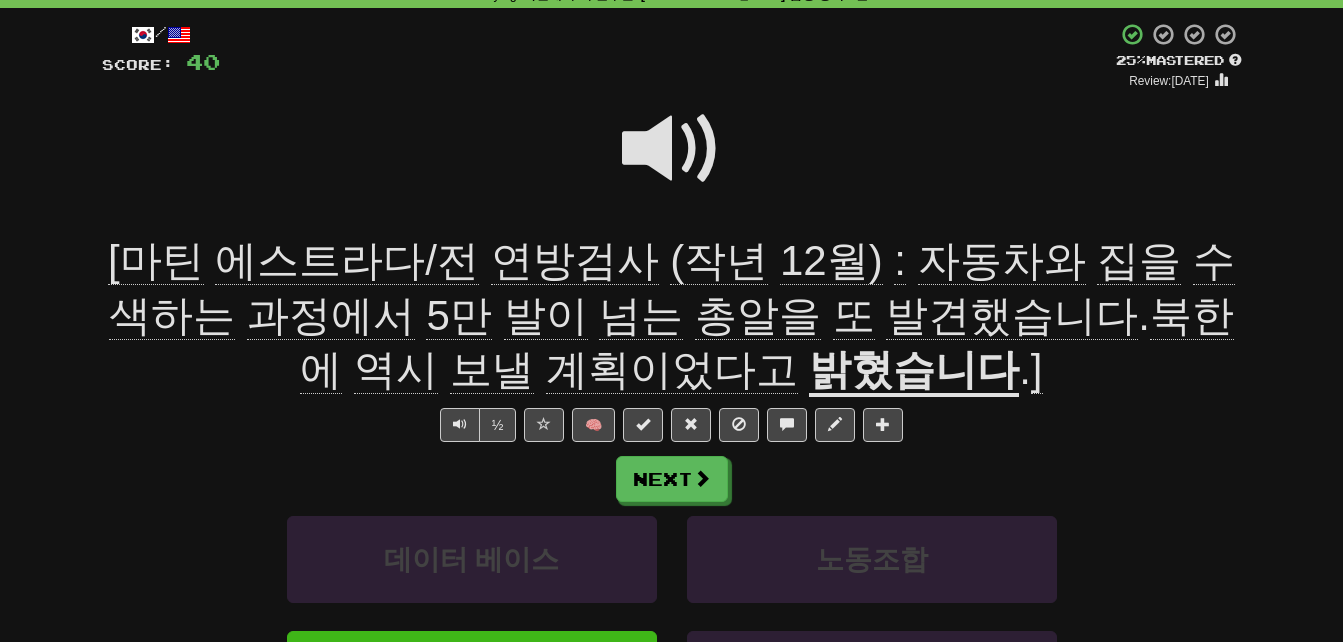
click at [426, 309] on span "과정에서" at bounding box center [458, 316] width 65 height 48
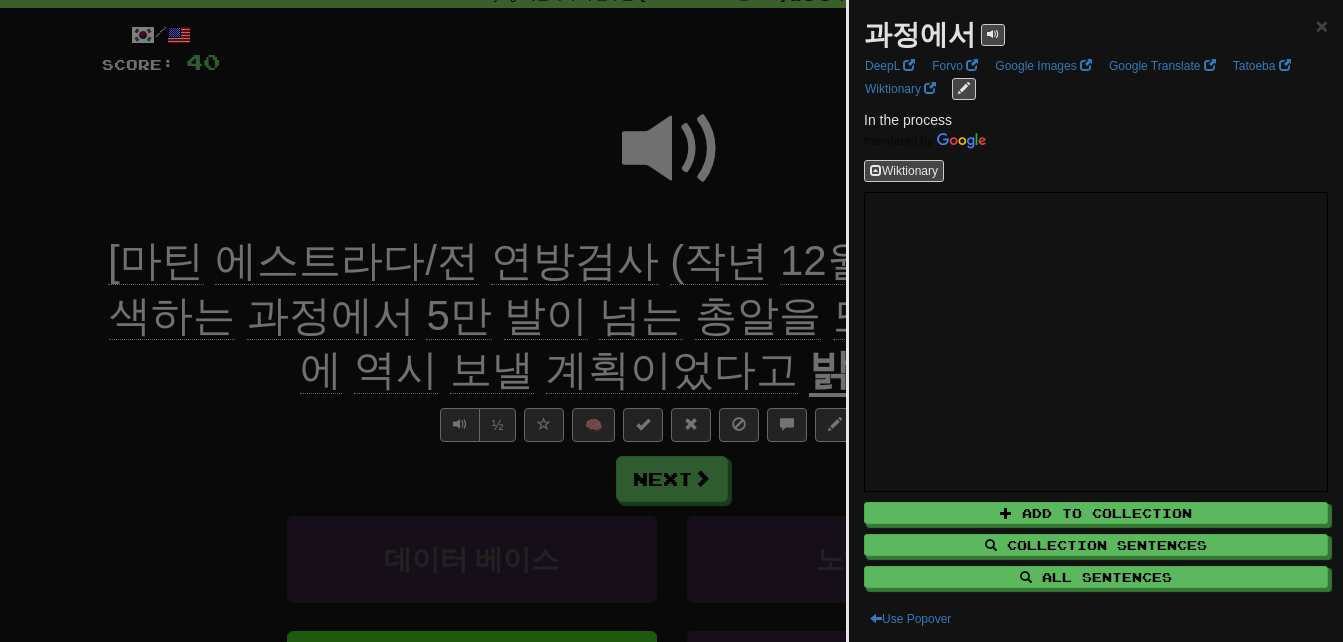
click at [269, 445] on div at bounding box center [671, 321] width 1343 height 642
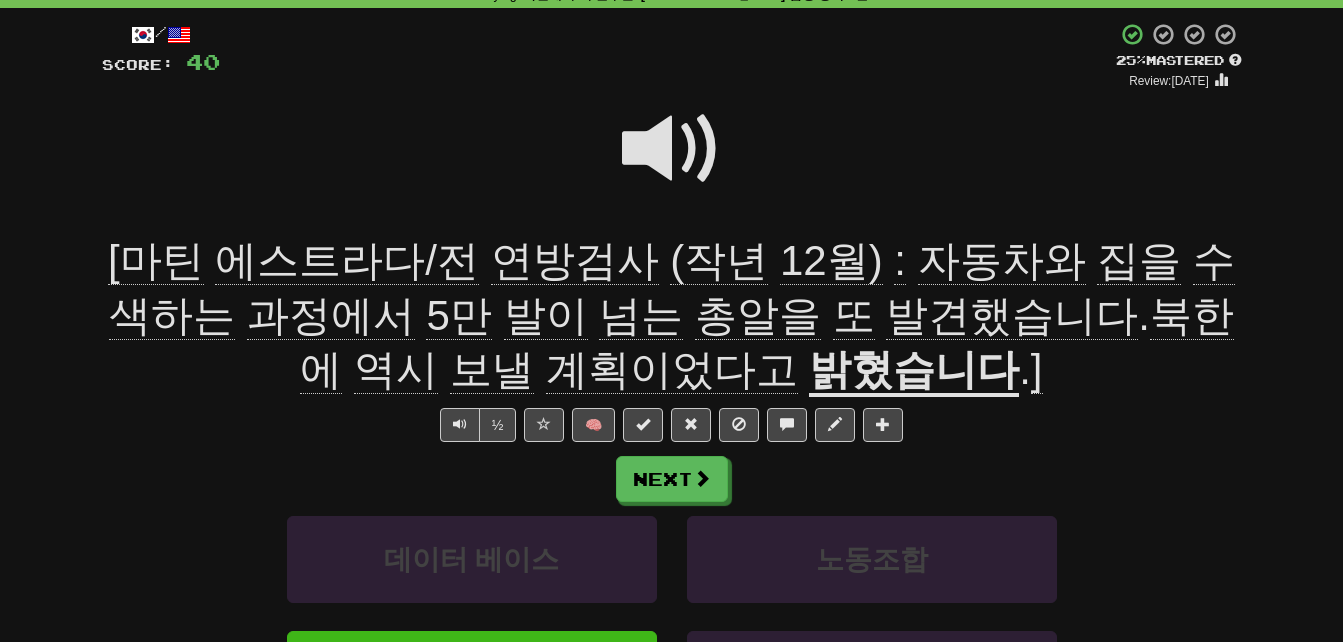
click at [695, 333] on span "넘는" at bounding box center [758, 316] width 126 height 48
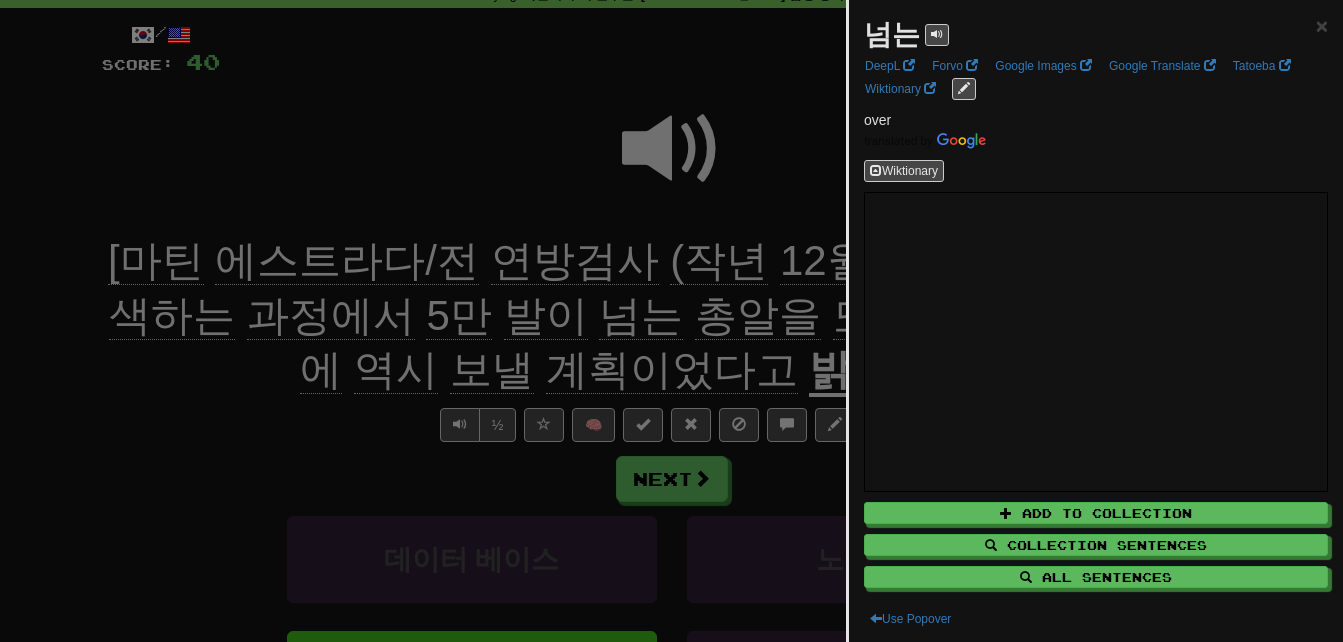
click at [218, 407] on div at bounding box center [671, 321] width 1343 height 642
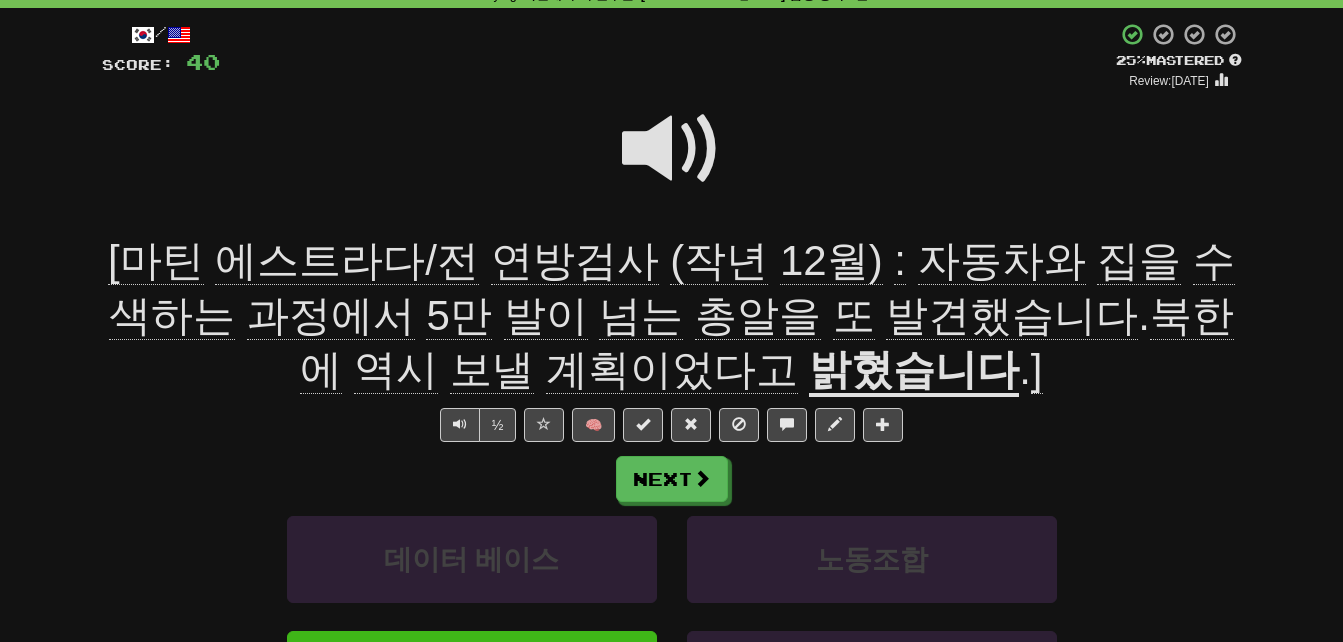
click at [833, 320] on span "총알을" at bounding box center [854, 316] width 42 height 48
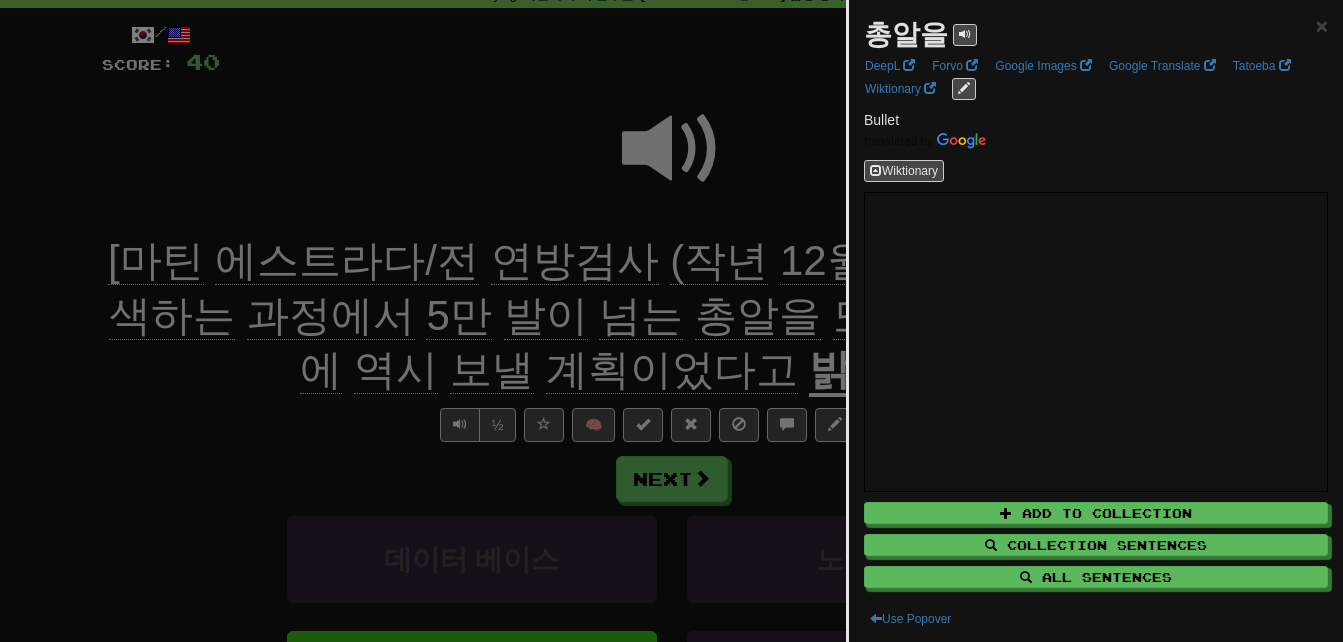
click at [300, 376] on div at bounding box center [671, 321] width 1343 height 642
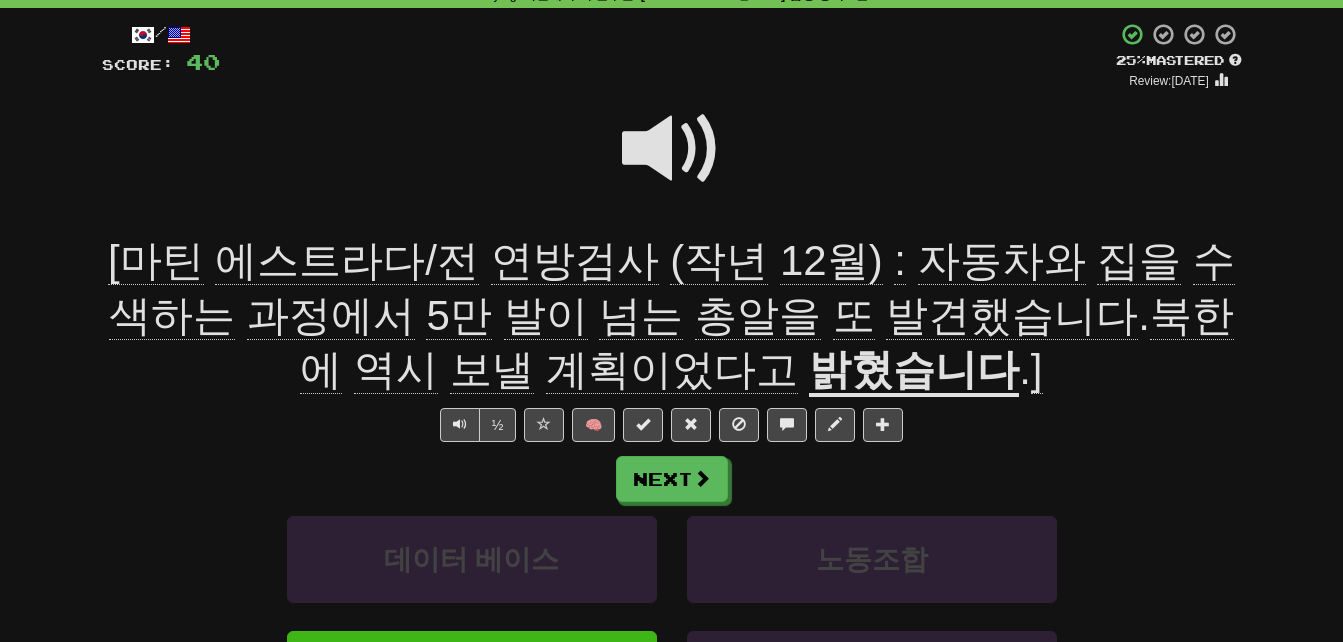
click at [842, 309] on span "발견했습니다" at bounding box center [766, 343] width 933 height 103
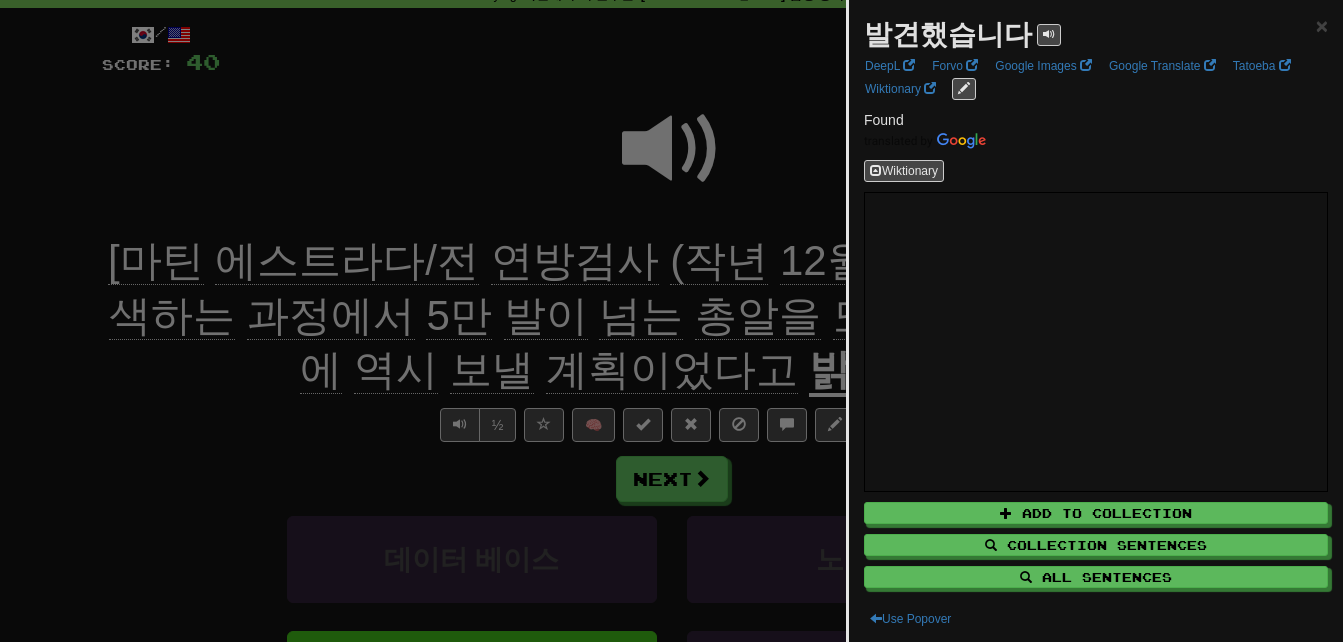
click at [252, 397] on div at bounding box center [671, 321] width 1343 height 642
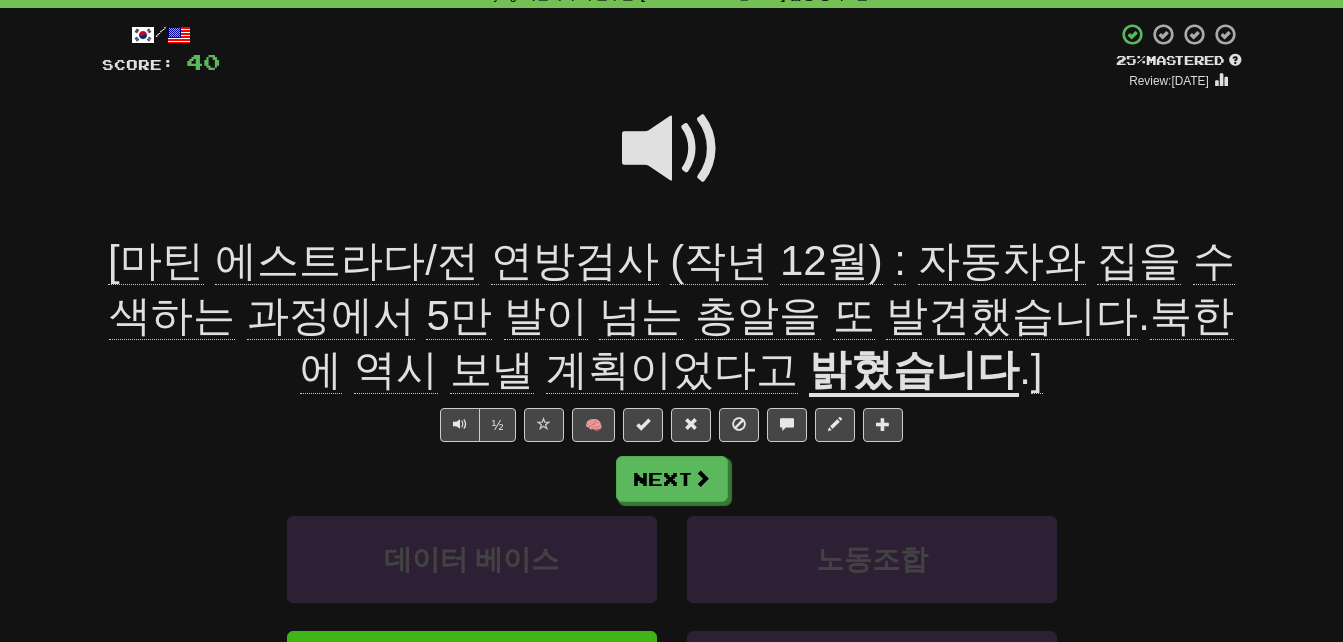
click at [665, 136] on span at bounding box center [672, 149] width 100 height 100
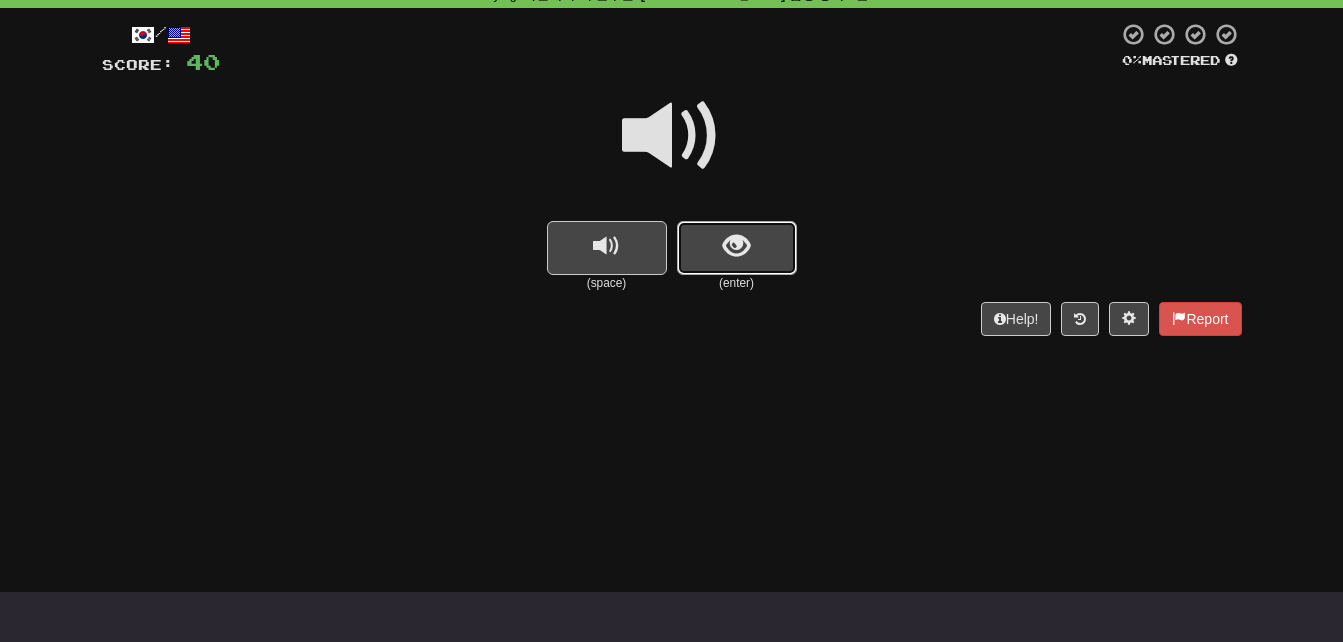
click at [756, 257] on button "show sentence" at bounding box center [737, 248] width 120 height 54
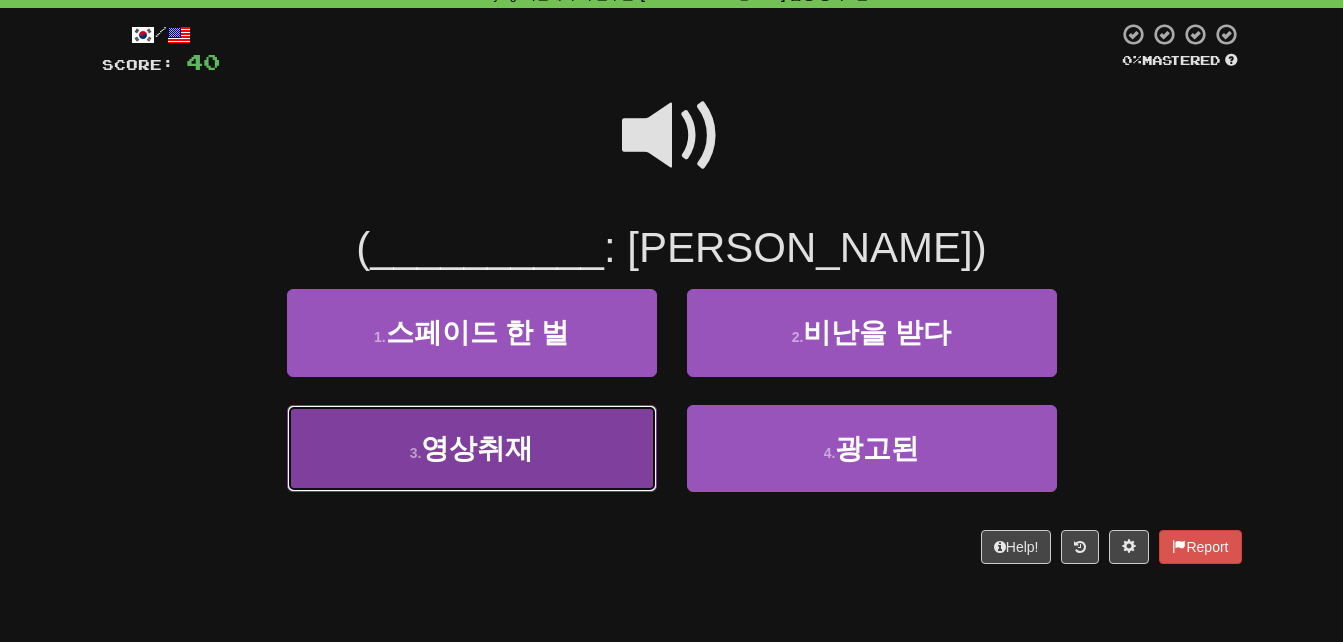
click at [560, 451] on button "3 . 영상취재" at bounding box center [472, 448] width 370 height 87
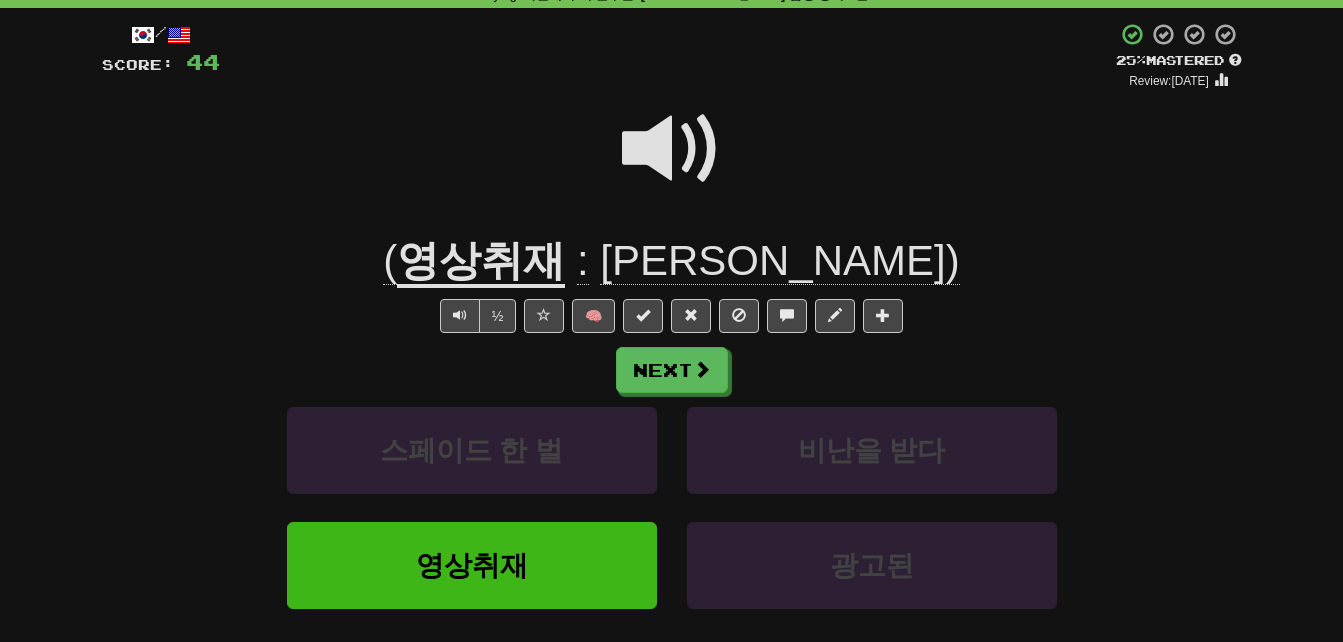
click at [531, 271] on u "영상취재" at bounding box center [481, 262] width 168 height 51
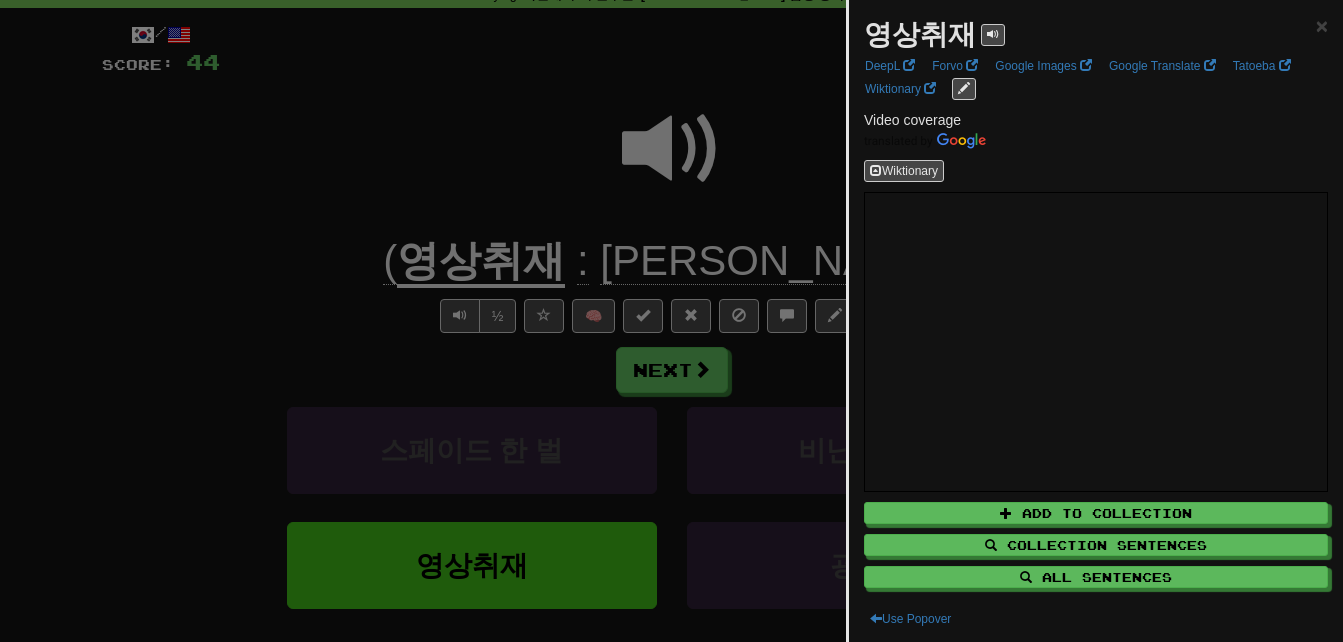
click at [539, 161] on div at bounding box center [671, 321] width 1343 height 642
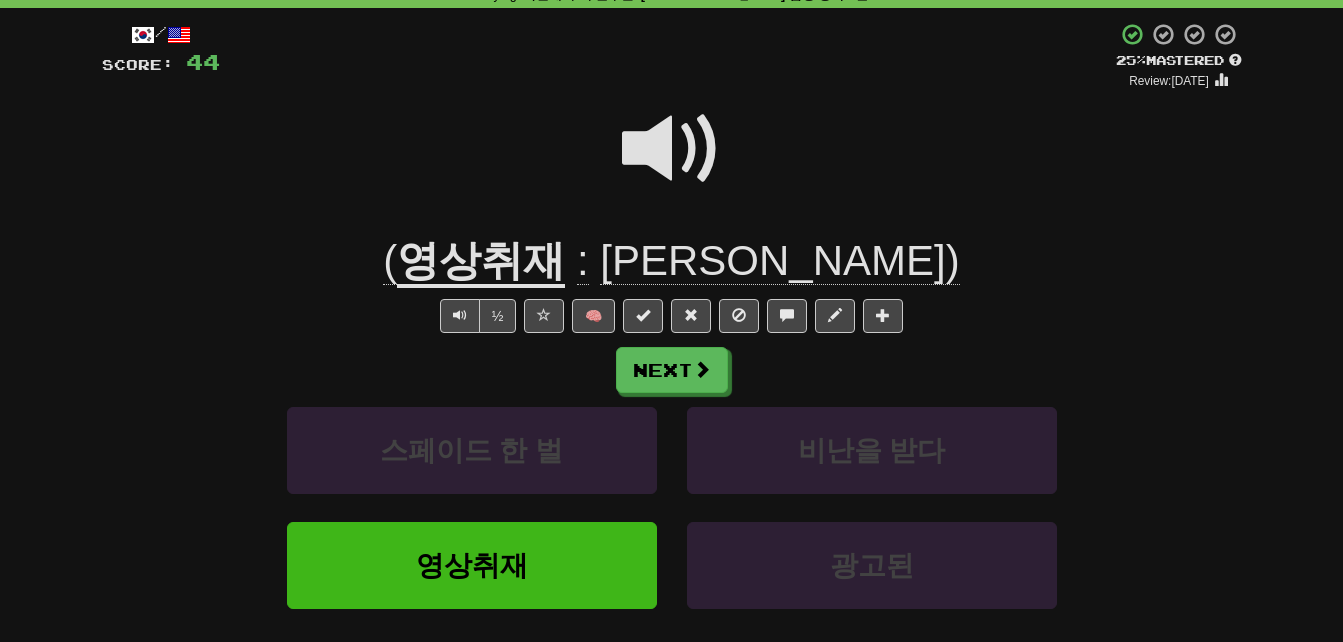
click at [649, 139] on span at bounding box center [672, 149] width 100 height 100
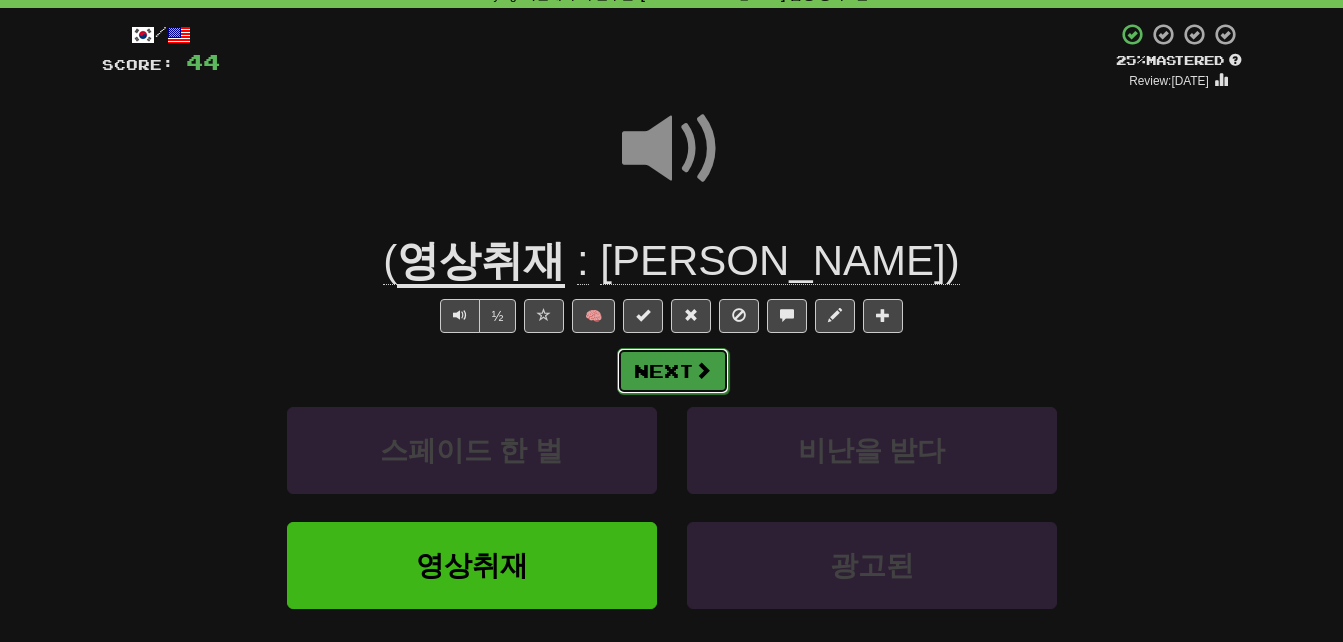
click at [684, 369] on button "Next" at bounding box center [673, 371] width 112 height 46
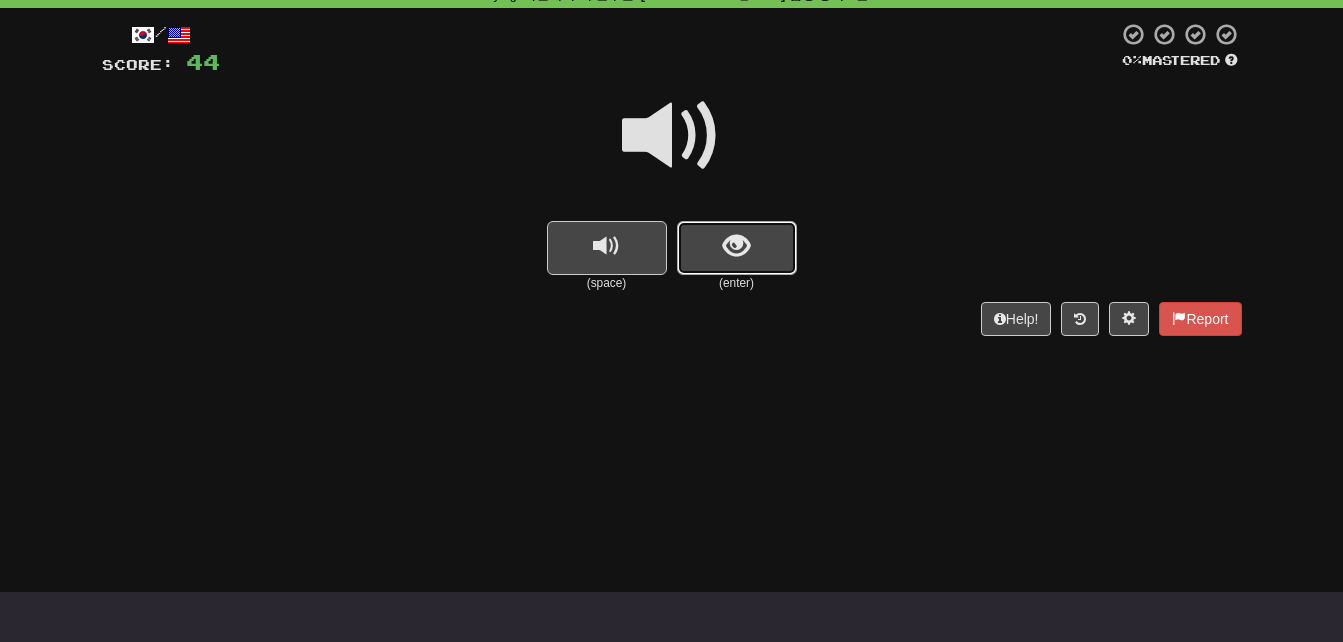
click at [719, 262] on button "show sentence" at bounding box center [737, 248] width 120 height 54
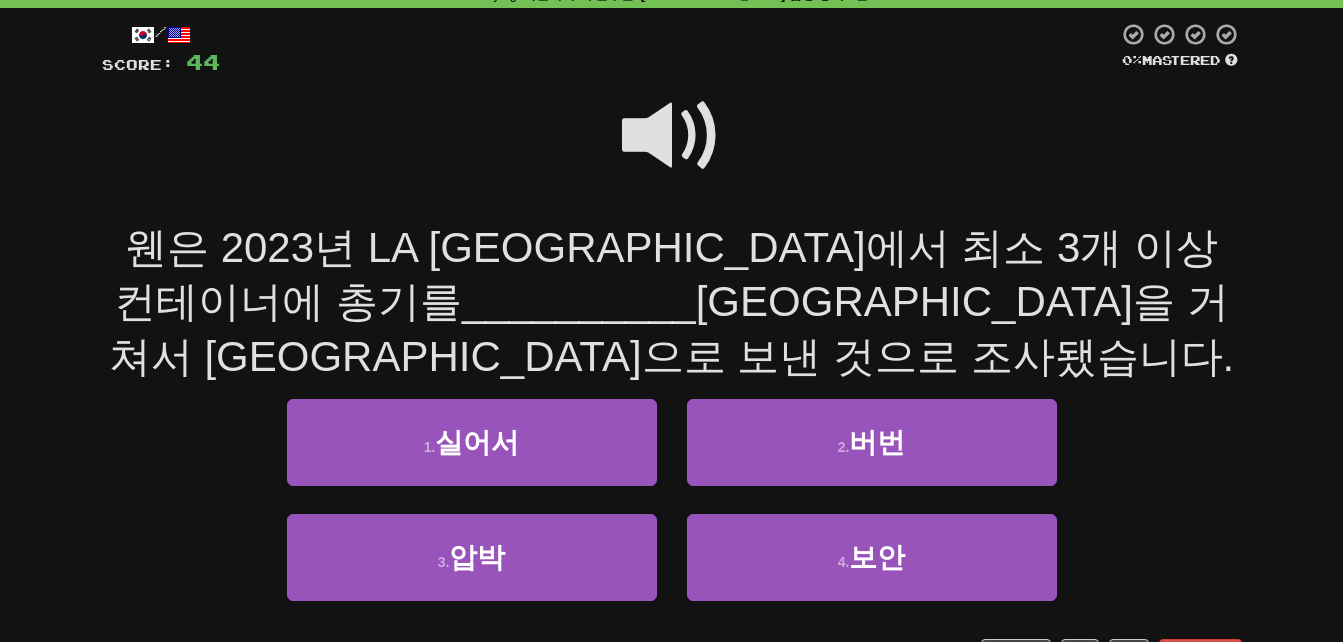
click at [657, 130] on span at bounding box center [672, 136] width 100 height 100
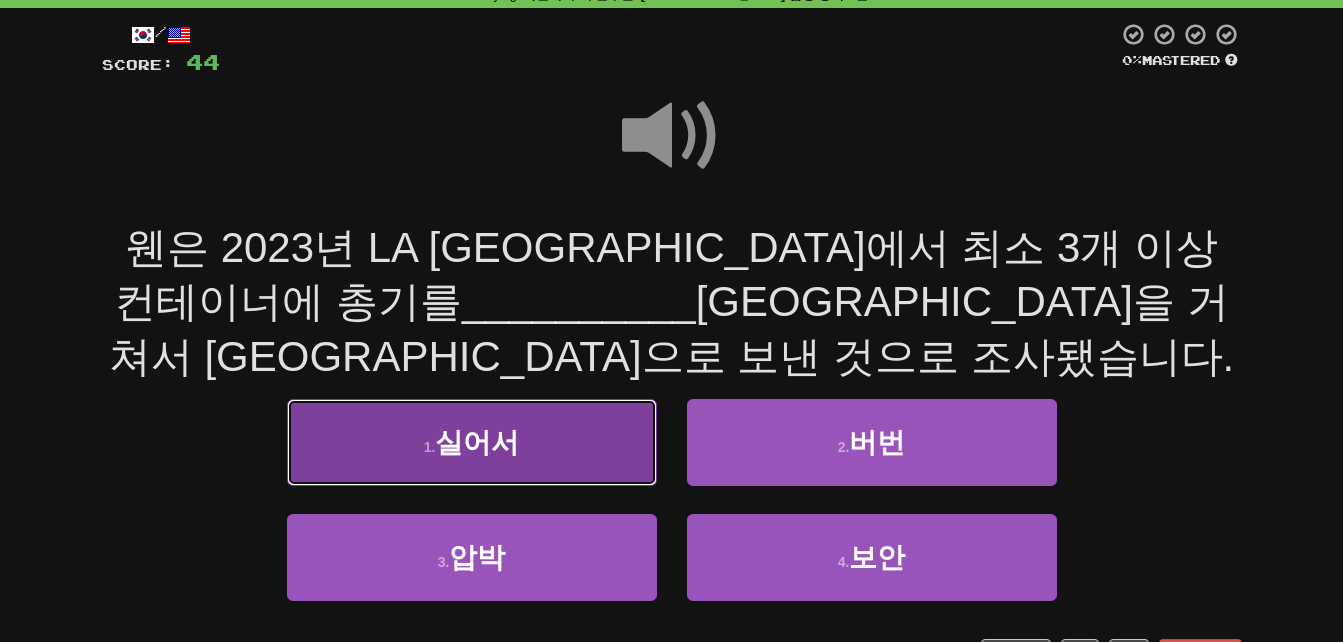
click at [400, 470] on button "1 . 실어서" at bounding box center [472, 442] width 370 height 87
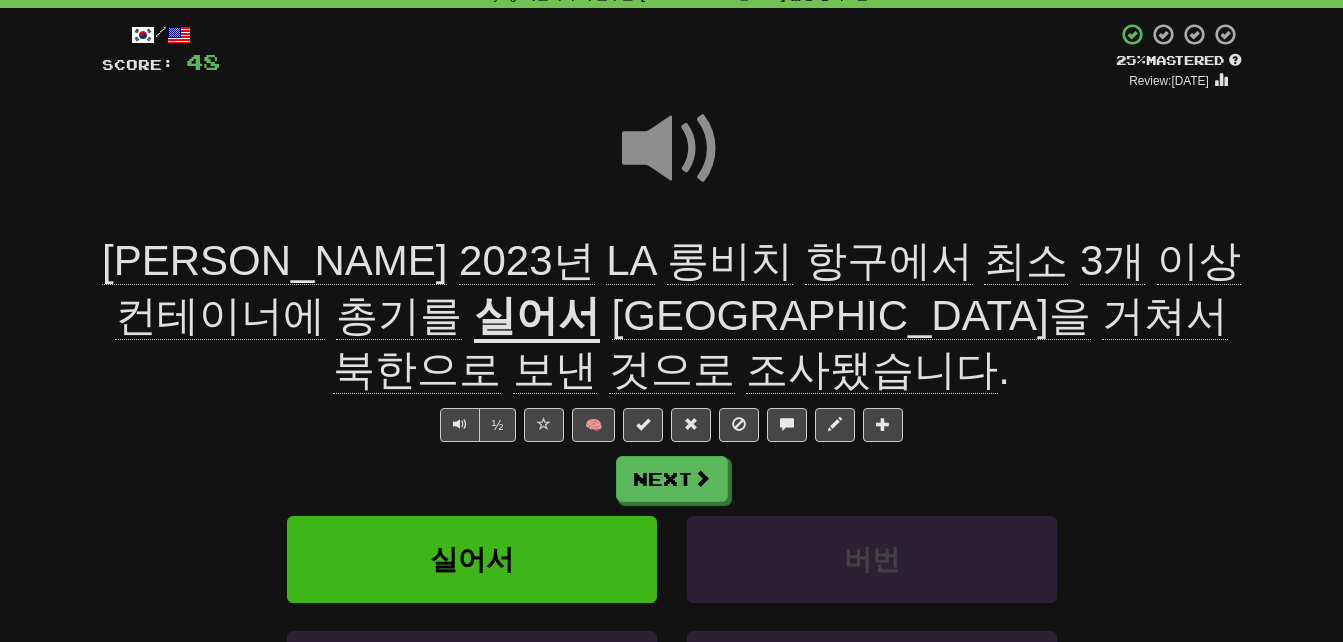
click at [1080, 257] on span "최소" at bounding box center [1112, 261] width 65 height 48
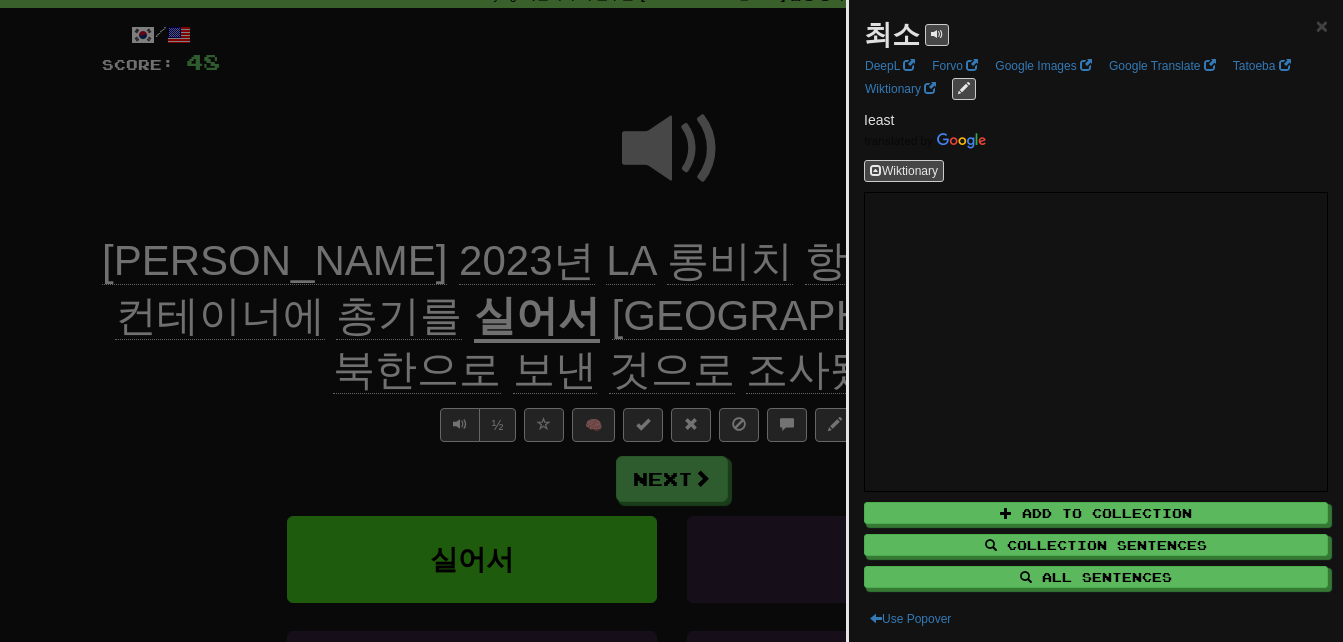
click at [724, 257] on div at bounding box center [671, 321] width 1343 height 642
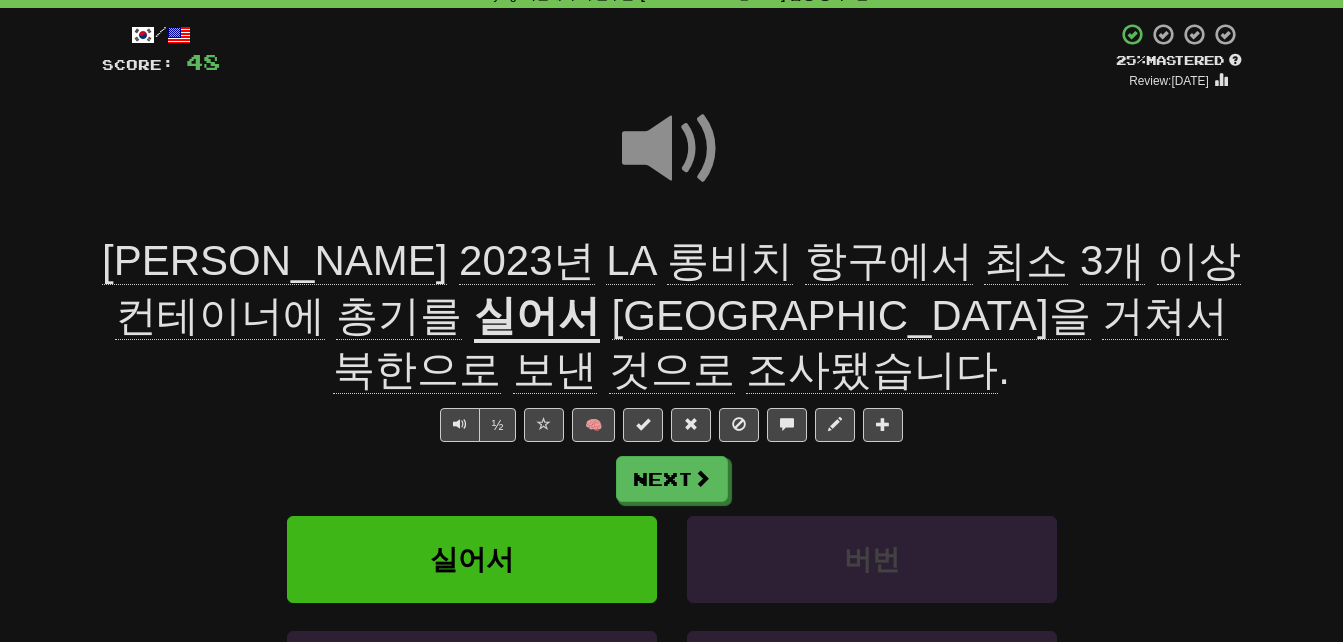
click at [325, 292] on span "이상" at bounding box center [220, 316] width 210 height 48
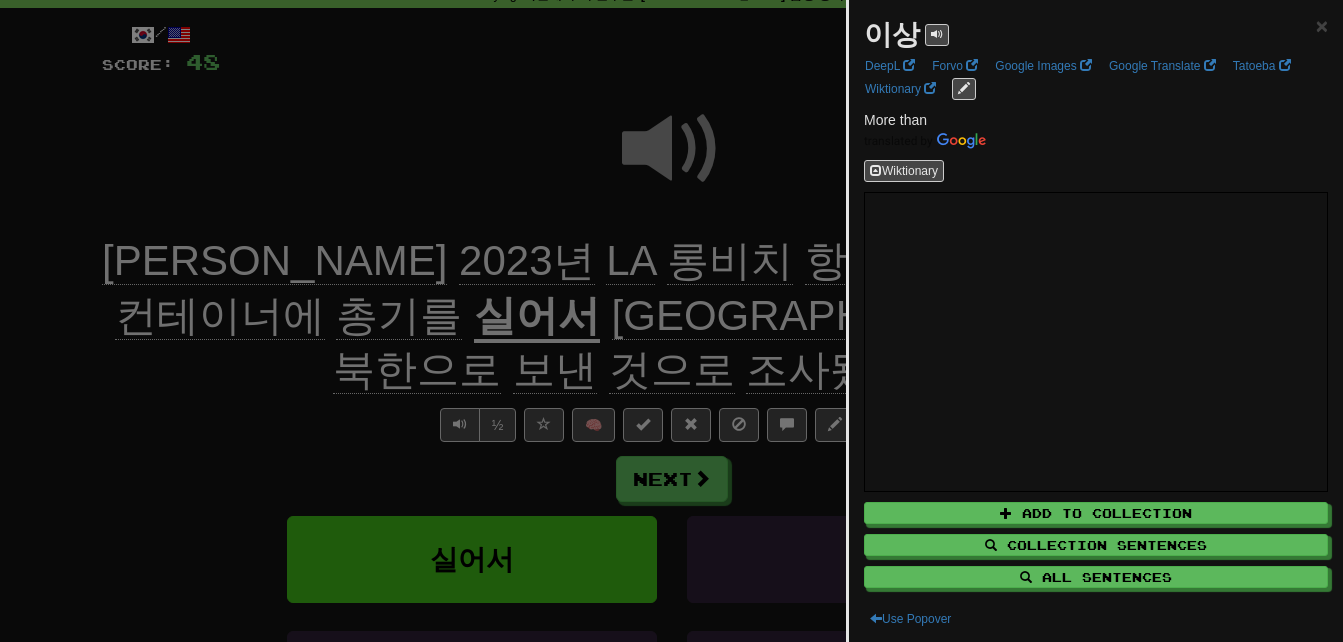
click at [737, 265] on div at bounding box center [671, 321] width 1343 height 642
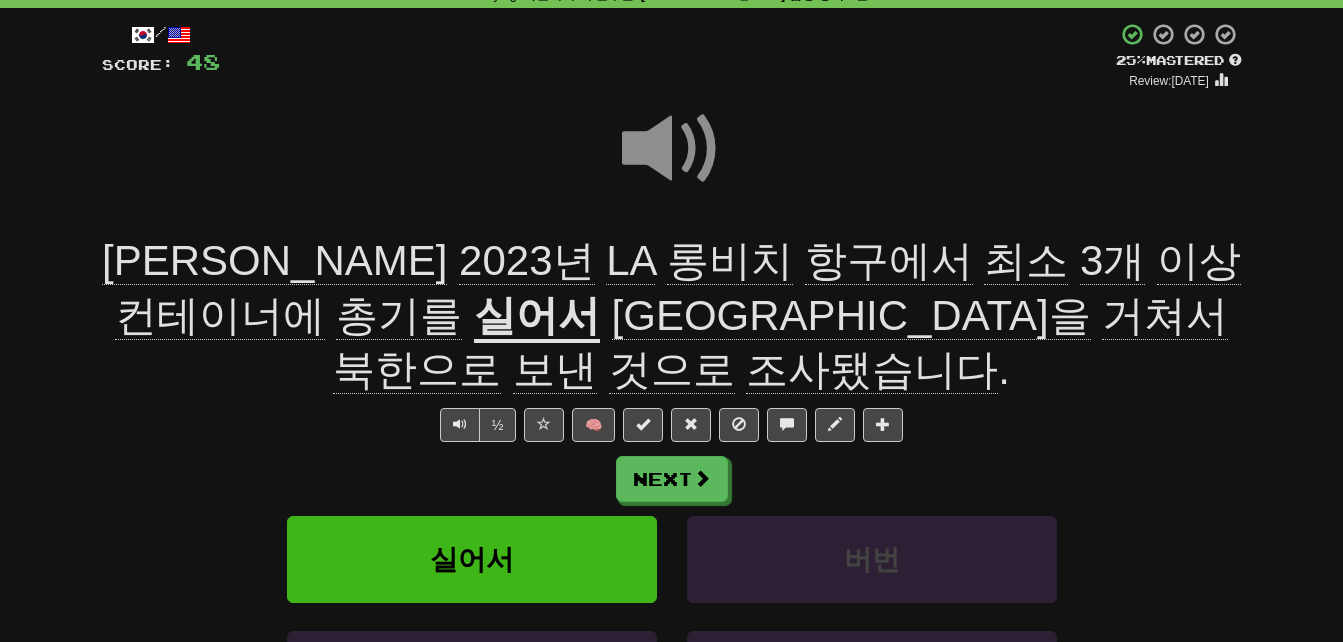
click at [462, 292] on span "총기를" at bounding box center [399, 316] width 126 height 48
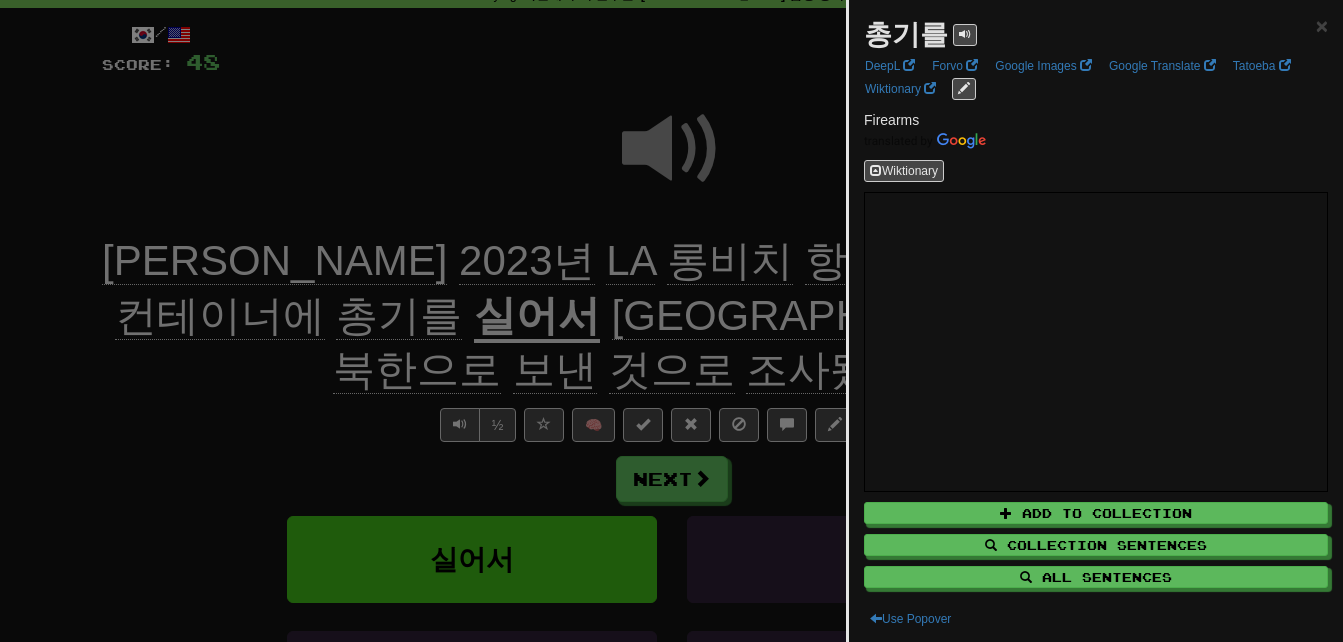
click at [280, 393] on div at bounding box center [671, 321] width 1343 height 642
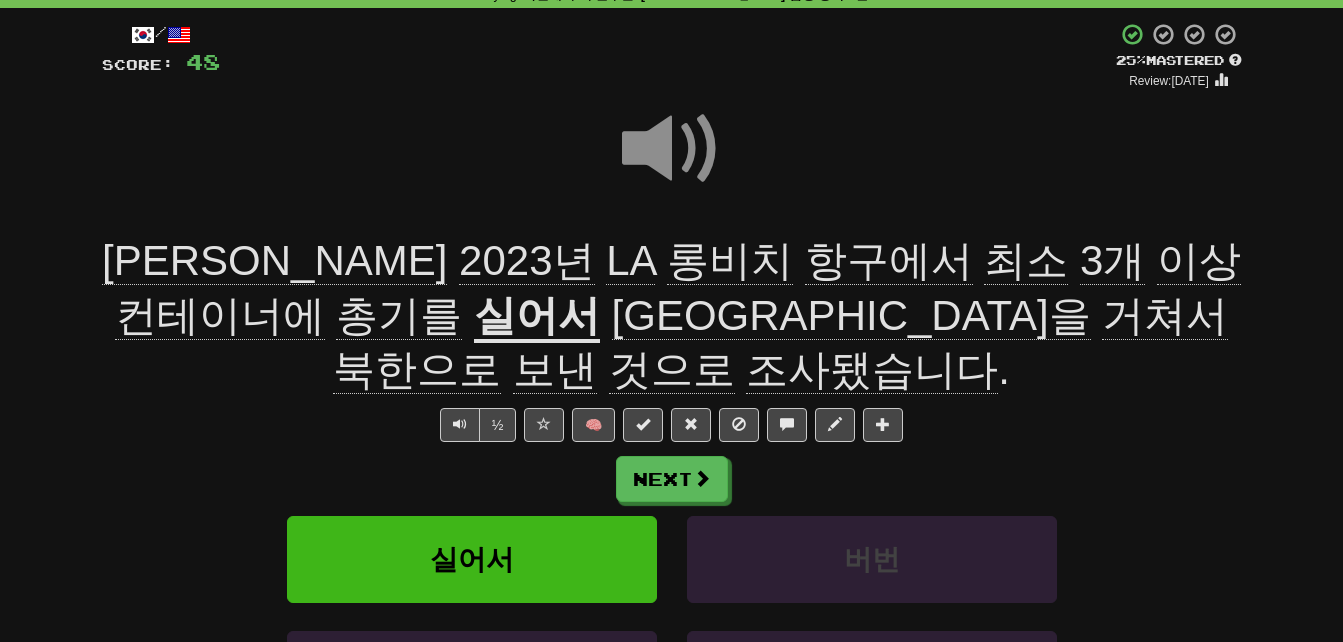
click at [474, 316] on u "실어서" at bounding box center [537, 317] width 126 height 51
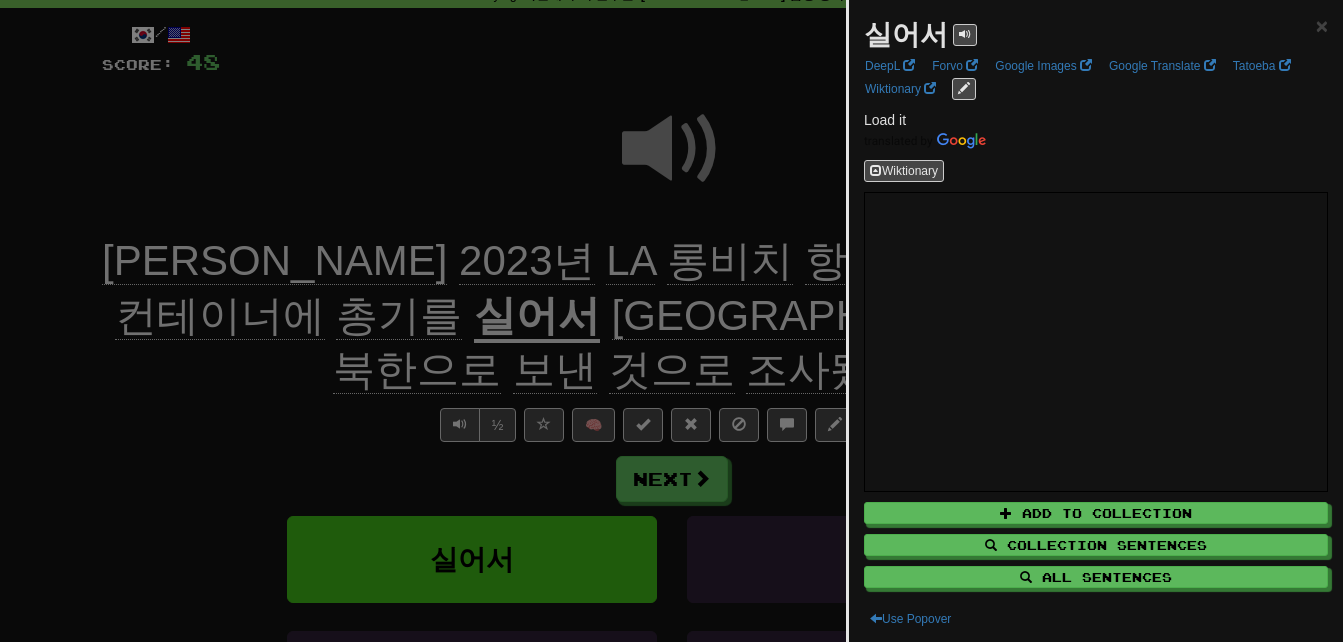
click at [260, 390] on div at bounding box center [671, 321] width 1343 height 642
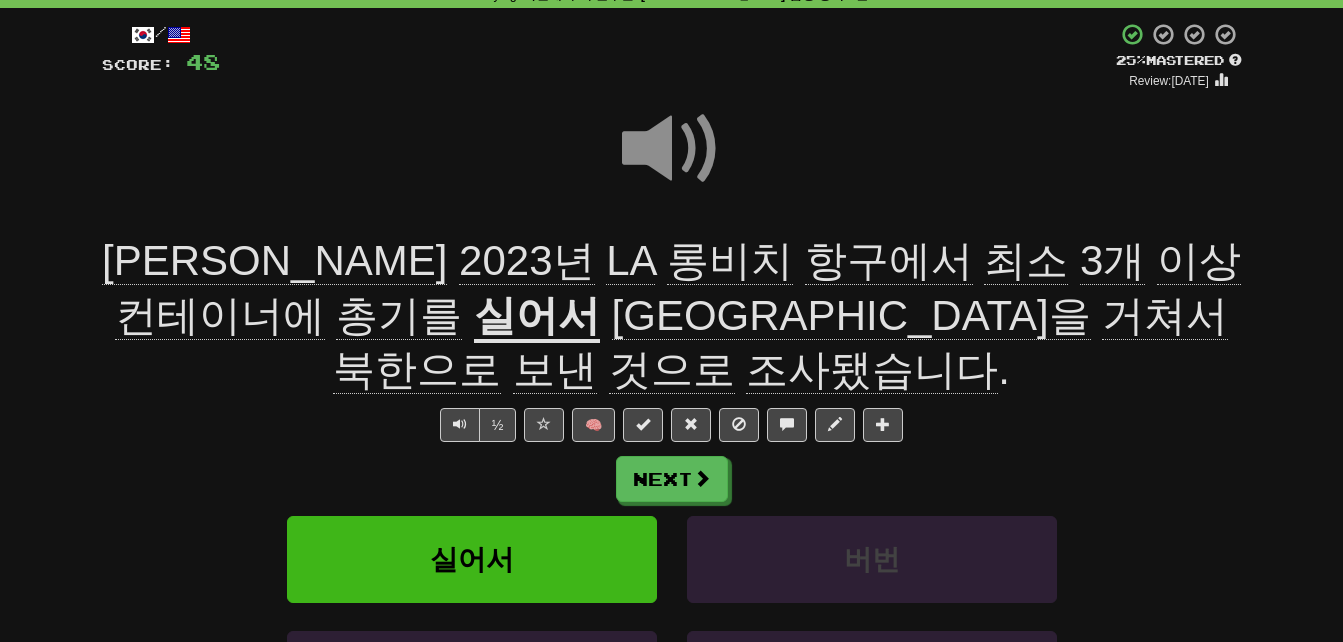
click at [1102, 316] on span "거쳐서" at bounding box center [1165, 316] width 126 height 48
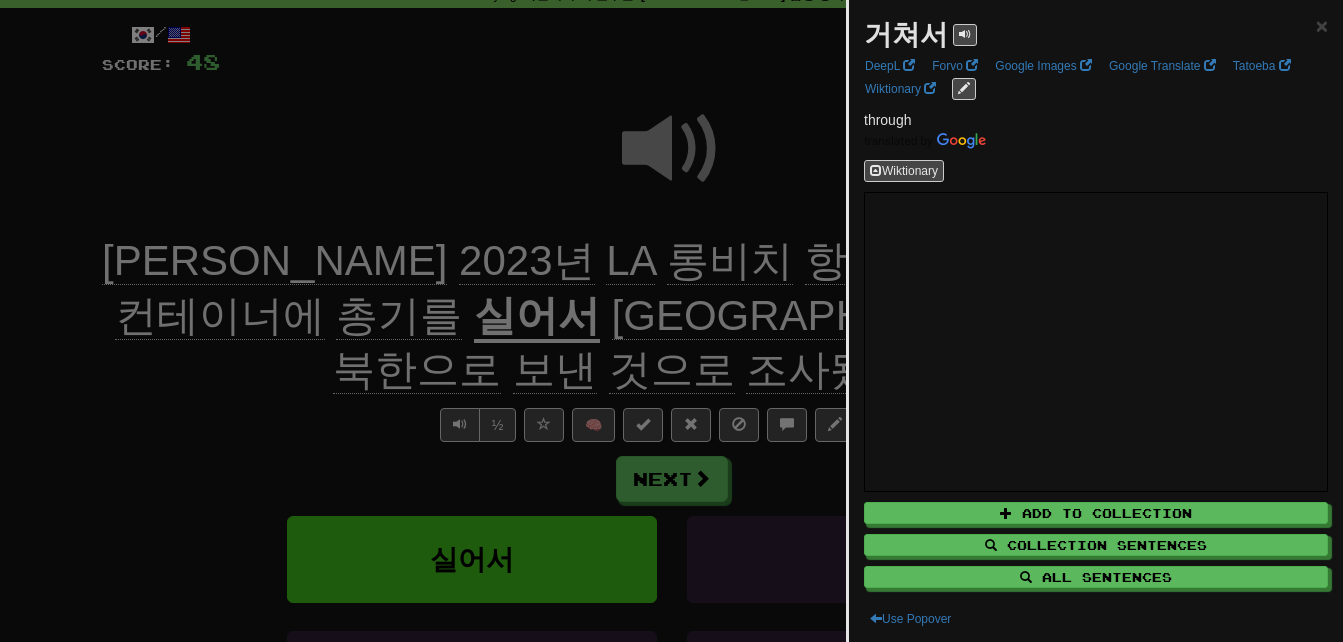
click at [316, 385] on div at bounding box center [671, 321] width 1343 height 642
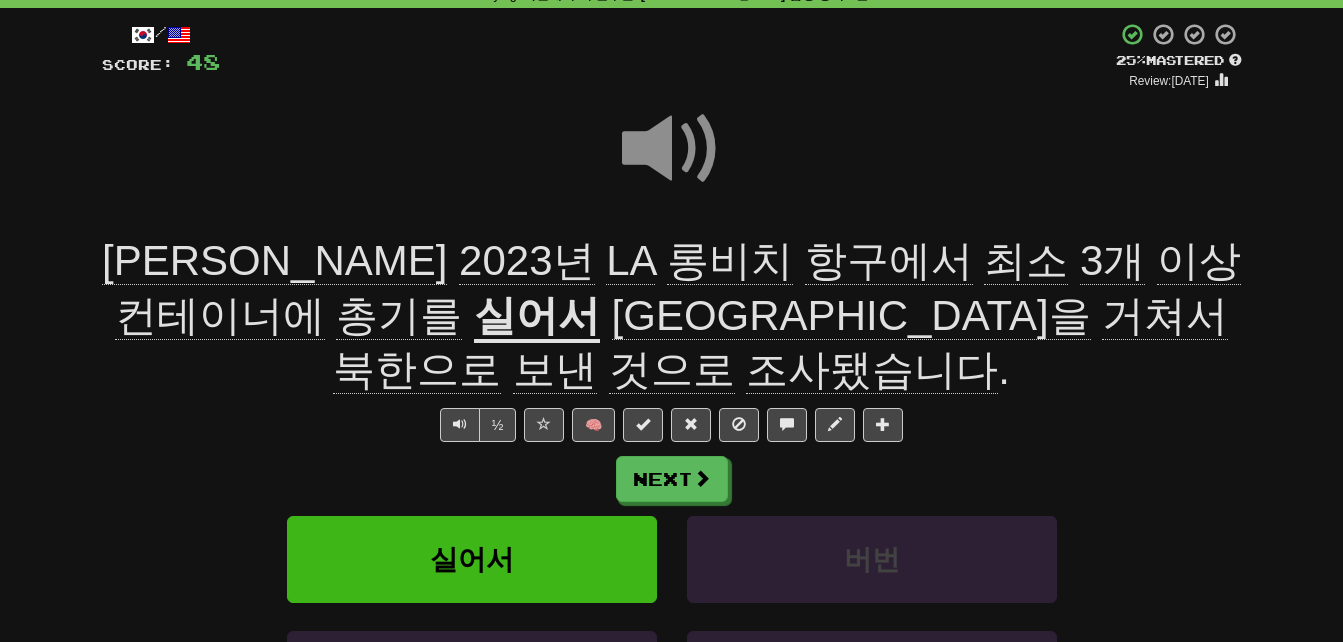
click at [666, 140] on span at bounding box center [672, 149] width 100 height 100
click at [665, 142] on span at bounding box center [672, 149] width 100 height 100
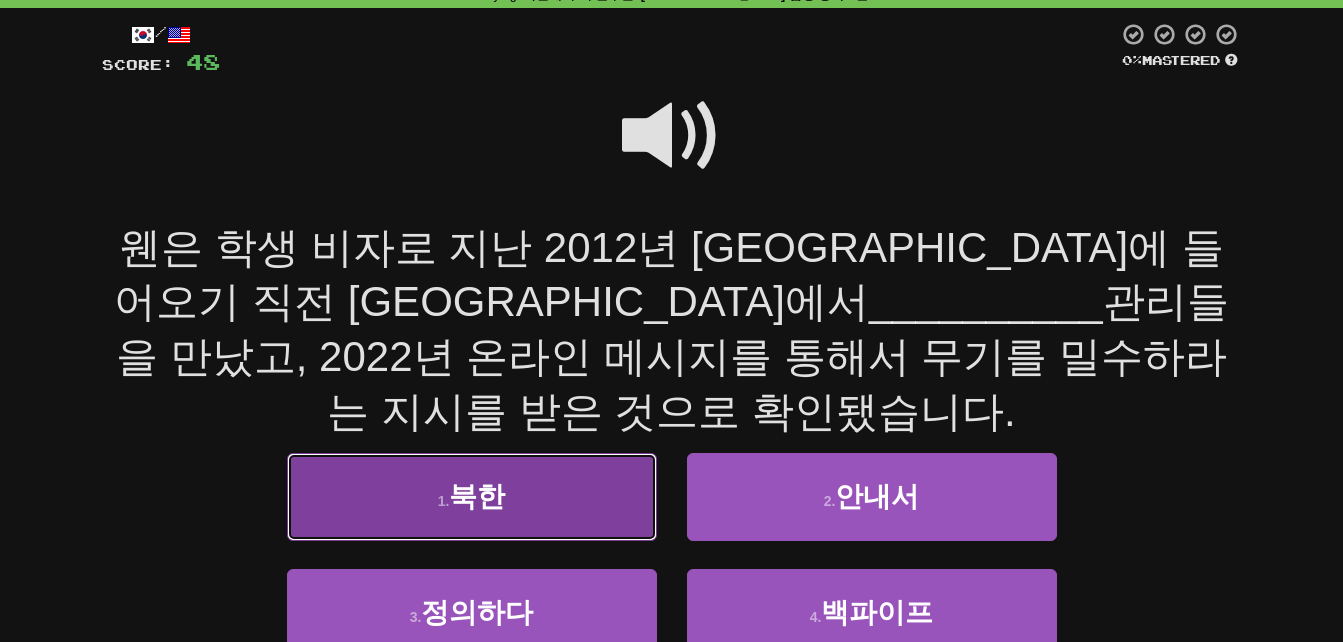
click at [482, 481] on span "북한" at bounding box center [477, 496] width 56 height 31
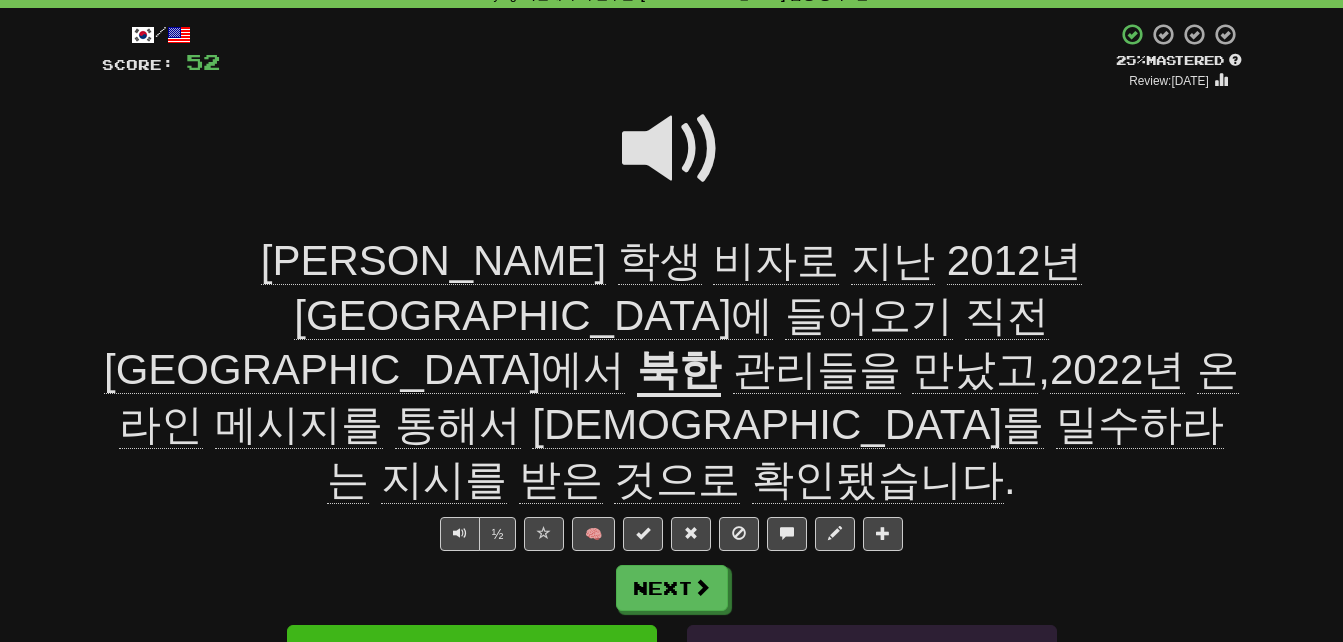
click at [713, 253] on span "학생" at bounding box center [776, 261] width 126 height 48
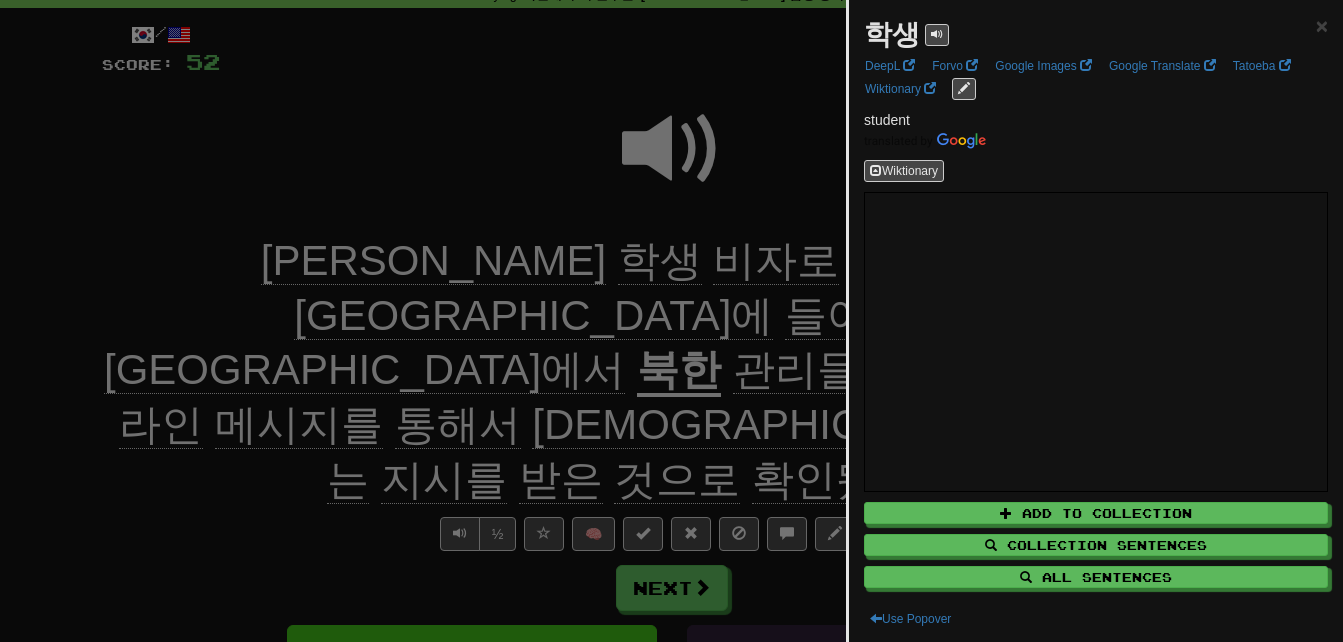
click at [380, 226] on div at bounding box center [671, 321] width 1343 height 642
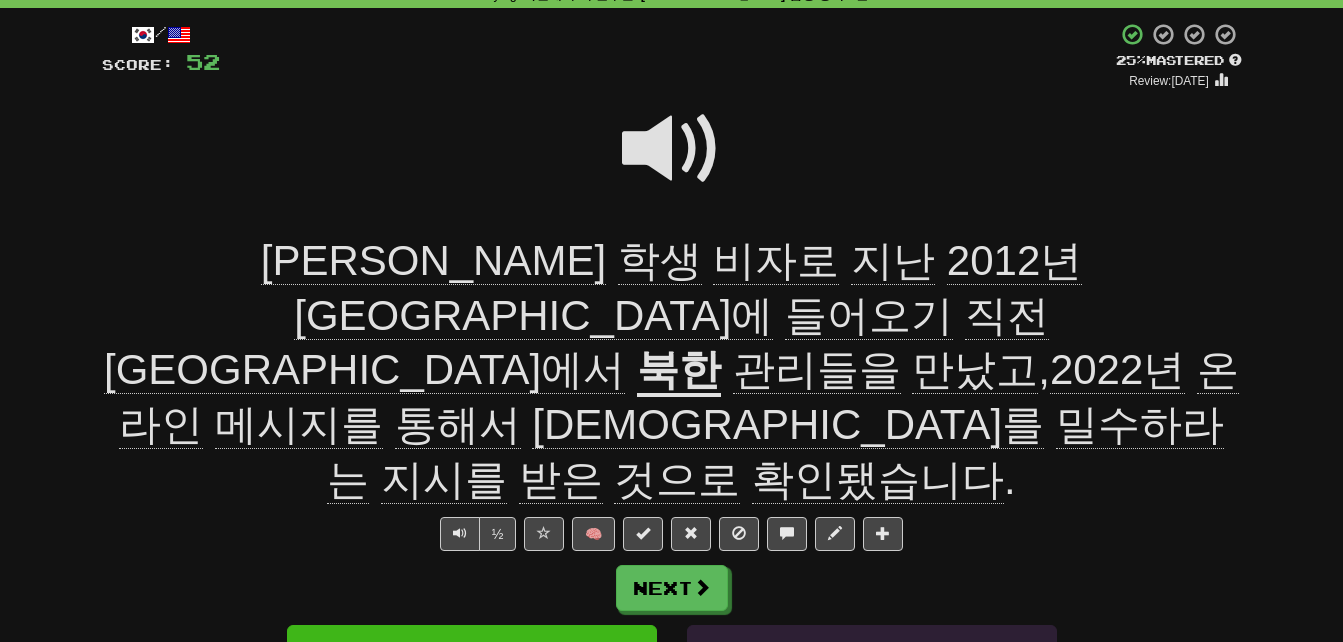
click at [965, 292] on span "들어오기" at bounding box center [1007, 316] width 84 height 48
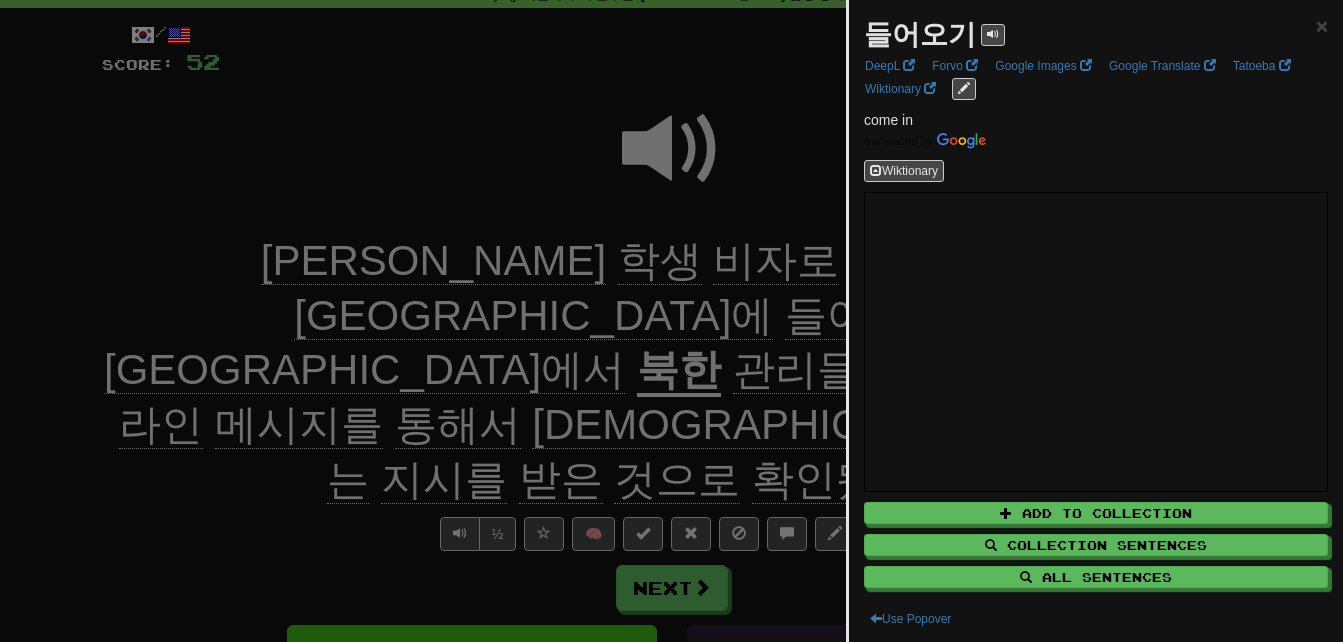
click at [808, 204] on div at bounding box center [671, 321] width 1343 height 642
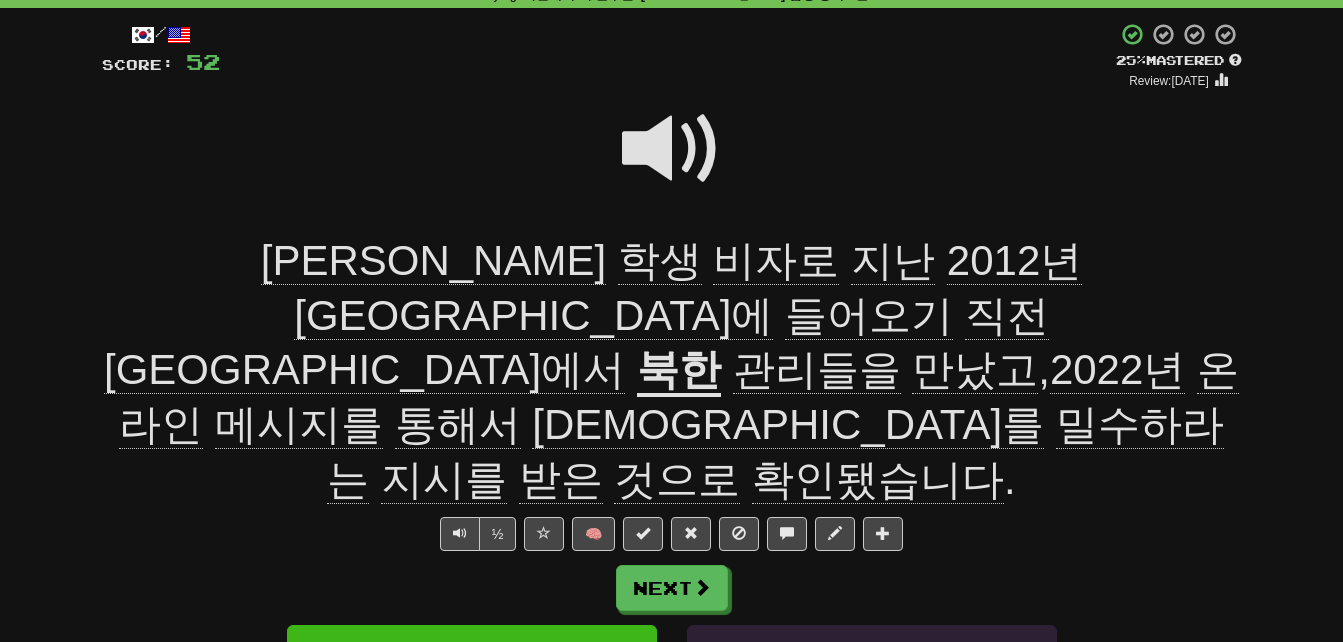
click at [507, 456] on span "지시를" at bounding box center [444, 480] width 126 height 48
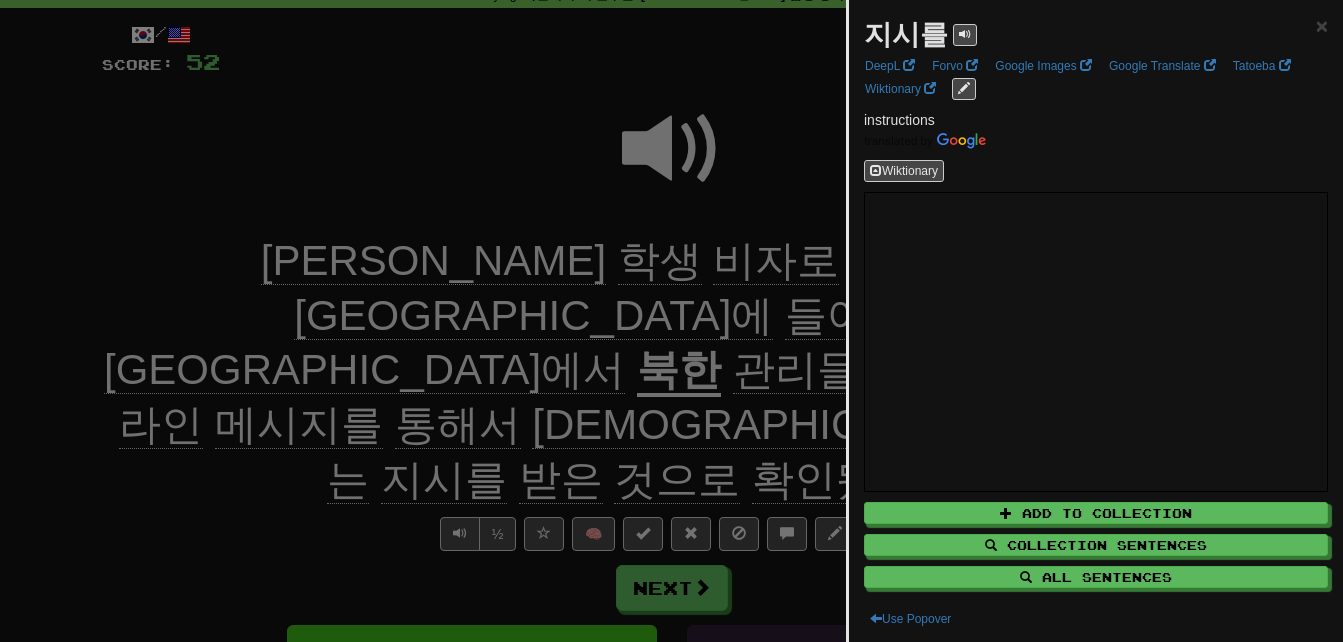
click at [252, 418] on div at bounding box center [671, 321] width 1343 height 642
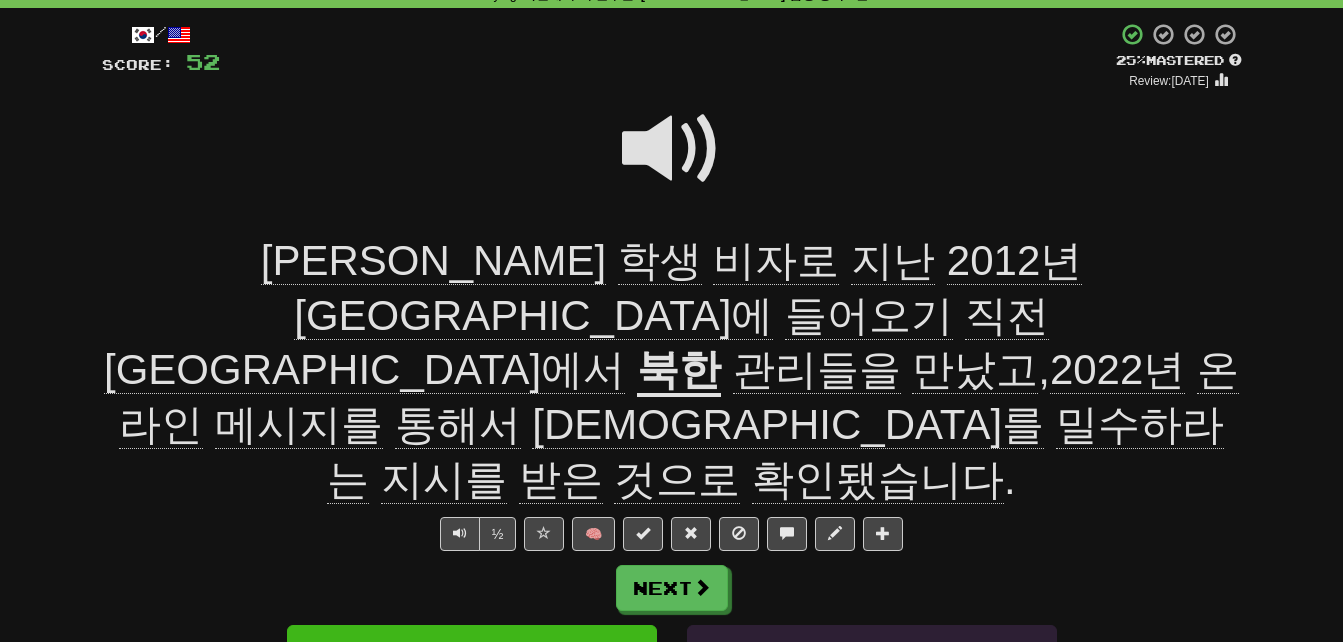
click at [650, 143] on span at bounding box center [672, 149] width 100 height 100
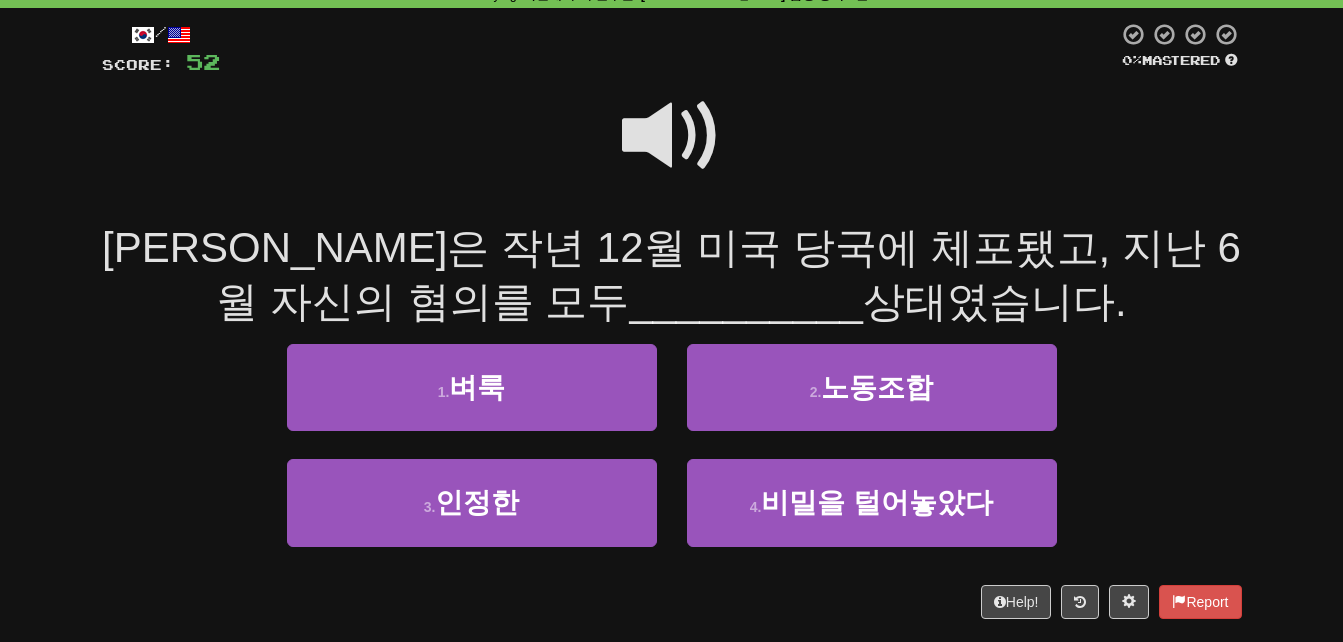
click at [650, 143] on span at bounding box center [672, 136] width 100 height 100
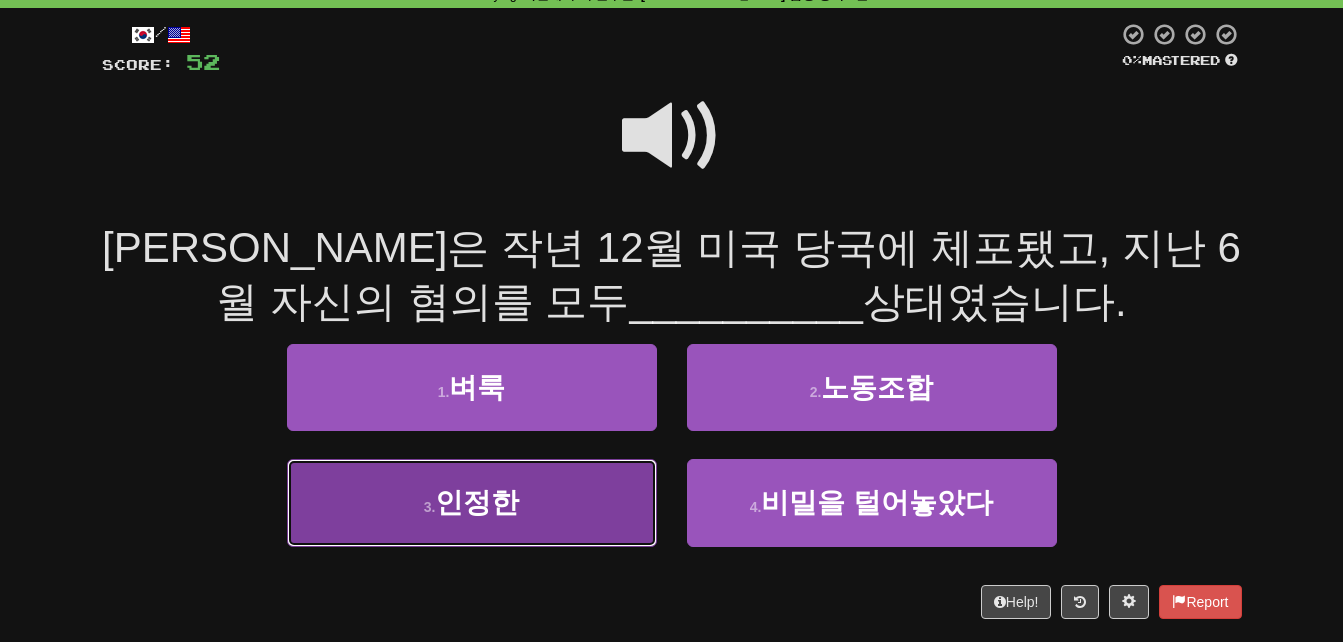
click at [559, 496] on button "3 . 인정한" at bounding box center [472, 502] width 370 height 87
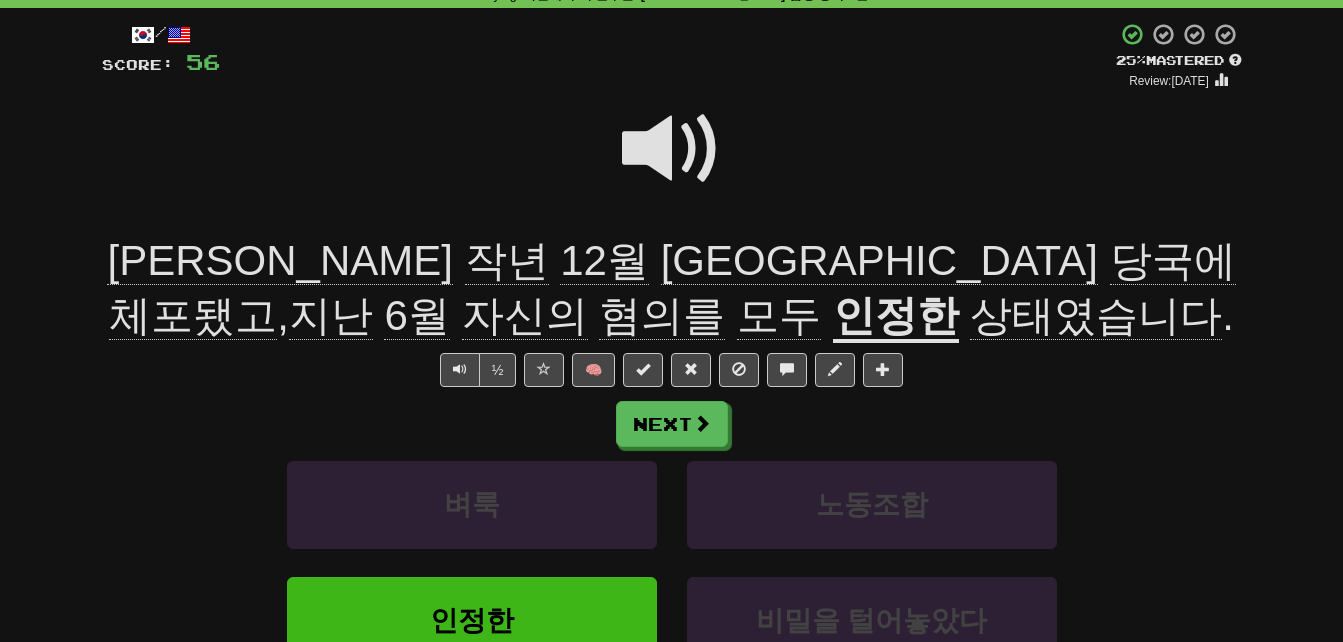
click at [833, 320] on u "인정한" at bounding box center [896, 317] width 126 height 51
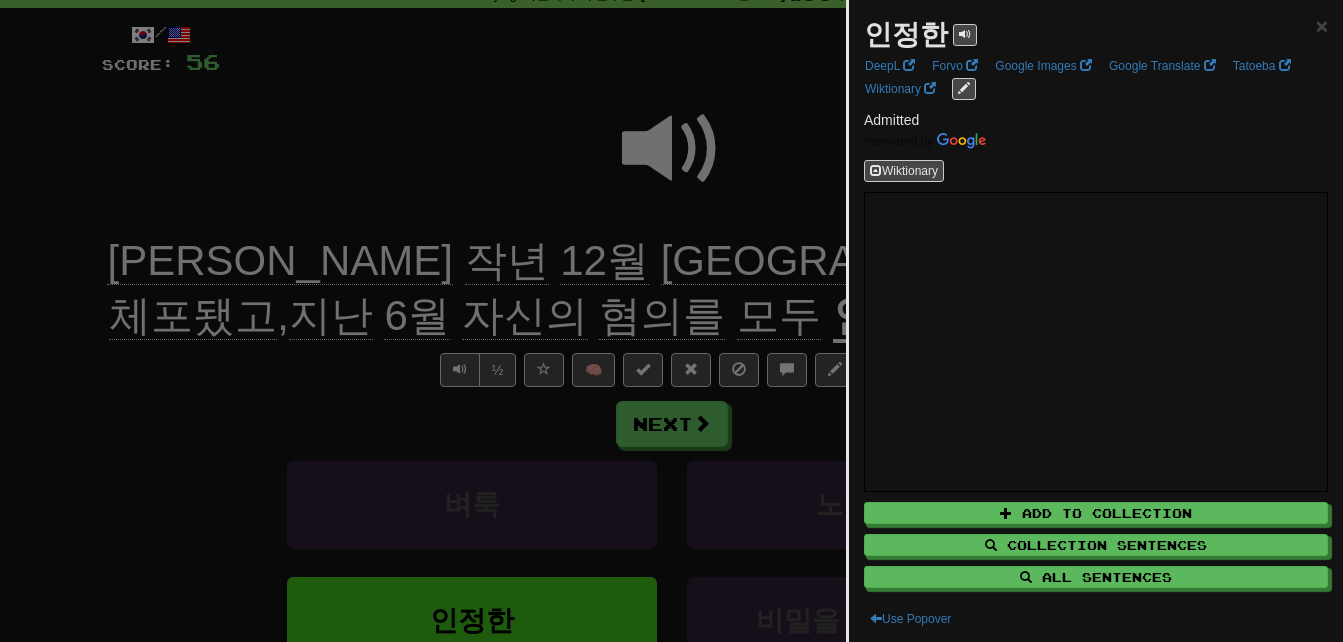
click at [529, 320] on div at bounding box center [671, 321] width 1343 height 642
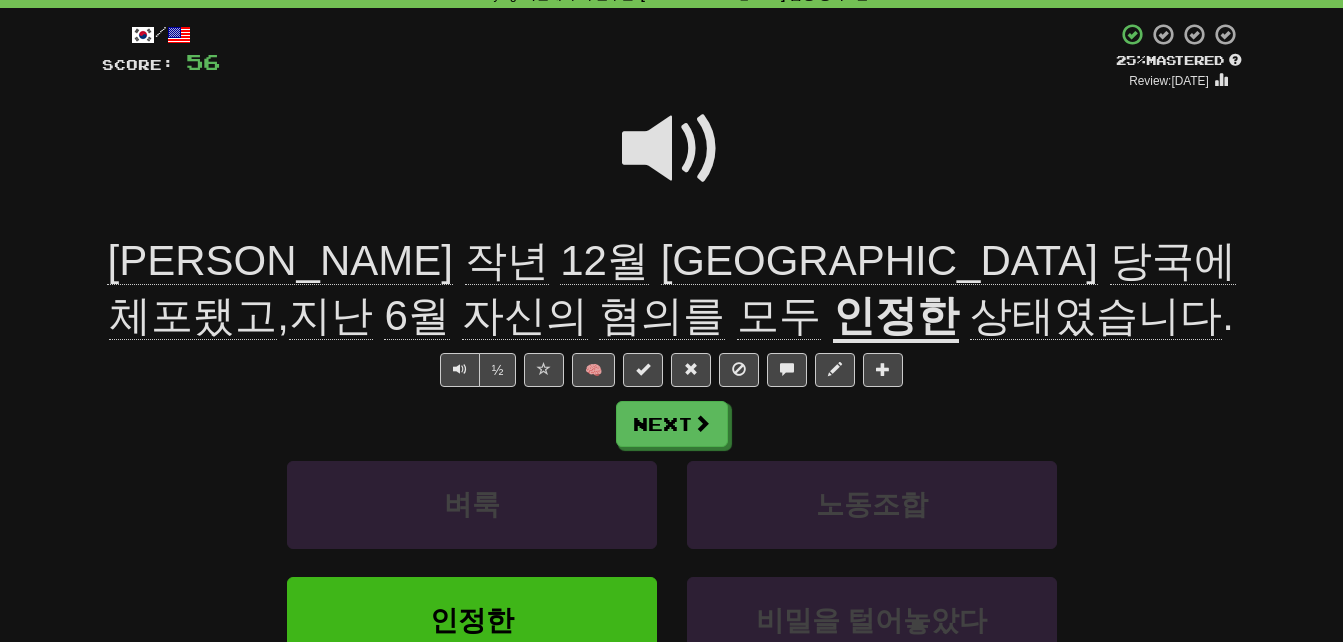
click at [970, 313] on span "상태였습니다" at bounding box center [1096, 316] width 252 height 48
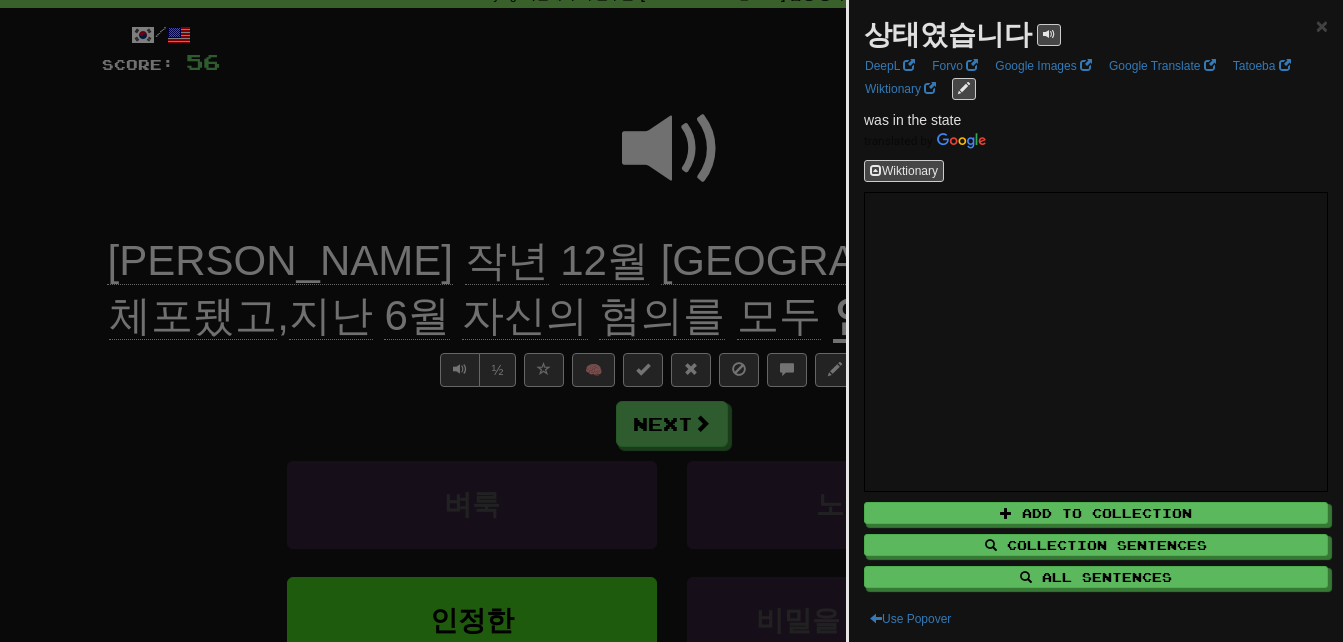
click at [699, 313] on div at bounding box center [671, 321] width 1343 height 642
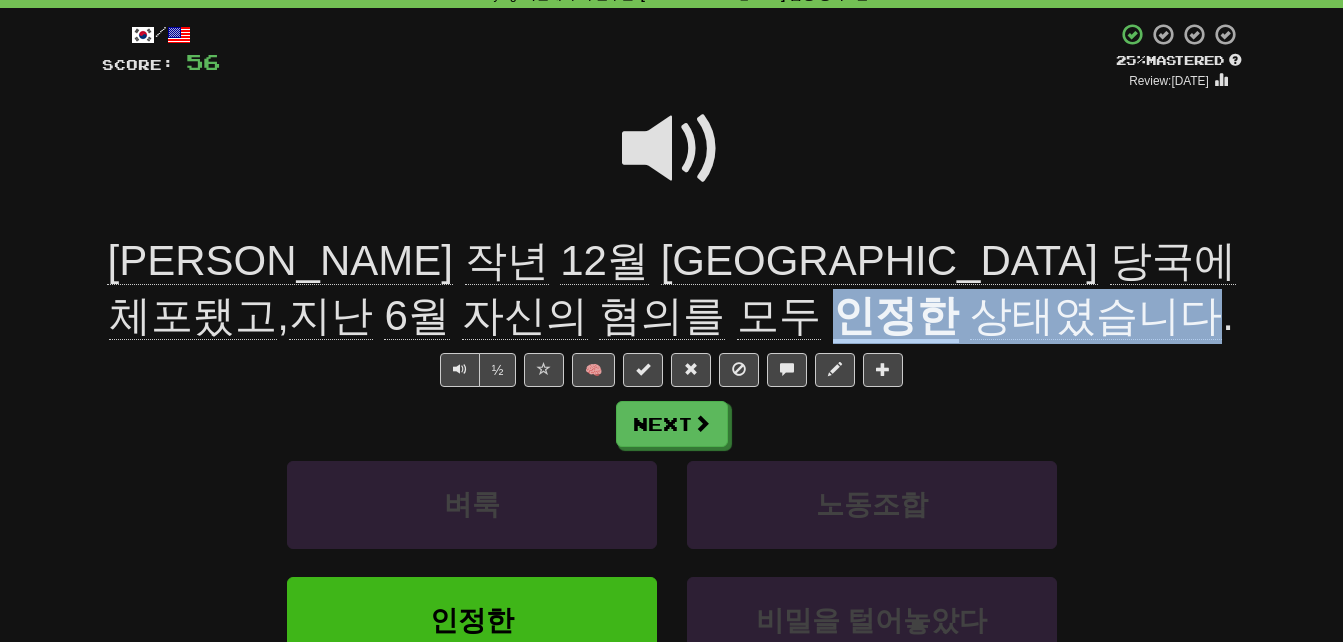
drag, startPoint x: 517, startPoint y: 314, endPoint x: 863, endPoint y: 309, distance: 346.0
click at [863, 309] on div "웬은 작년 12월 미국 당국에 체포됐고 , 지난 6월 자신의 혐의를 모두 인정한 상태였습니다 ." at bounding box center [672, 288] width 1140 height 109
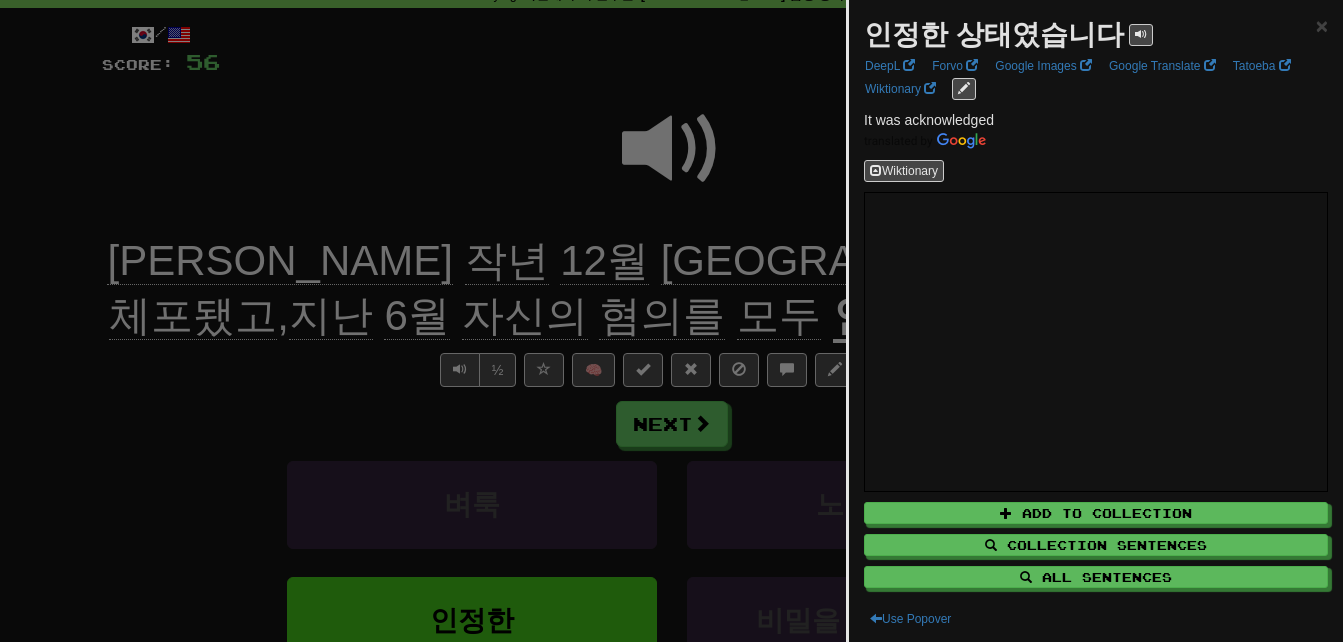
click at [314, 347] on div at bounding box center [671, 321] width 1343 height 642
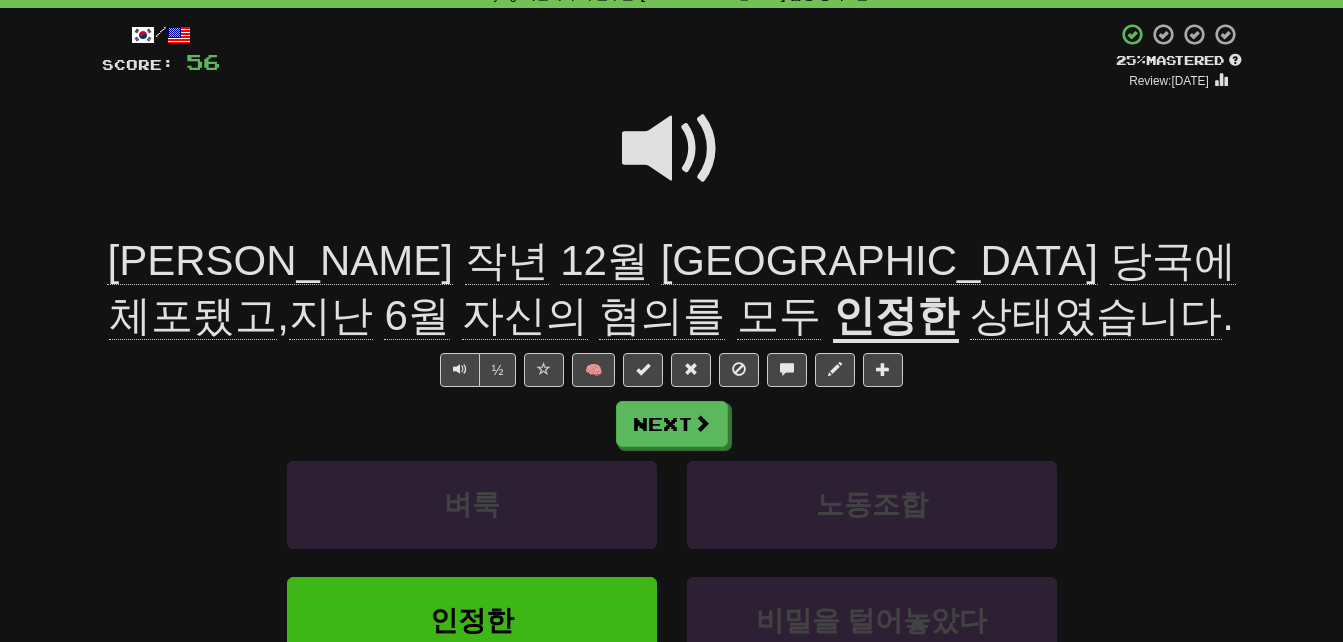
click at [373, 292] on span "체포됐고" at bounding box center [331, 316] width 84 height 48
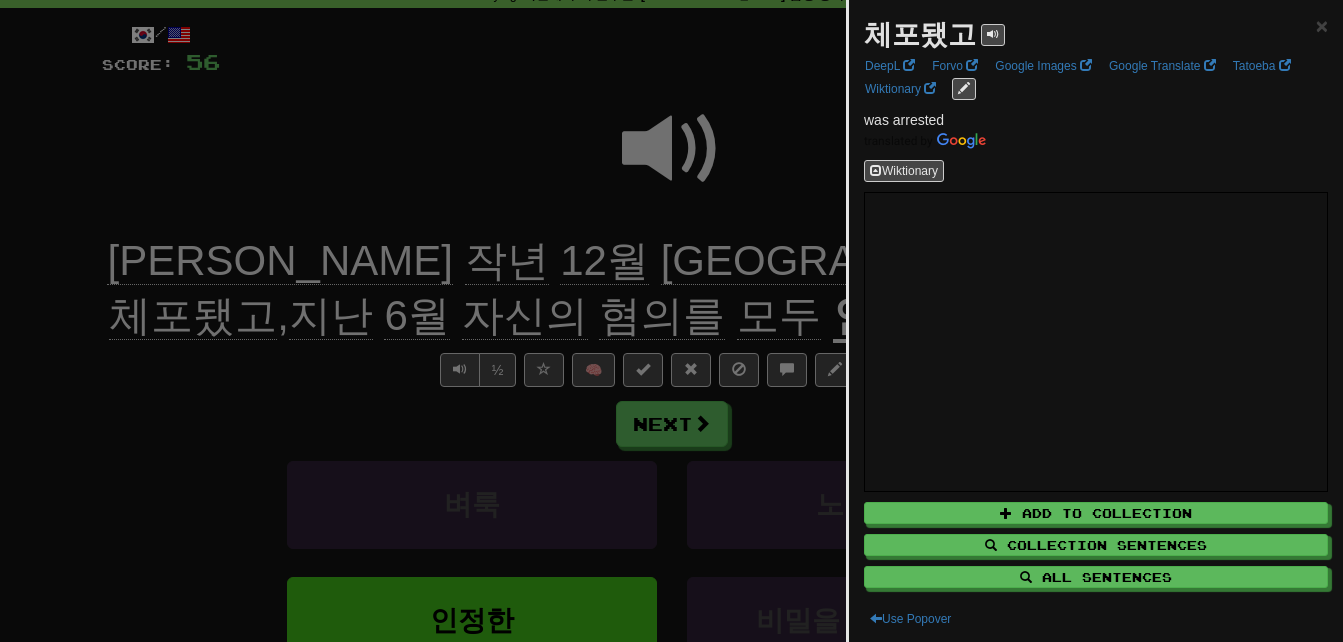
click at [497, 267] on div at bounding box center [671, 321] width 1343 height 642
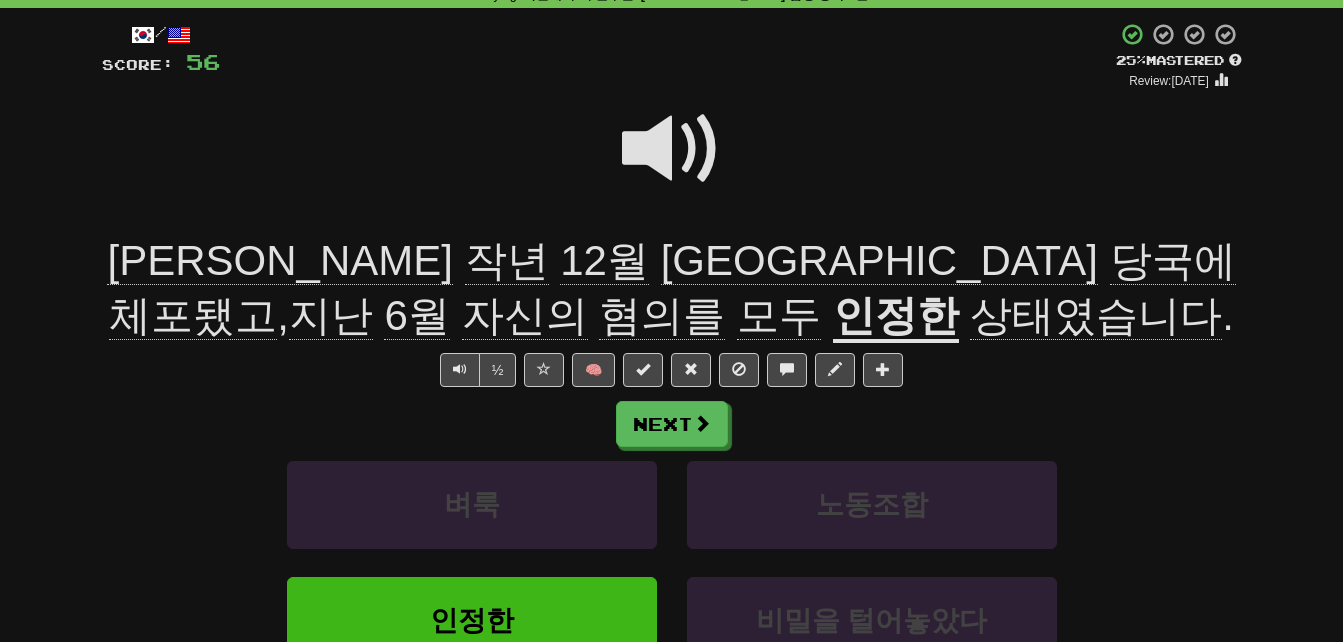
click at [277, 292] on span "당국에" at bounding box center [193, 316] width 168 height 48
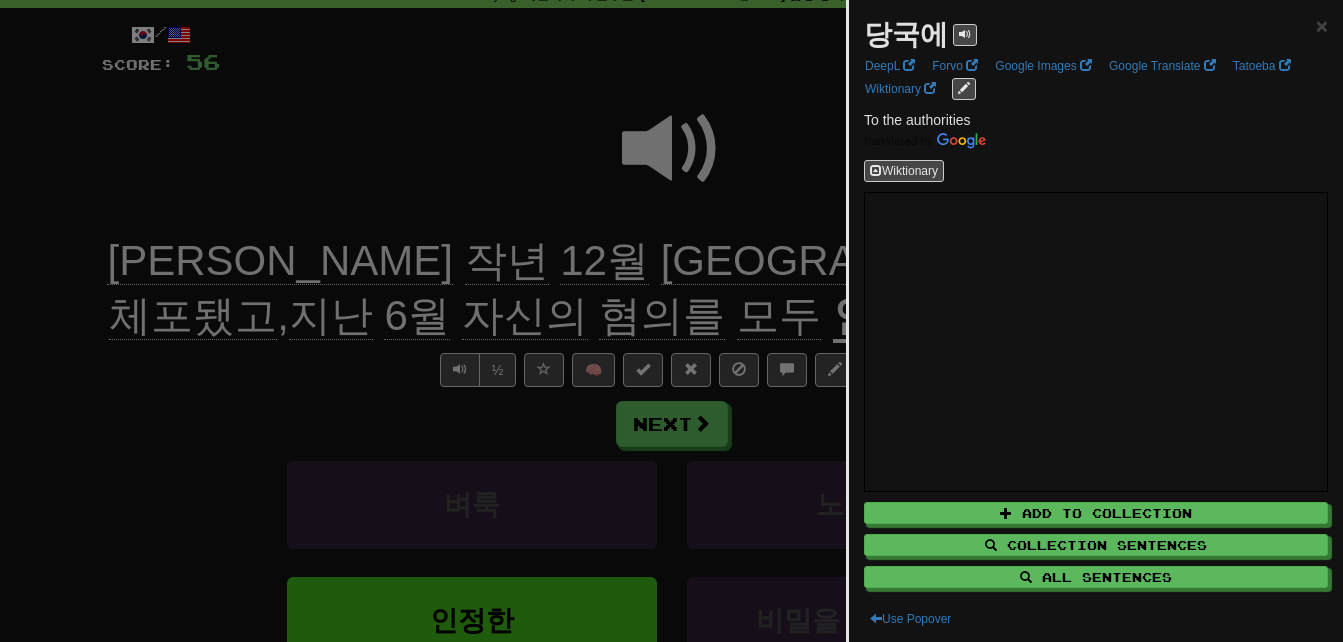
click at [497, 267] on div at bounding box center [671, 321] width 1343 height 642
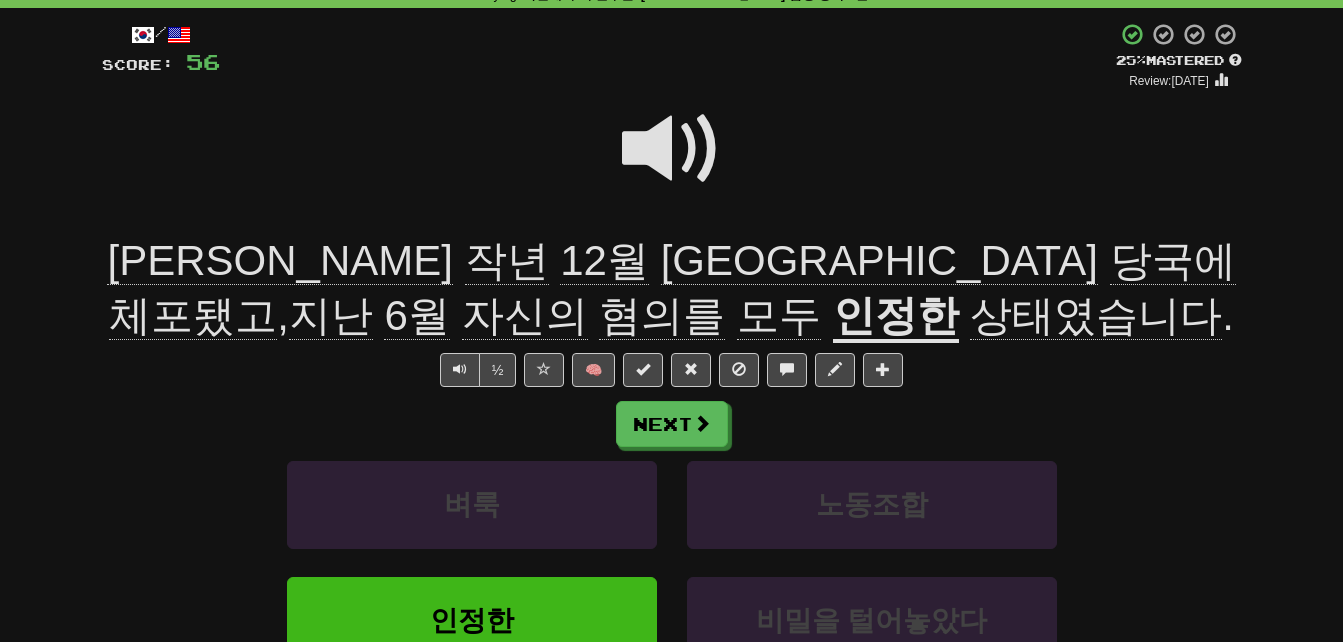
click at [659, 155] on span at bounding box center [672, 149] width 100 height 100
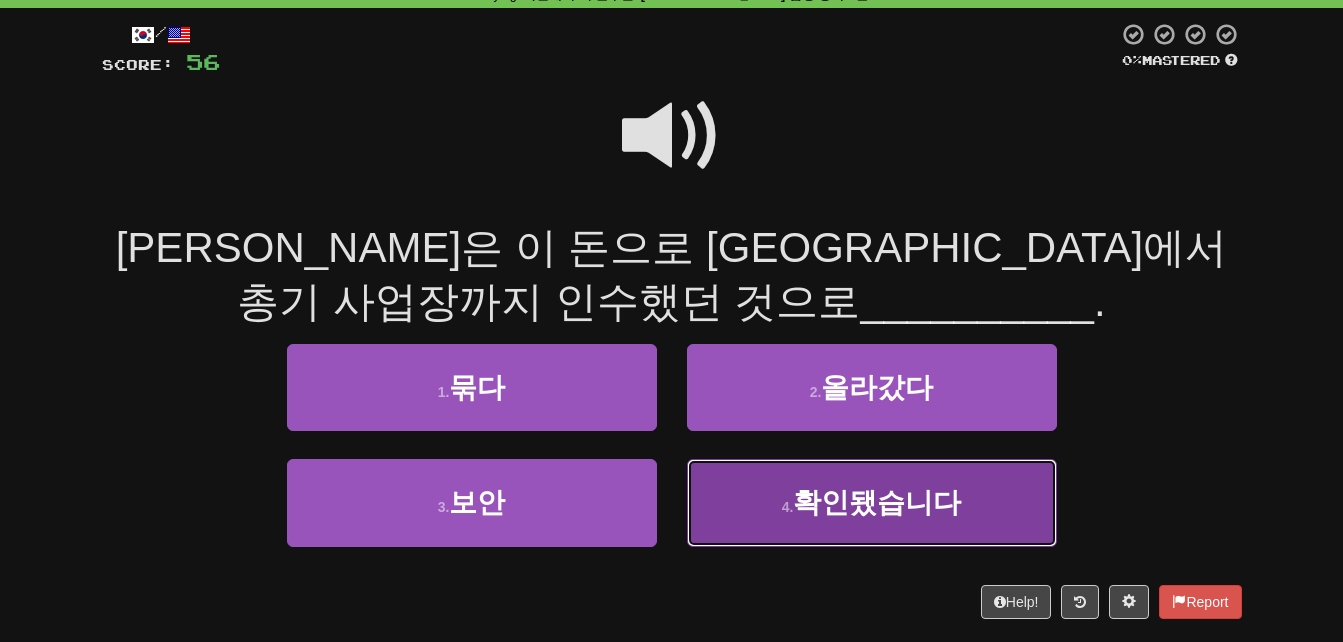
click at [727, 508] on button "4 . 확인됐습니다" at bounding box center [872, 502] width 370 height 87
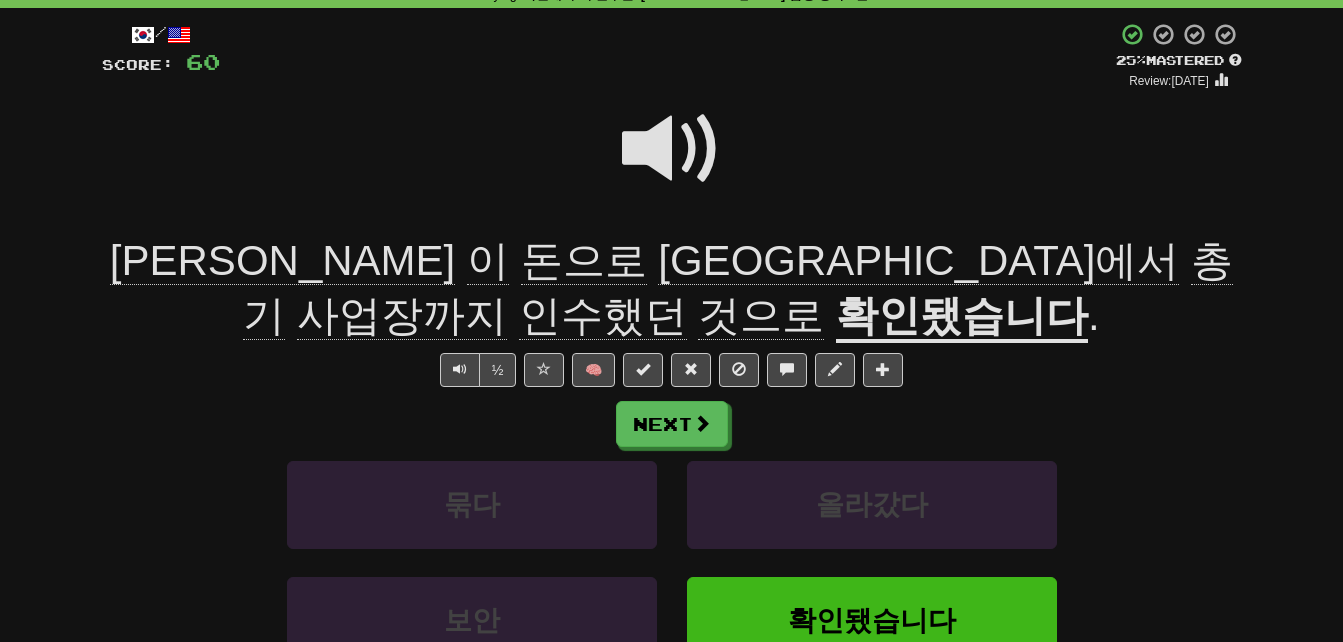
click at [507, 292] on span "총기" at bounding box center [402, 316] width 210 height 48
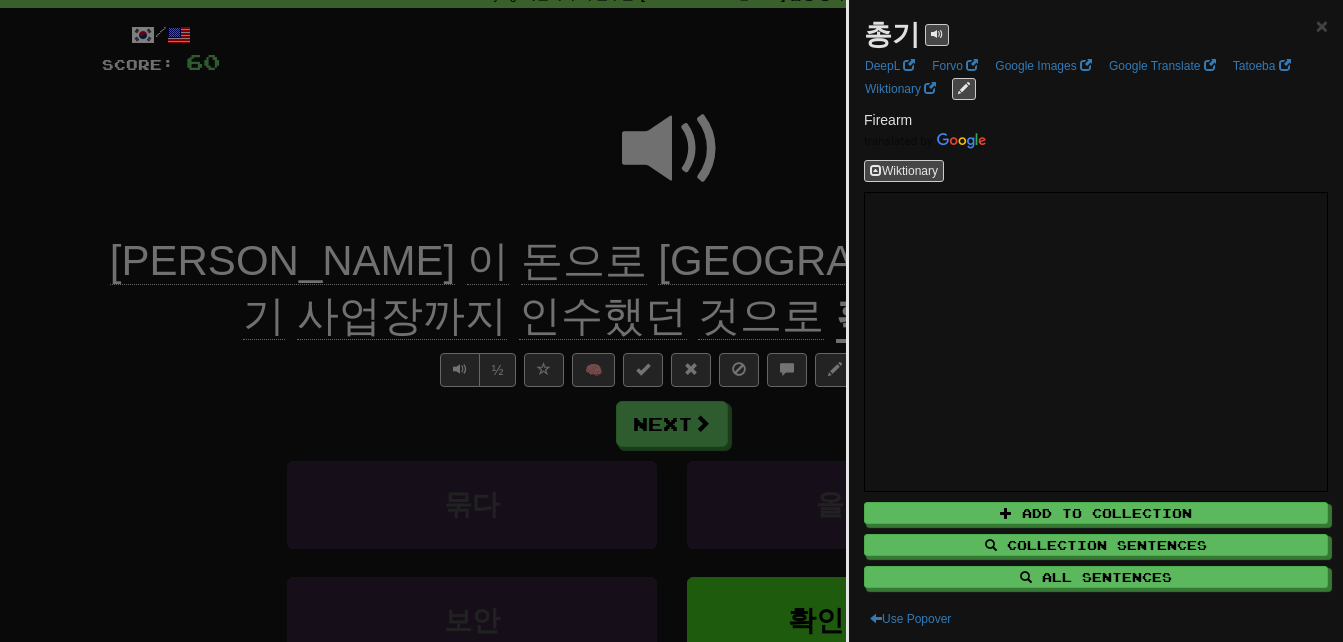
click at [592, 268] on div at bounding box center [671, 321] width 1343 height 642
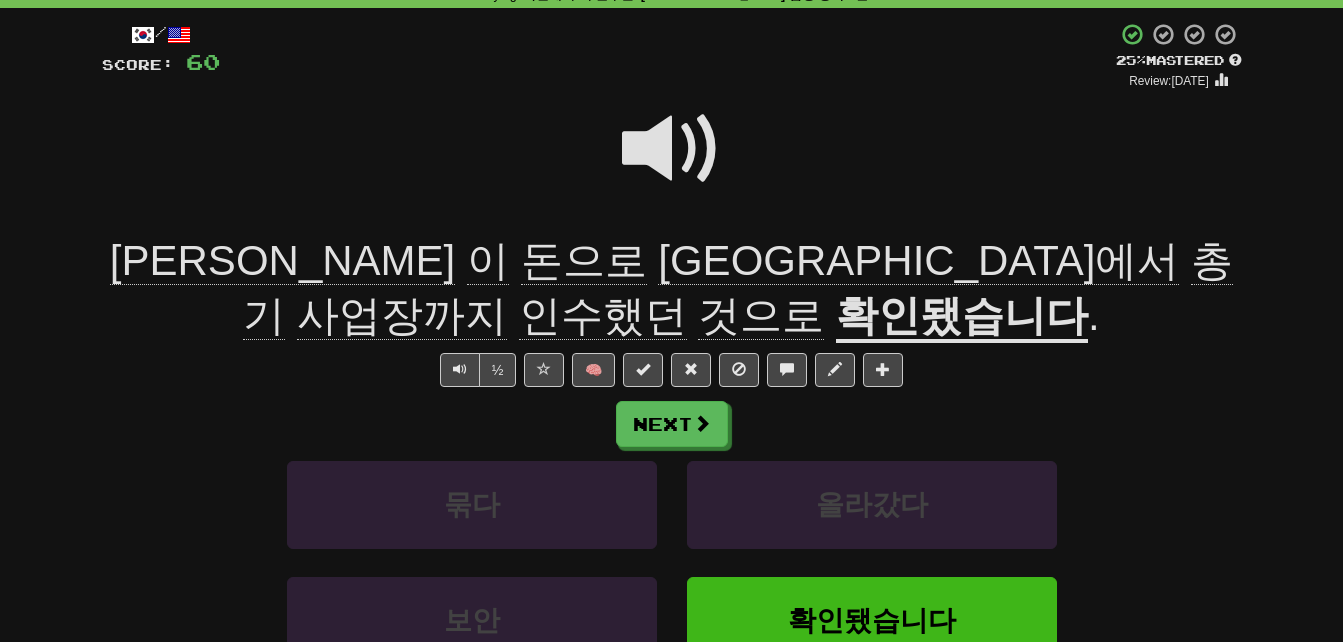
click at [824, 292] on span "인수했던" at bounding box center [761, 316] width 126 height 48
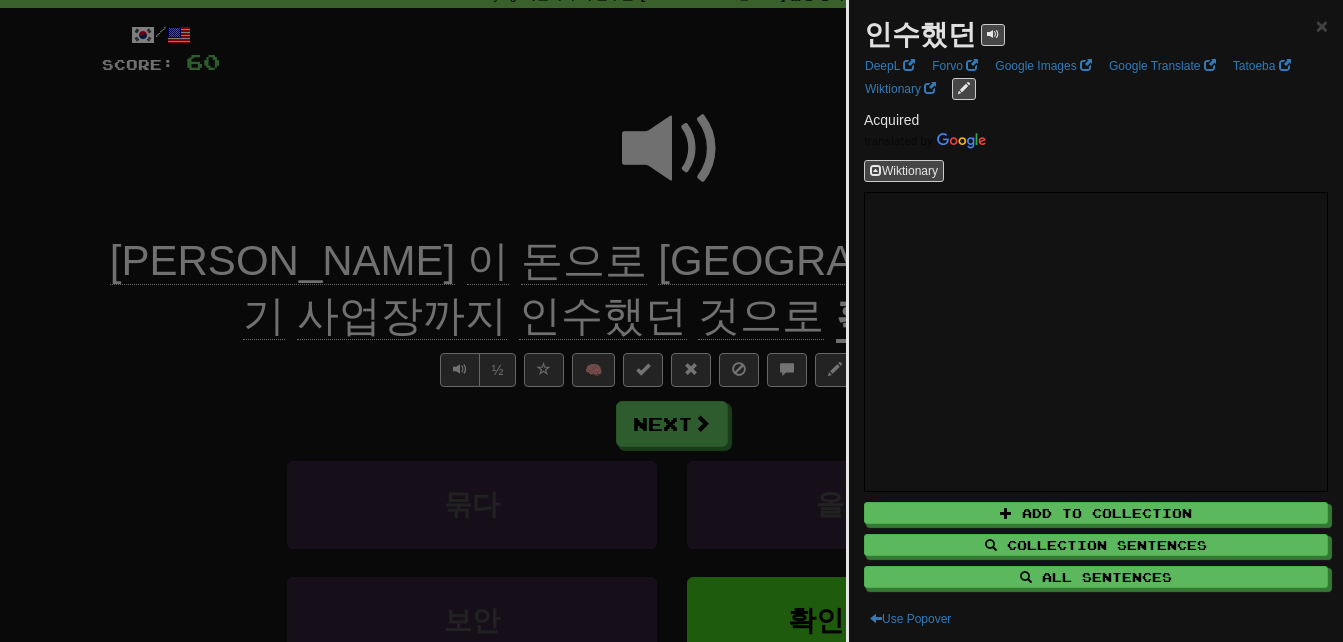
click at [797, 273] on div at bounding box center [671, 321] width 1343 height 642
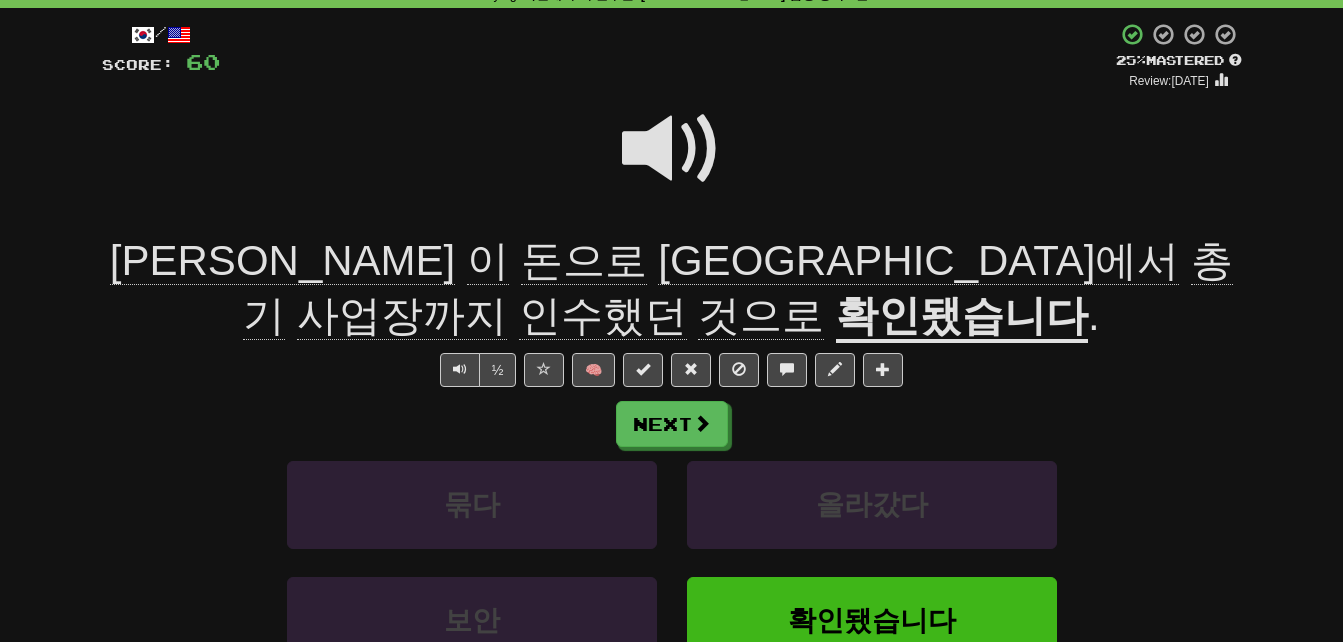
click at [836, 304] on u "확인됐습니다" at bounding box center [962, 317] width 252 height 51
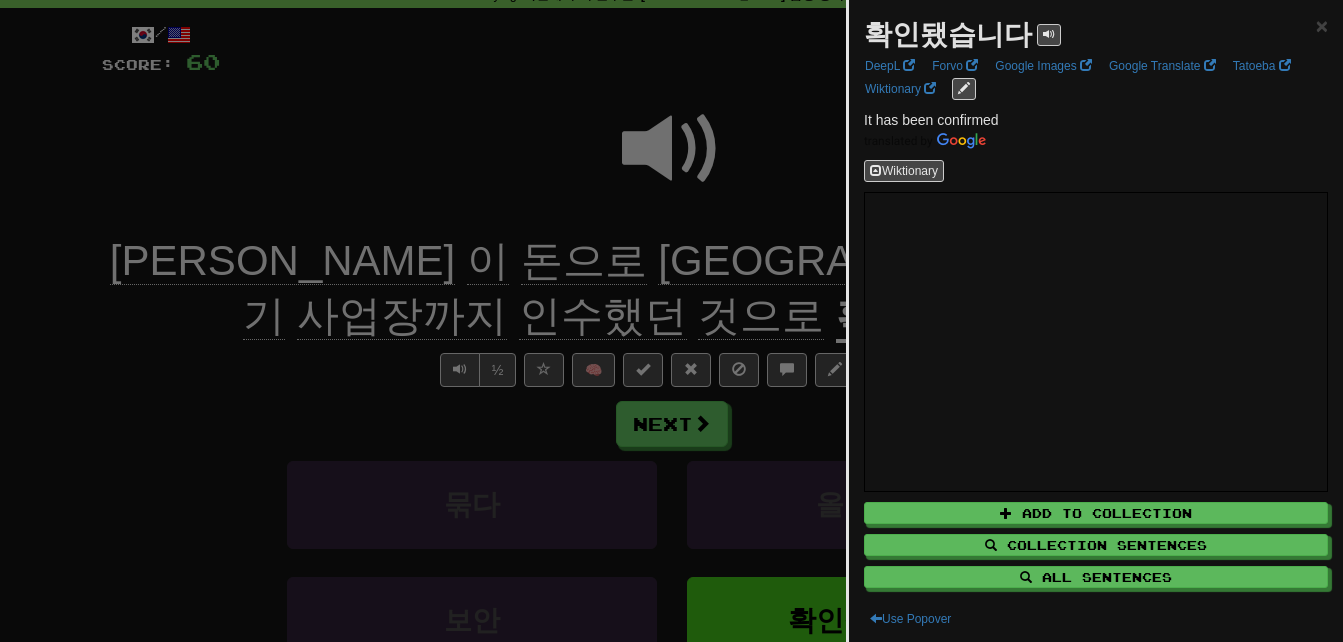
click at [661, 304] on div at bounding box center [671, 321] width 1343 height 642
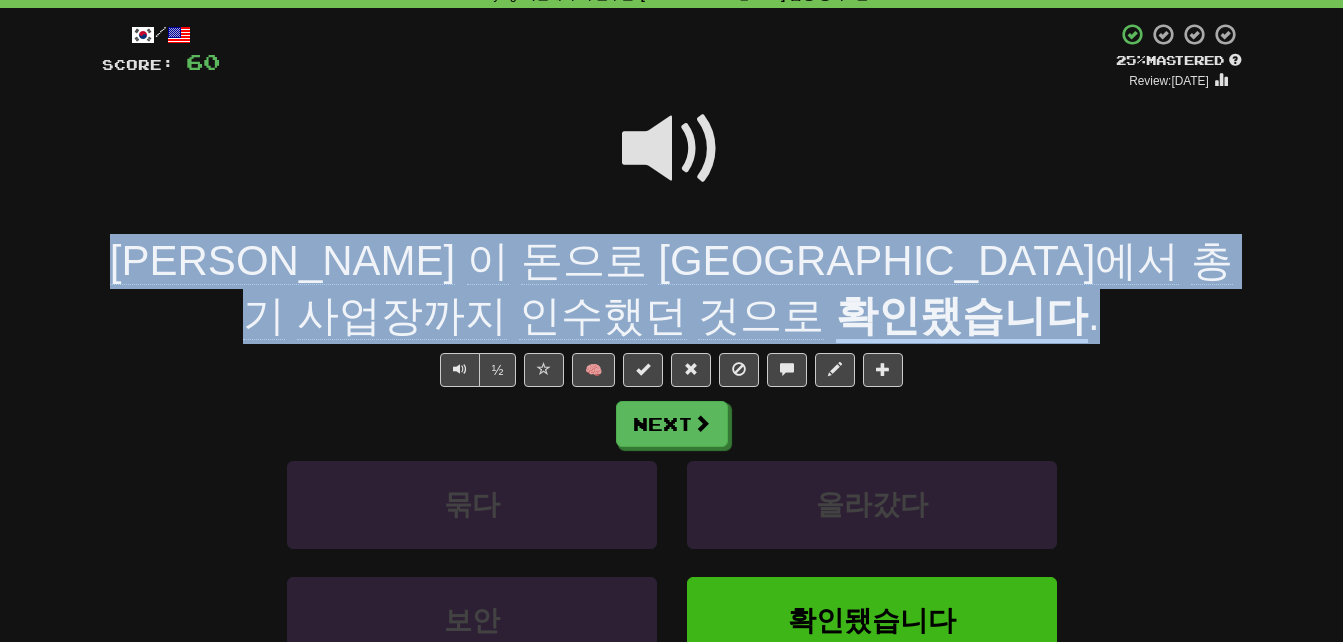
drag, startPoint x: 115, startPoint y: 256, endPoint x: 754, endPoint y: 311, distance: 641.3
click at [754, 311] on div "웬은 이 돈으로 [GEOGRAPHIC_DATA]에서 총기 사업장까지 인수했던 것으로 확인됐습니다 ." at bounding box center [672, 288] width 1140 height 109
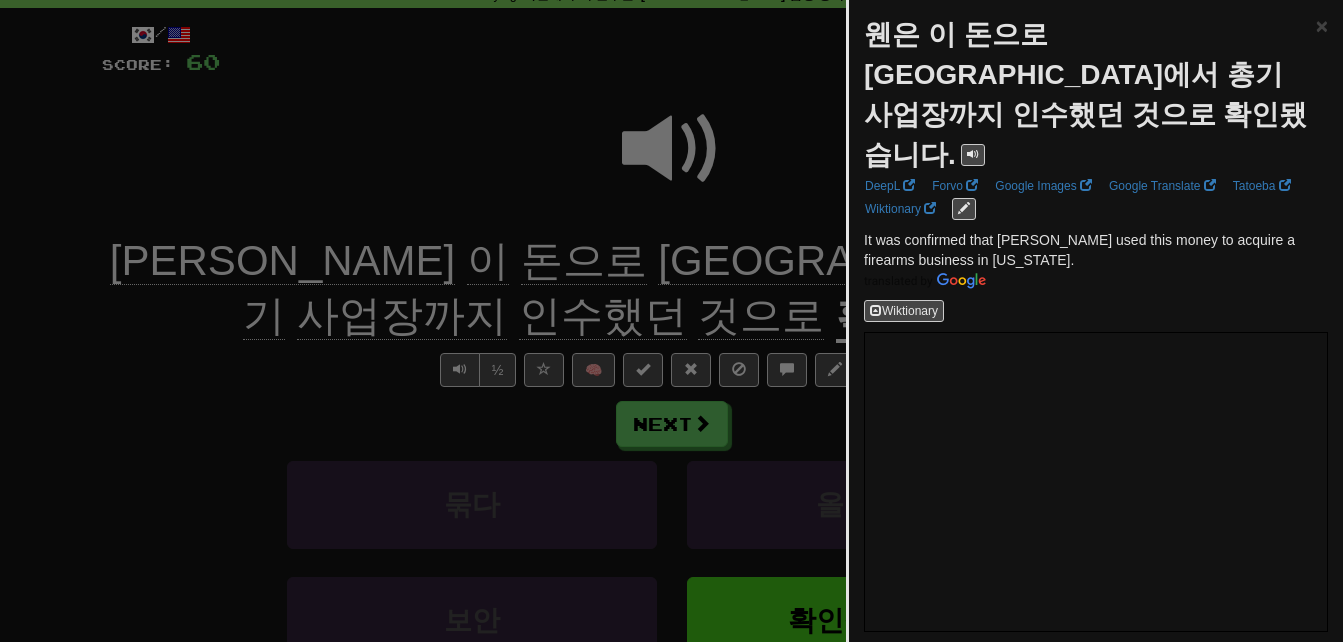
click at [754, 311] on div at bounding box center [671, 321] width 1343 height 642
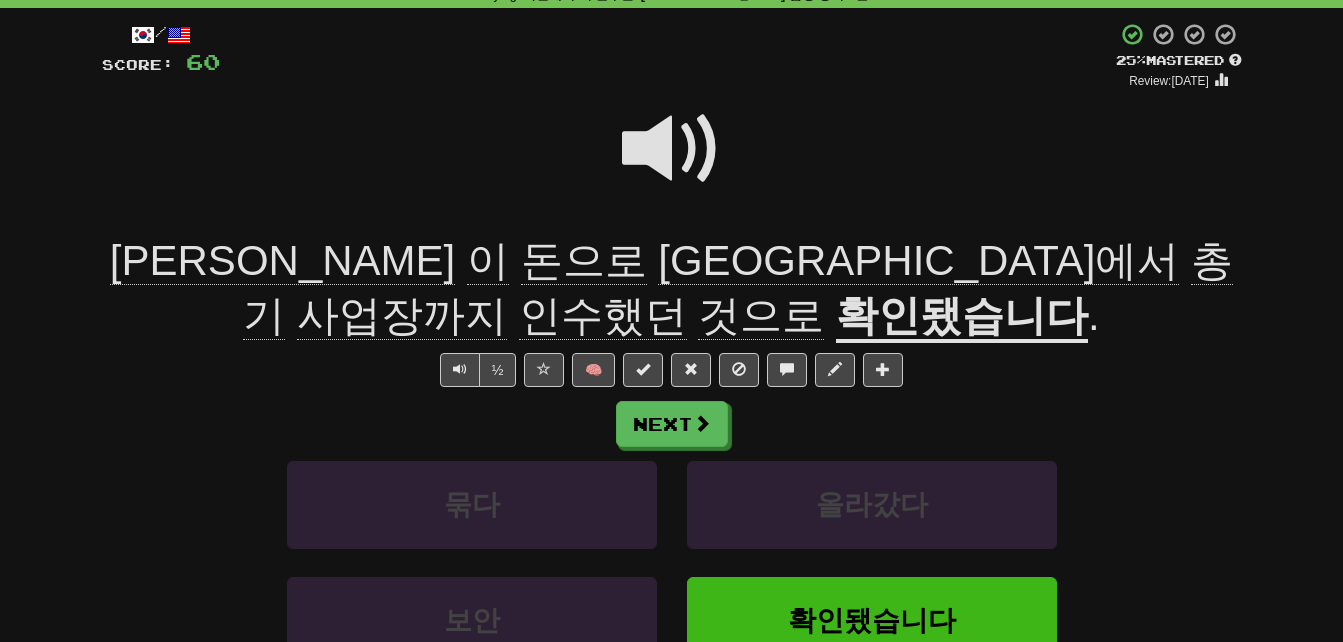
click at [658, 144] on span at bounding box center [672, 149] width 100 height 100
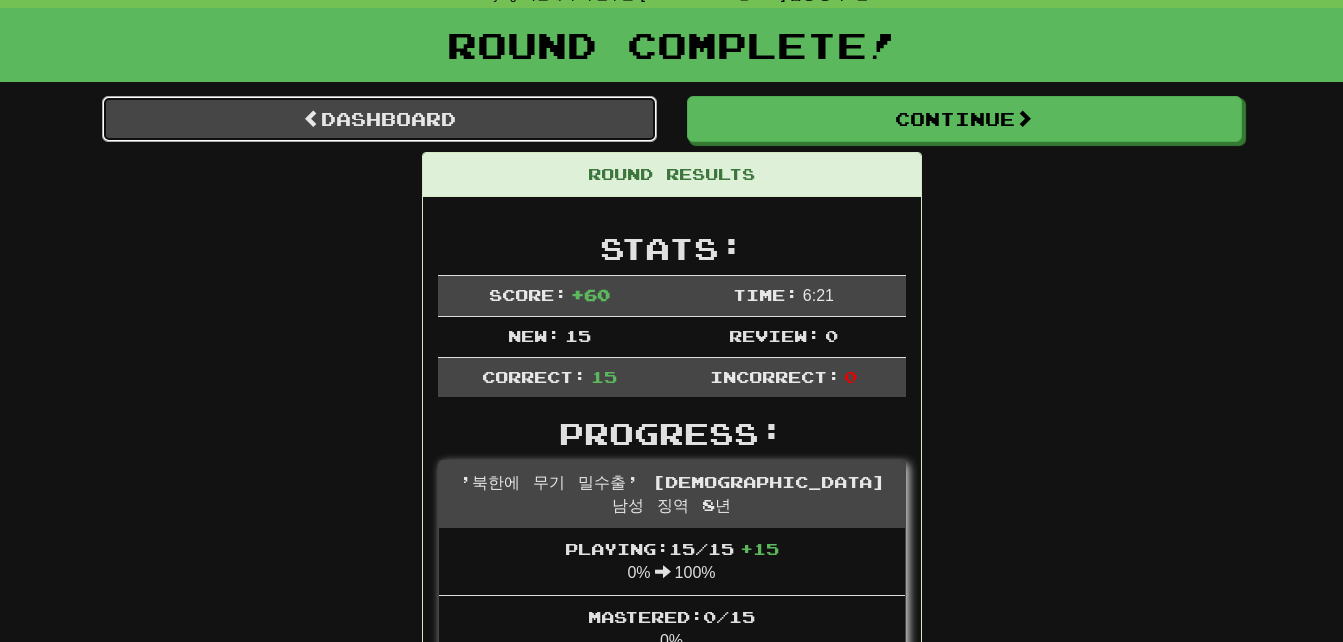
click at [197, 108] on link "Dashboard" at bounding box center [379, 119] width 555 height 46
